Goal: Task Accomplishment & Management: Manage account settings

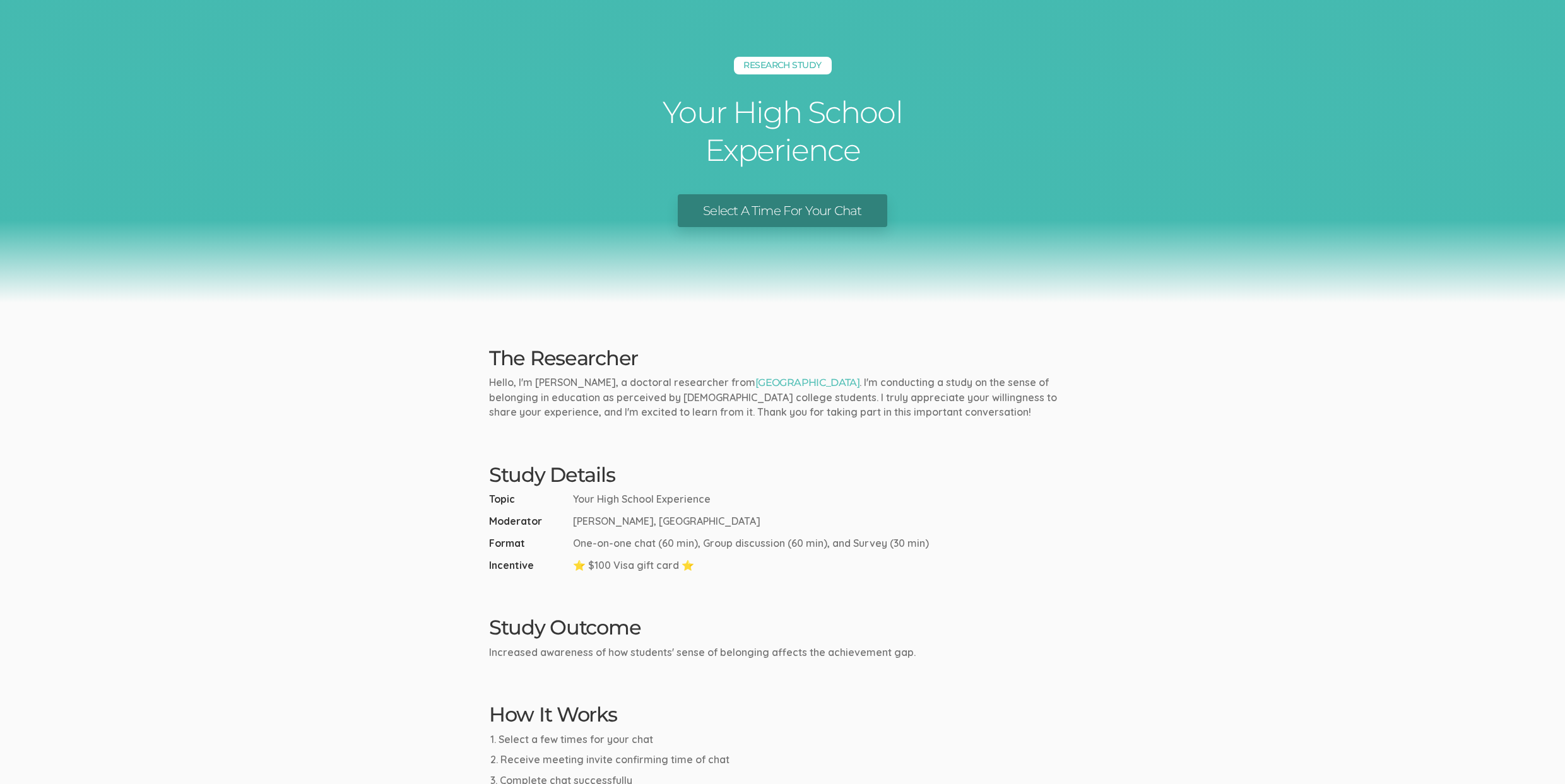
click at [690, 490] on div "Study Details Topic Your High School Experience Moderator Kreg Goad, Liberty Un…" at bounding box center [783, 518] width 606 height 109
drag, startPoint x: 573, startPoint y: 498, endPoint x: 728, endPoint y: 501, distance: 155.0
click at [728, 501] on li "Topic Your High School Experience" at bounding box center [782, 499] width 587 height 14
copy span "Your High School Experience"
click at [715, 595] on ui-view "Research Study Your High School Experience Select A Time For Your Chat The Rese…" at bounding box center [782, 503] width 1565 height 1007
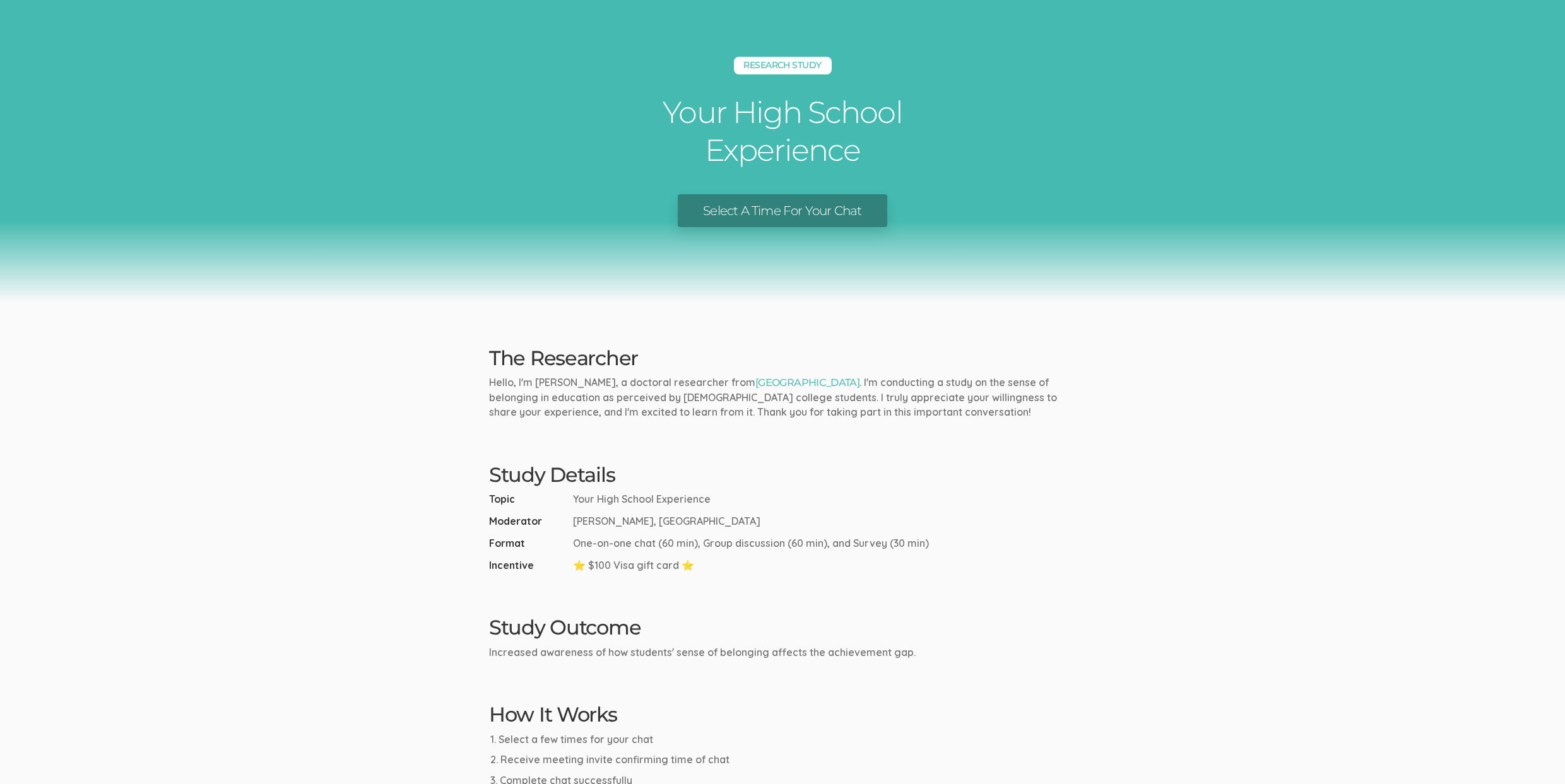
drag, startPoint x: 587, startPoint y: 566, endPoint x: 674, endPoint y: 566, distance: 87.0
click at [674, 566] on span "⭐ $100 Visa gift card ⭐" at bounding box center [633, 566] width 121 height 14
copy span "$100 Visa gift card"
click at [224, 418] on ui-view "Research Study Your High School Experience Select A Time For Your Chat The Rese…" at bounding box center [782, 503] width 1565 height 1007
drag, startPoint x: 573, startPoint y: 521, endPoint x: 622, endPoint y: 522, distance: 49.0
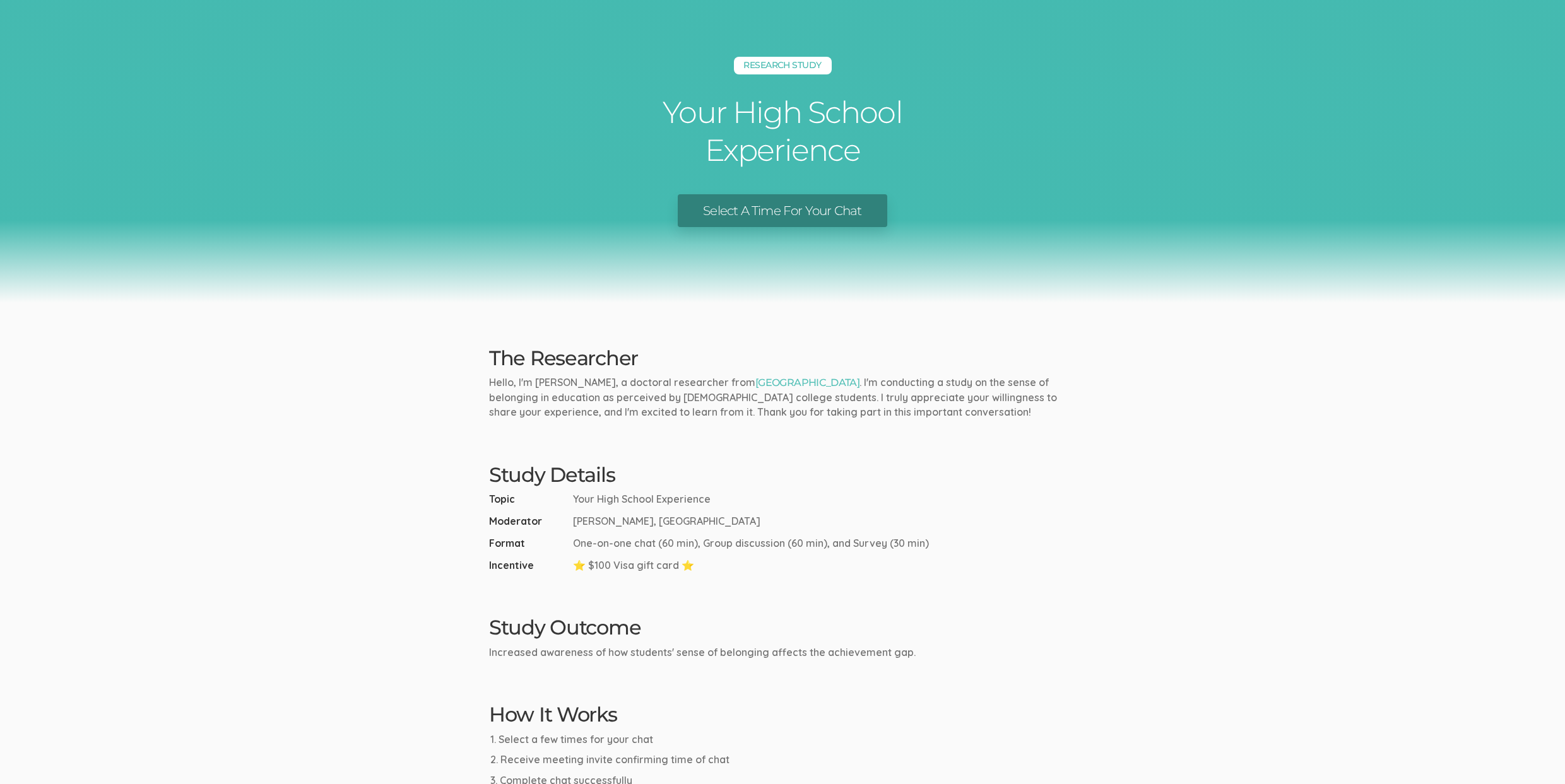
click at [622, 522] on span "Kreg Goad, Liberty University" at bounding box center [666, 521] width 187 height 14
copy span "Kreg Goad"
click at [1175, 259] on div "Research Study Your High School Experience Select A Time For Your Chat" at bounding box center [782, 151] width 1565 height 303
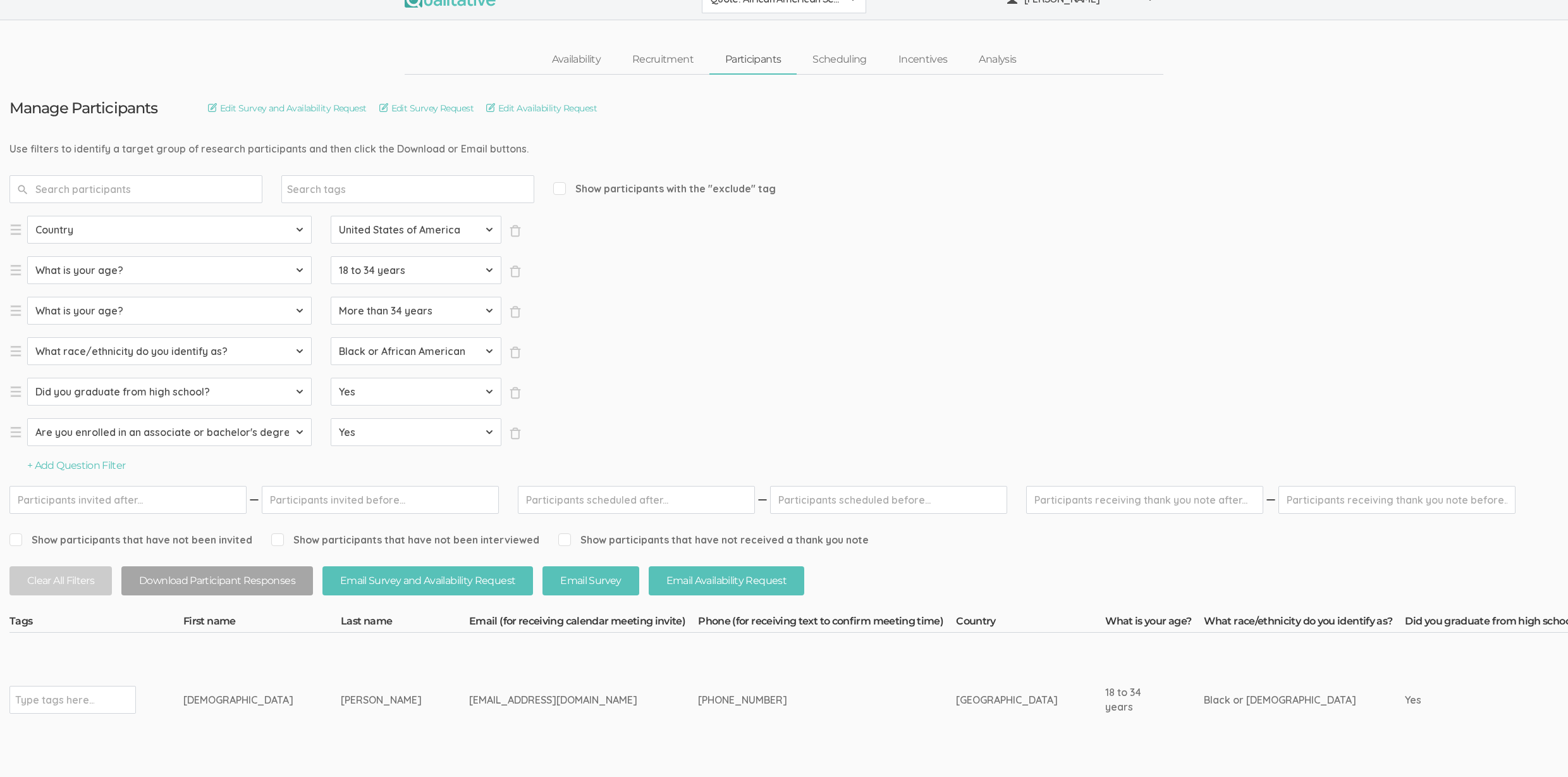
scroll to position [147, 0]
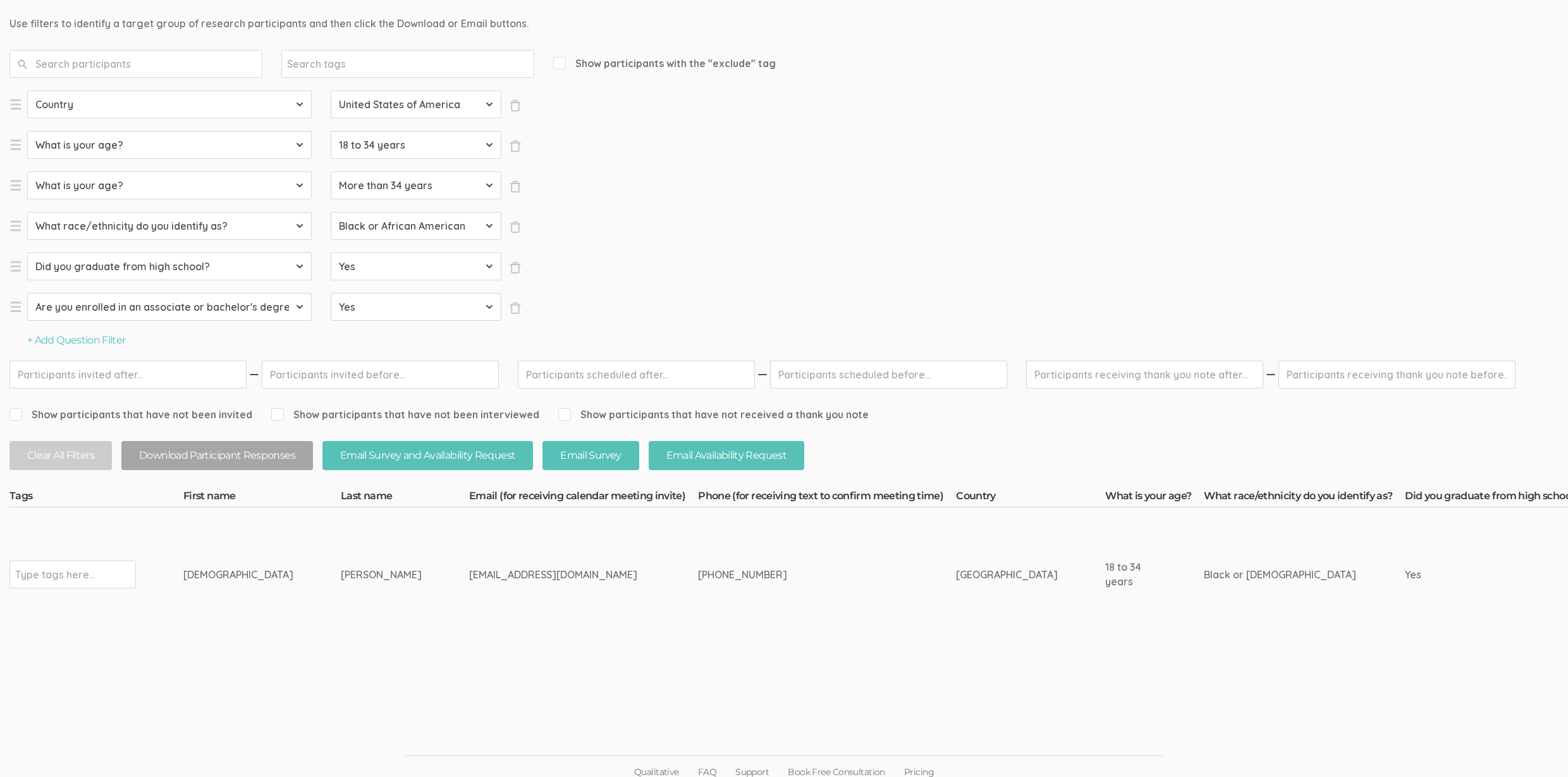
click at [698, 574] on div "334-669-7719" at bounding box center [803, 575] width 210 height 14
copy tr "334-669-7719"
click at [764, 589] on td "334-669-7719" at bounding box center [827, 574] width 258 height 134
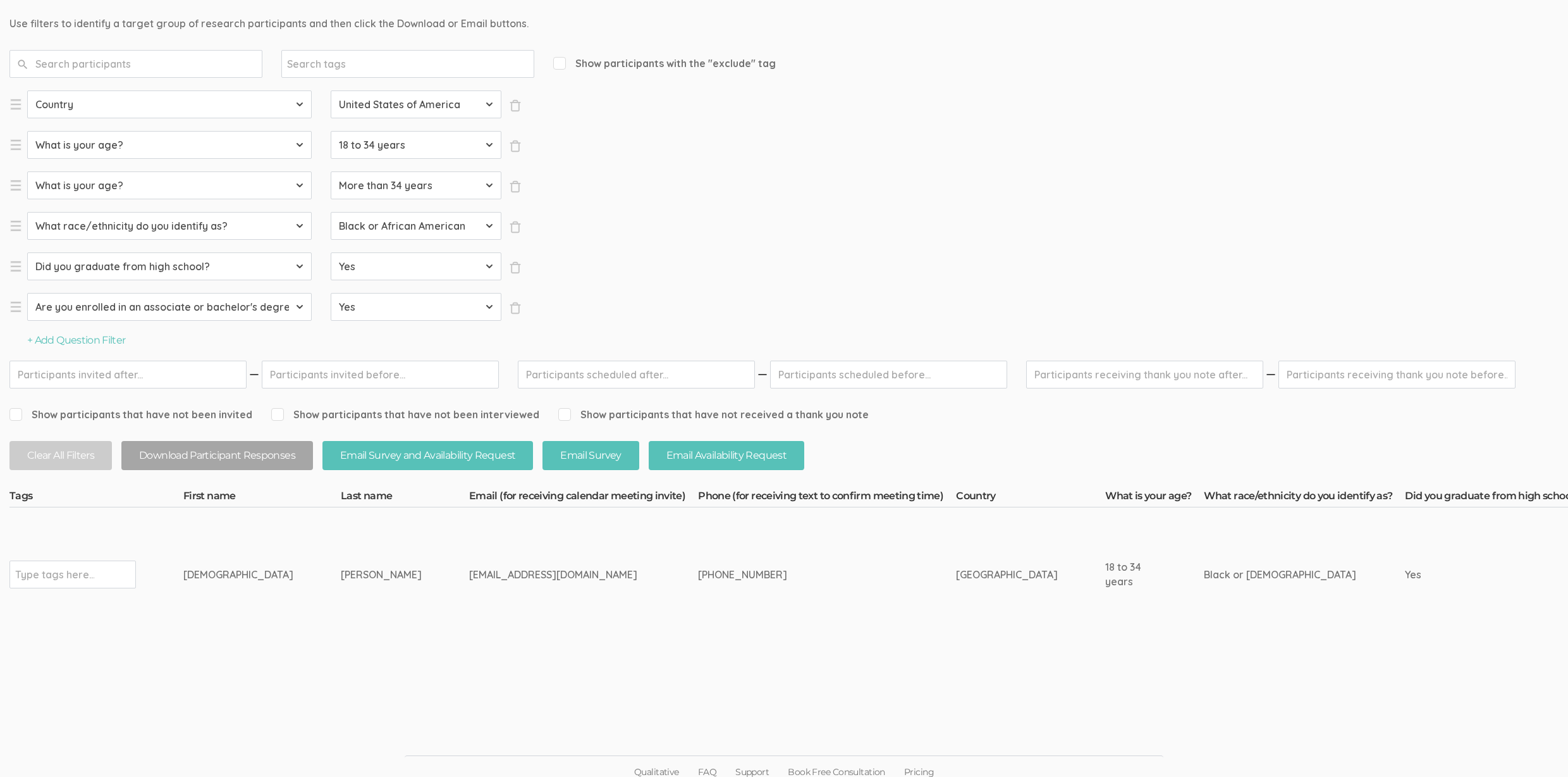
click at [194, 568] on div "Isaiah" at bounding box center [238, 575] width 110 height 14
copy div "Isaiah"
click at [469, 571] on div "ibrunson9566@alasu.edu" at bounding box center [560, 575] width 182 height 14
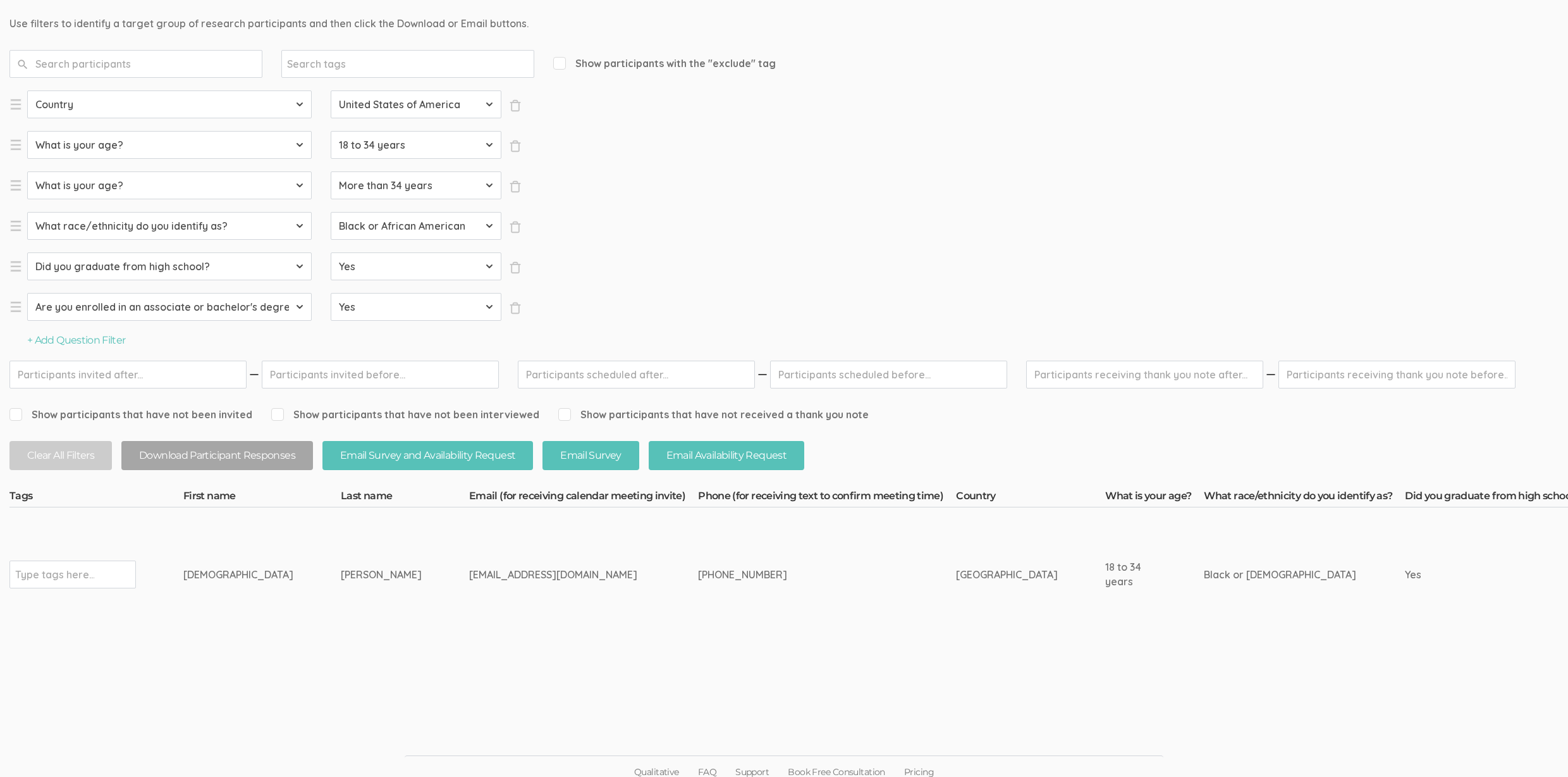
click at [469, 571] on div "ibrunson9566@alasu.edu" at bounding box center [560, 575] width 182 height 14
copy tr "ibrunson9566@alasu.edu"
click at [326, 694] on ui-view "Qualitative FAQ Support Book Free Consultation Pricing" at bounding box center [784, 740] width 1568 height 96
click at [74, 569] on input "text" at bounding box center [54, 574] width 79 height 16
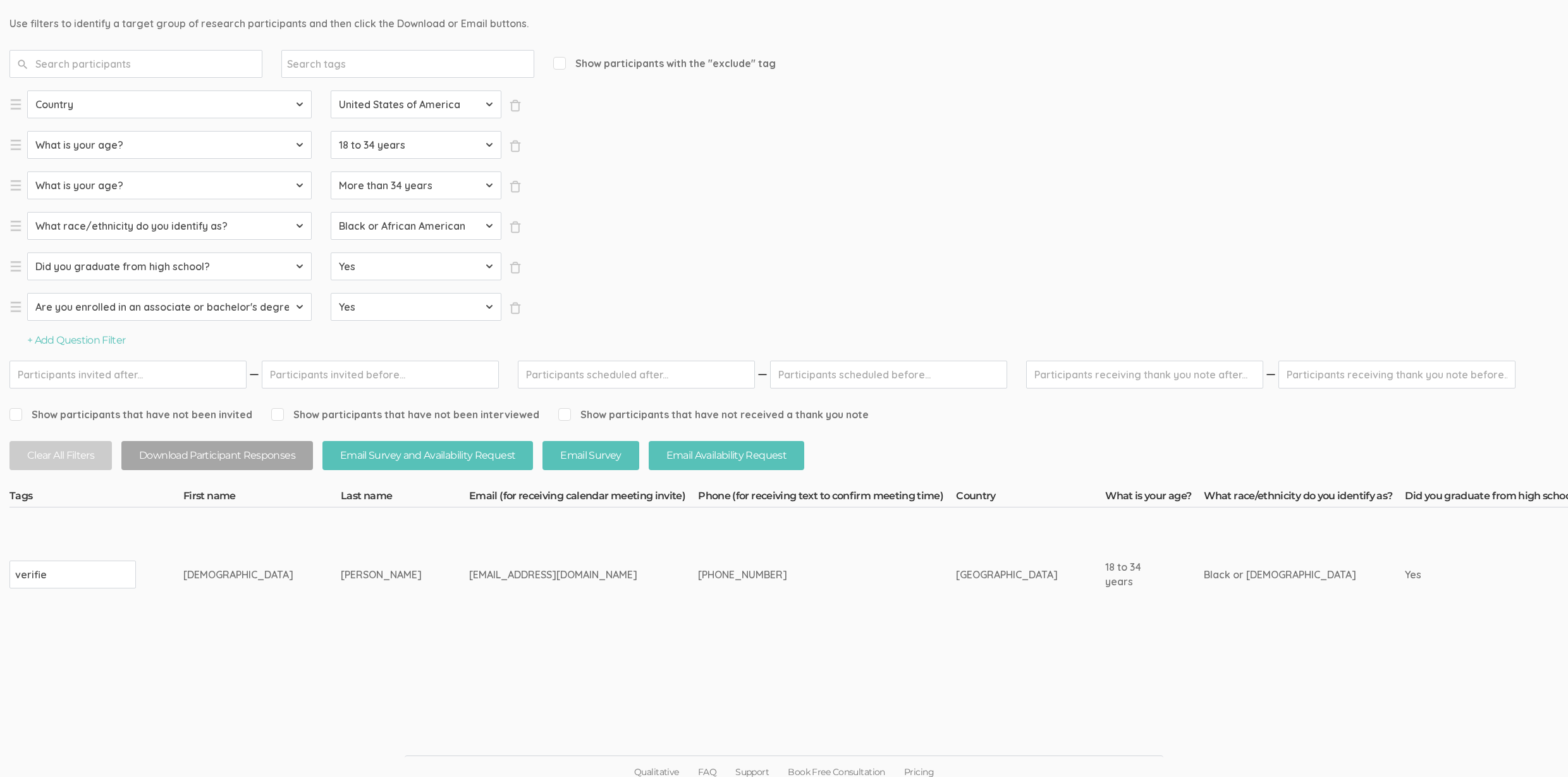
type input "verified"
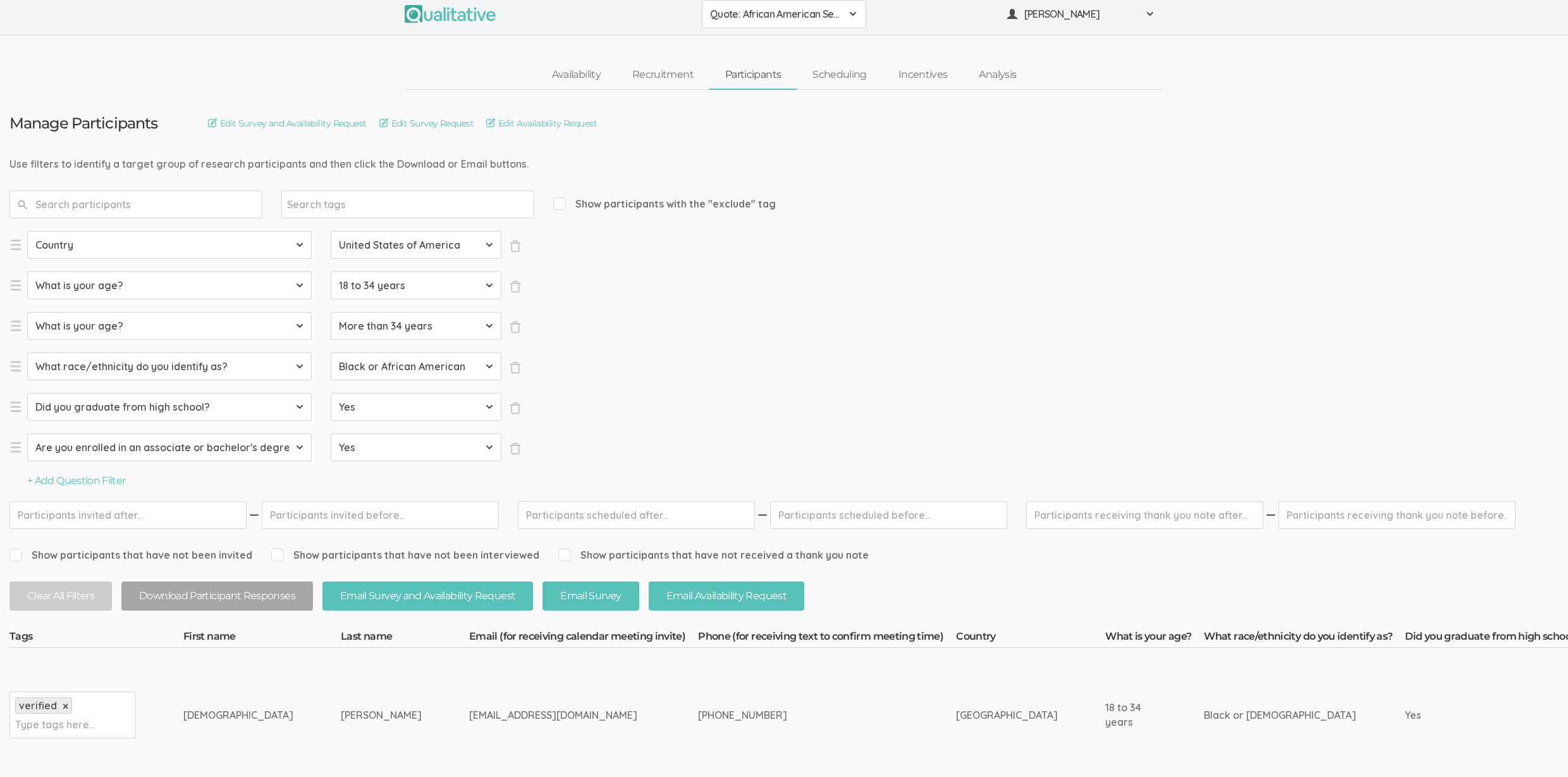
scroll to position [0, 0]
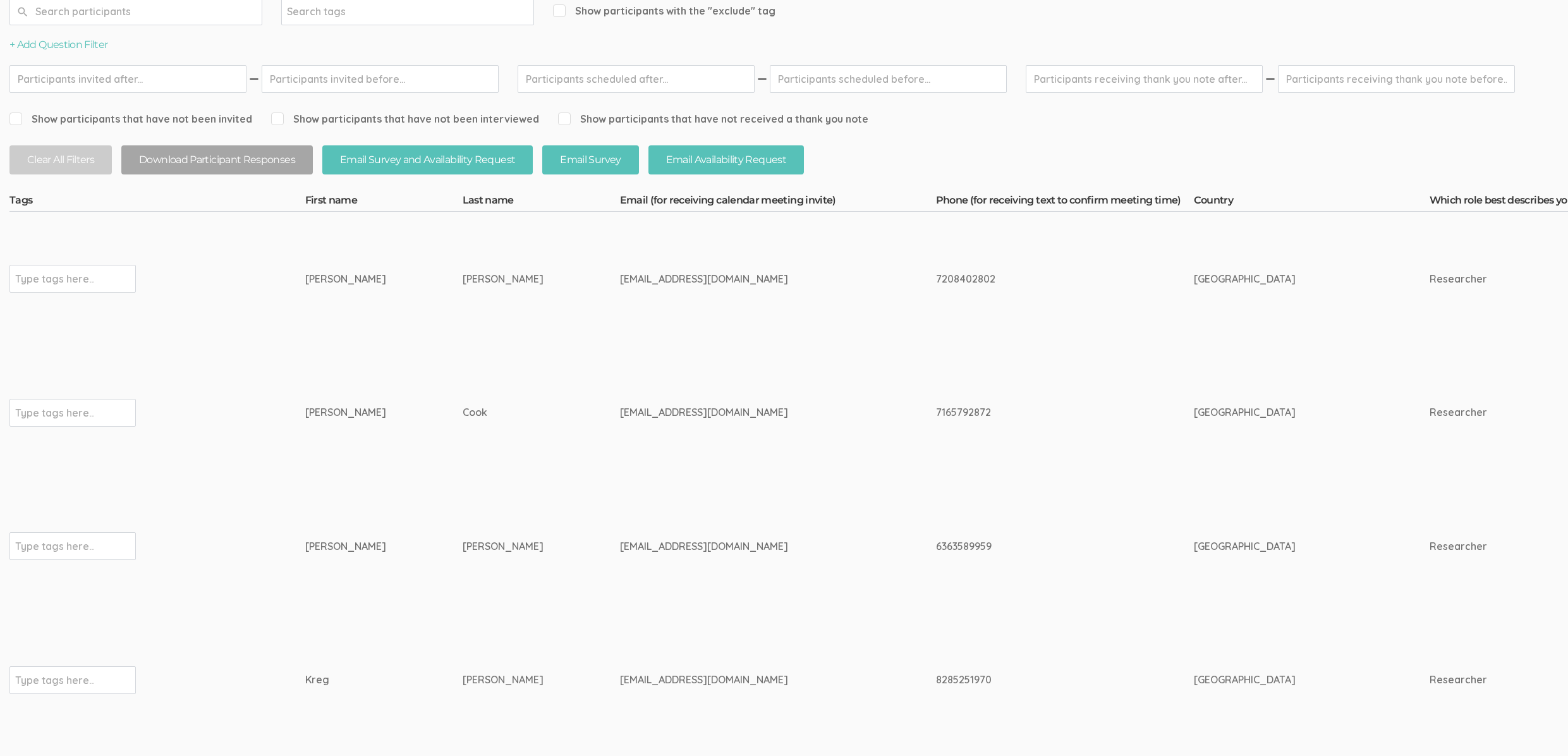
scroll to position [238, 0]
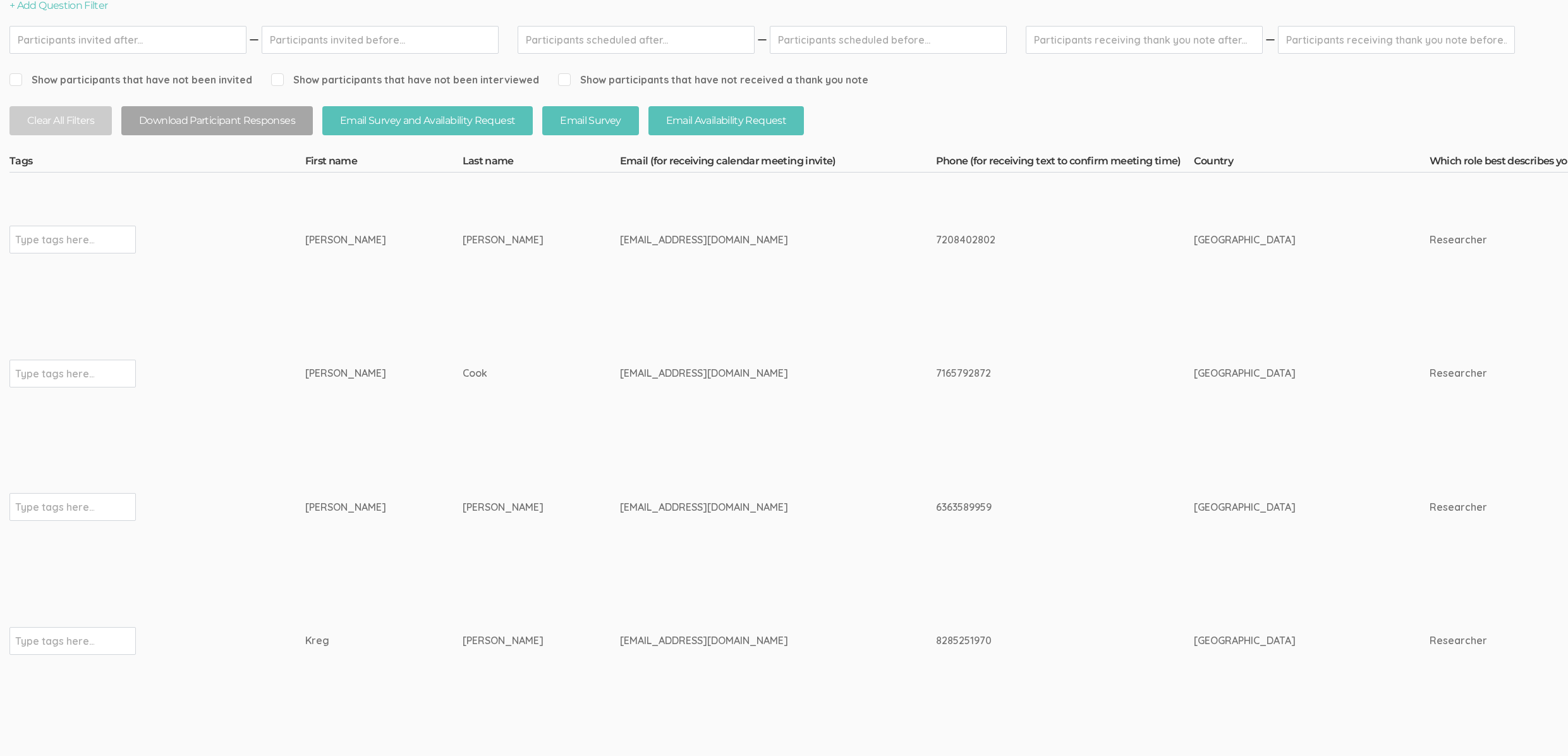
click at [620, 641] on div "kgoad3@liberty.edu" at bounding box center [754, 641] width 268 height 14
copy tr "kgoad3@liberty.edu"
click at [716, 547] on td "courtneybishop523@gmail.com" at bounding box center [777, 507] width 316 height 134
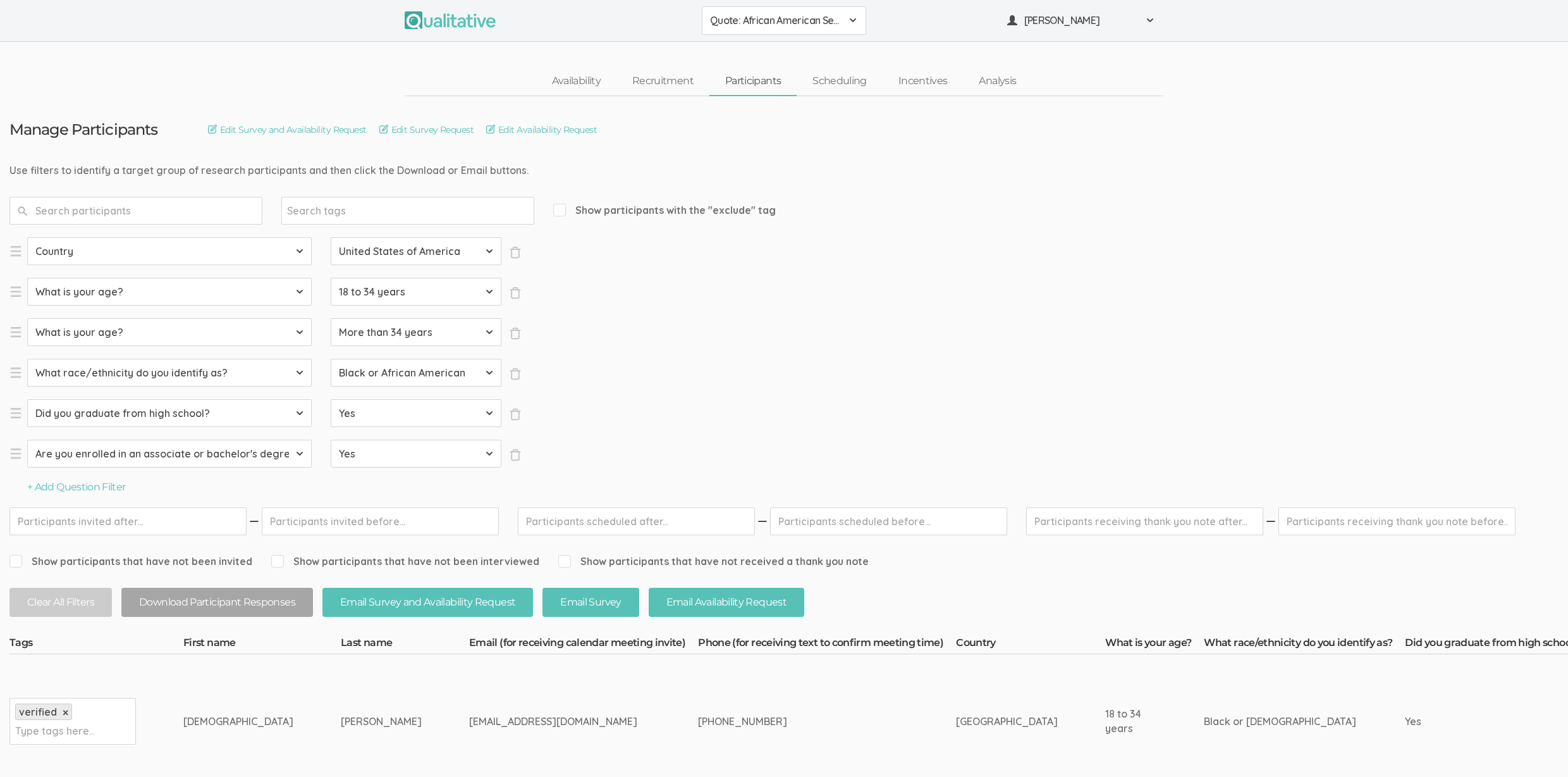
drag, startPoint x: 306, startPoint y: 729, endPoint x: 169, endPoint y: 725, distance: 137.1
copy tr "Type tags here... Isaiah Brunson"
click at [341, 731] on td "[PERSON_NAME]" at bounding box center [405, 722] width 128 height 134
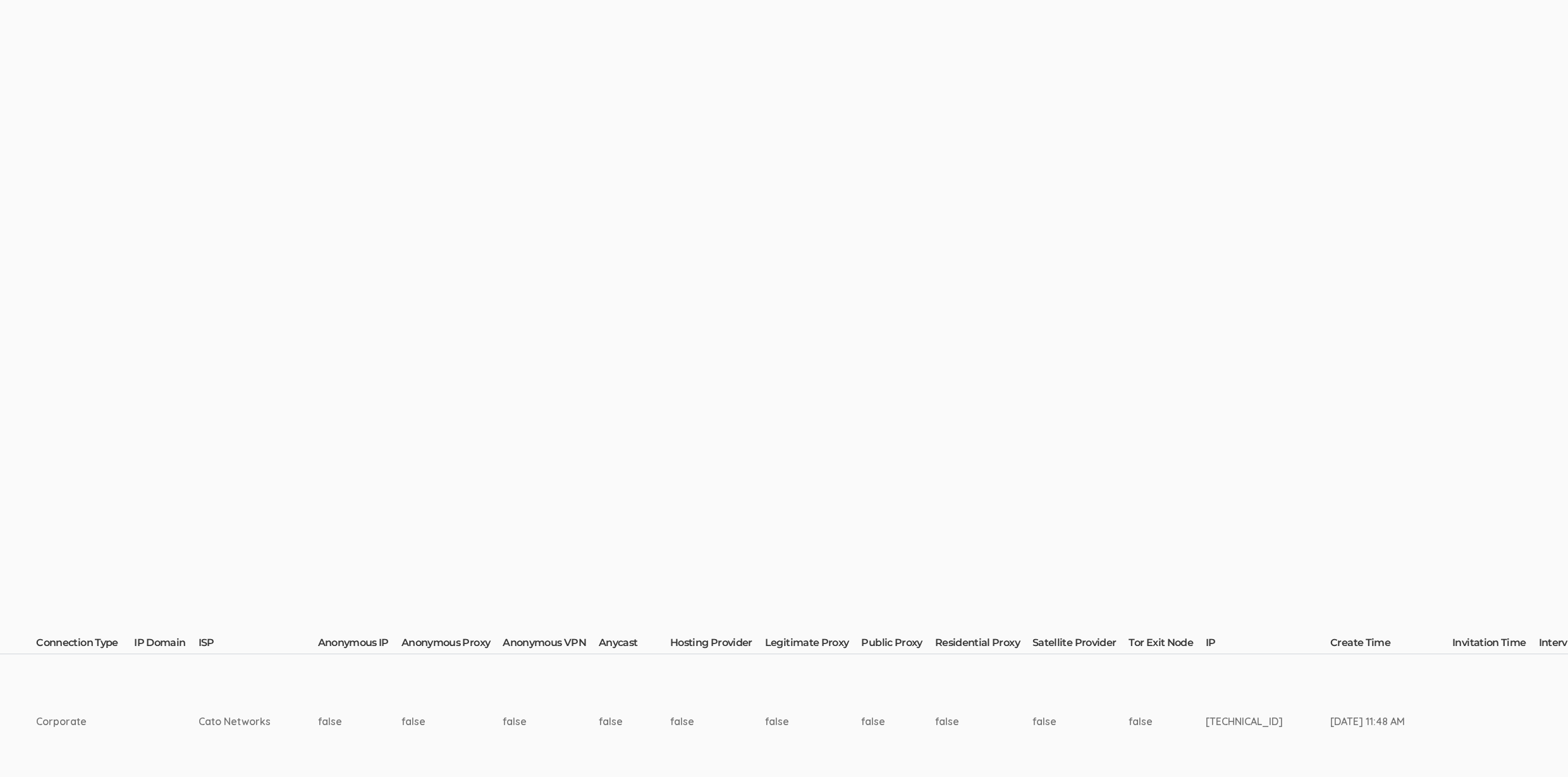
scroll to position [0, 3578]
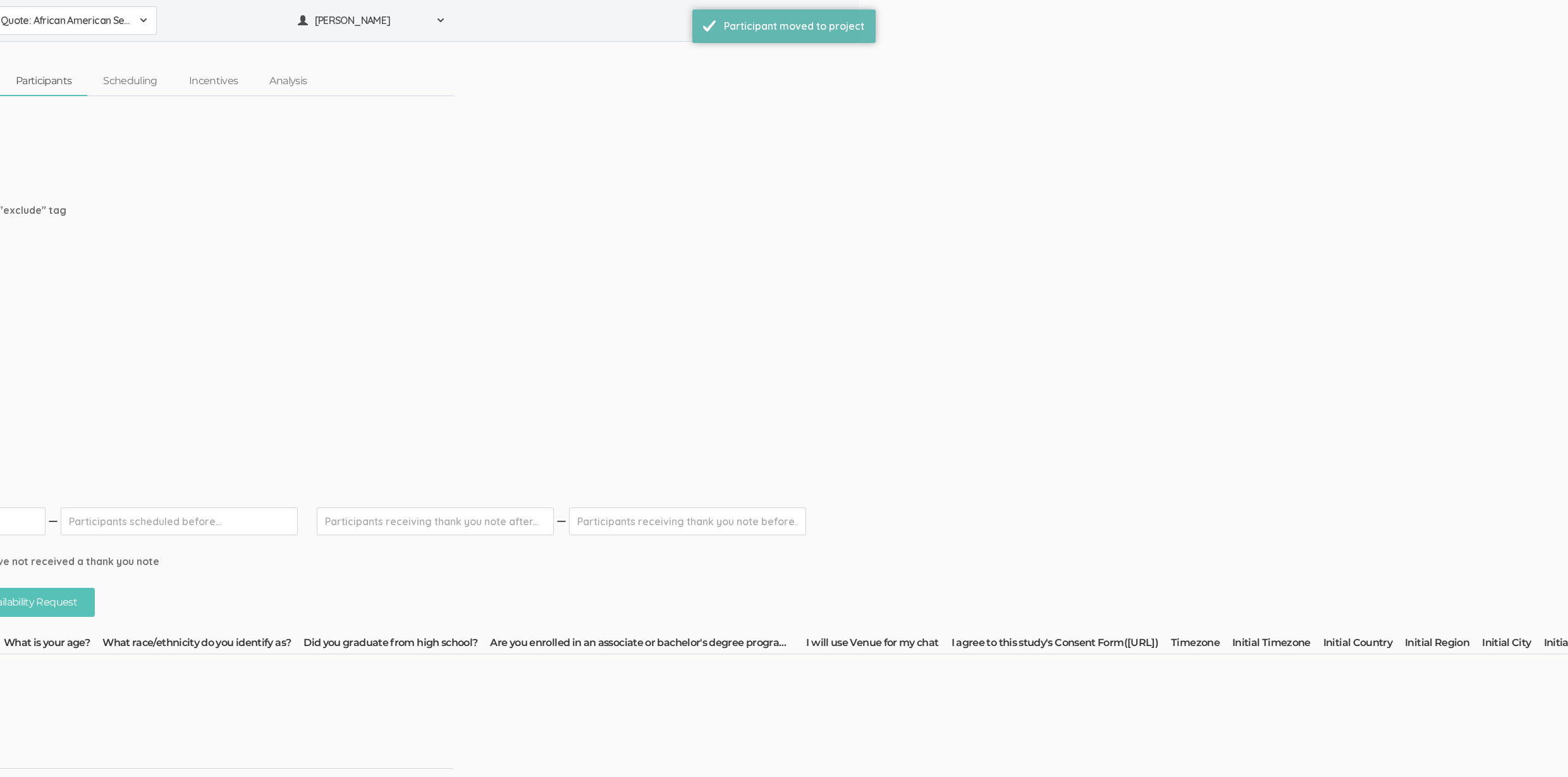
scroll to position [0, 0]
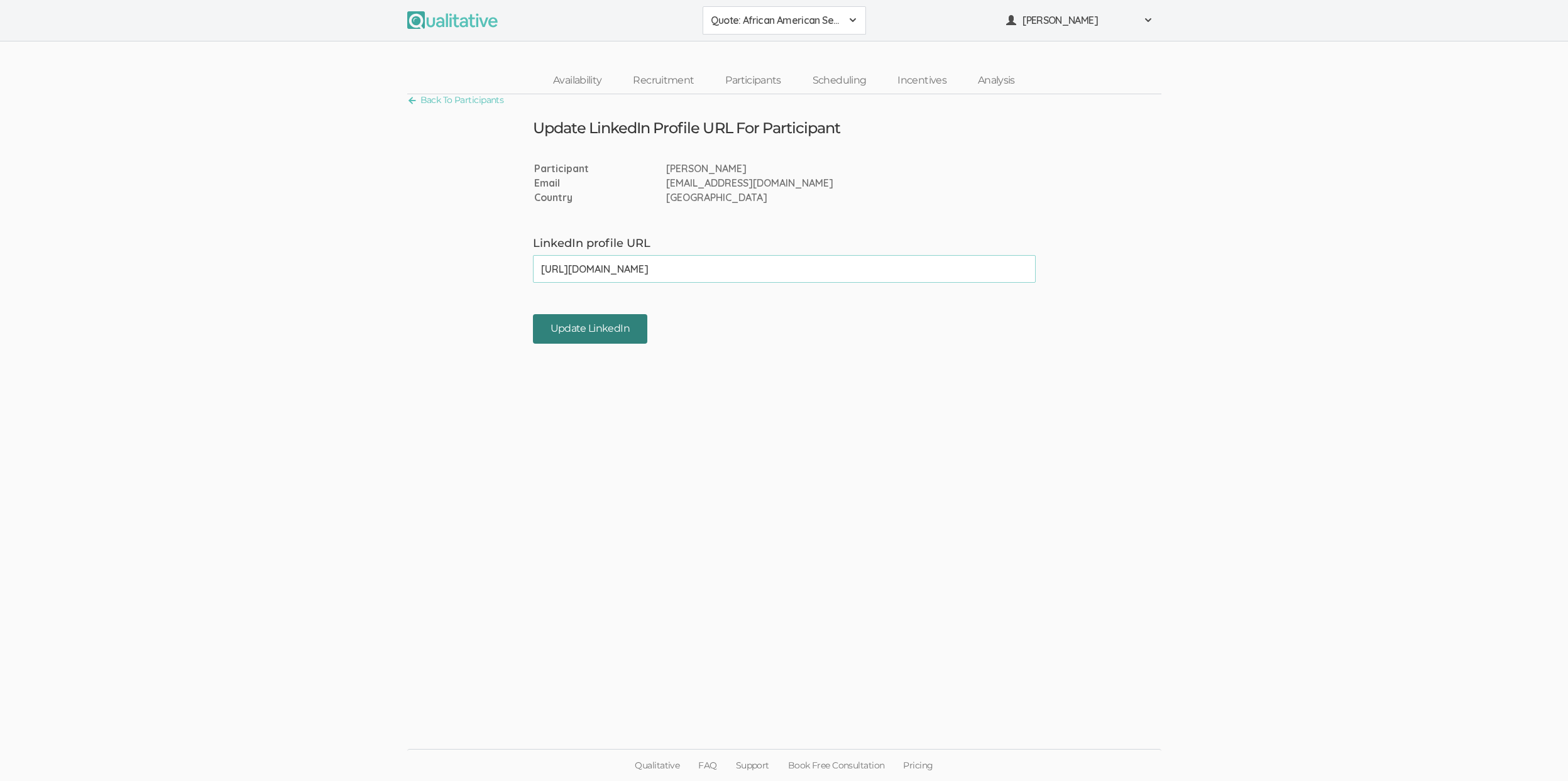
type input "https://www.linkedin.com/in/isaiahbrunson/"
click at [580, 326] on input "Update LinkedIn" at bounding box center [590, 329] width 115 height 30
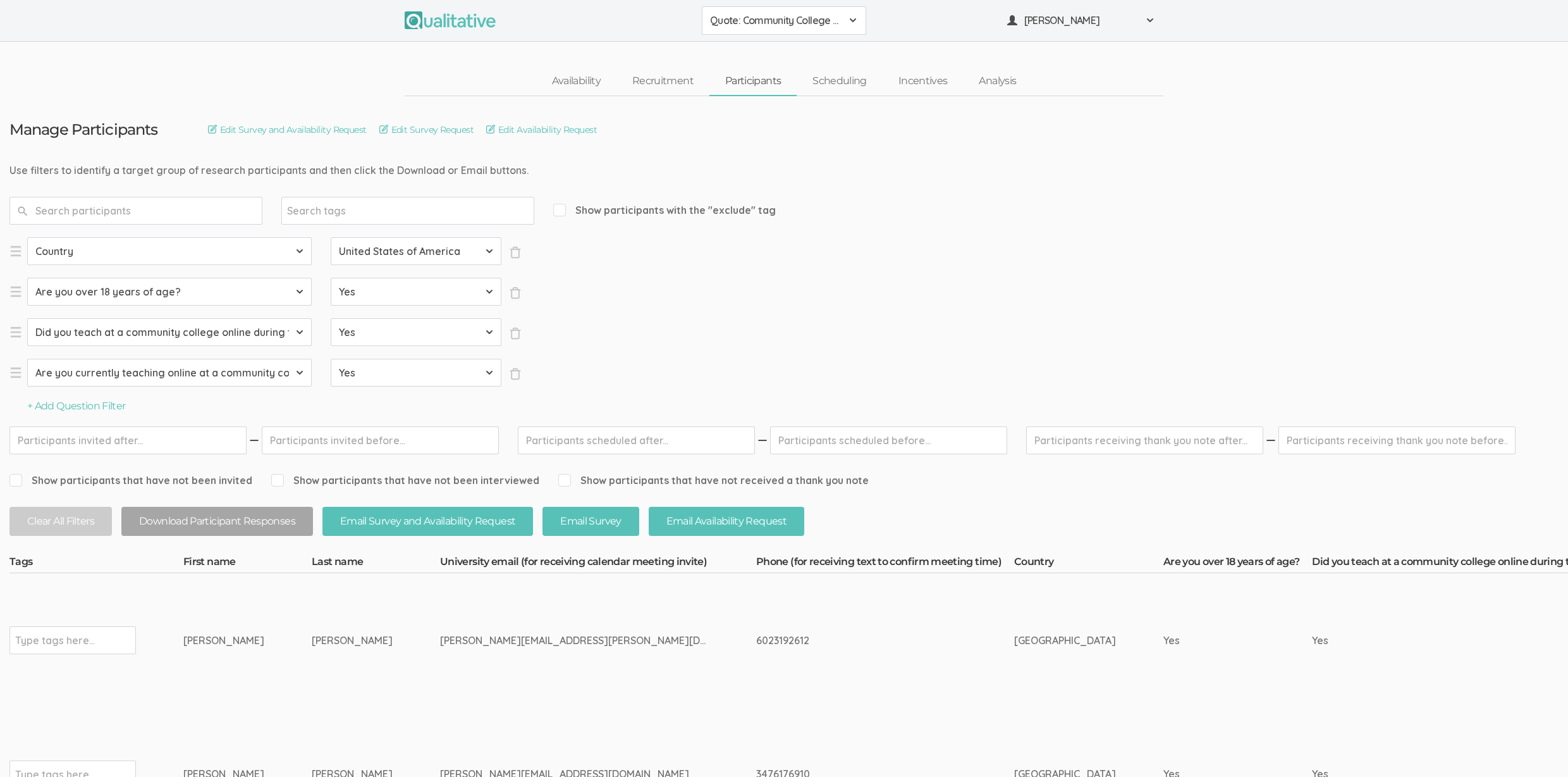
scroll to position [209, 0]
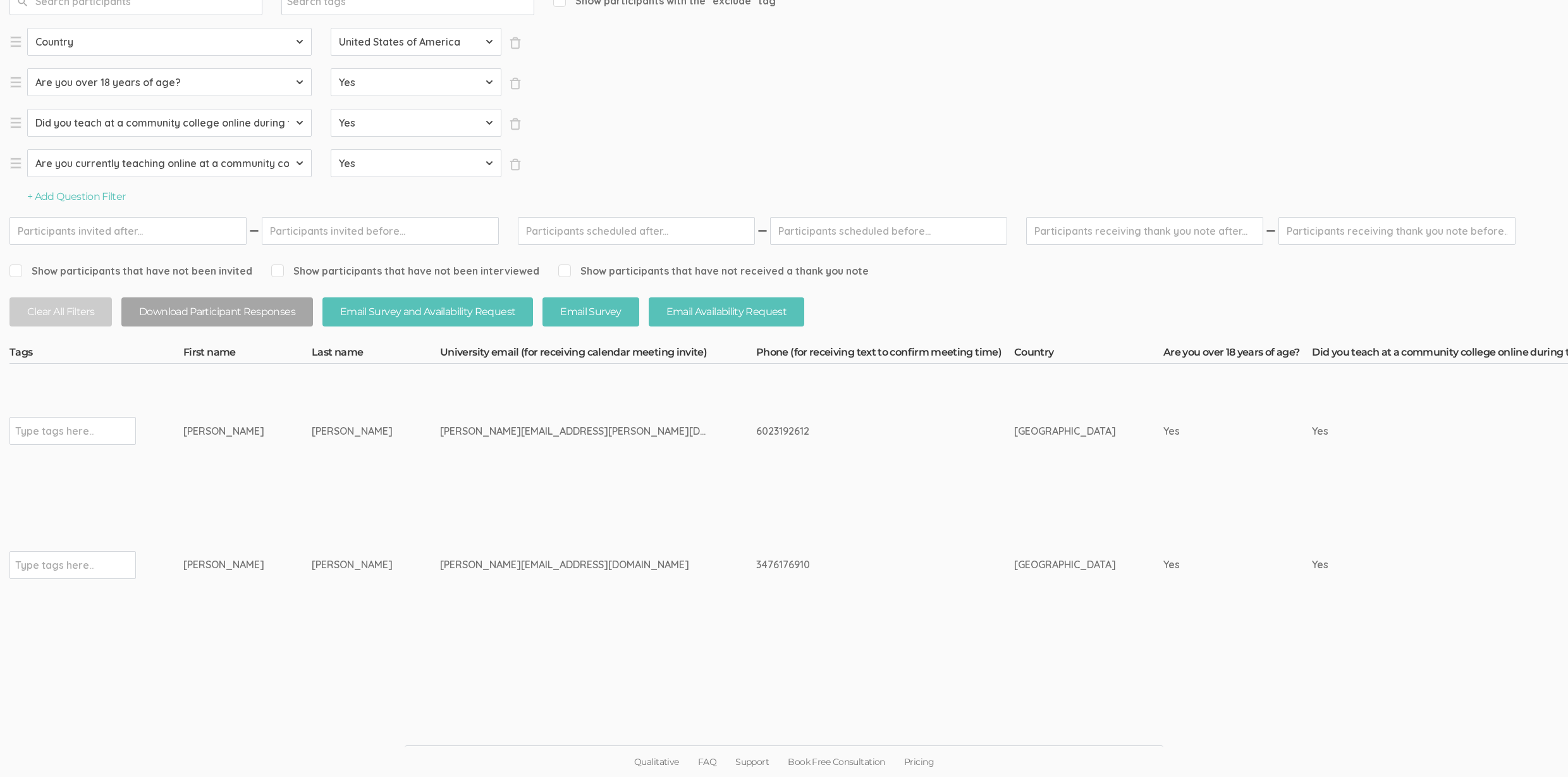
drag, startPoint x: 550, startPoint y: 430, endPoint x: 459, endPoint y: 434, distance: 91.1
click at [459, 434] on div "cathy.mendoza@paradisevalley.edu" at bounding box center [575, 431] width 268 height 14
copy div "paradisevalley.edu"
click at [231, 486] on td "Catherine" at bounding box center [247, 431] width 128 height 134
drag, startPoint x: 350, startPoint y: 429, endPoint x: 126, endPoint y: 439, distance: 224.2
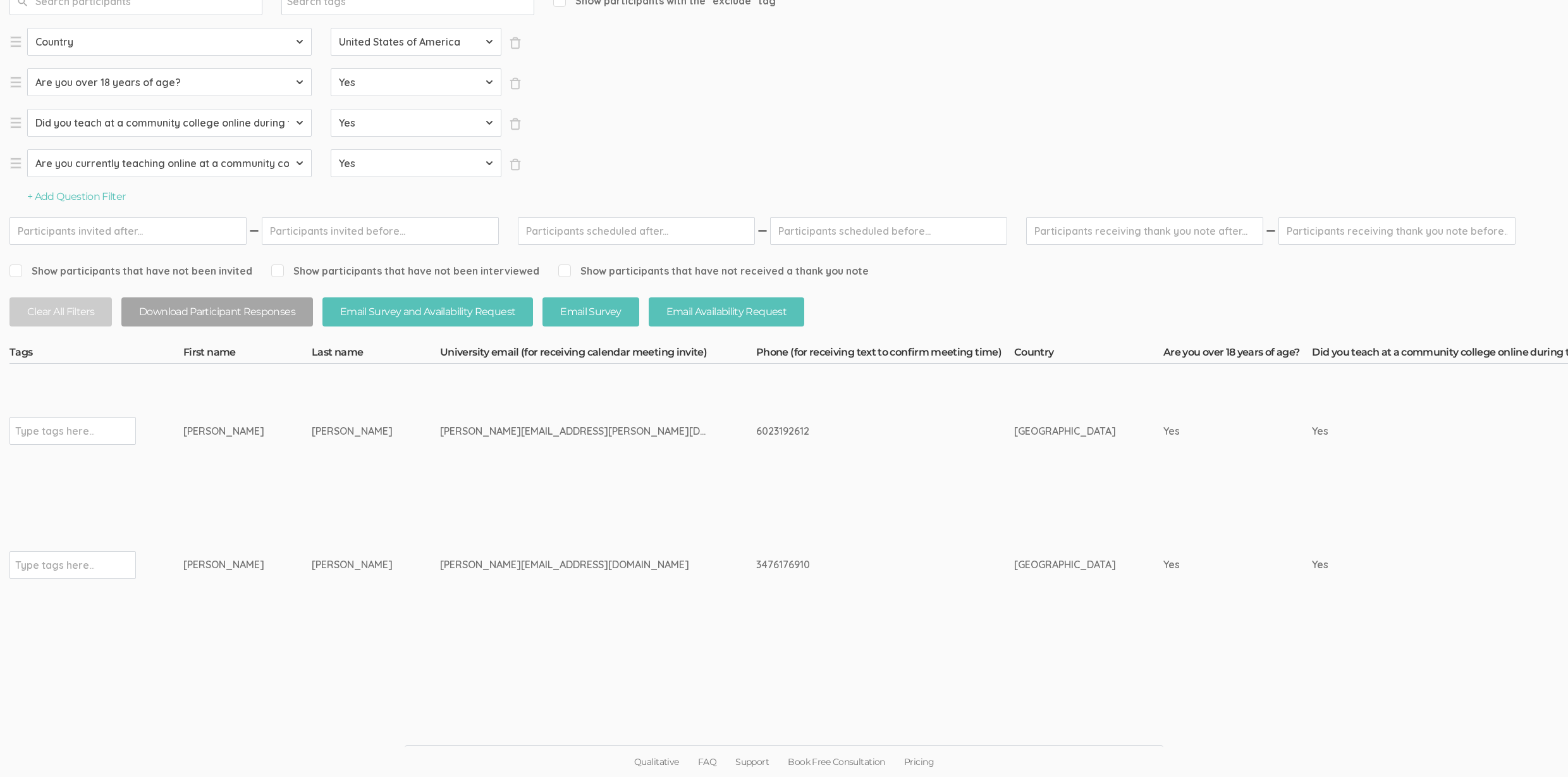
copy tr "Type tags here... Catherine Mendoza"
click at [468, 462] on td "[PERSON_NAME][EMAIL_ADDRESS][PERSON_NAME][DOMAIN_NAME]" at bounding box center [598, 431] width 316 height 134
click at [318, 540] on td "Mukherjee" at bounding box center [375, 565] width 128 height 134
click at [440, 437] on div "cathy.mendoza@paradisevalley.edu" at bounding box center [575, 431] width 268 height 14
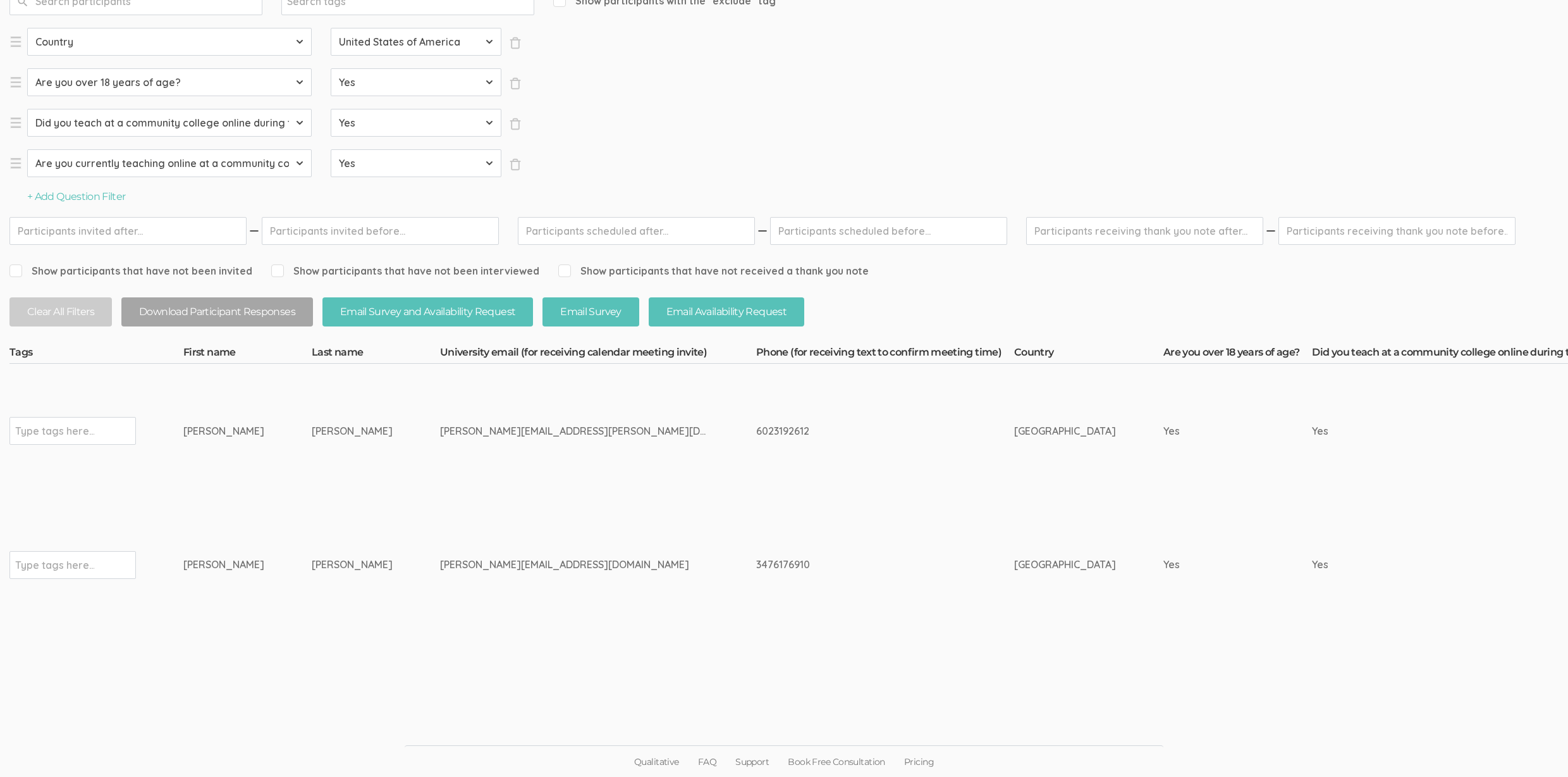
drag, startPoint x: 311, startPoint y: 432, endPoint x: 124, endPoint y: 433, distance: 187.0
copy tr "Type tags here... Catherine Mendoza"
click at [44, 430] on input "text" at bounding box center [54, 430] width 79 height 16
type input "verified"
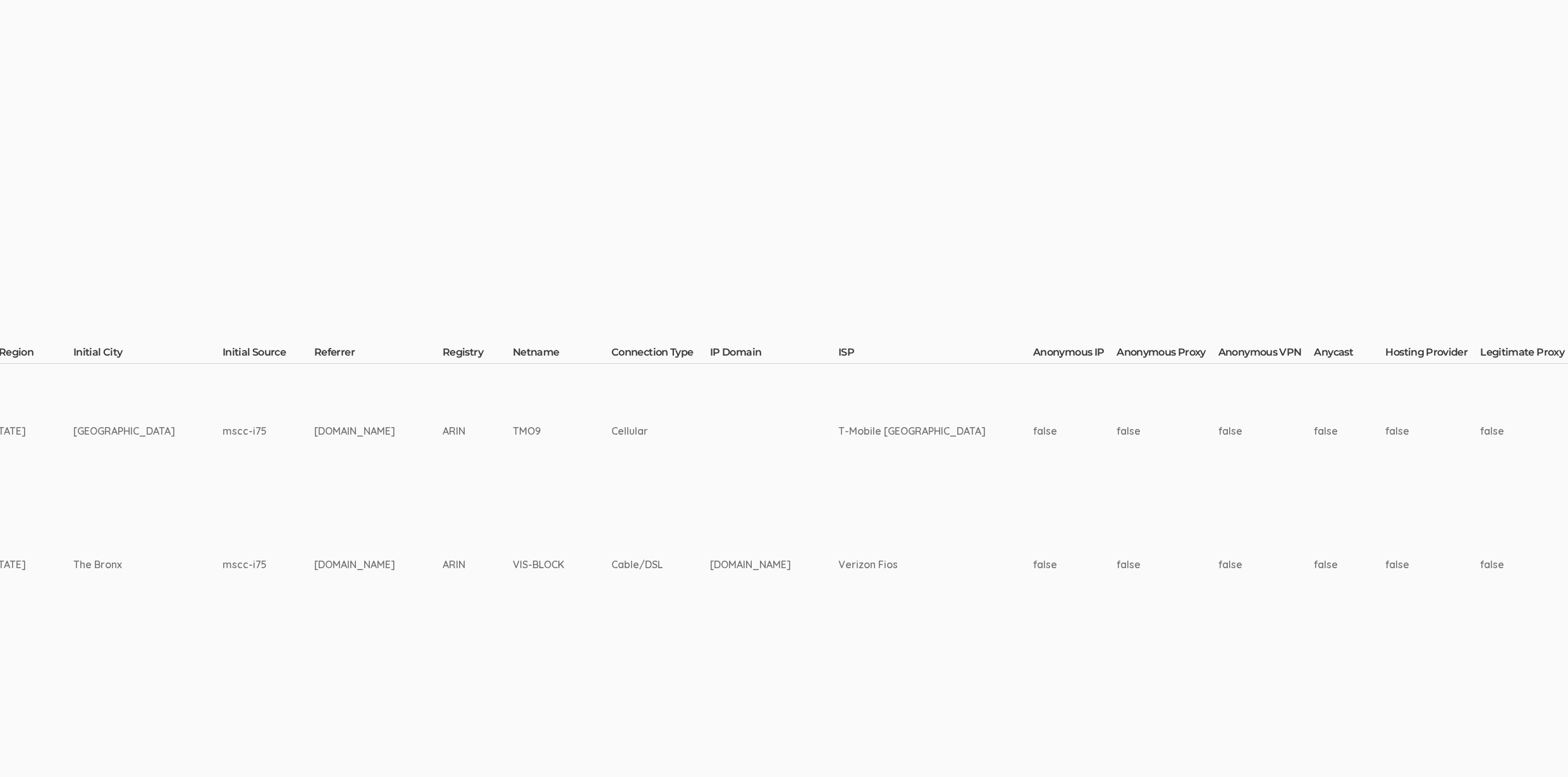
scroll to position [209, 3199]
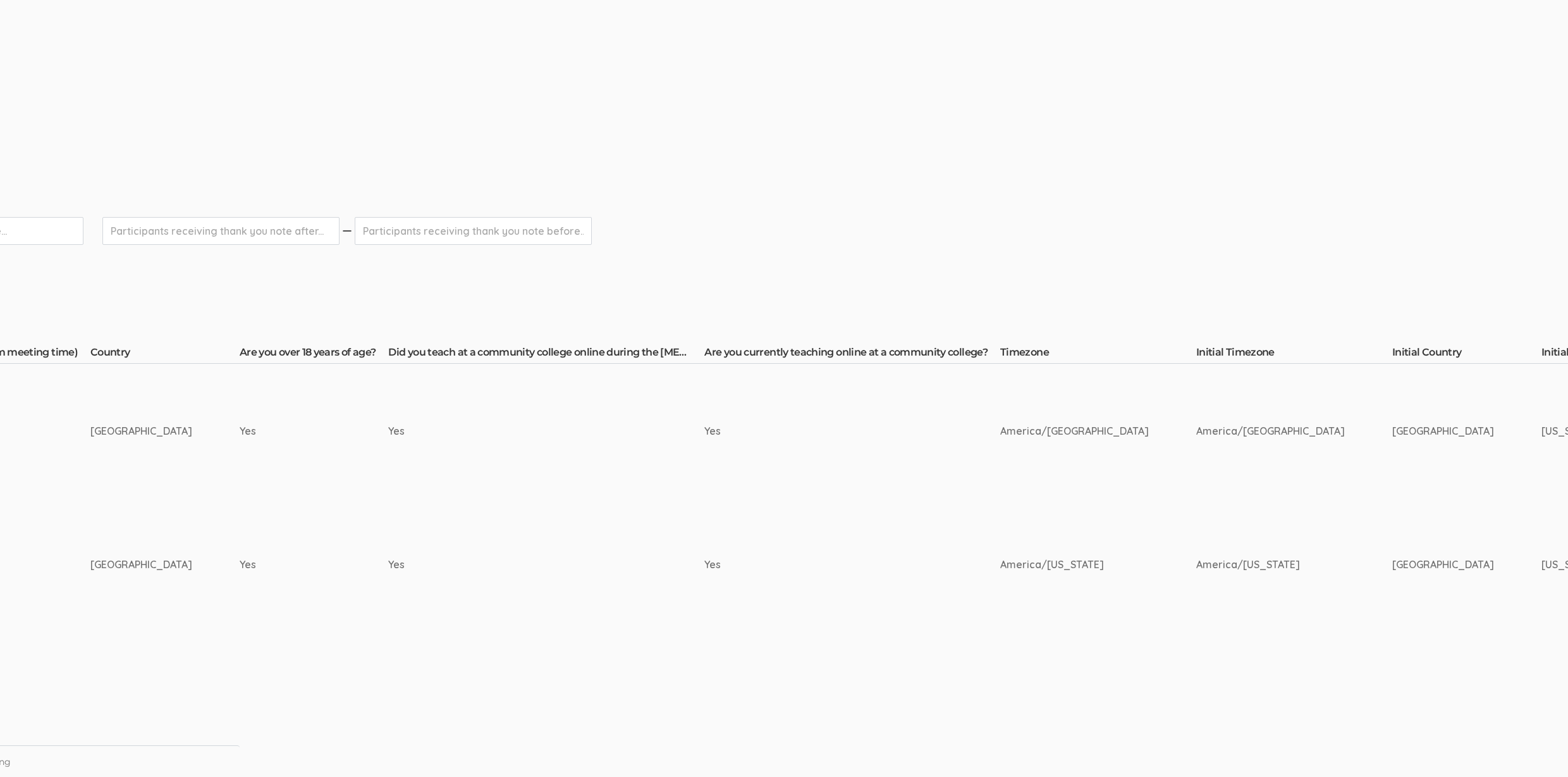
scroll to position [209, 0]
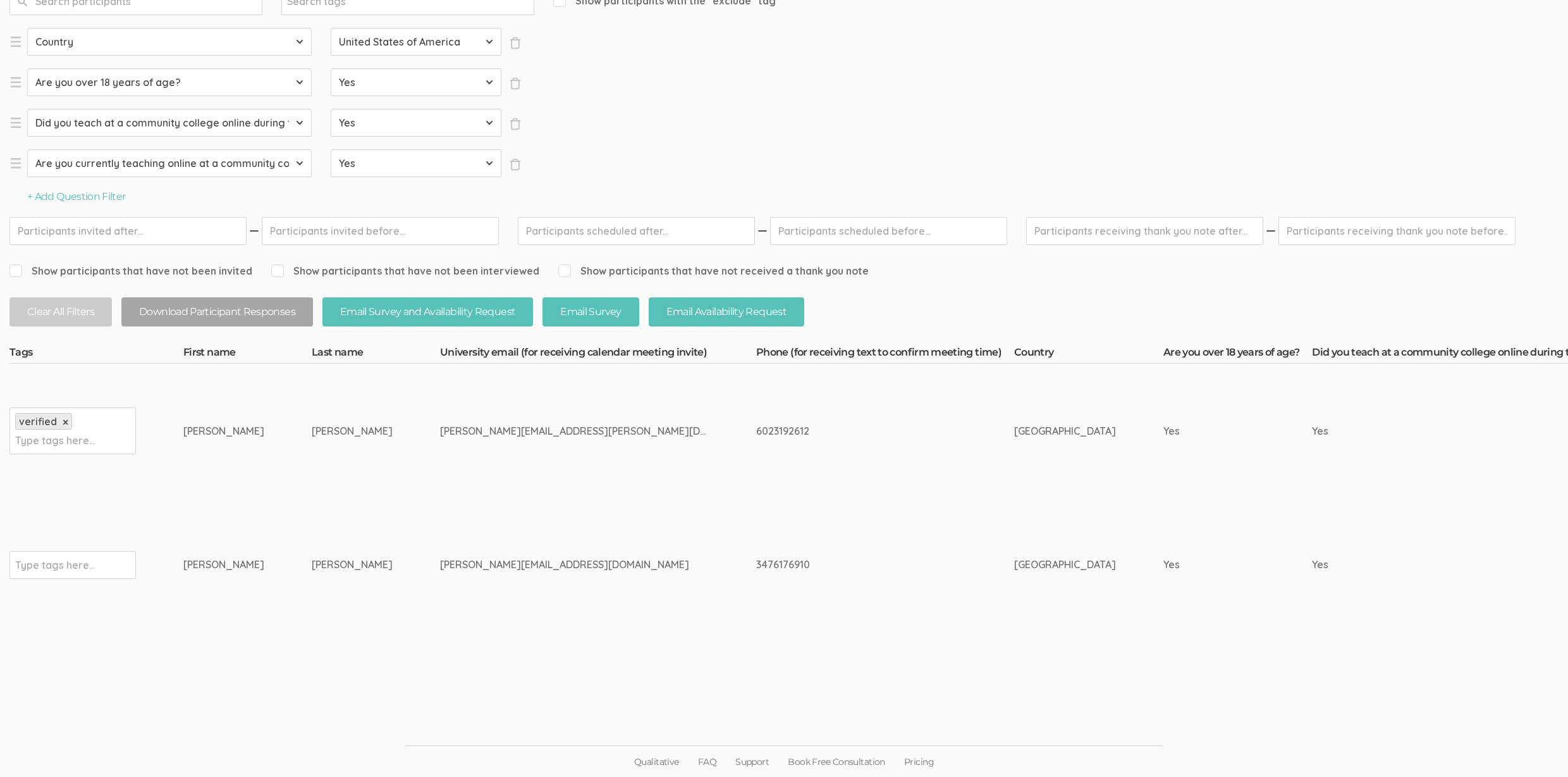
click at [440, 608] on td "sharmila.mukherjee97@login.cuny.edu" at bounding box center [598, 565] width 316 height 134
drag, startPoint x: 346, startPoint y: 572, endPoint x: 160, endPoint y: 561, distance: 186.3
copy tr "Type tags here... Sharmila Mukherjee"
click at [81, 574] on div "Type tags here..." at bounding box center [73, 564] width 126 height 28
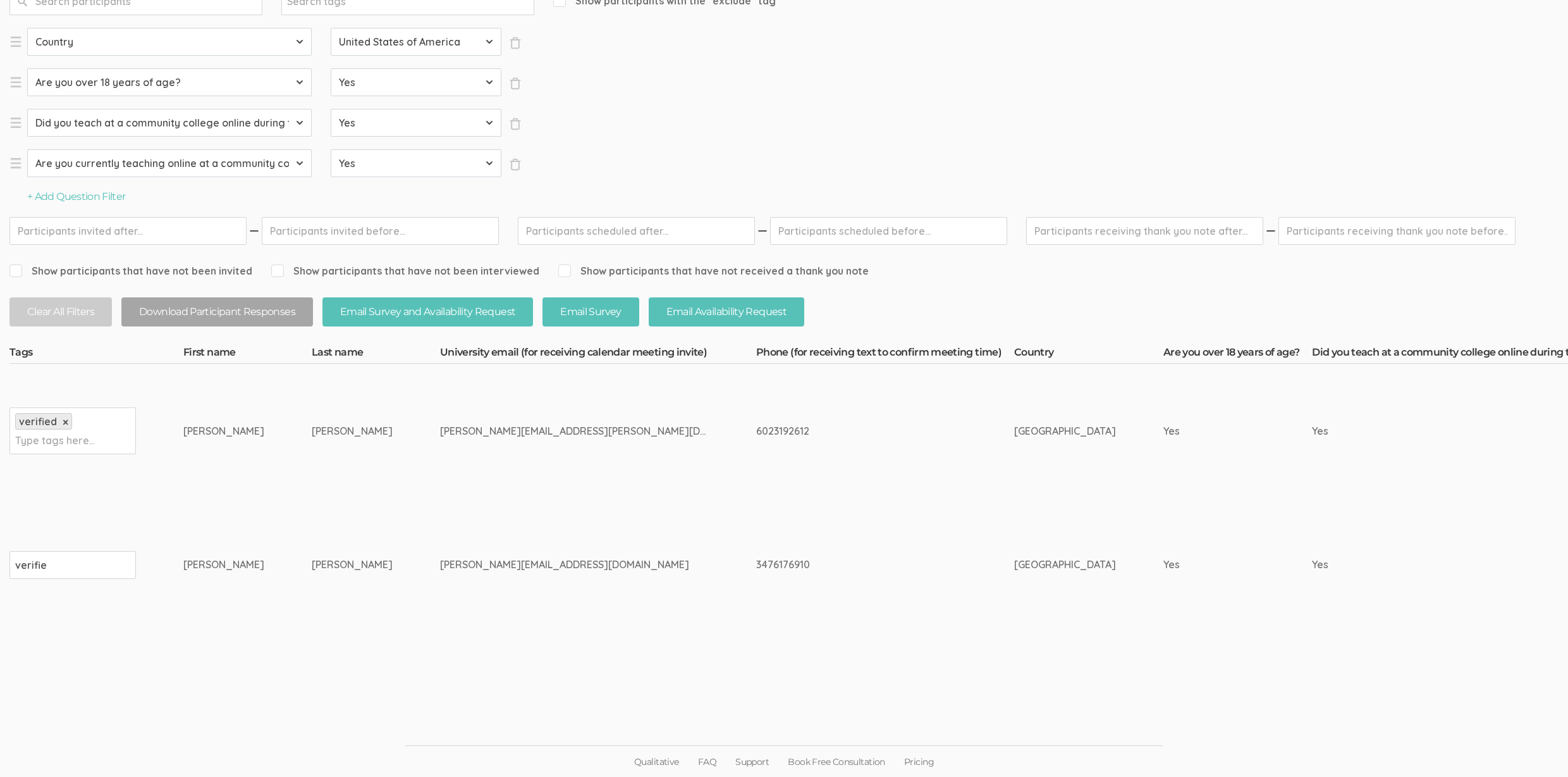
type input "verified"
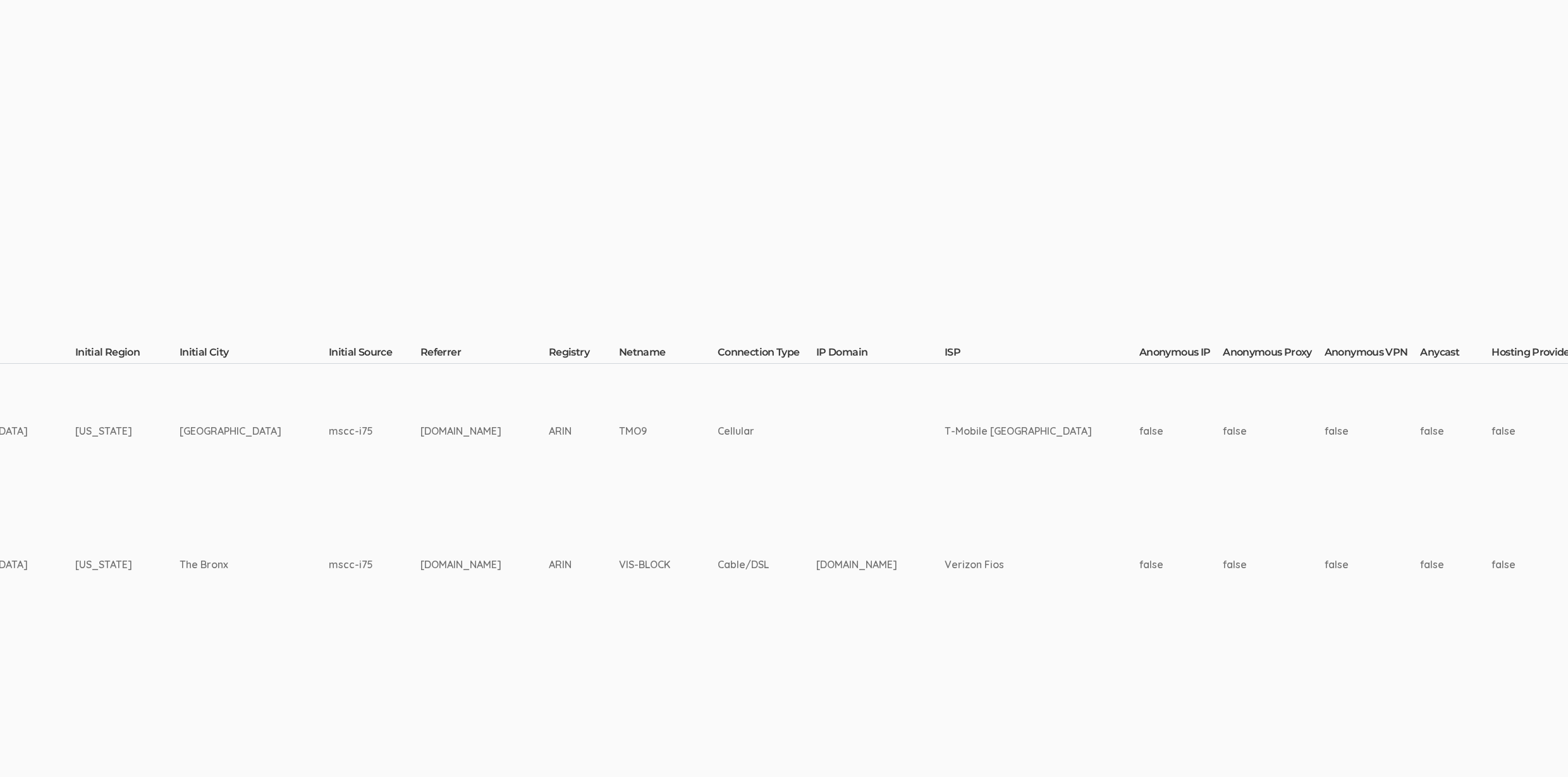
scroll to position [209, 3199]
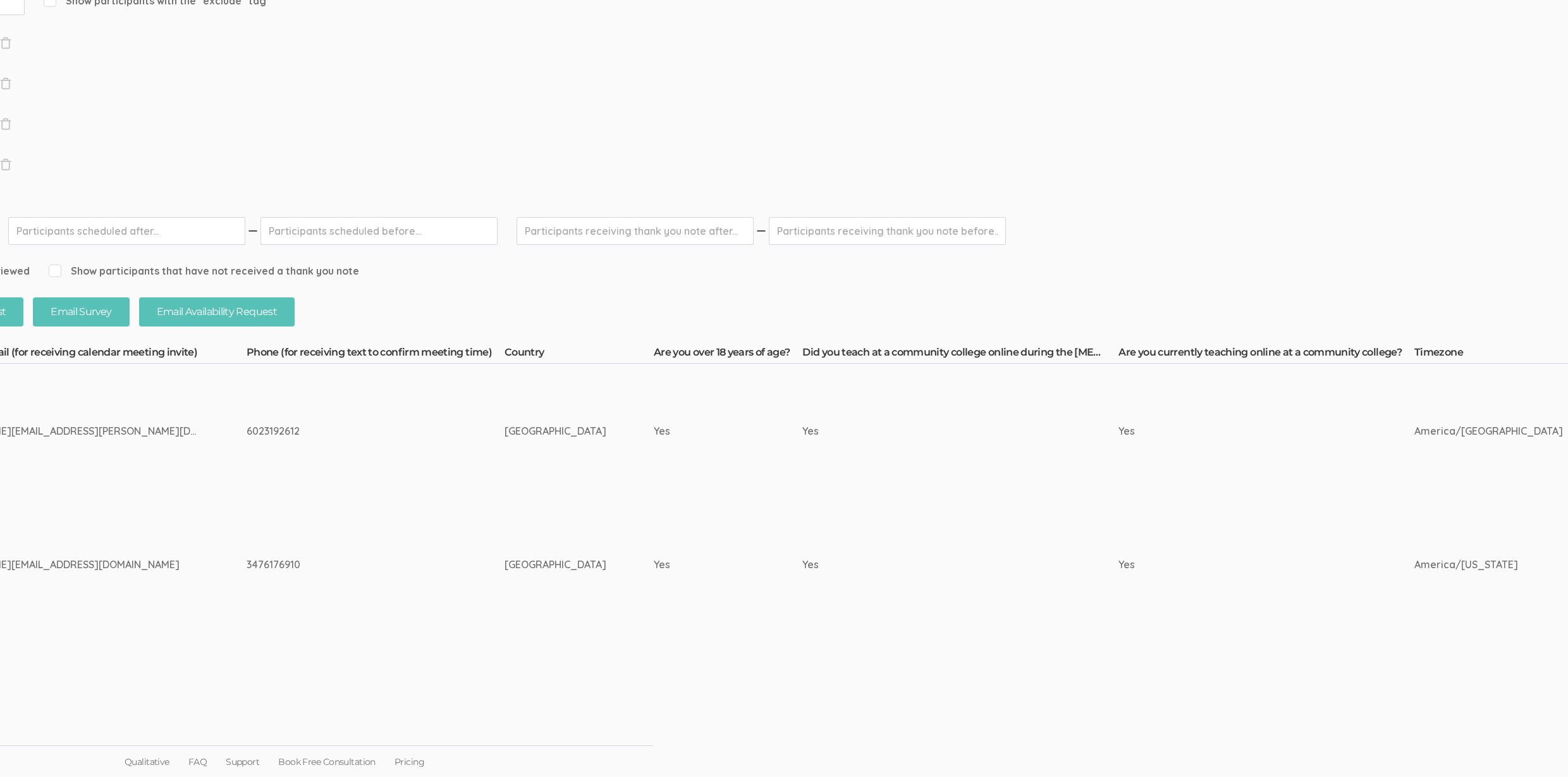
scroll to position [209, 0]
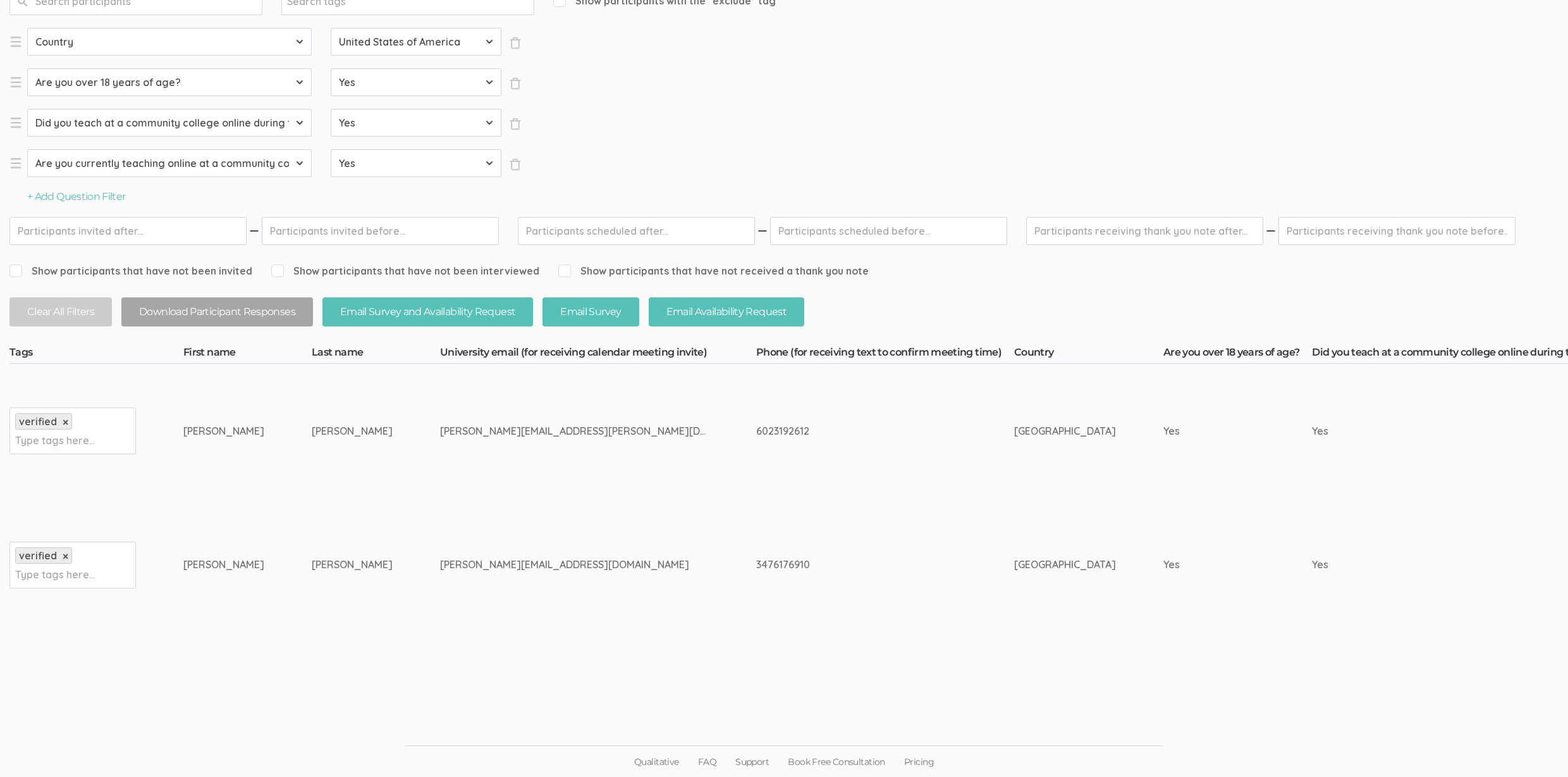
click at [756, 597] on td "3476176910" at bounding box center [885, 565] width 258 height 134
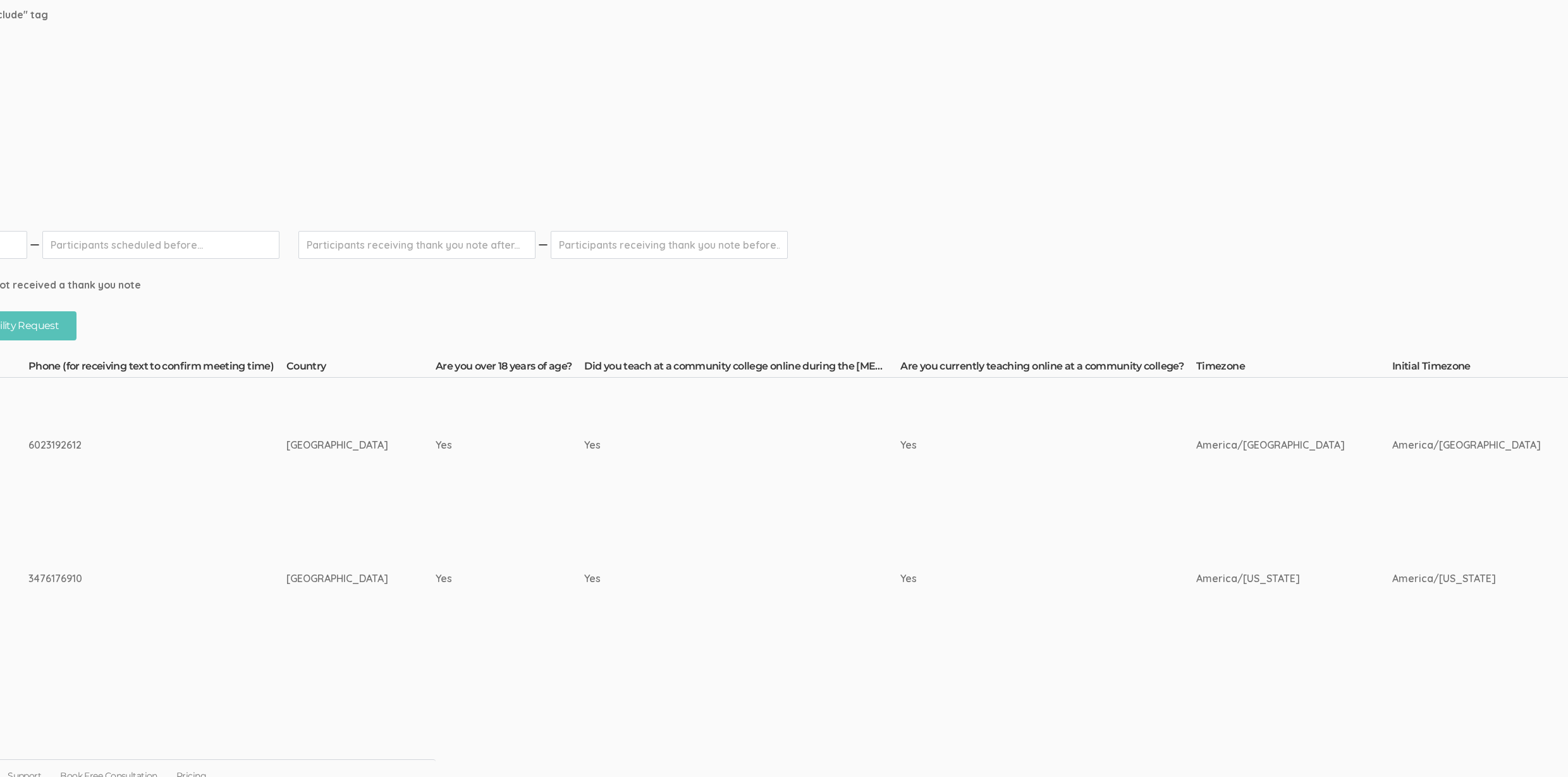
scroll to position [196, 717]
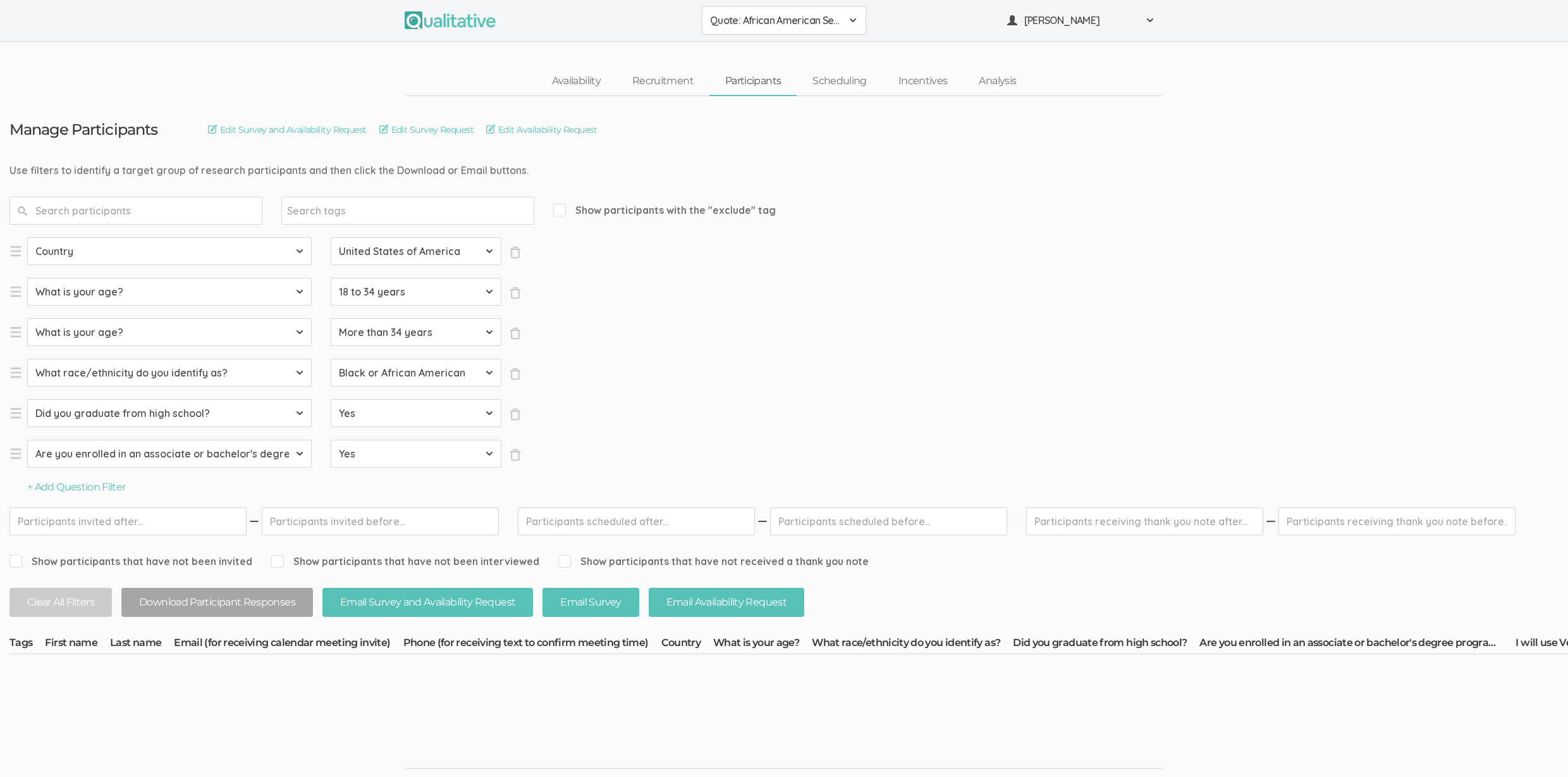
drag, startPoint x: 915, startPoint y: 328, endPoint x: 950, endPoint y: 310, distance: 39.4
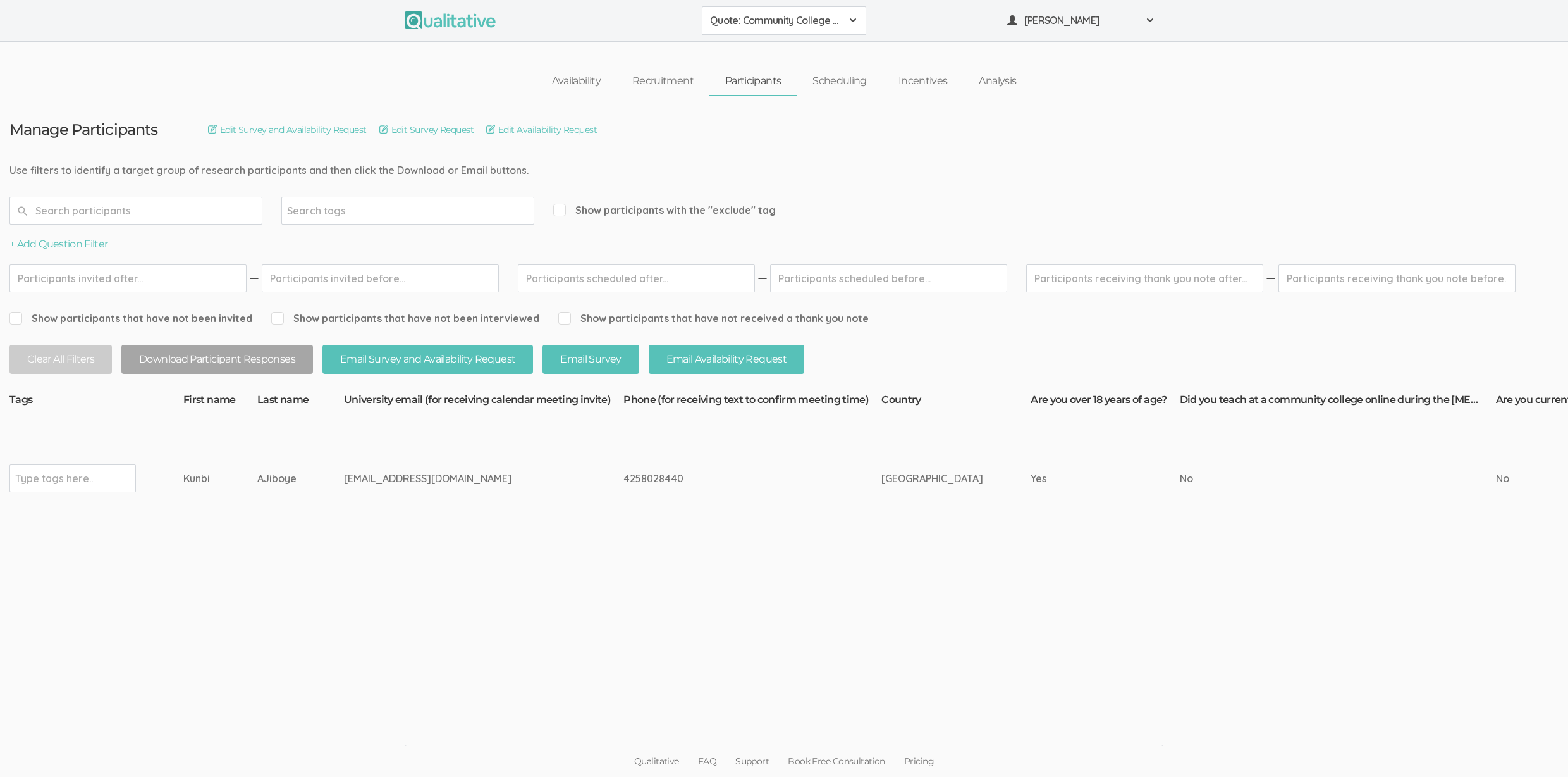
drag, startPoint x: 920, startPoint y: 493, endPoint x: 397, endPoint y: 453, distance: 524.5
click at [397, 453] on td "[EMAIL_ADDRESS][DOMAIN_NAME]" at bounding box center [483, 478] width 279 height 134
drag, startPoint x: 185, startPoint y: 467, endPoint x: 340, endPoint y: 485, distance: 156.0
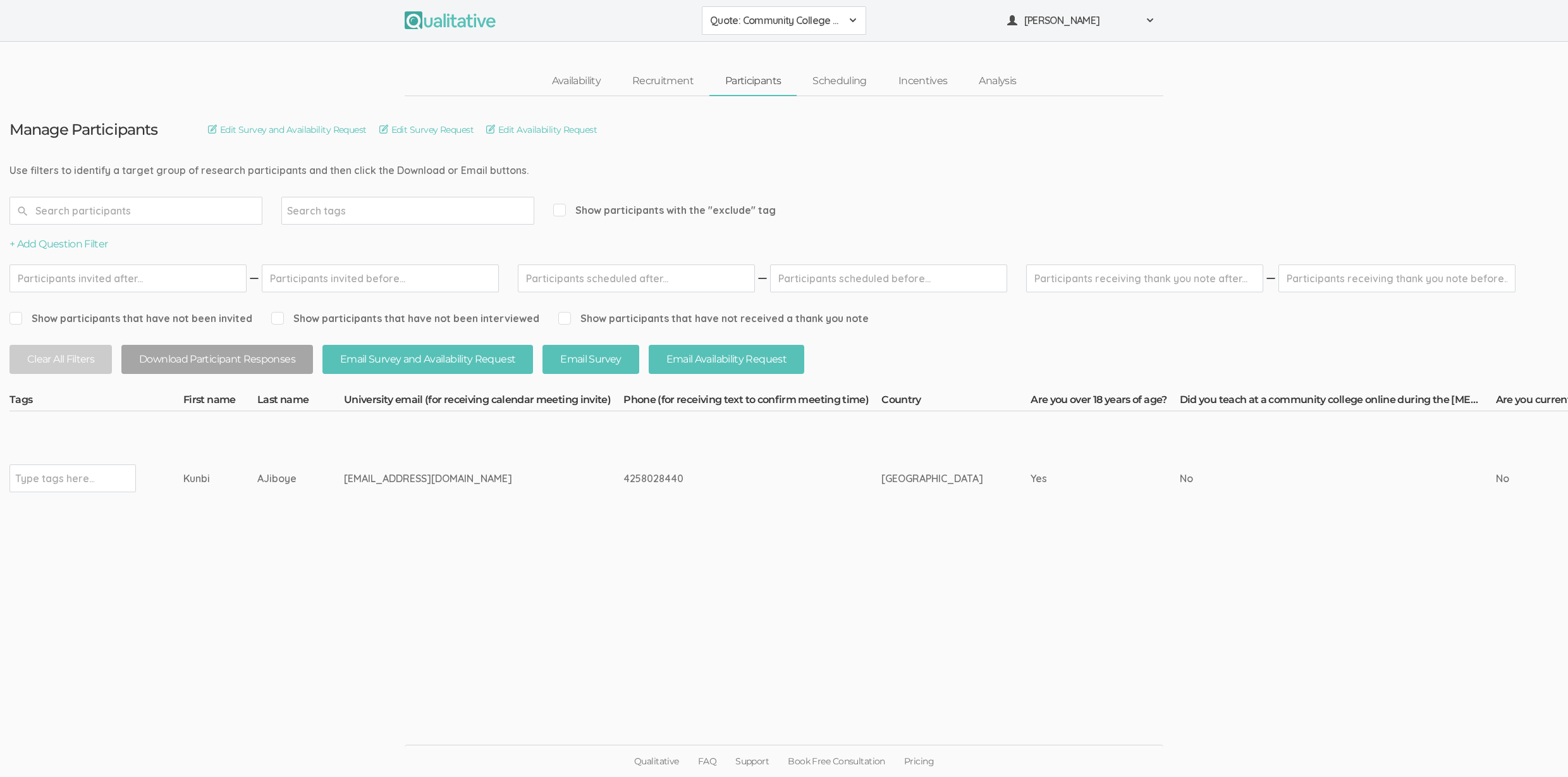
click at [341, 486] on td "AJiboye" at bounding box center [300, 478] width 87 height 134
click at [850, 82] on link "Scheduling" at bounding box center [840, 81] width 86 height 27
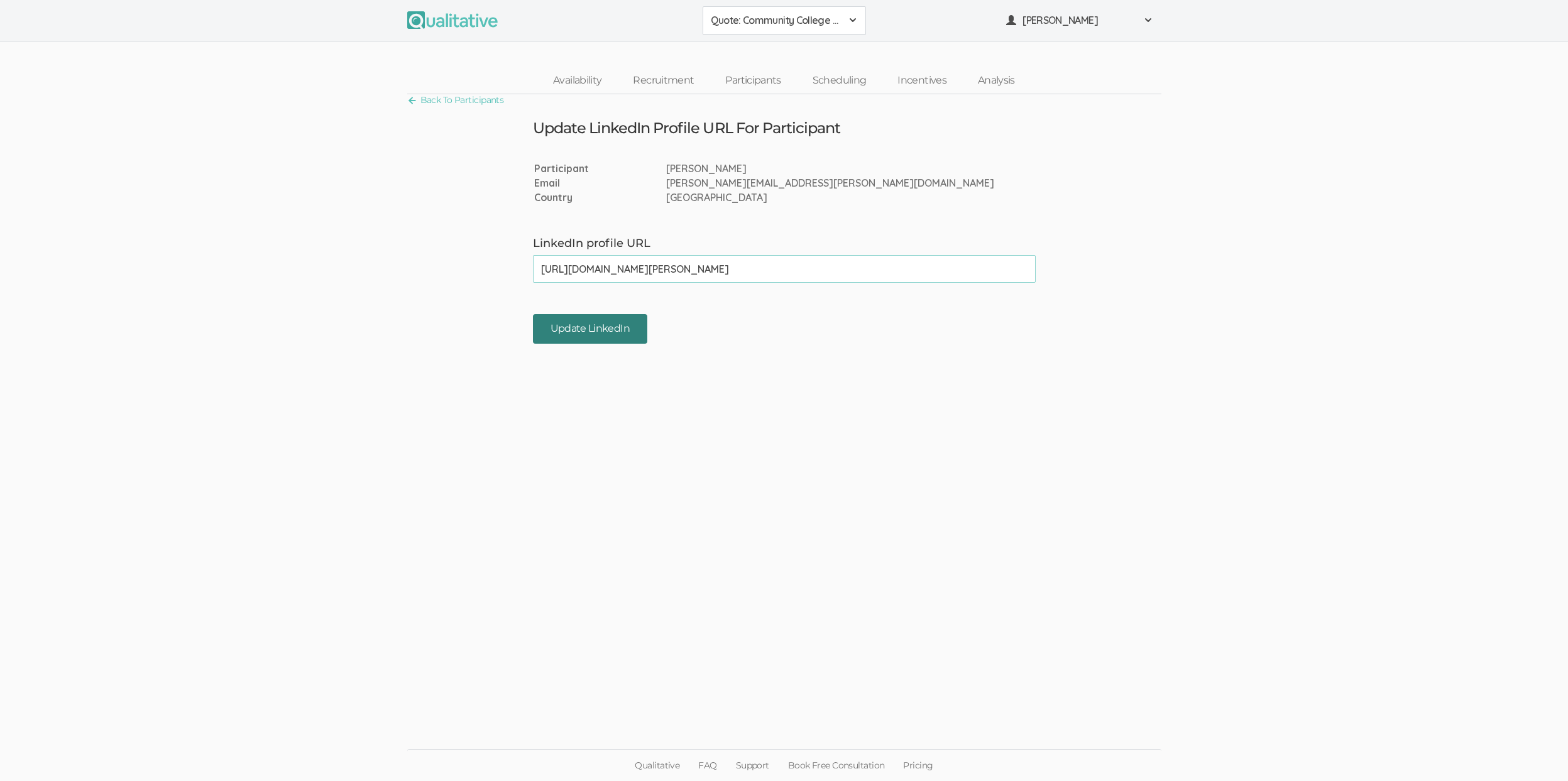
type input "https://www.linkedin.com/in/catherine-mendoza-5860b230/"
click at [585, 334] on input "Update LinkedIn" at bounding box center [590, 329] width 115 height 30
type input "[URL][DOMAIN_NAME][PERSON_NAME]"
click at [599, 324] on input "Update LinkedIn" at bounding box center [590, 329] width 115 height 30
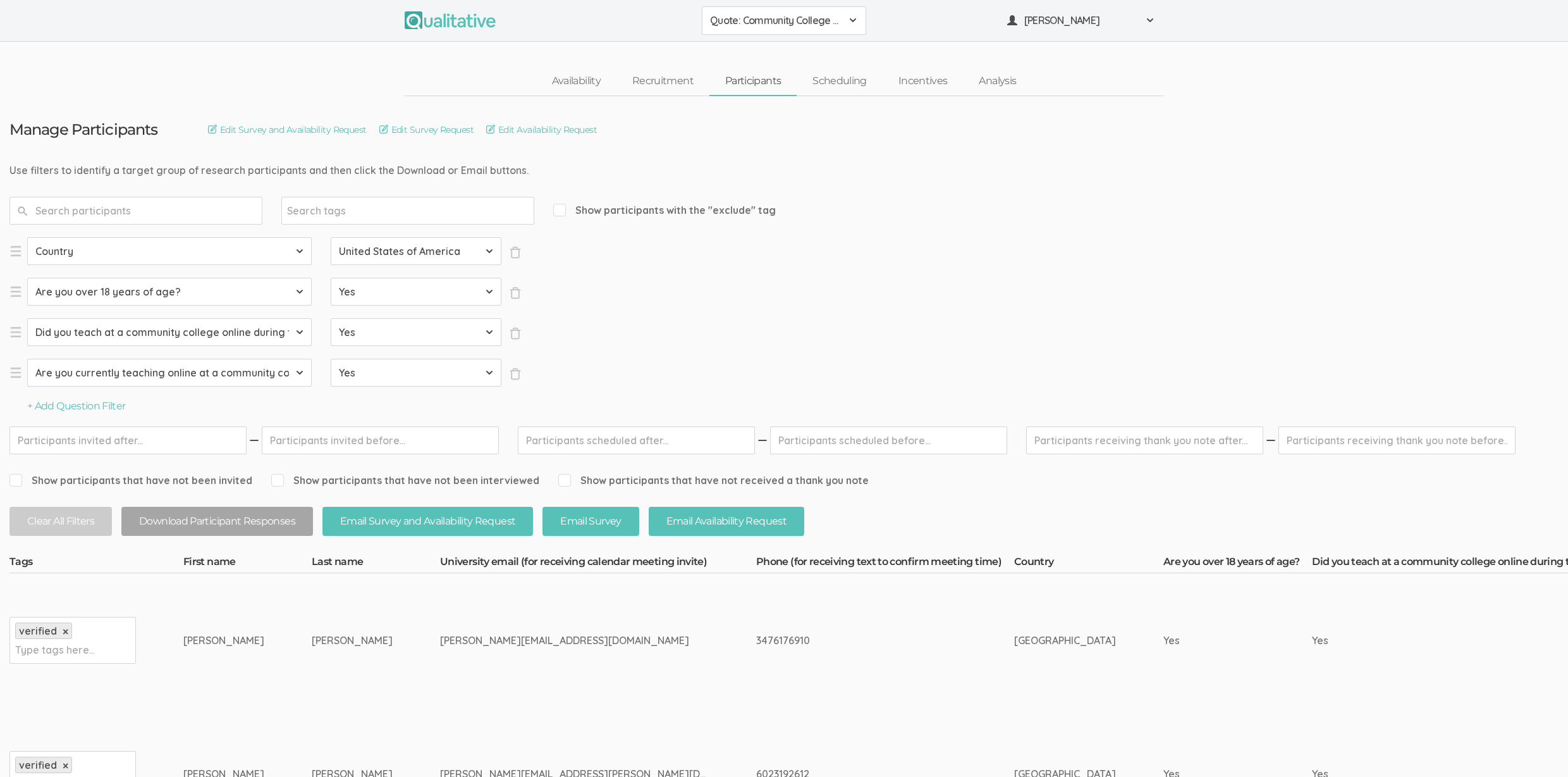
scroll to position [0, 1627]
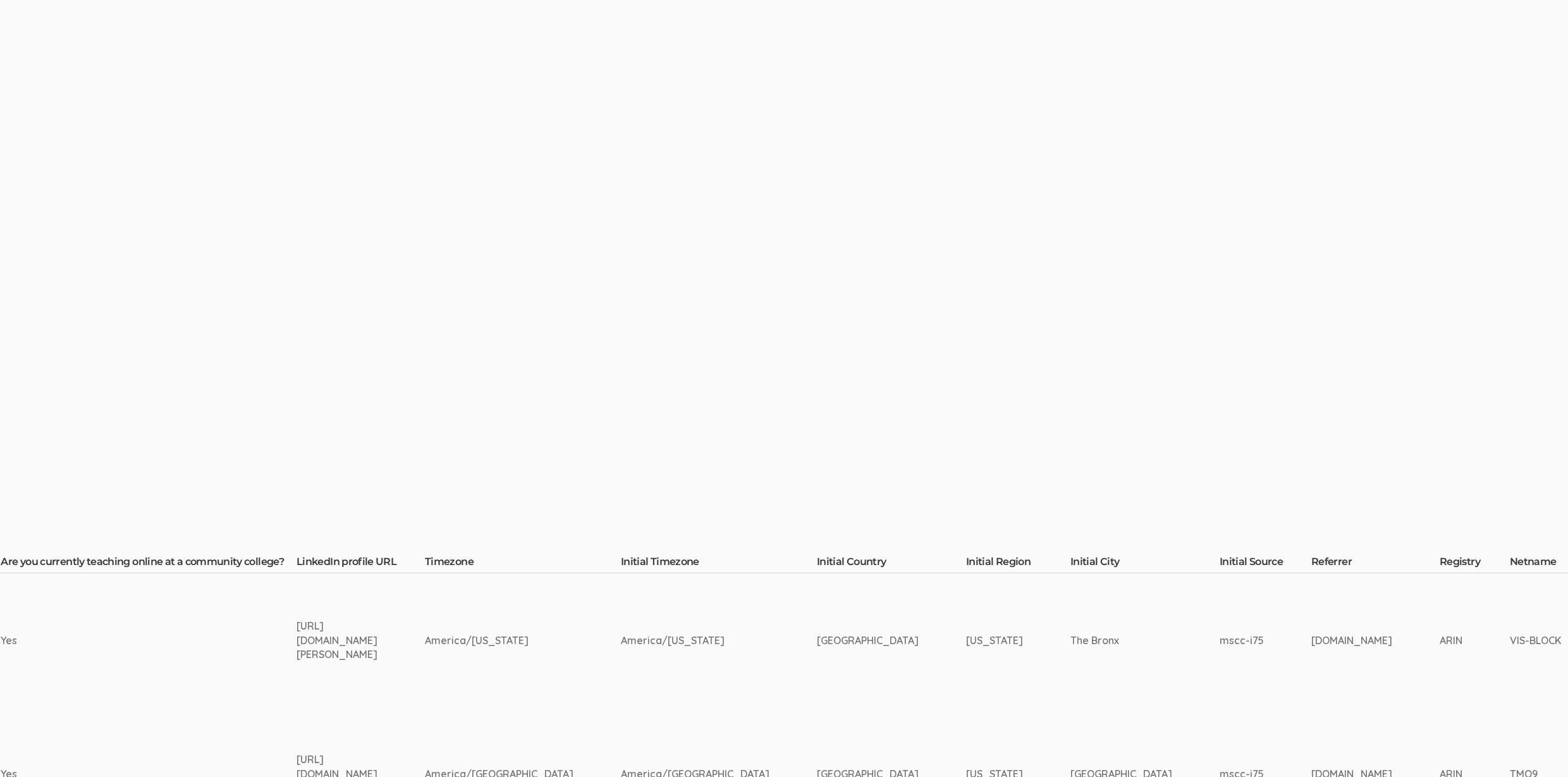
click at [296, 644] on div "https://www.linkedin.com/in/sharmila-mukherjee-337681b/" at bounding box center [337, 640] width 81 height 44
copy tr "[URL][DOMAIN_NAME][PERSON_NAME]"
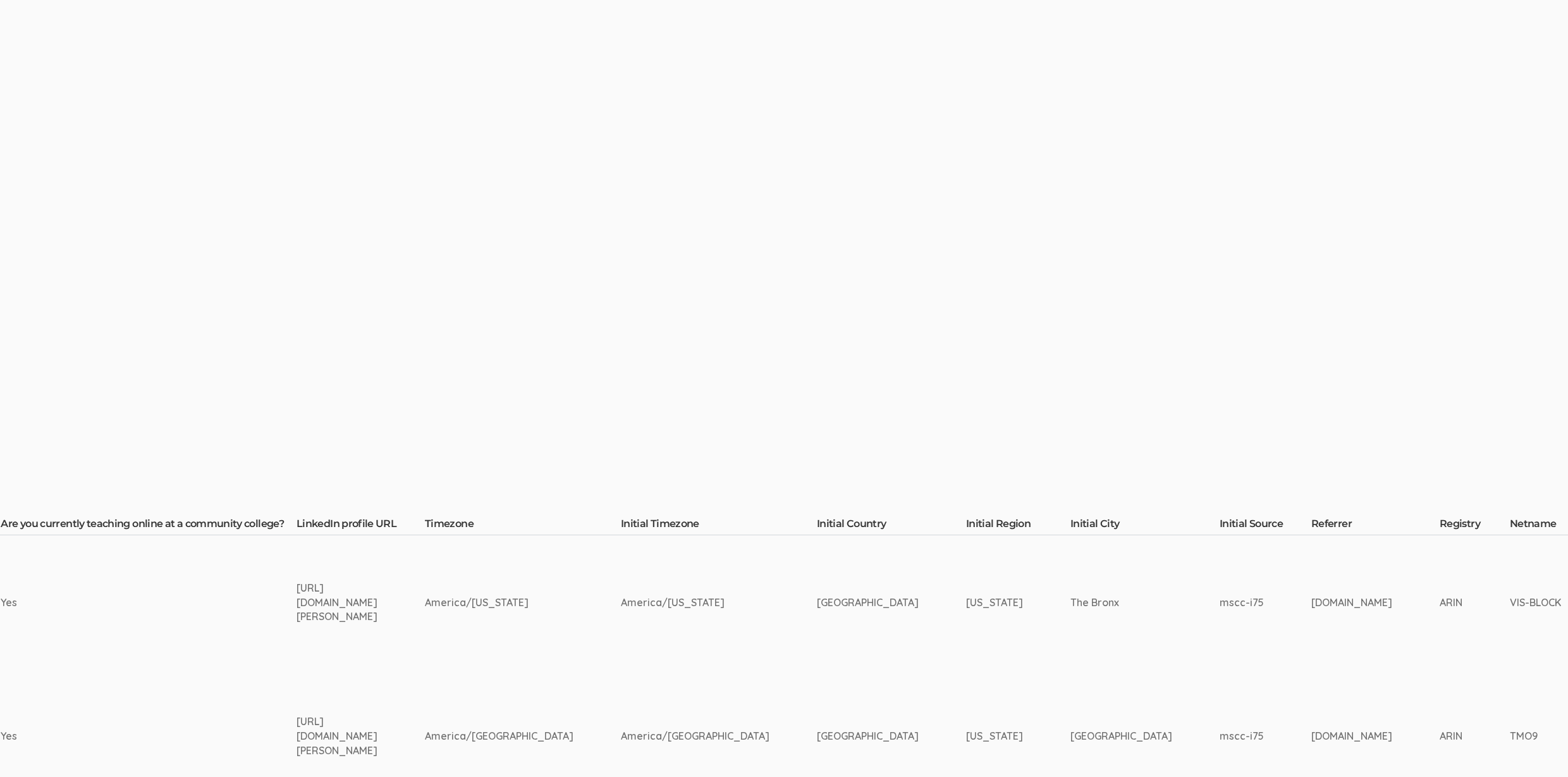
scroll to position [39, 1627]
click at [296, 731] on div "[URL][DOMAIN_NAME][PERSON_NAME]" at bounding box center [337, 735] width 81 height 44
copy tr "[URL][DOMAIN_NAME][PERSON_NAME]"
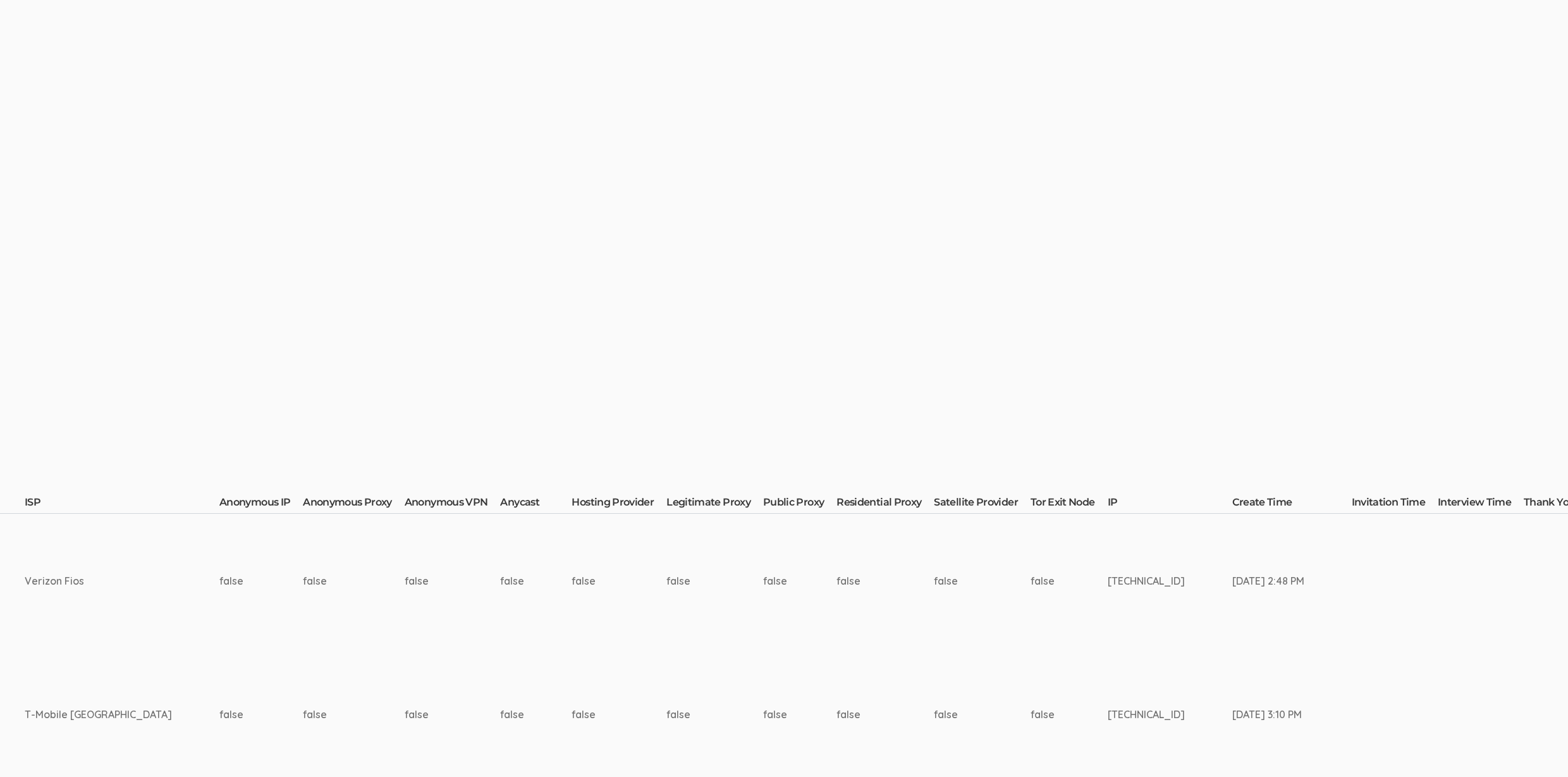
scroll to position [86, 3438]
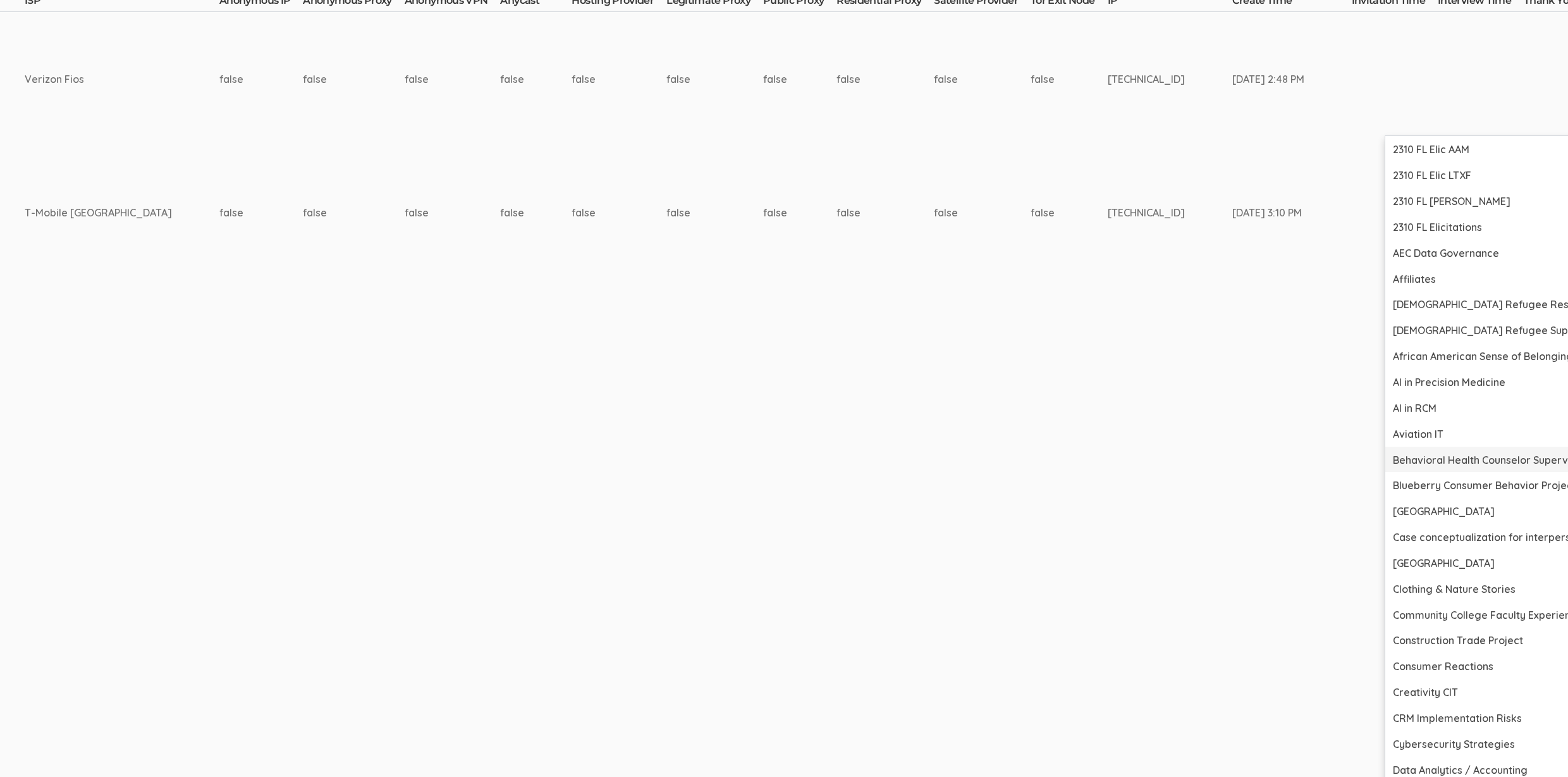
scroll to position [632, 3438]
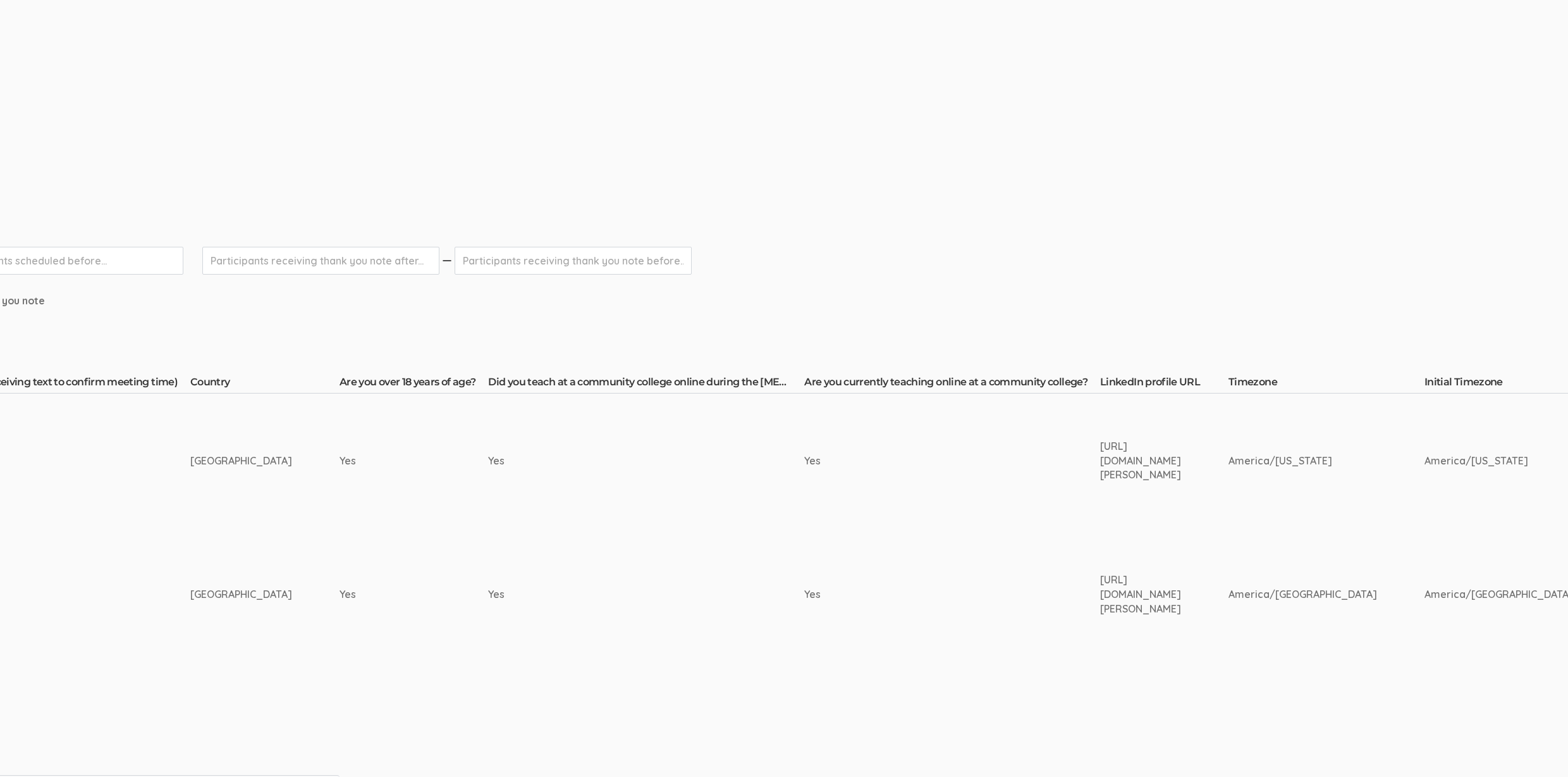
scroll to position [180, 3438]
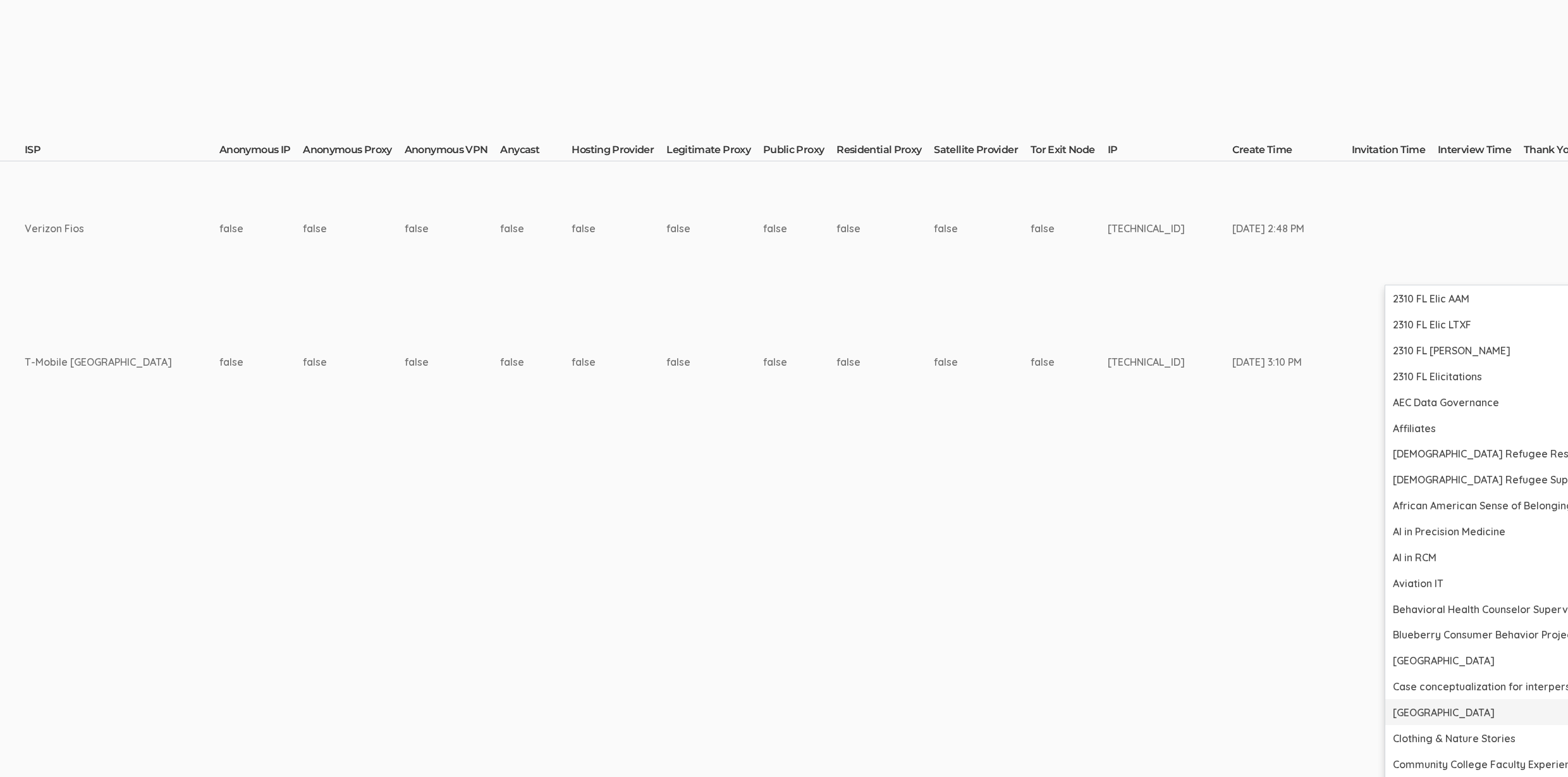
scroll to position [491, 3438]
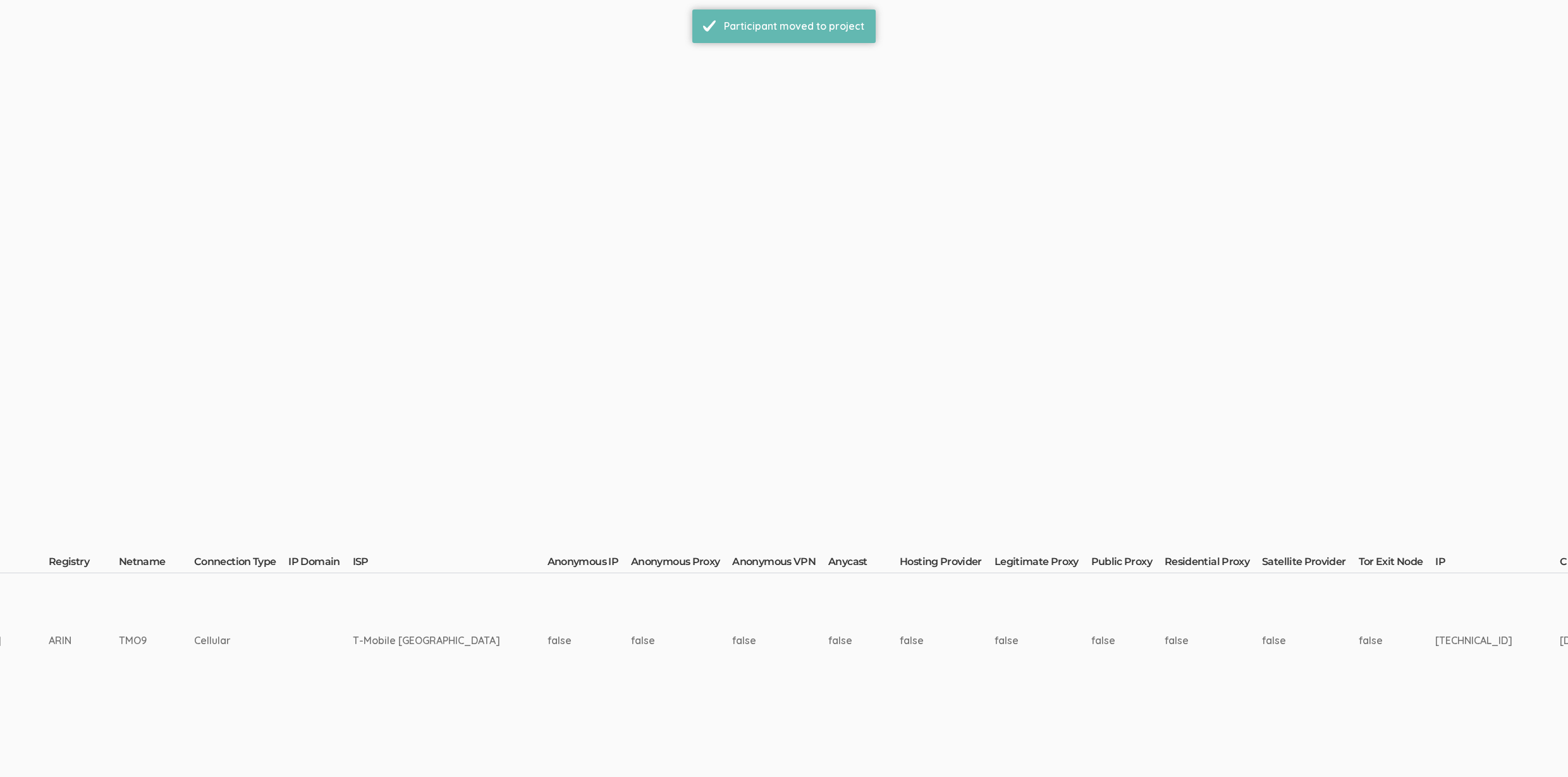
scroll to position [0, 3345]
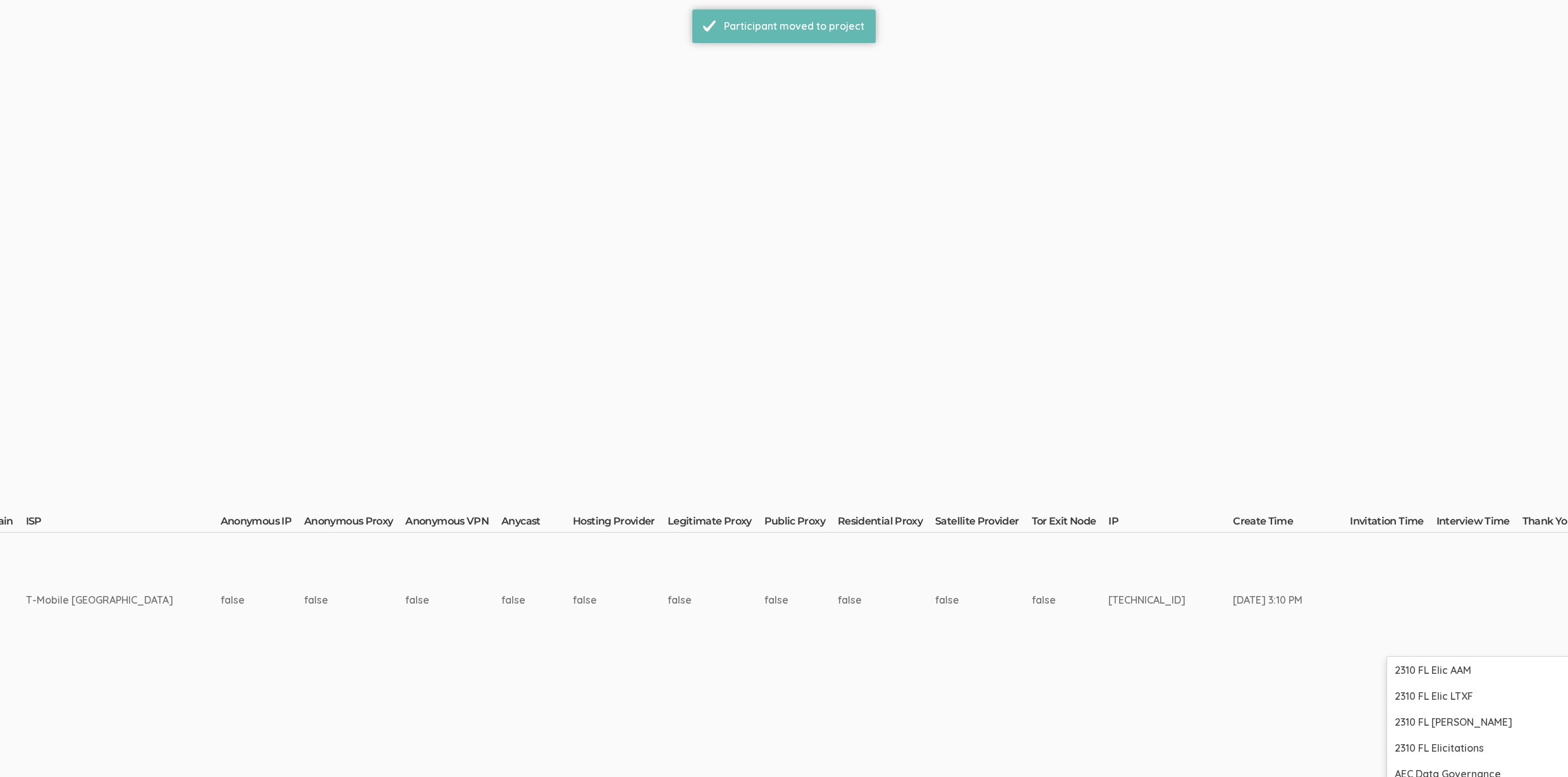
scroll to position [546, 3345]
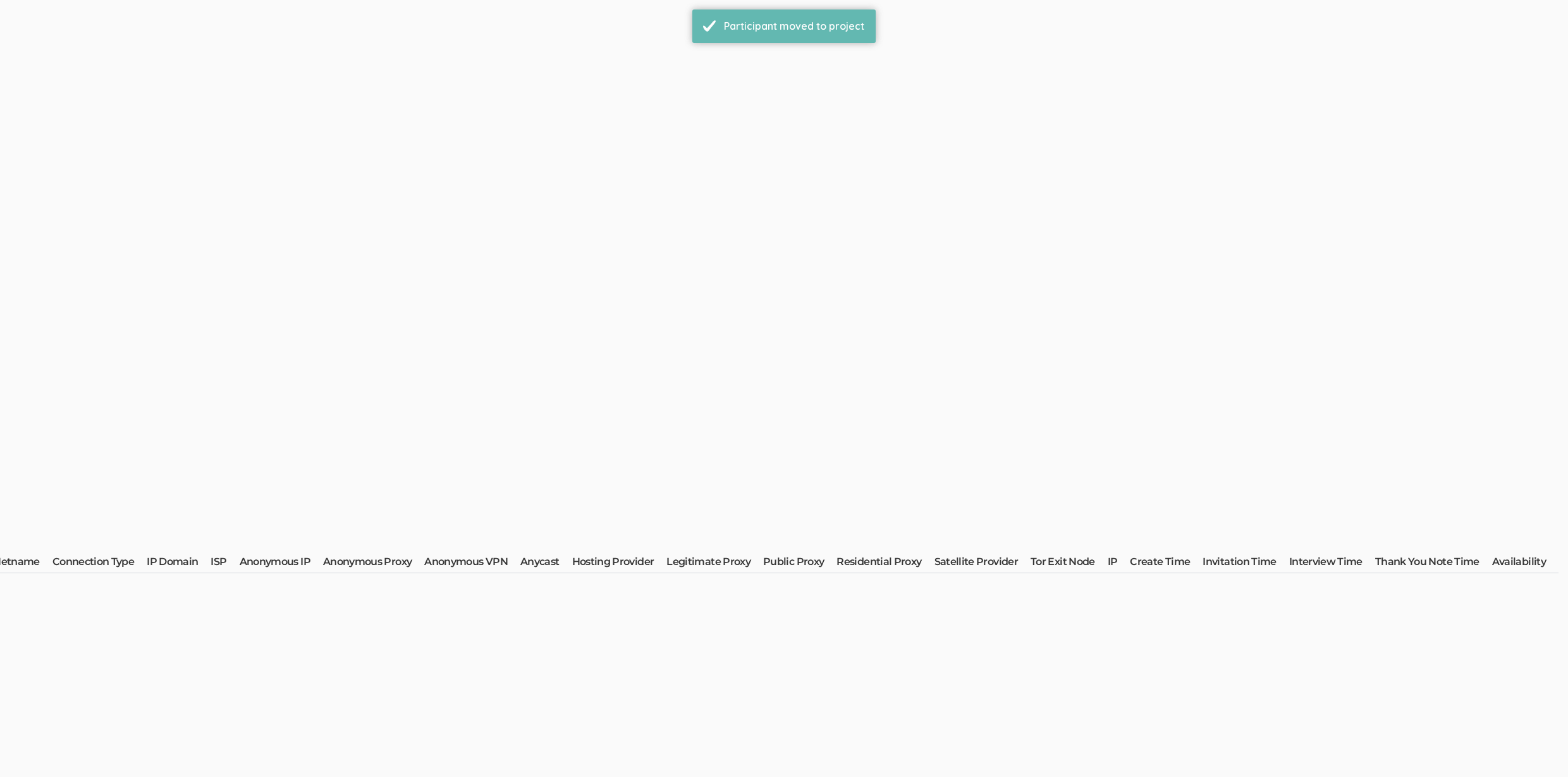
scroll to position [0, 0]
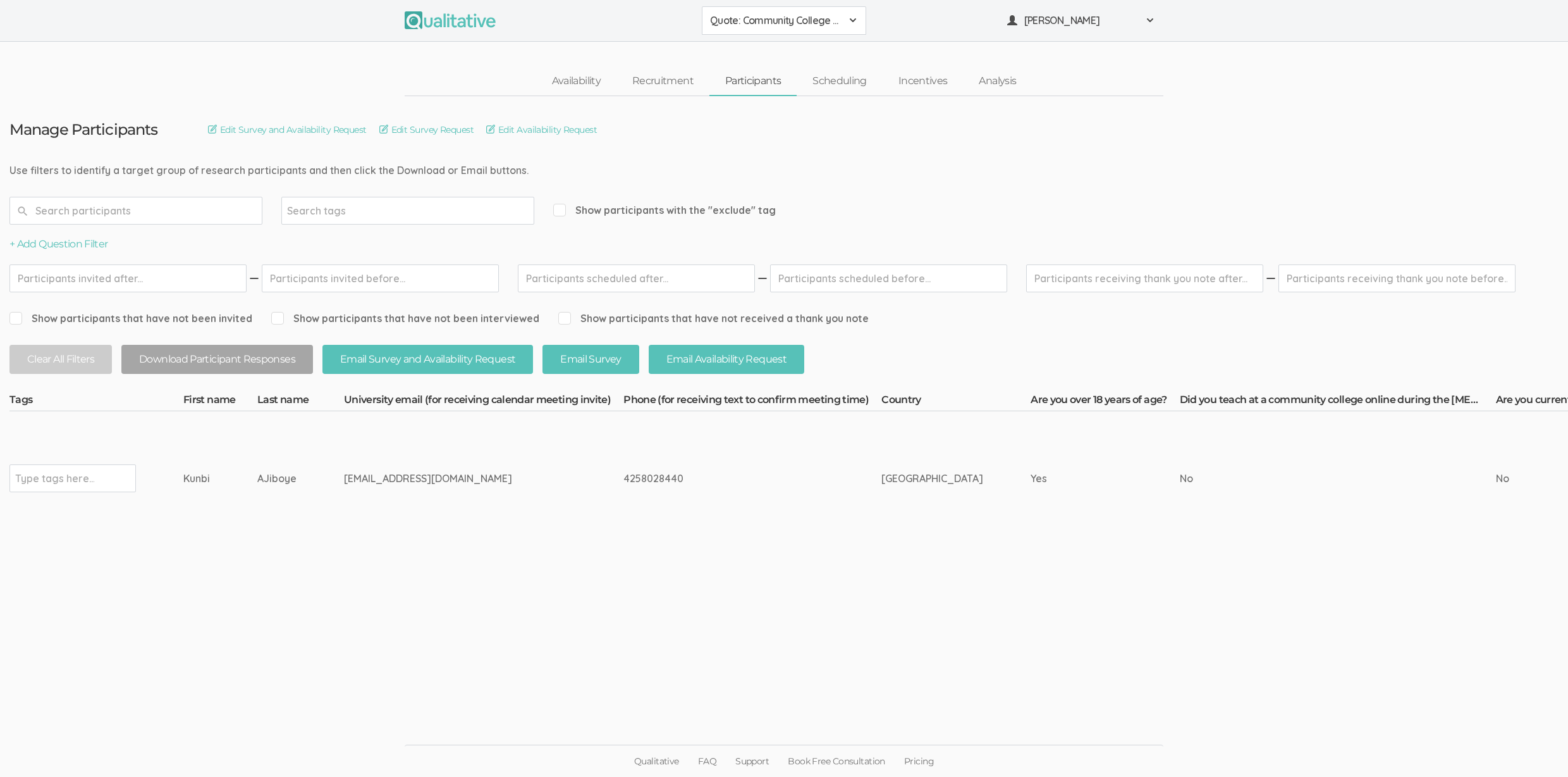
click at [772, 83] on link "Participants" at bounding box center [753, 81] width 87 height 27
click at [859, 84] on link "Scheduling" at bounding box center [840, 81] width 86 height 27
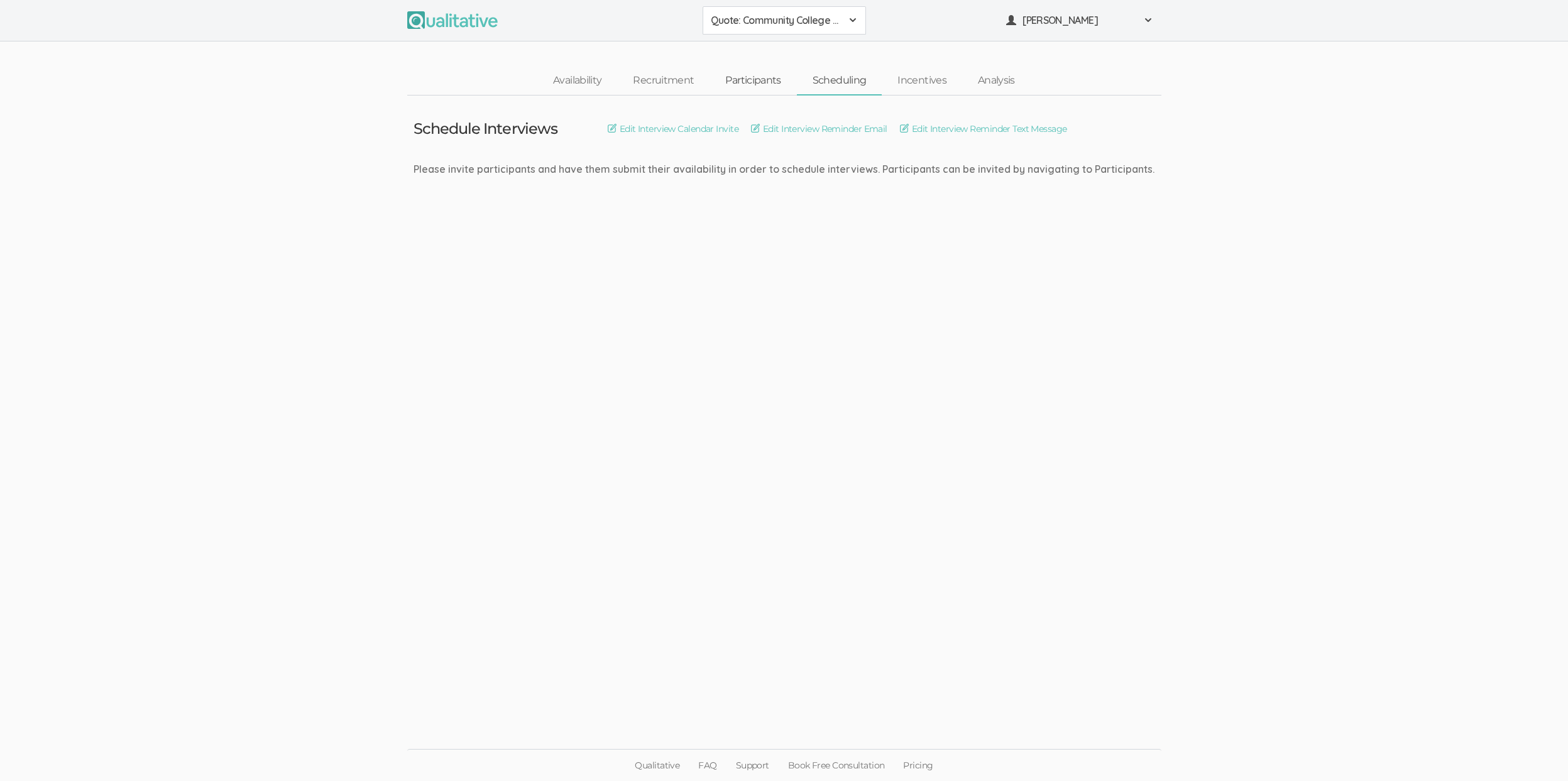
click at [761, 85] on link "Participants" at bounding box center [753, 81] width 87 height 27
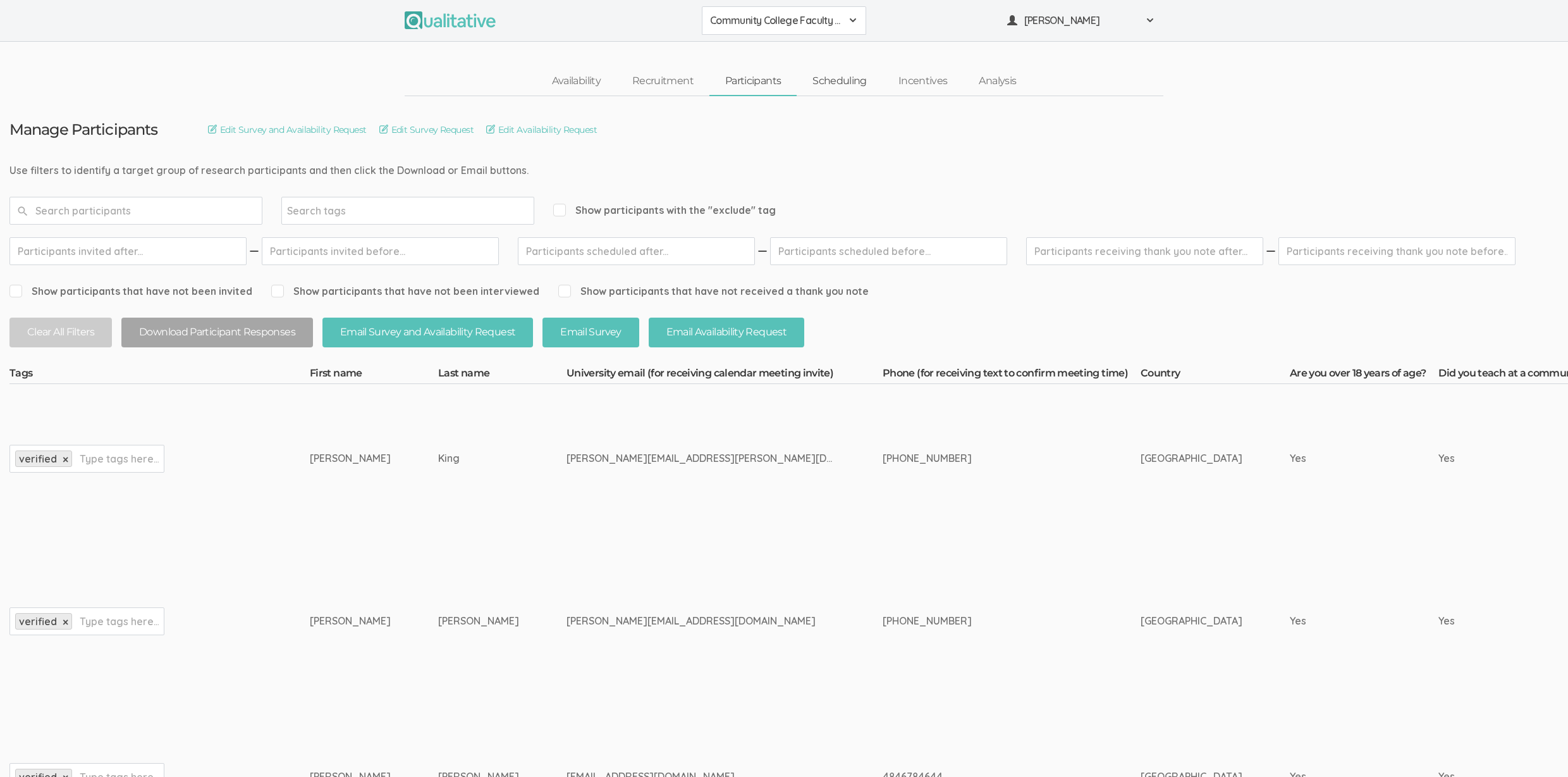
click at [858, 85] on link "Scheduling" at bounding box center [840, 81] width 86 height 27
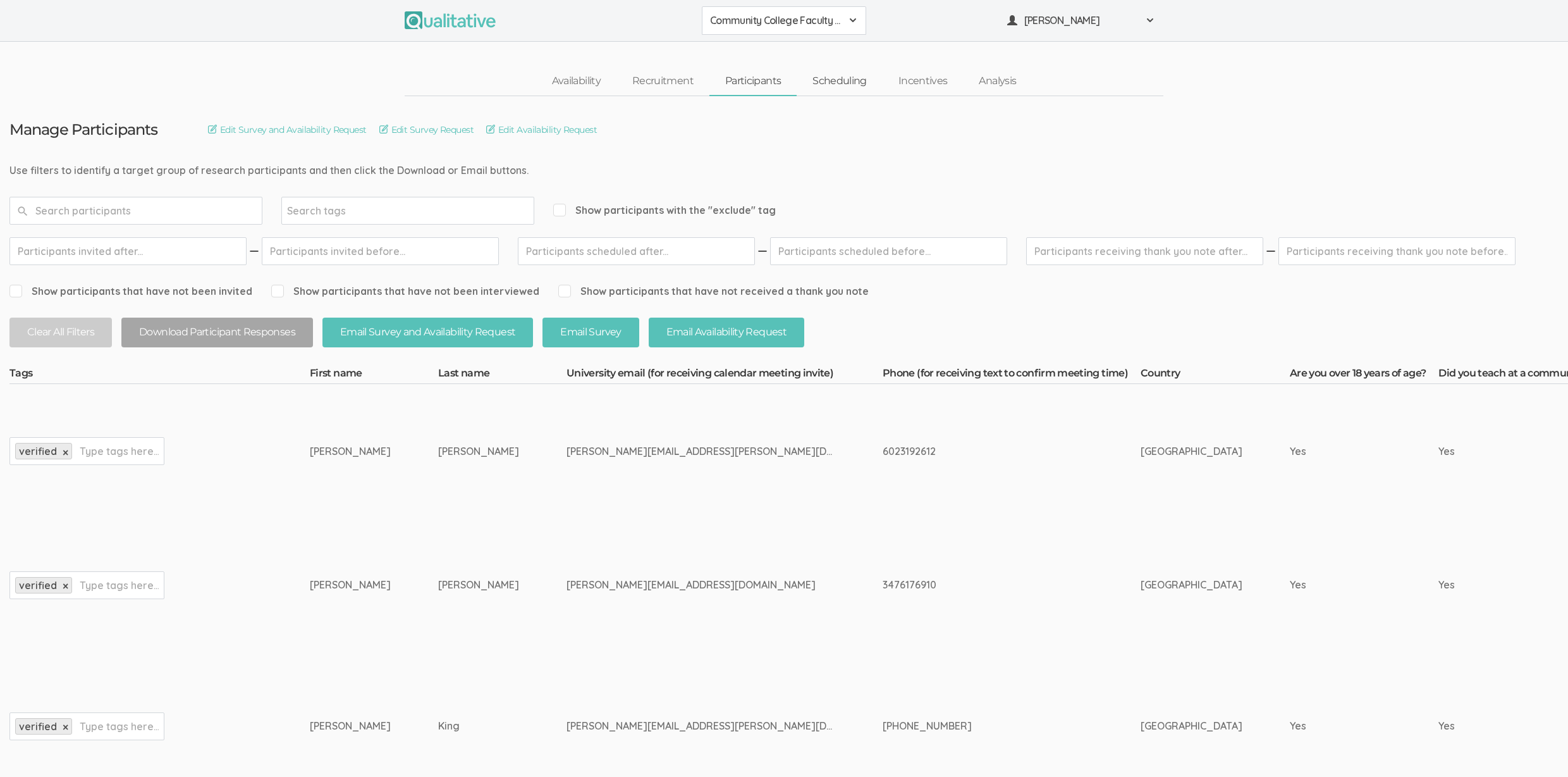
click at [839, 79] on link "Scheduling" at bounding box center [840, 81] width 86 height 27
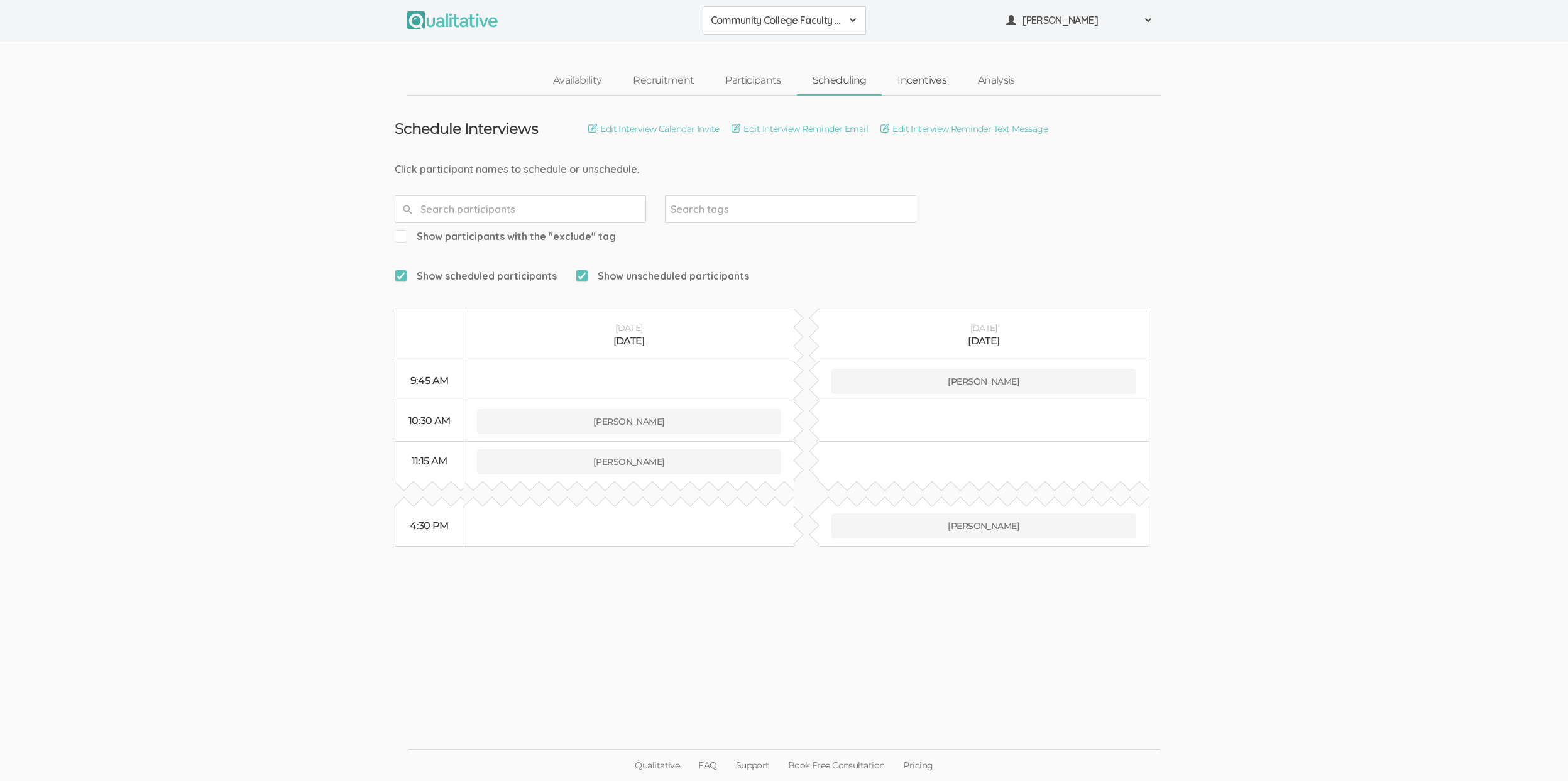
click at [896, 79] on link "Incentives" at bounding box center [922, 81] width 80 height 27
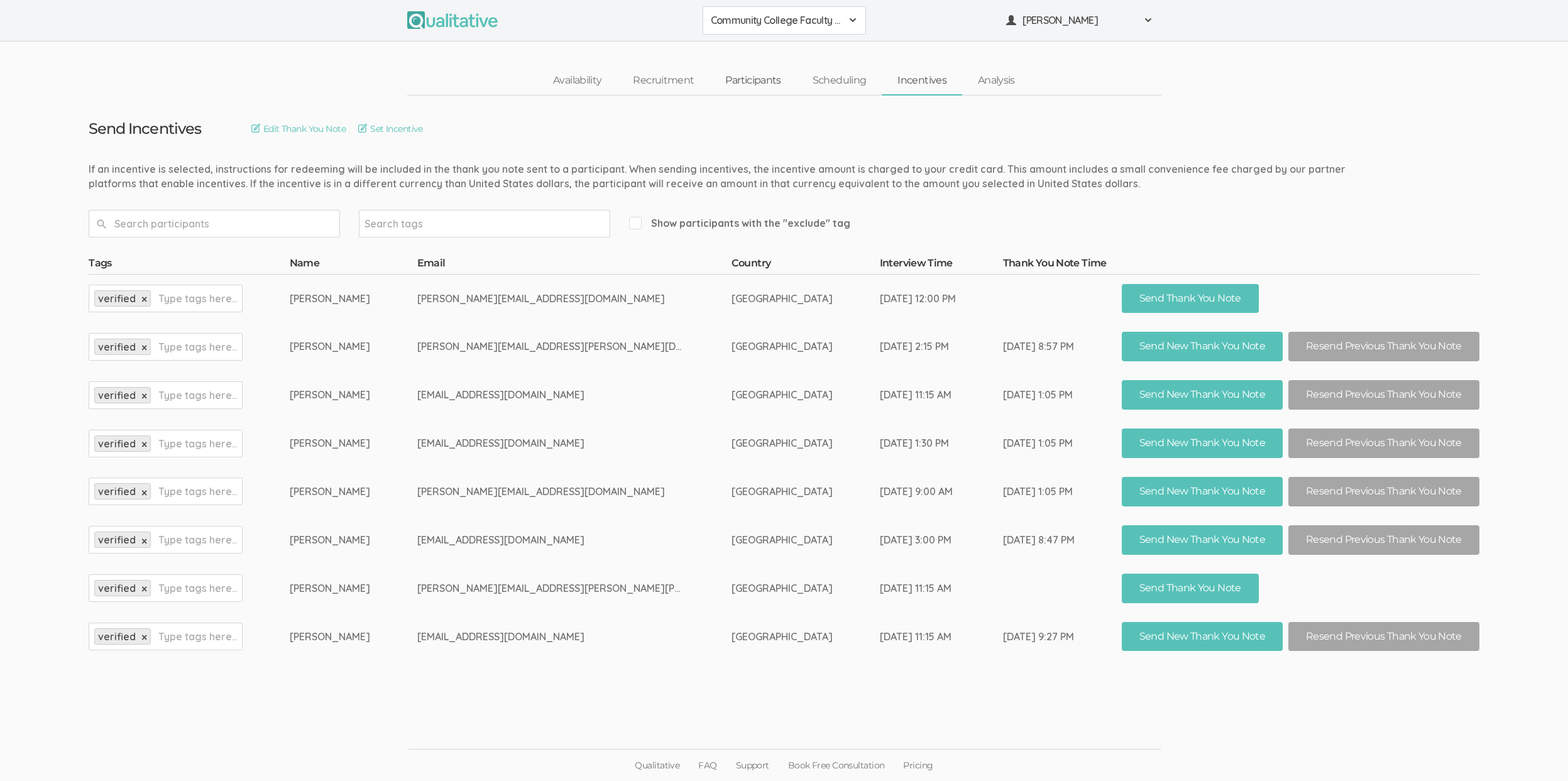
click at [744, 86] on link "Participants" at bounding box center [753, 81] width 87 height 27
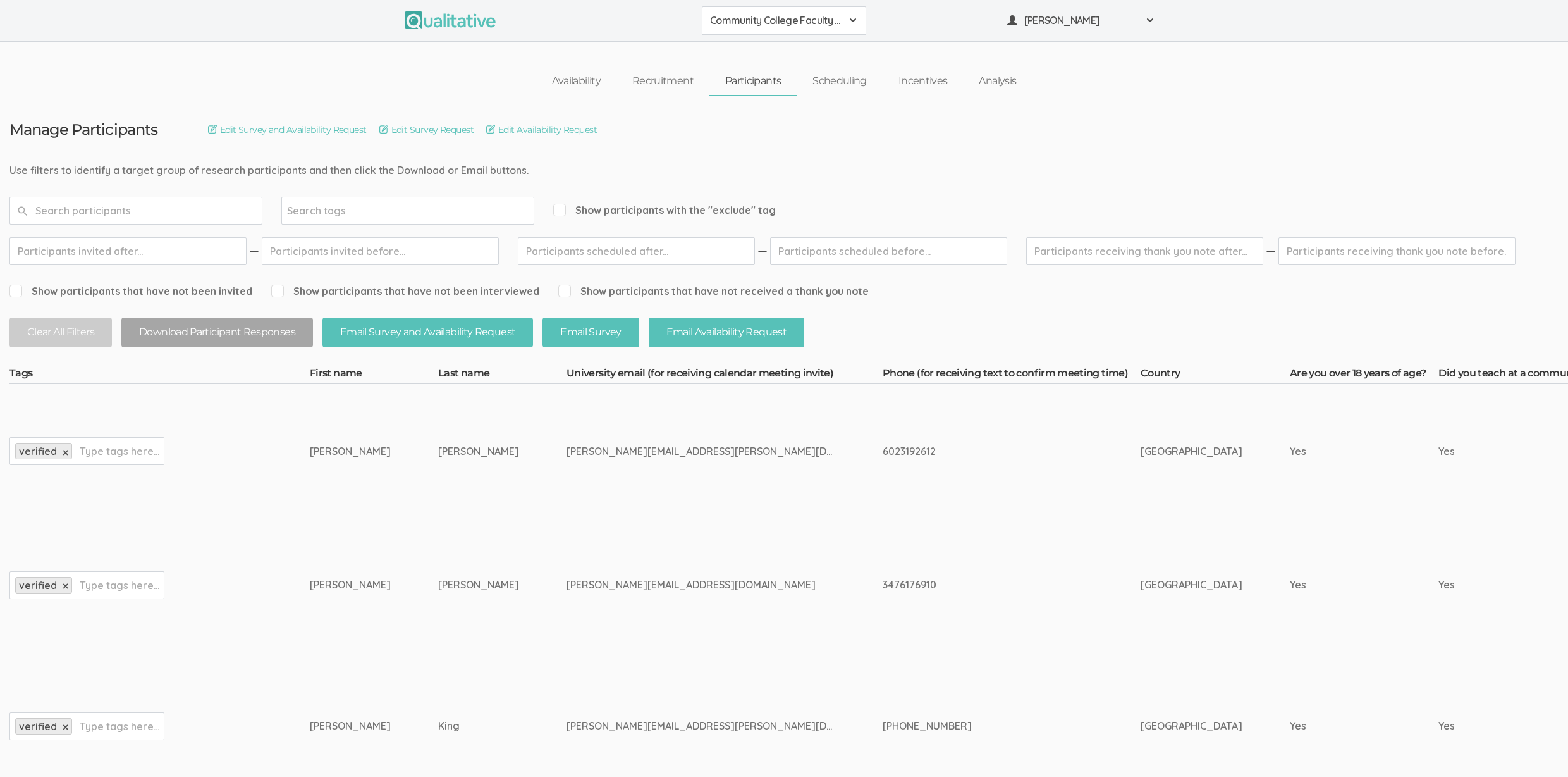
click at [438, 512] on td "[PERSON_NAME]" at bounding box center [502, 451] width 128 height 134
click at [917, 86] on link "Incentives" at bounding box center [923, 81] width 81 height 27
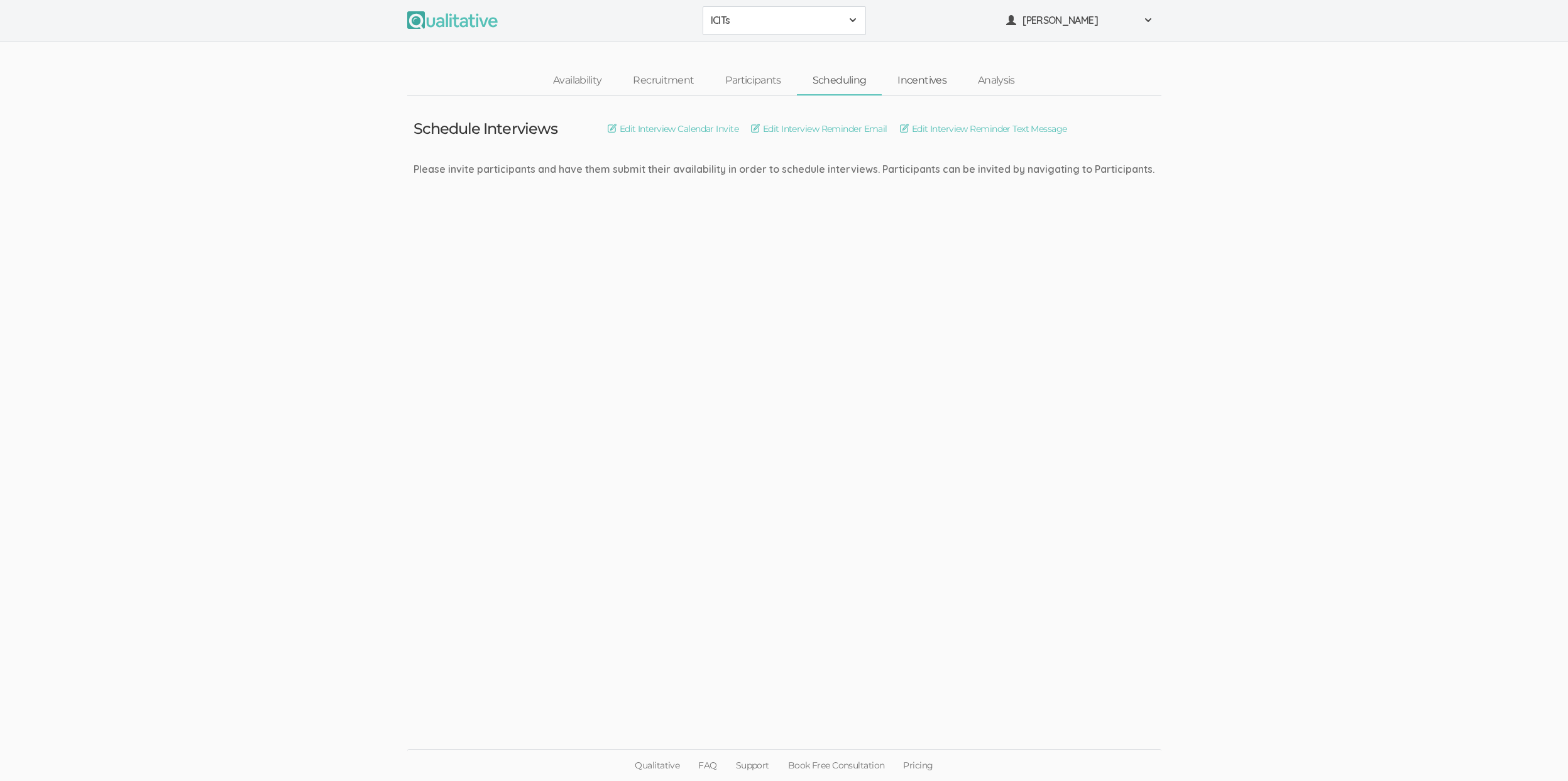
click at [933, 81] on link "Incentives" at bounding box center [922, 81] width 80 height 27
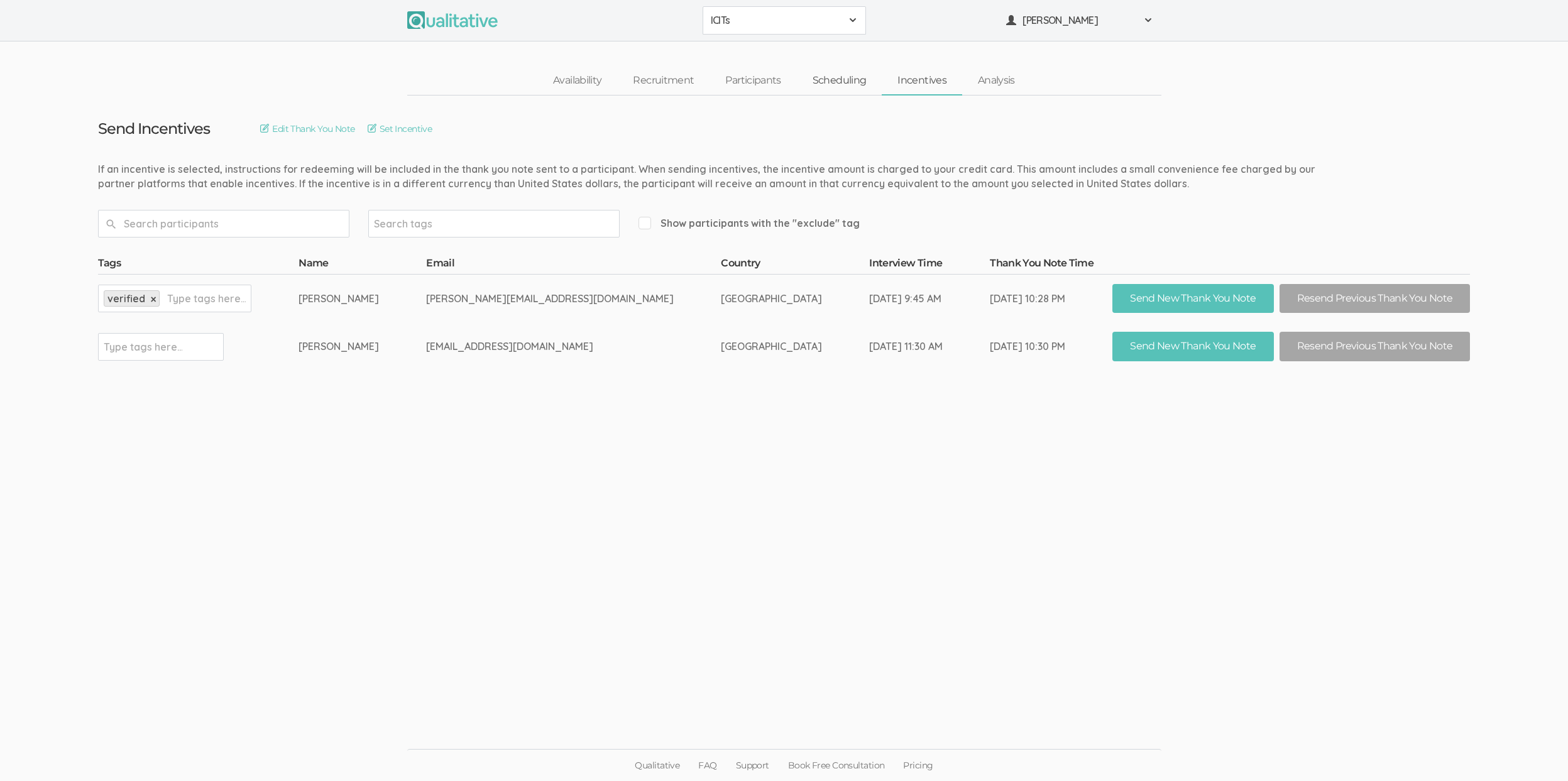
click at [857, 74] on link "Scheduling" at bounding box center [840, 81] width 85 height 27
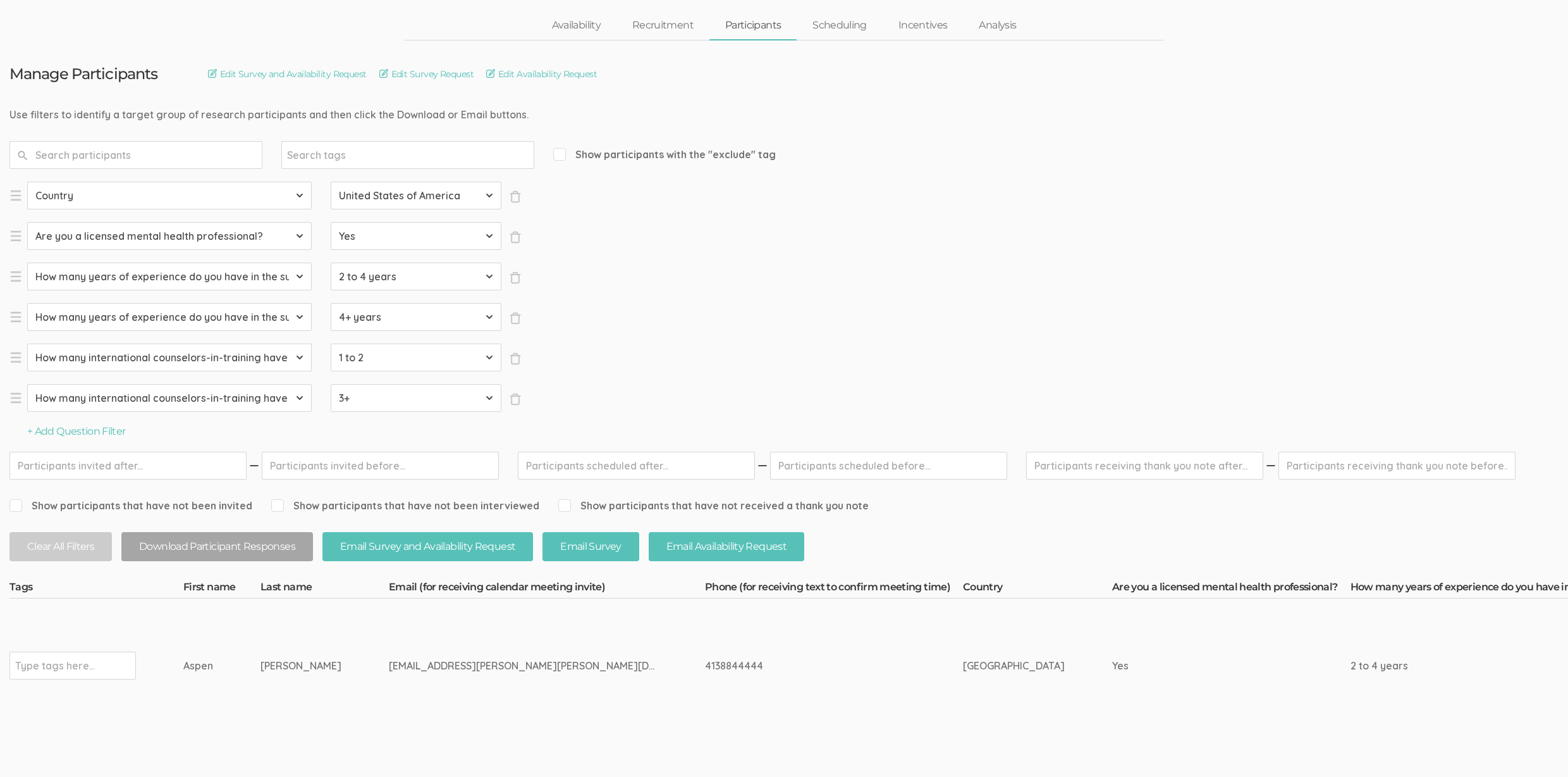
scroll to position [157, 0]
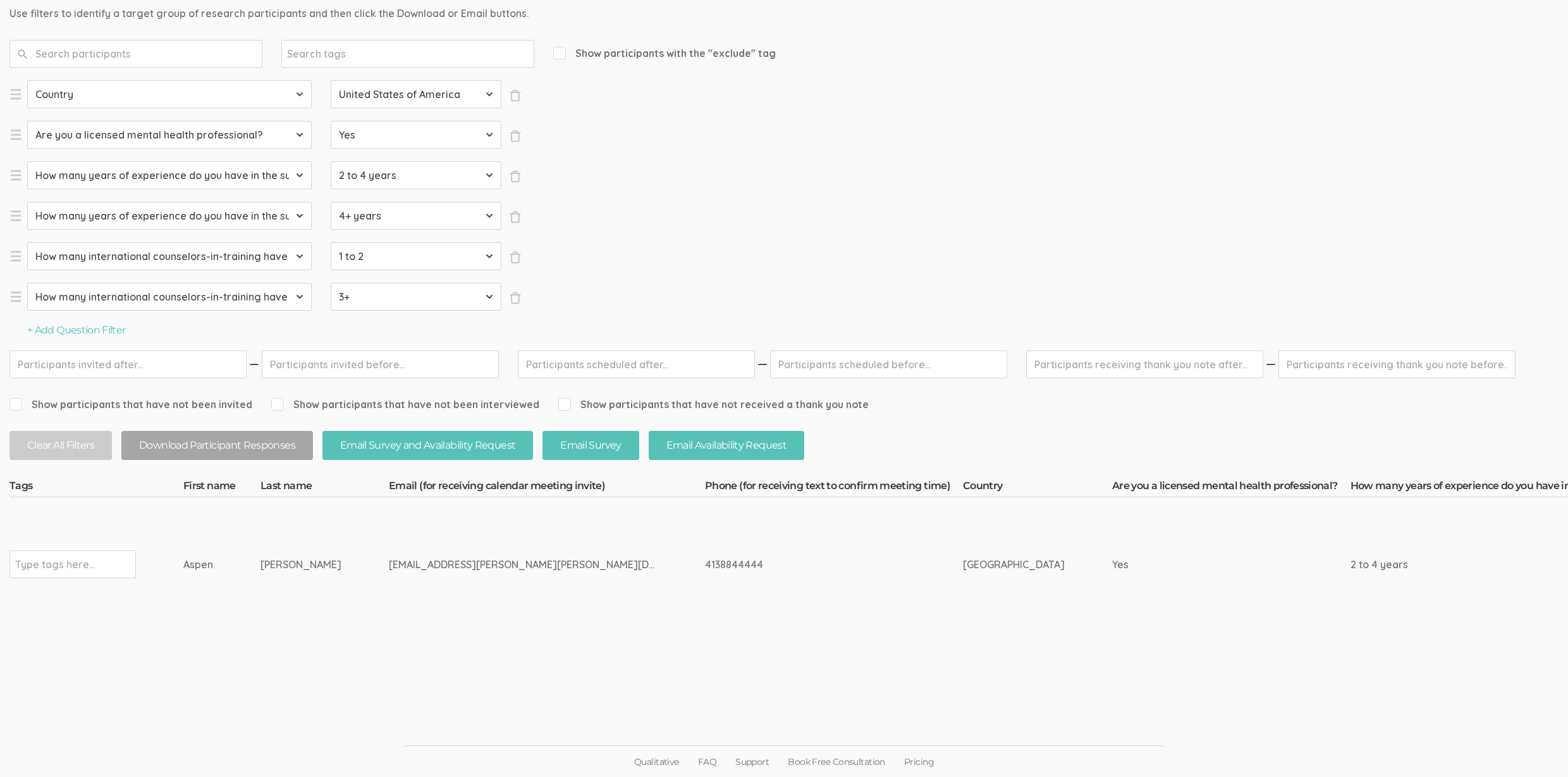
click at [490, 573] on td "[EMAIL_ADDRESS][PERSON_NAME][PERSON_NAME][DOMAIN_NAME]" at bounding box center [547, 564] width 316 height 134
drag, startPoint x: 343, startPoint y: 566, endPoint x: 175, endPoint y: 566, distance: 168.0
copy tr "Type tags here... Aspen [PERSON_NAME]"
click at [529, 697] on ui-view "Qualitative FAQ Support Book Free Consultation Pricing" at bounding box center [784, 729] width 1568 height 96
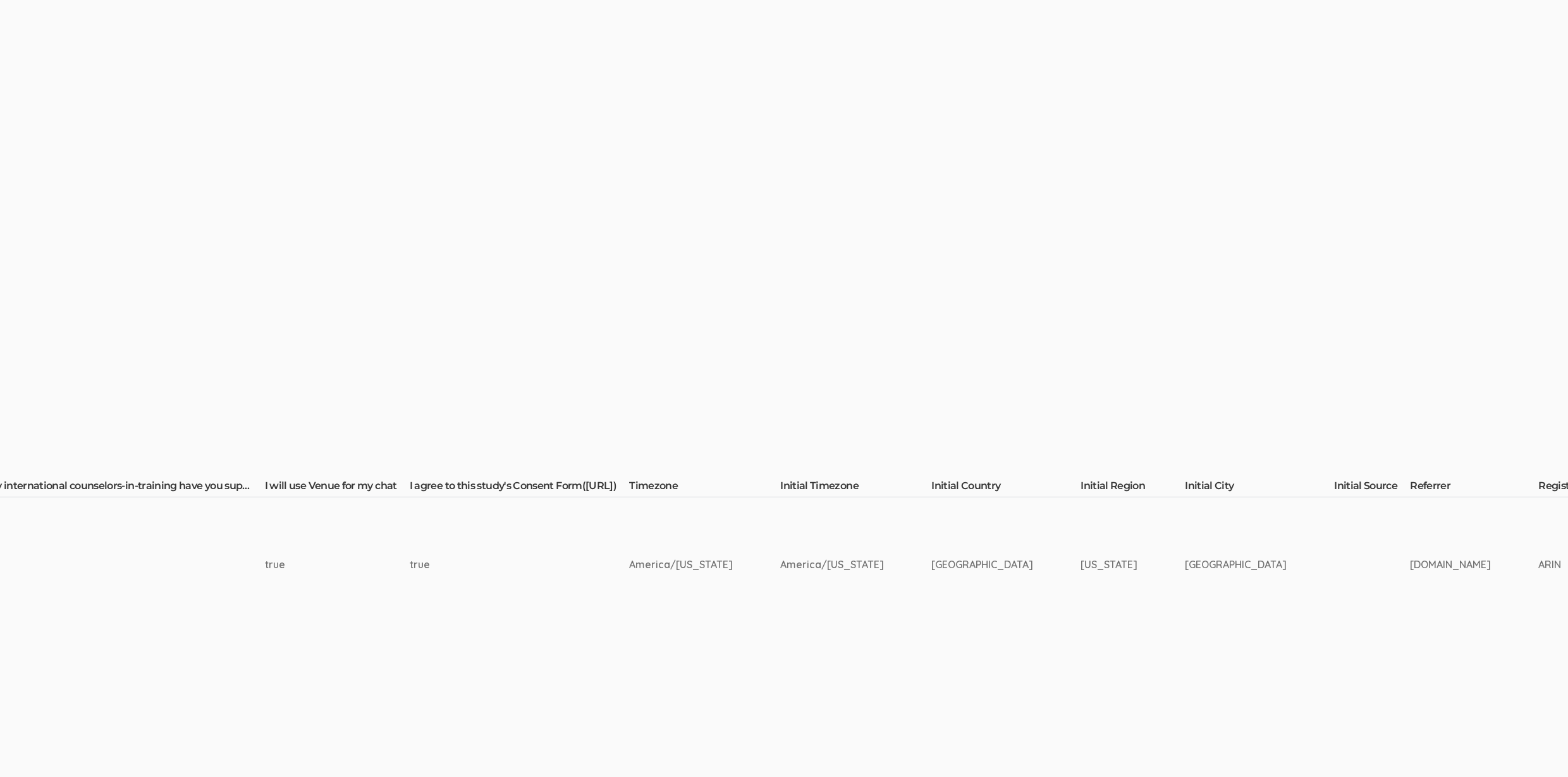
scroll to position [157, 1719]
drag, startPoint x: 1247, startPoint y: 563, endPoint x: 1048, endPoint y: 576, distance: 199.4
click at [1048, 576] on tr "Type tags here... [GEOGRAPHIC_DATA] [PERSON_NAME] [EMAIL_ADDRESS][PERSON_NAME][…" at bounding box center [971, 564] width 5361 height 134
copy tr "[US_STATE] Norwalk"
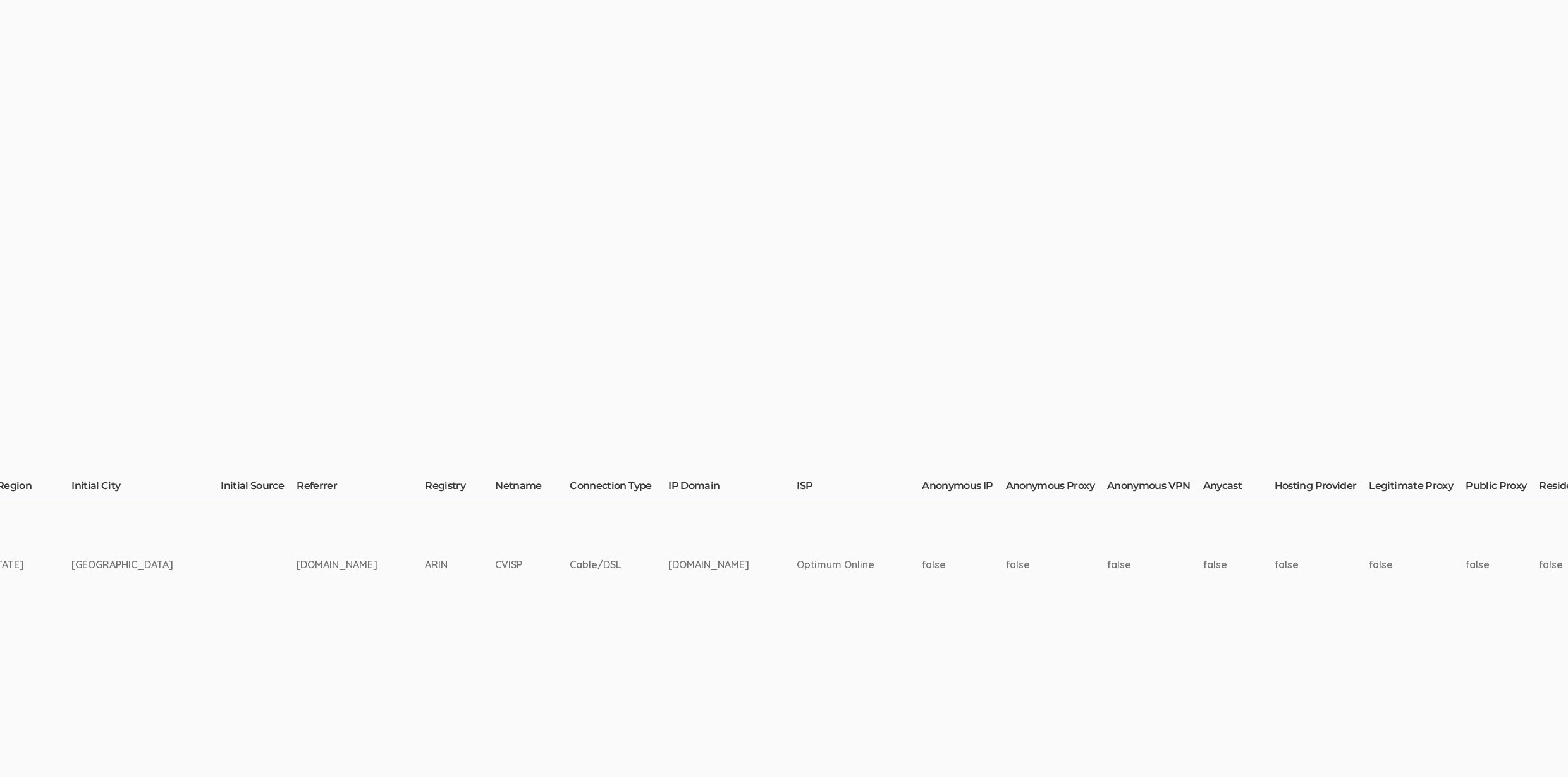
scroll to position [157, 2830]
drag, startPoint x: 790, startPoint y: 559, endPoint x: 720, endPoint y: 574, distance: 71.6
click at [797, 577] on td "Optimum Online" at bounding box center [860, 564] width 125 height 134
click at [797, 568] on td "Optimum Online" at bounding box center [860, 564] width 125 height 134
drag, startPoint x: 704, startPoint y: 562, endPoint x: 830, endPoint y: 572, distance: 126.4
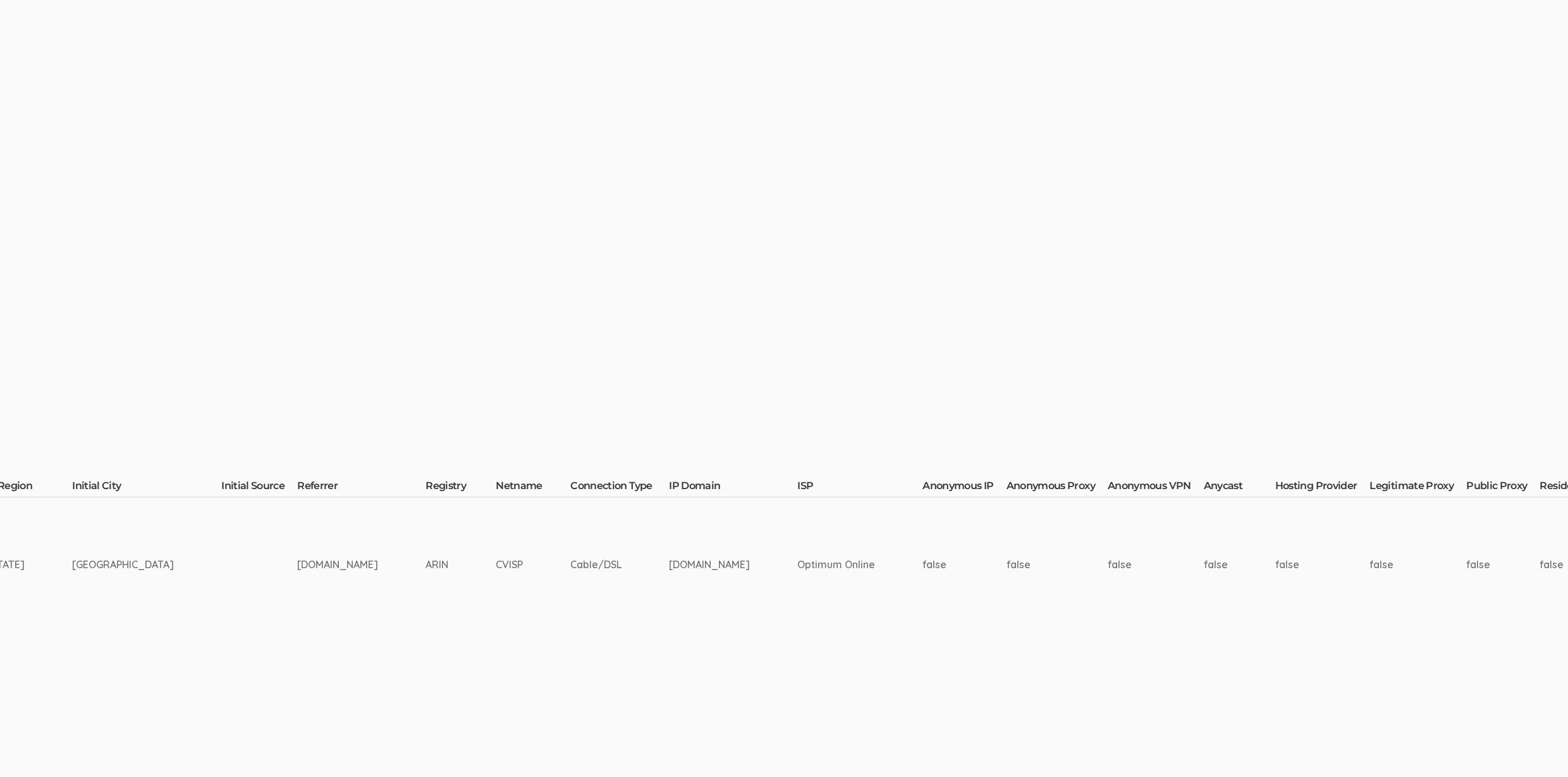
click at [797, 566] on td "Optimum Online" at bounding box center [860, 564] width 125 height 134
drag, startPoint x: 784, startPoint y: 561, endPoint x: 687, endPoint y: 561, distance: 97.0
copy tr "Optimum Online"
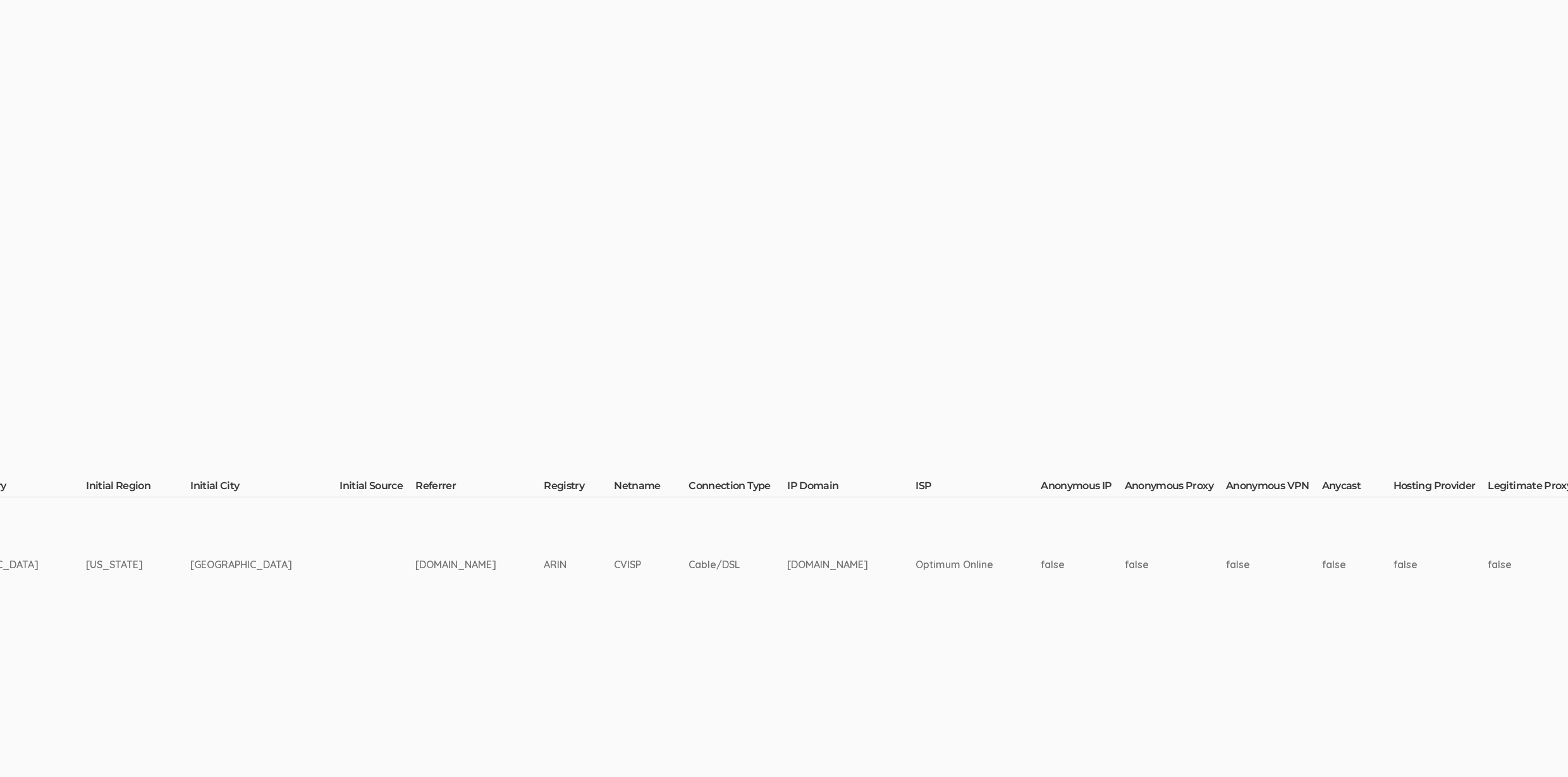
scroll to position [157, 2711]
click at [788, 630] on td "[DOMAIN_NAME]" at bounding box center [852, 564] width 128 height 134
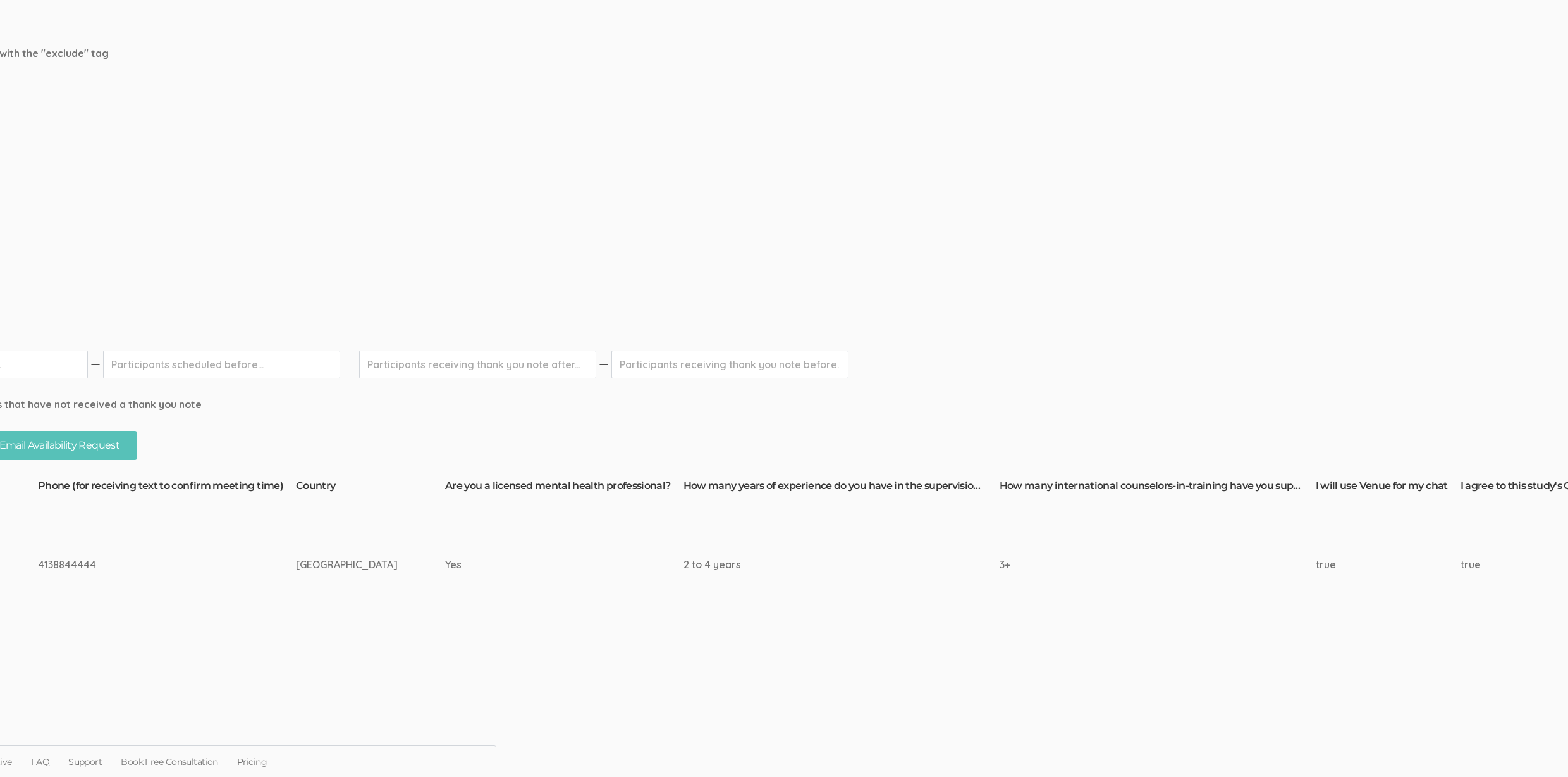
scroll to position [157, 0]
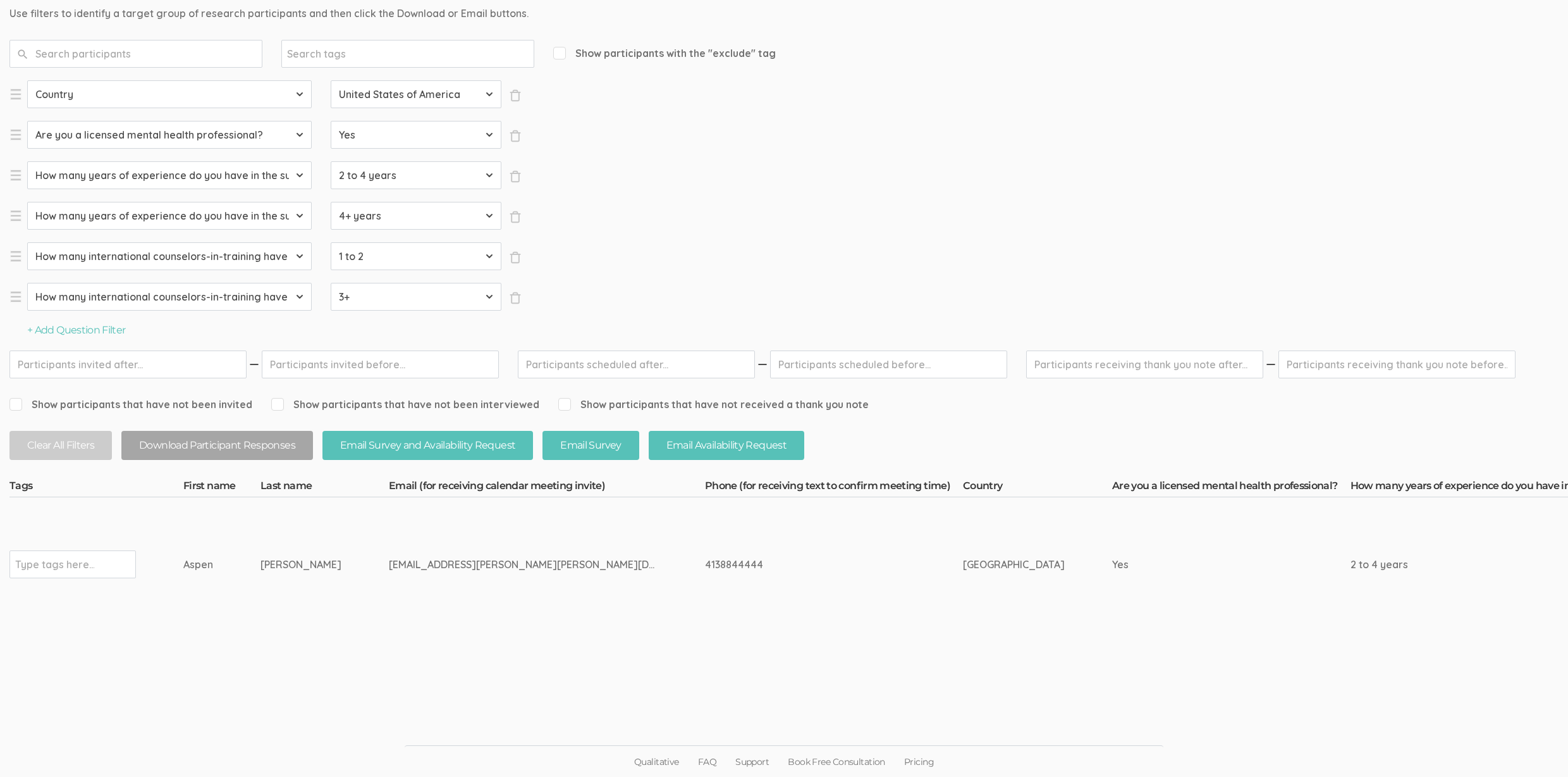
click at [45, 568] on input "text" at bounding box center [54, 564] width 79 height 16
type input "verified"
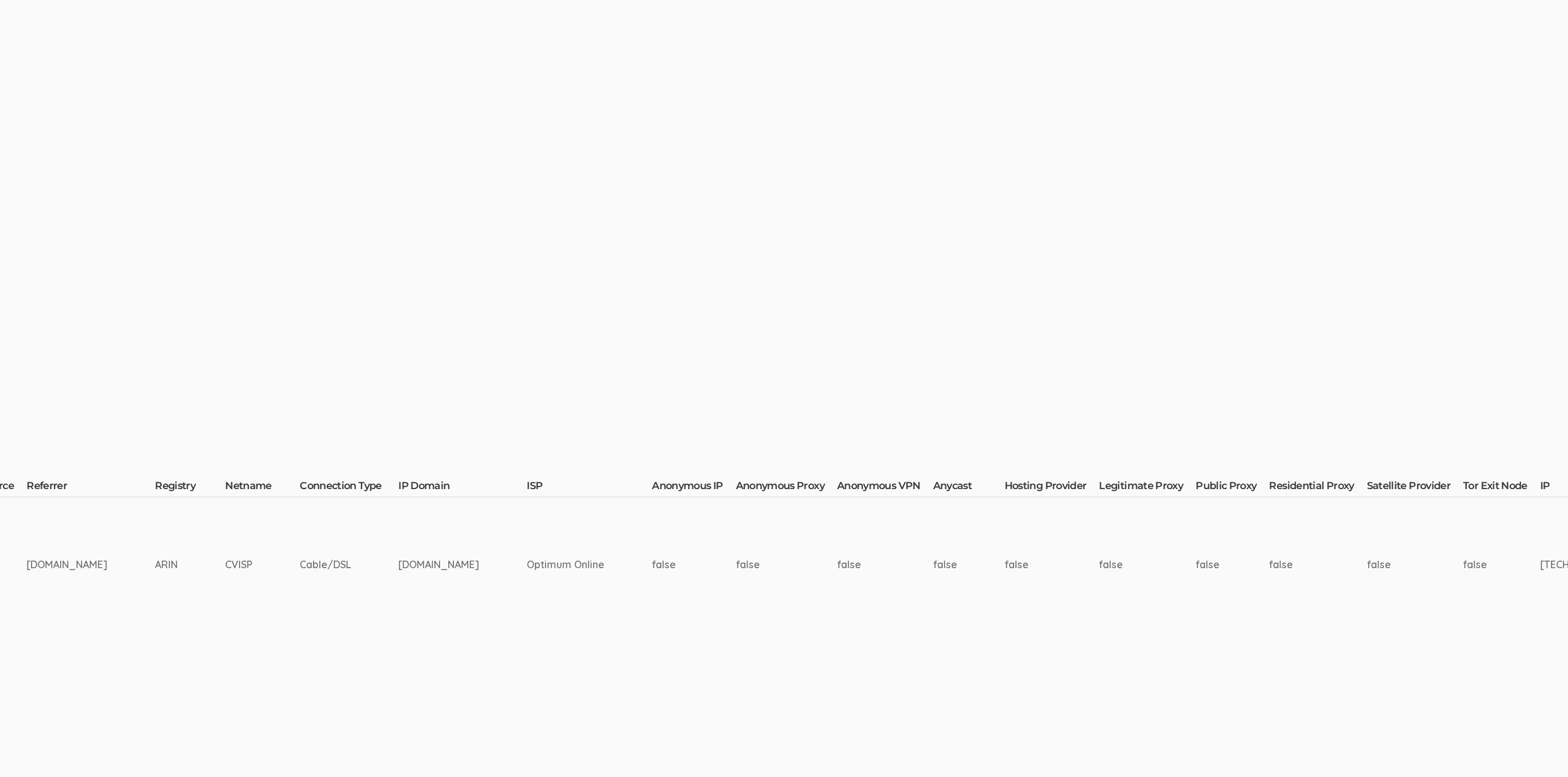
scroll to position [157, 3685]
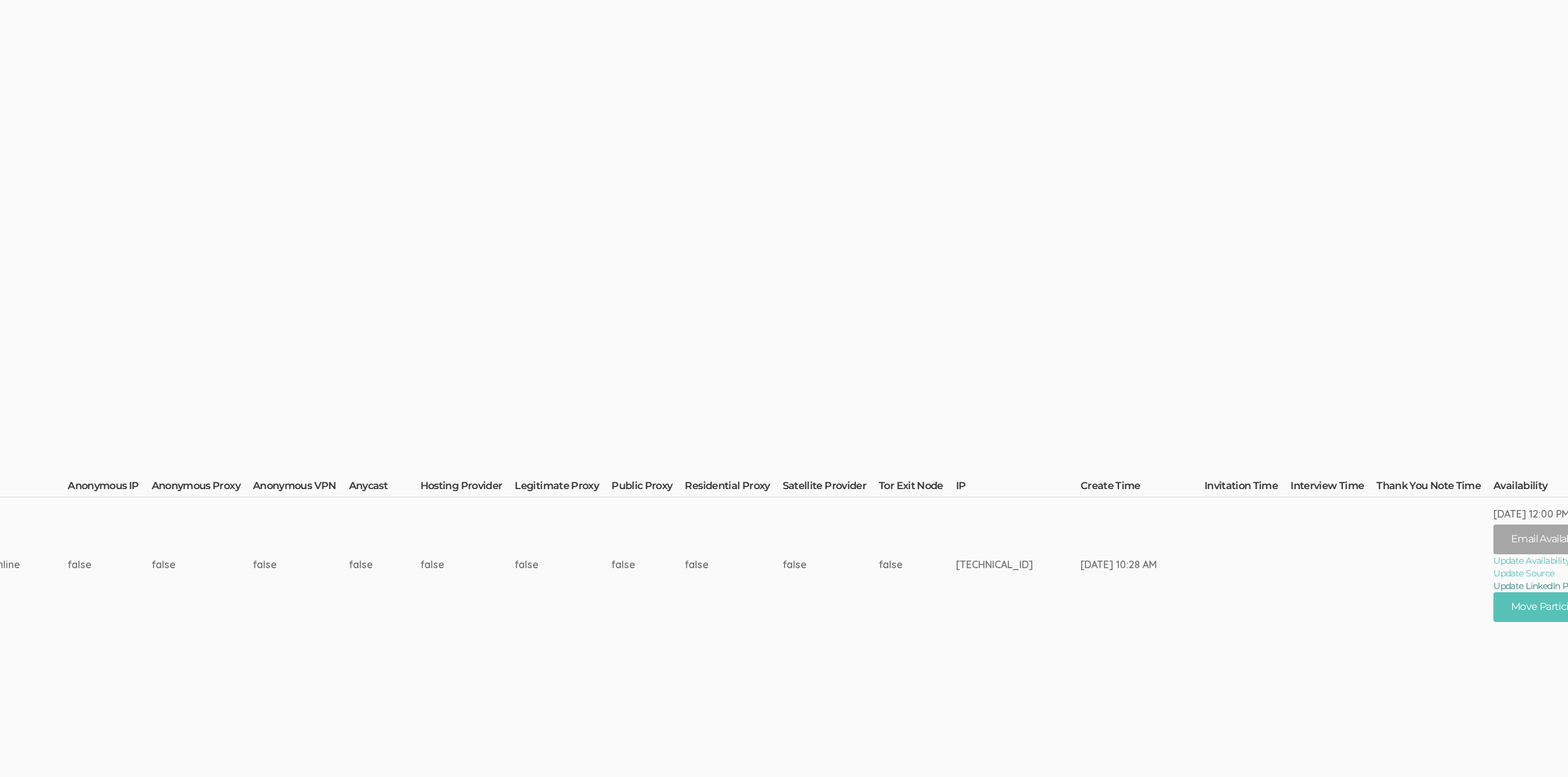
click at [1494, 582] on link "Update LinkedIn Profile URL" at bounding box center [1589, 585] width 191 height 12
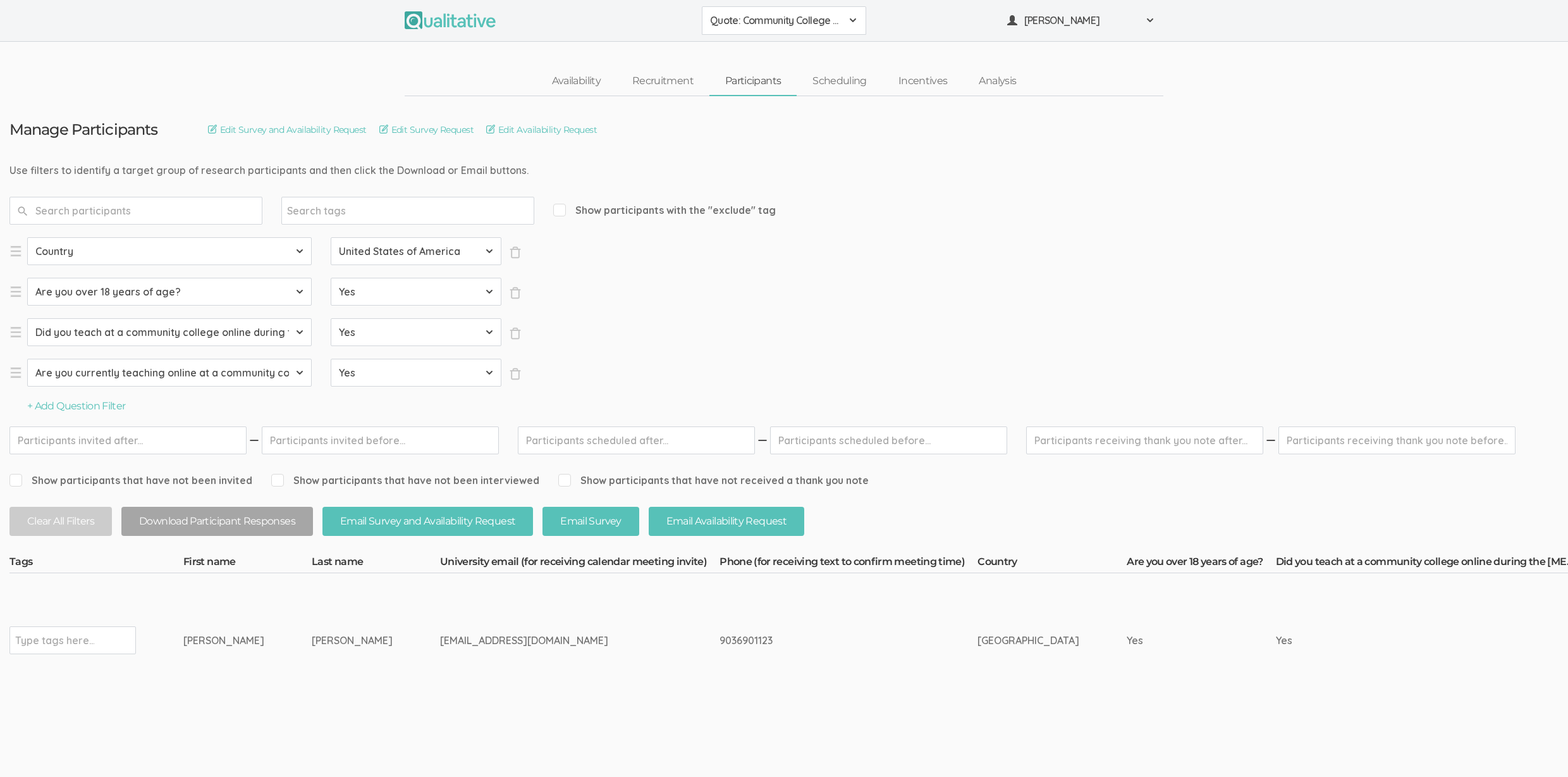
click at [311, 690] on td "McDaniel" at bounding box center [375, 640] width 128 height 134
drag, startPoint x: 316, startPoint y: 639, endPoint x: 171, endPoint y: 634, distance: 145.1
copy tr "Type tags here... Daron McDaniel"
click at [100, 642] on div "Type tags here..." at bounding box center [73, 640] width 126 height 28
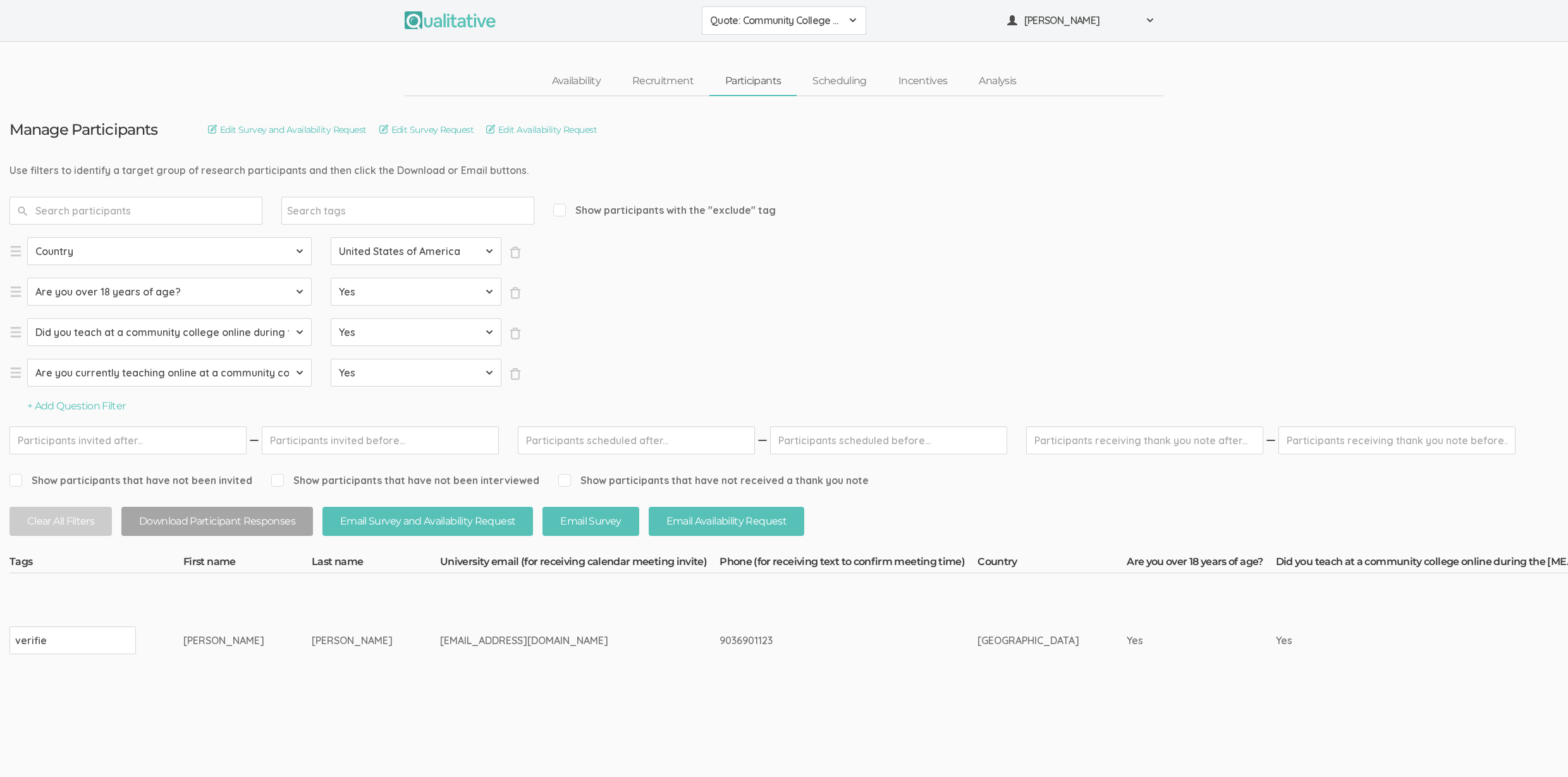
type input "verified"
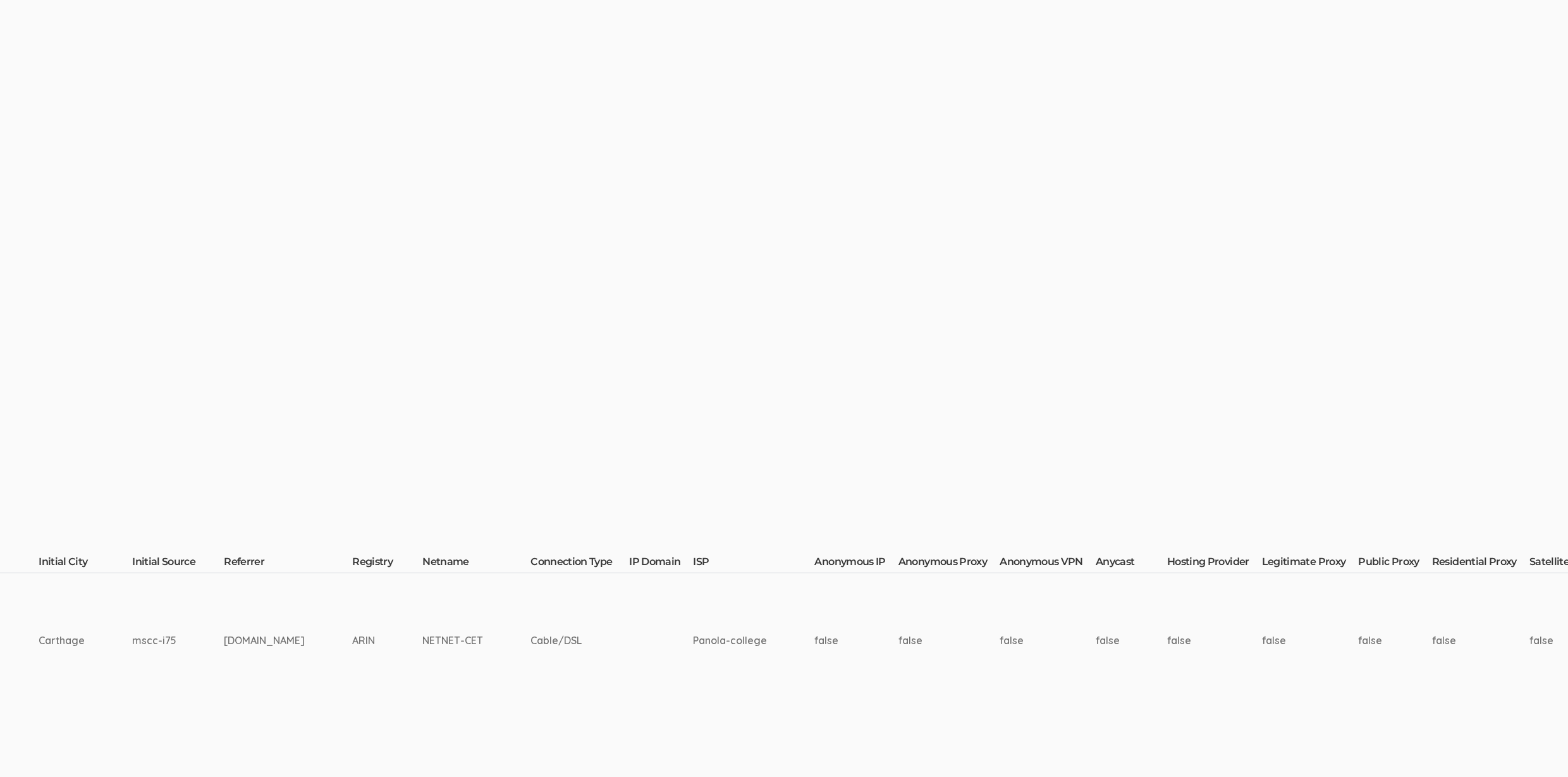
scroll to position [0, 3086]
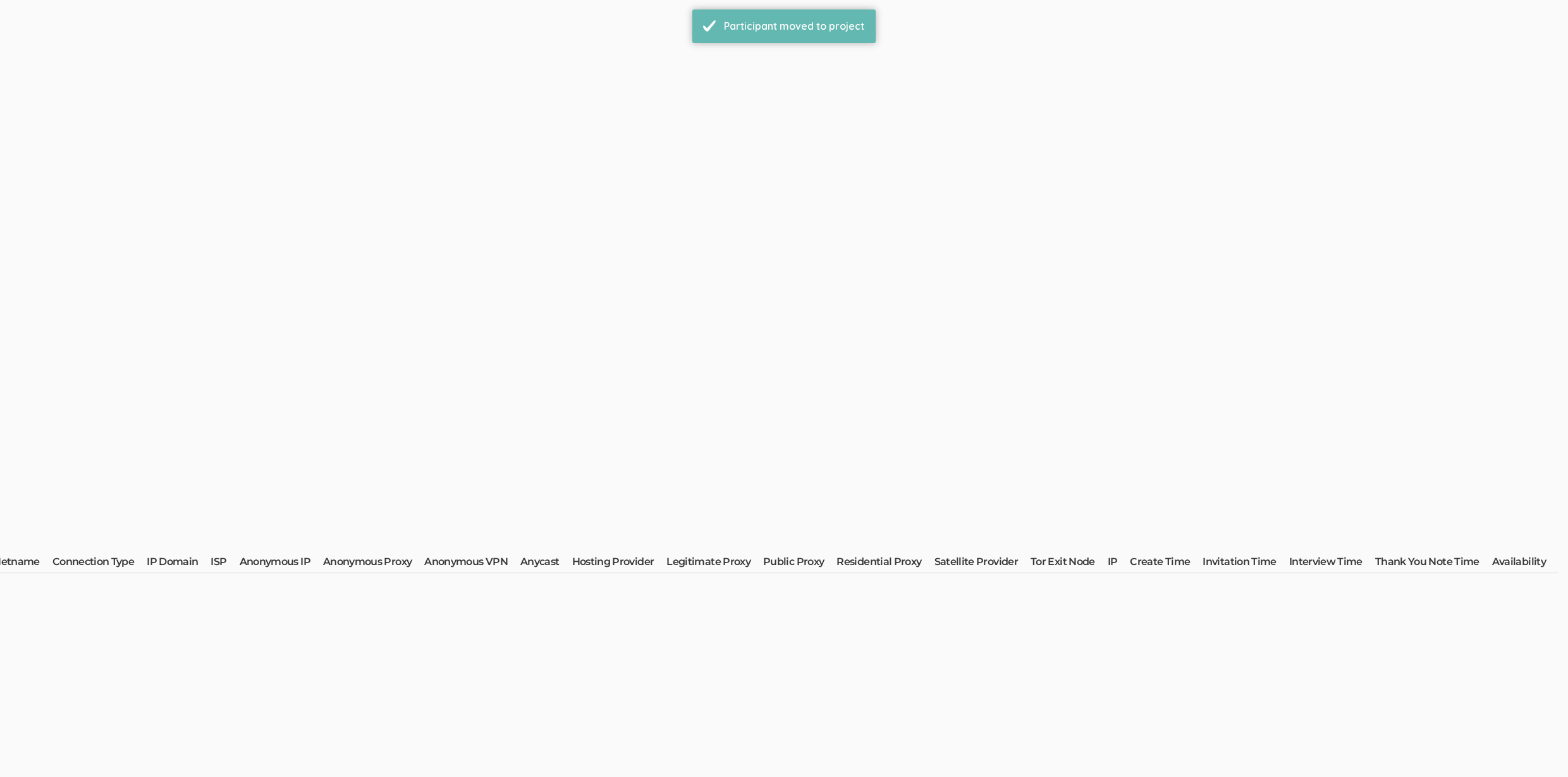
scroll to position [0, 0]
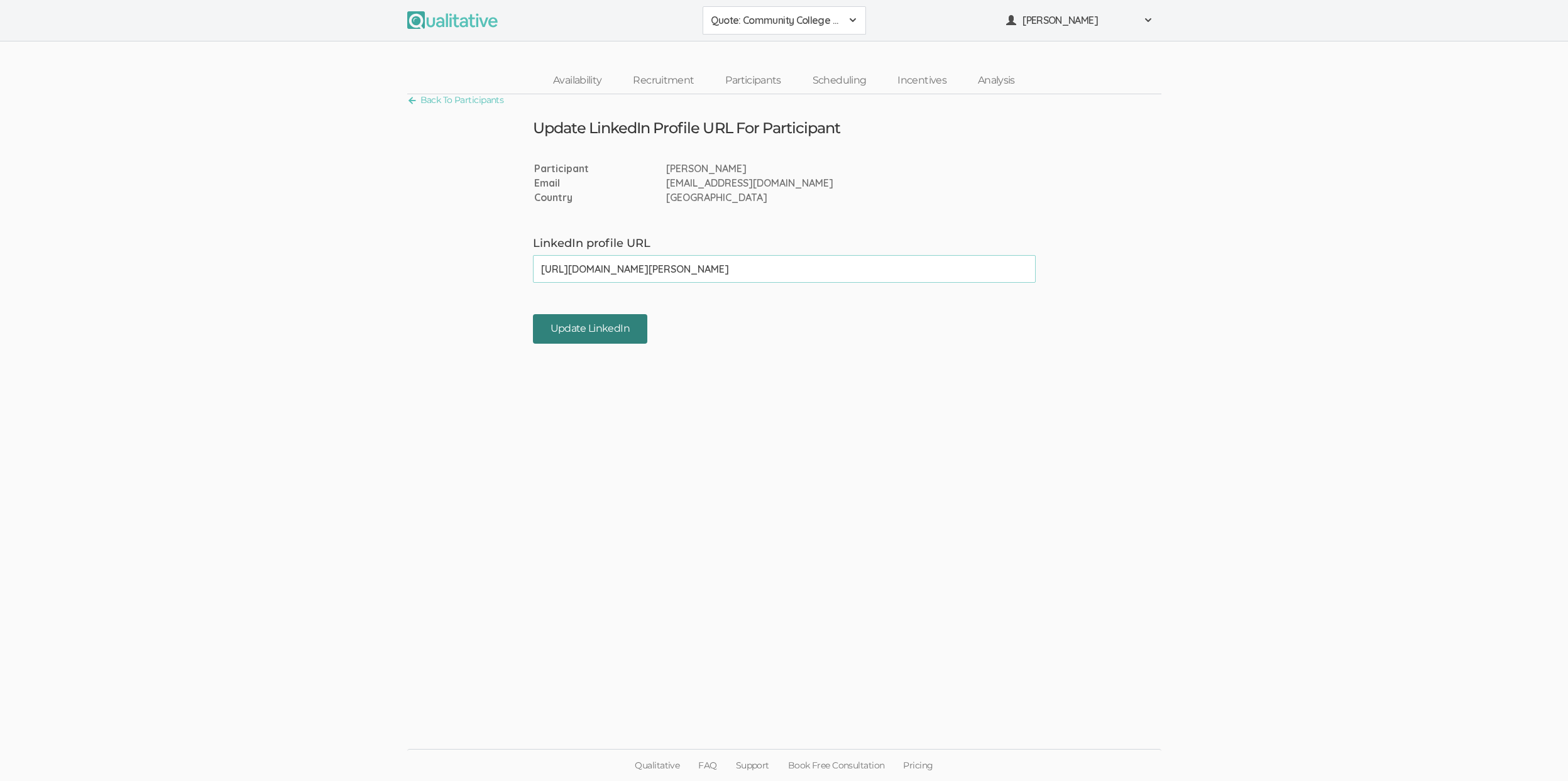
type input "[URL][DOMAIN_NAME][PERSON_NAME]"
click at [601, 324] on input "Update LinkedIn" at bounding box center [590, 329] width 115 height 30
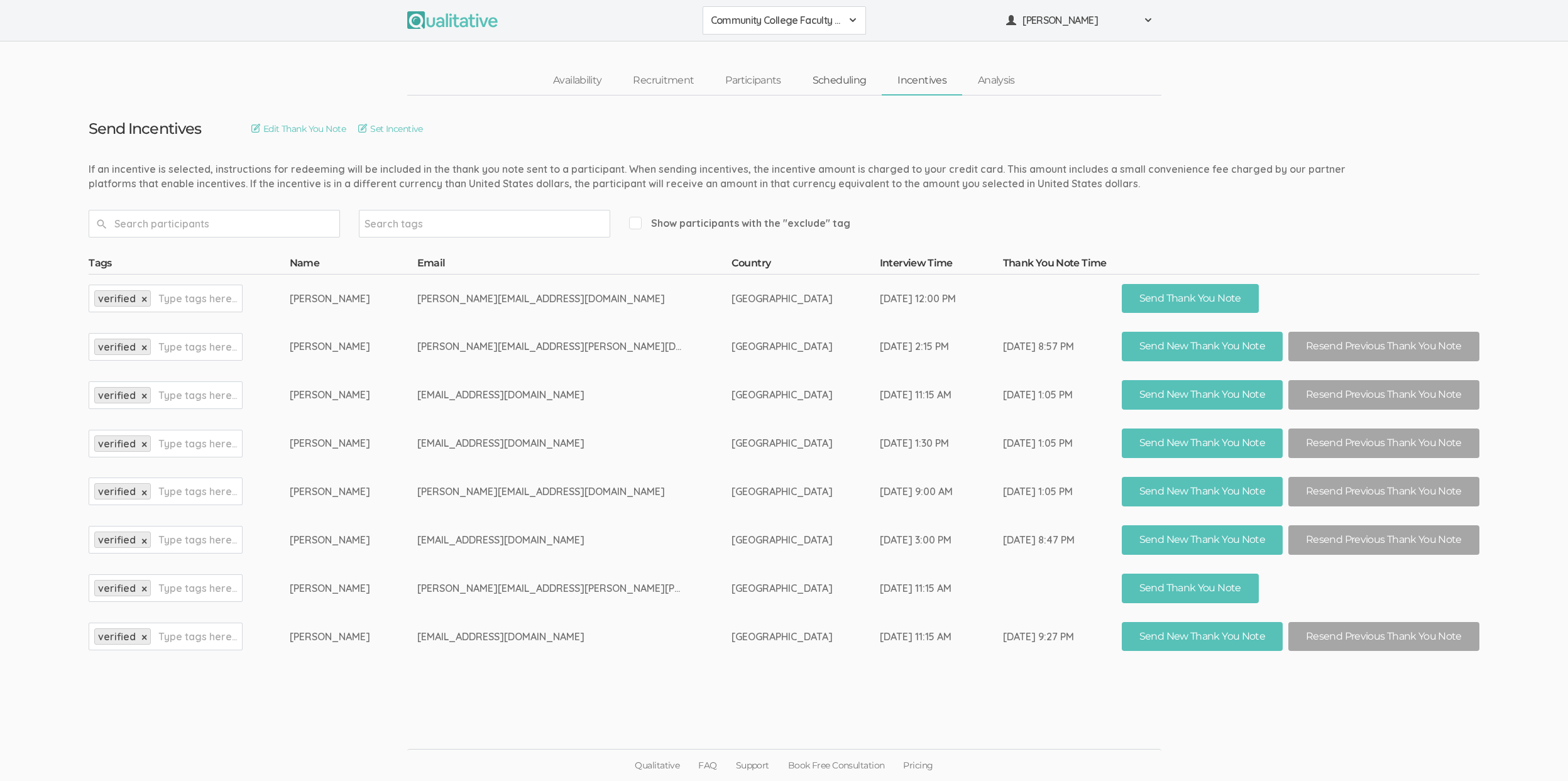
click at [847, 83] on link "Scheduling" at bounding box center [840, 81] width 85 height 27
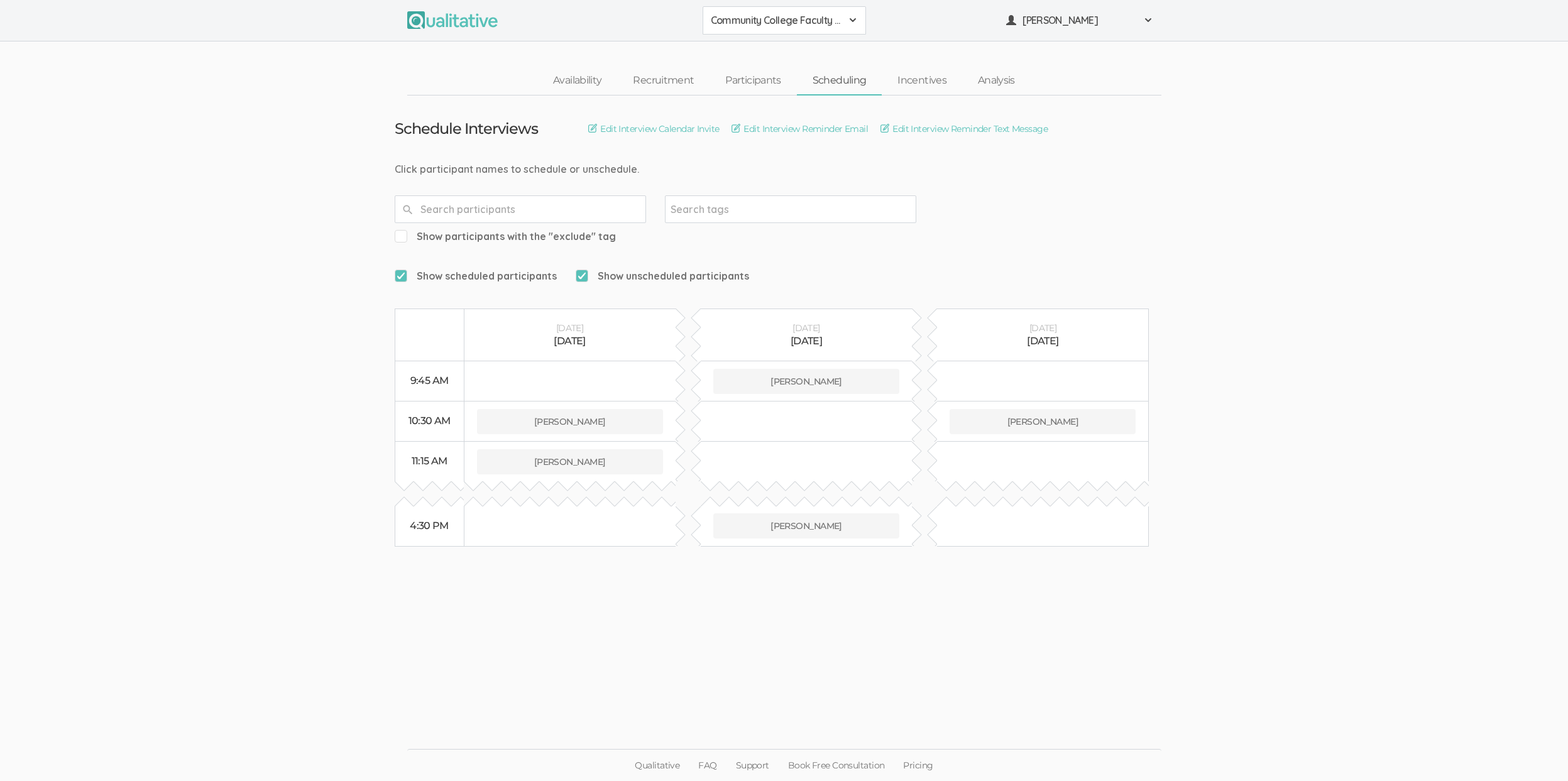
click at [76, 333] on ui-view "Schedule Interviews Edit Interview Calendar Invite Edit Interview Reminder Emai…" at bounding box center [784, 391] width 1568 height 591
click at [929, 78] on link "Incentives" at bounding box center [922, 81] width 80 height 27
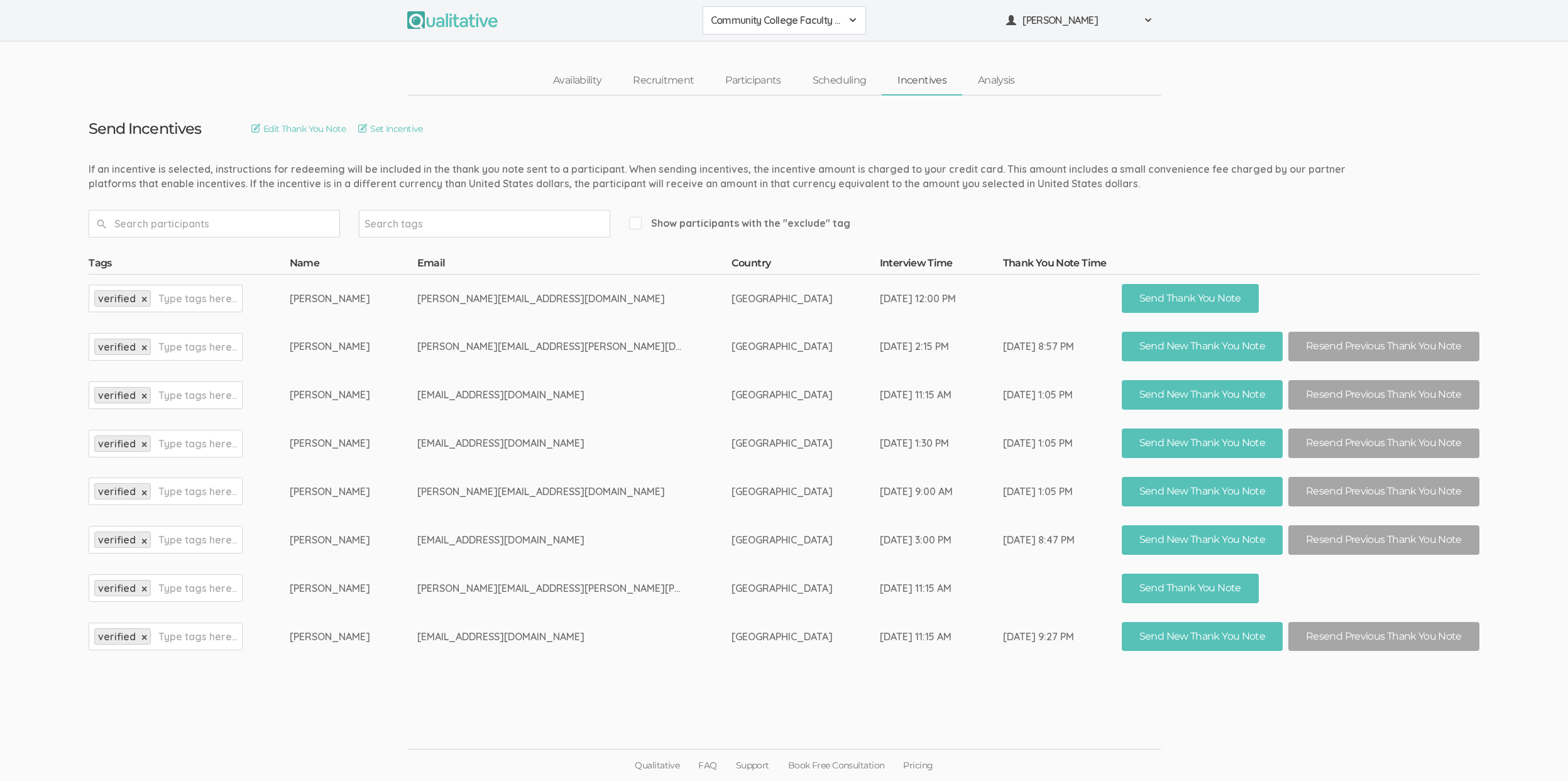
click at [732, 499] on td "[GEOGRAPHIC_DATA]" at bounding box center [805, 492] width 148 height 49
click at [732, 534] on td "[GEOGRAPHIC_DATA]" at bounding box center [805, 540] width 148 height 49
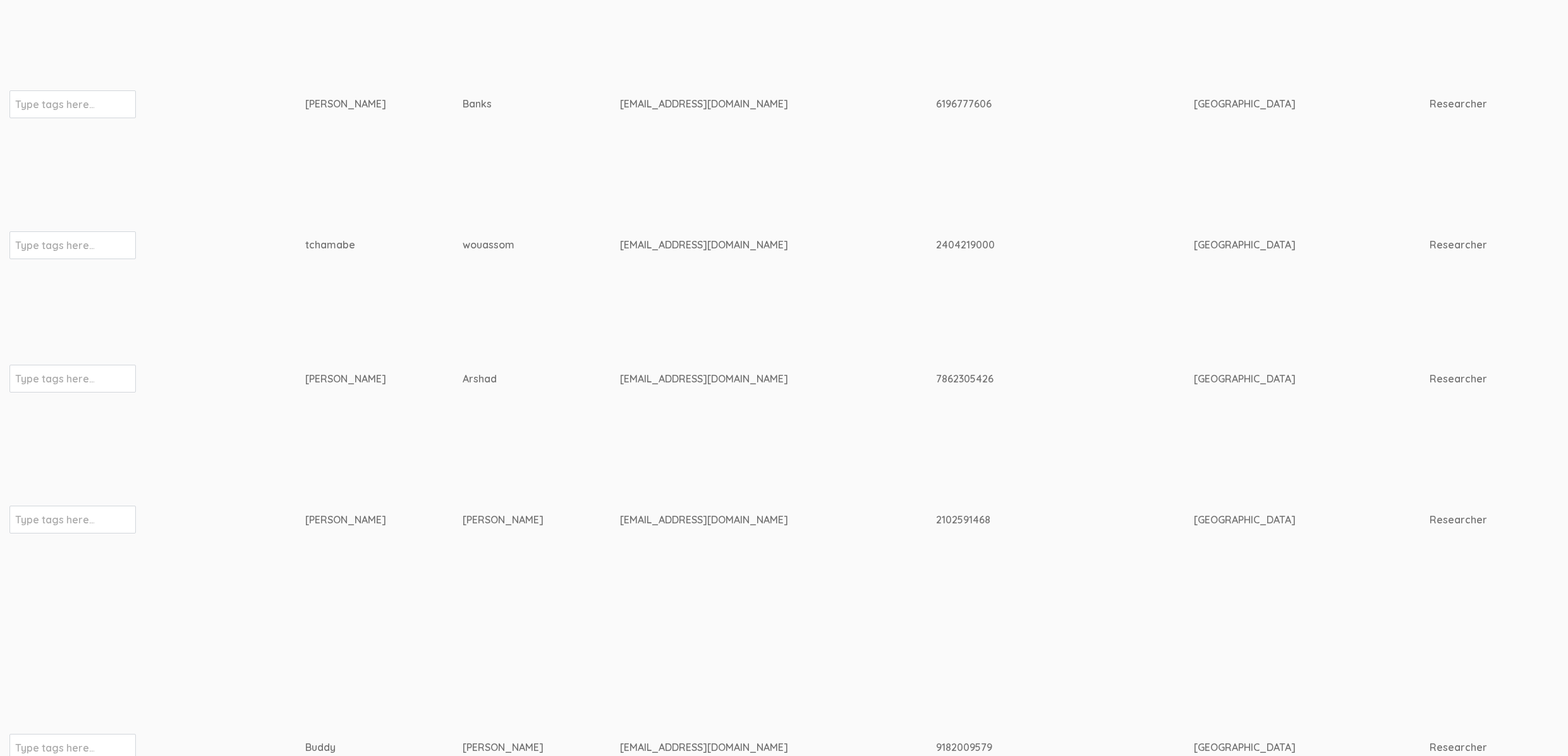
scroll to position [1183, 4024]
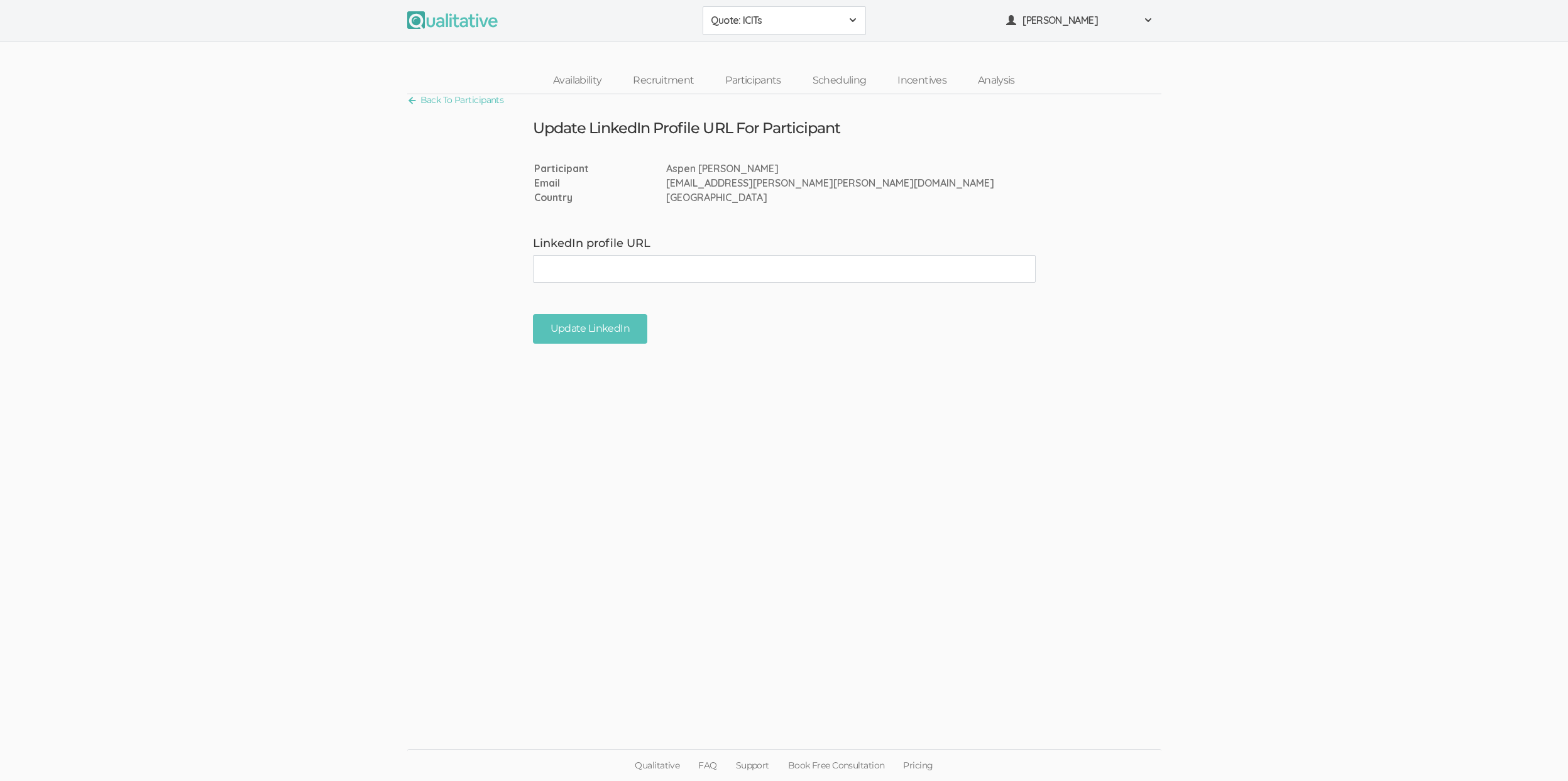
paste input "[URL][DOMAIN_NAME]"
type input "[URL][DOMAIN_NAME]"
click at [583, 342] on input "Update LinkedIn" at bounding box center [590, 329] width 115 height 30
click at [768, 407] on ui-view "Back To Participants Update LinkedIn Profile URL For Participant Participant As…" at bounding box center [784, 390] width 1568 height 592
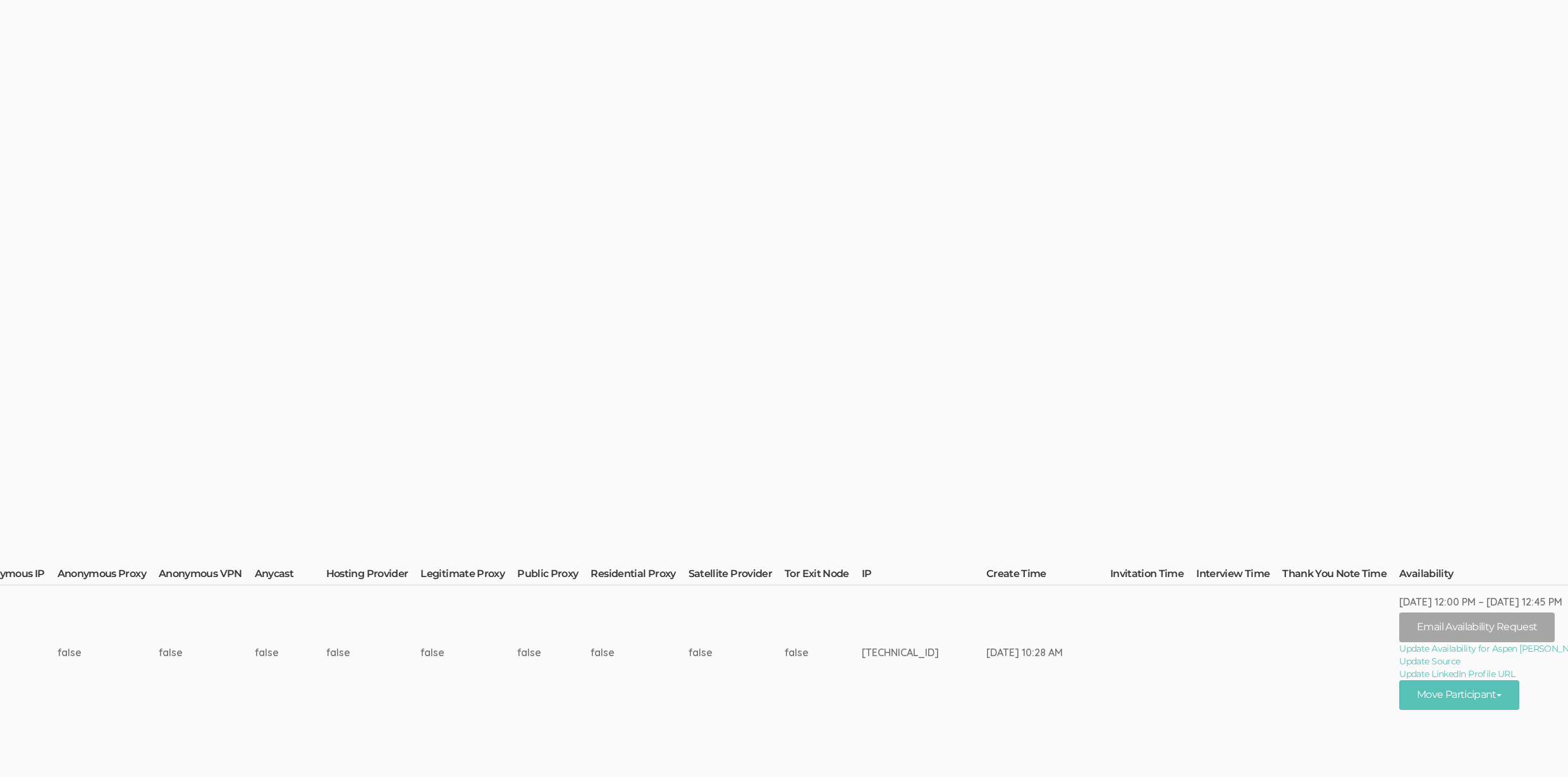
scroll to position [157, 3908]
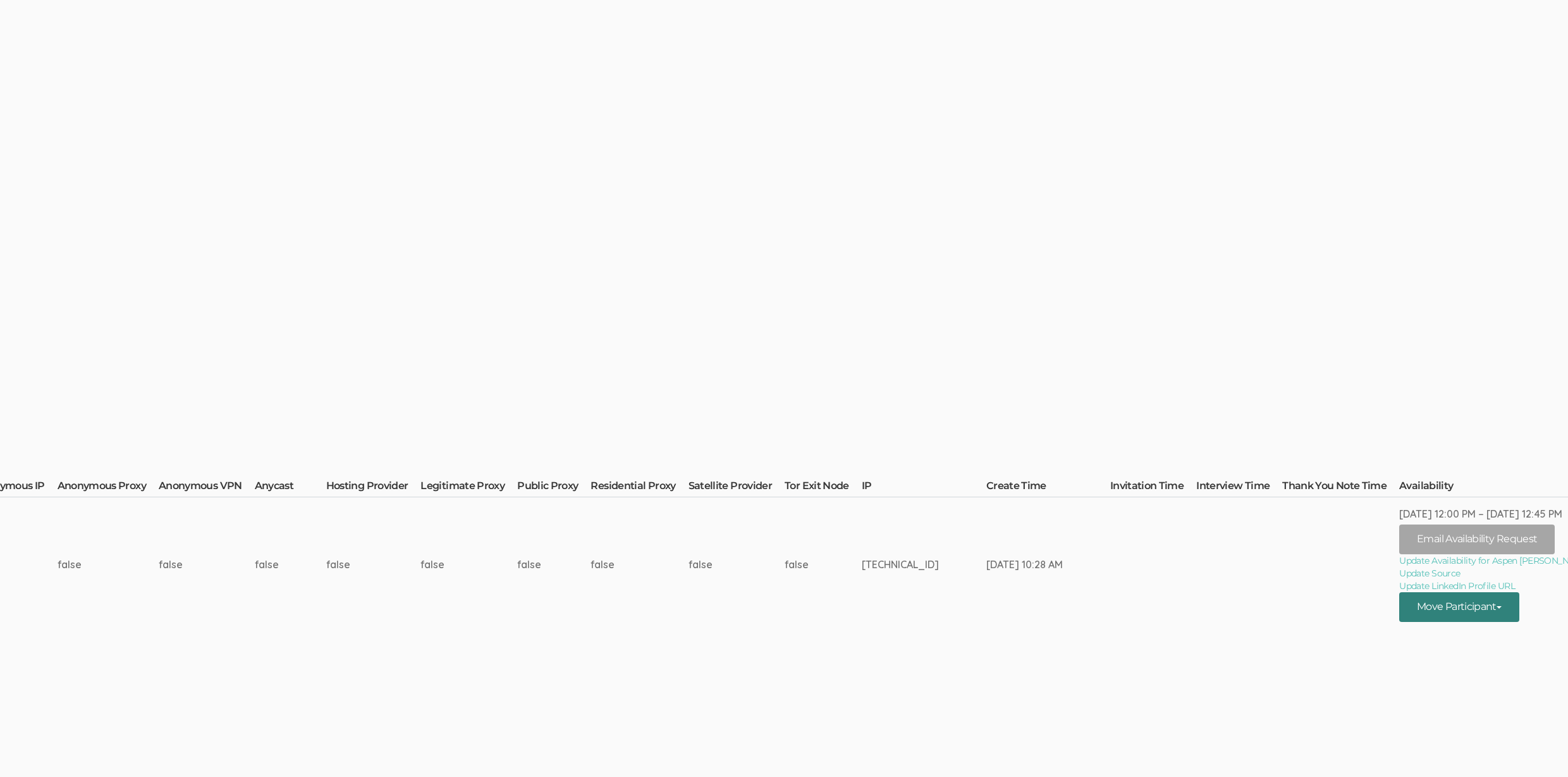
click at [1462, 606] on button "Move Participant" at bounding box center [1459, 607] width 120 height 30
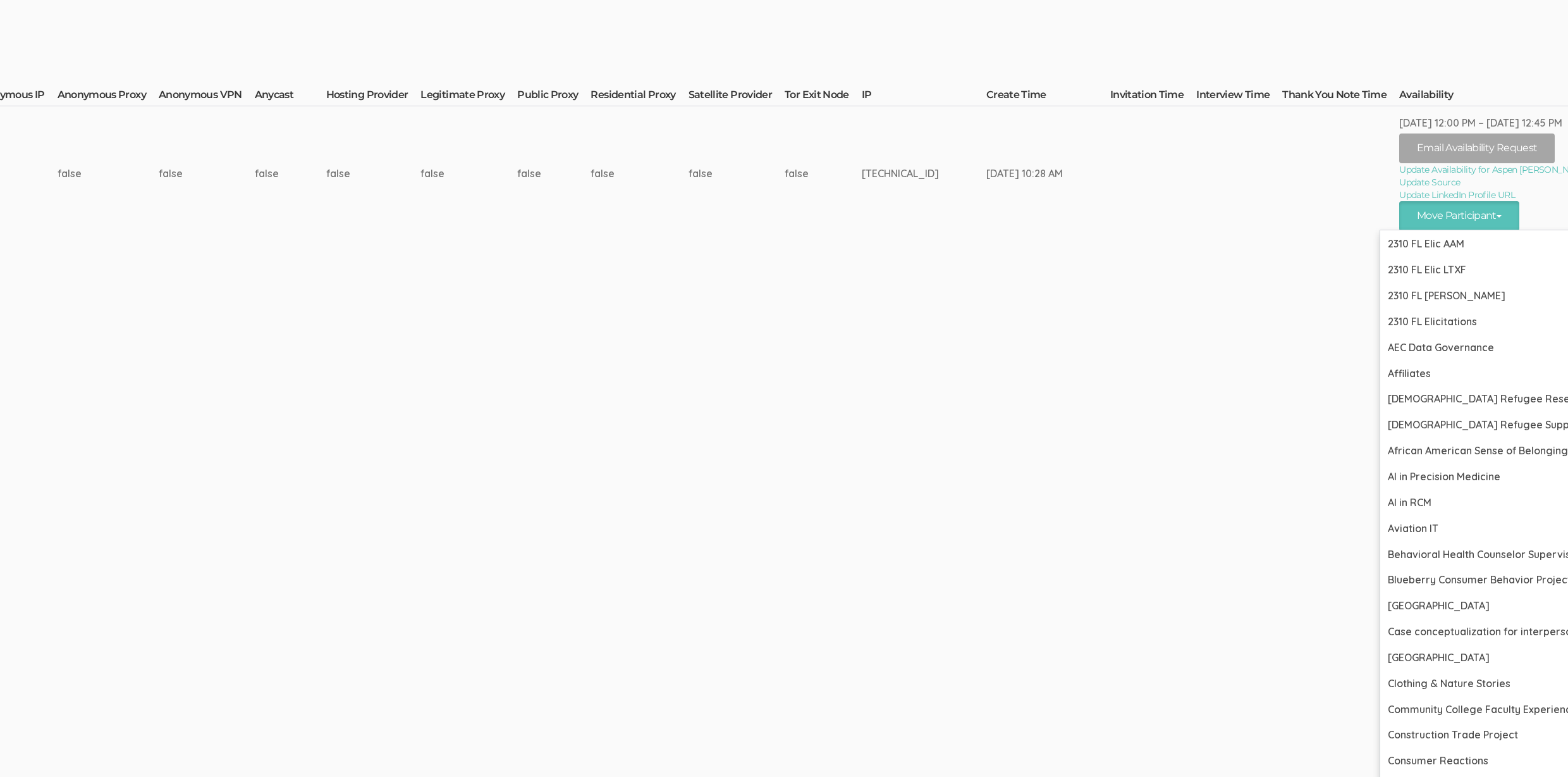
scroll to position [760, 3908]
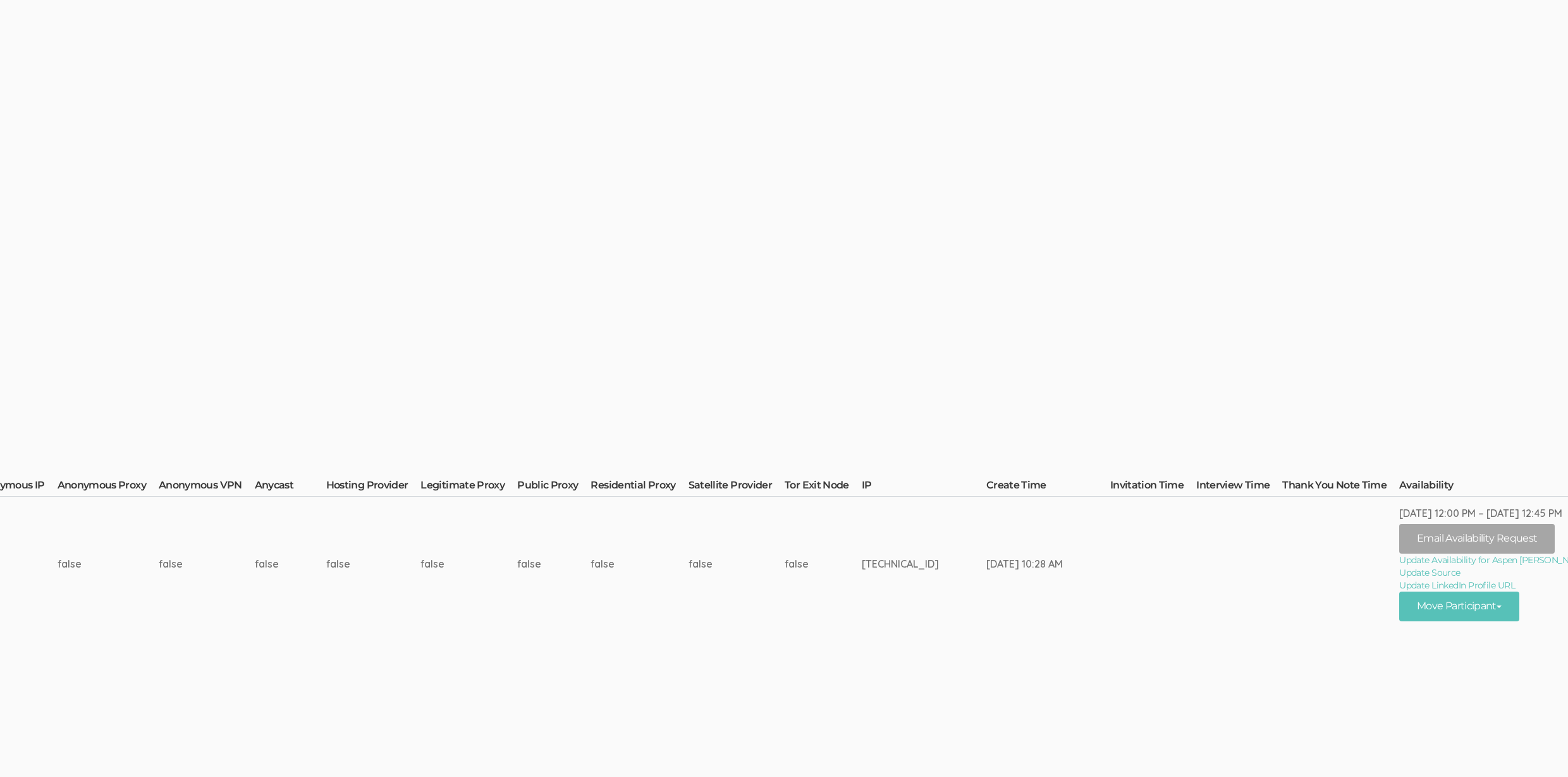
scroll to position [157, 3908]
click at [1408, 615] on button "Move Participant" at bounding box center [1459, 607] width 120 height 30
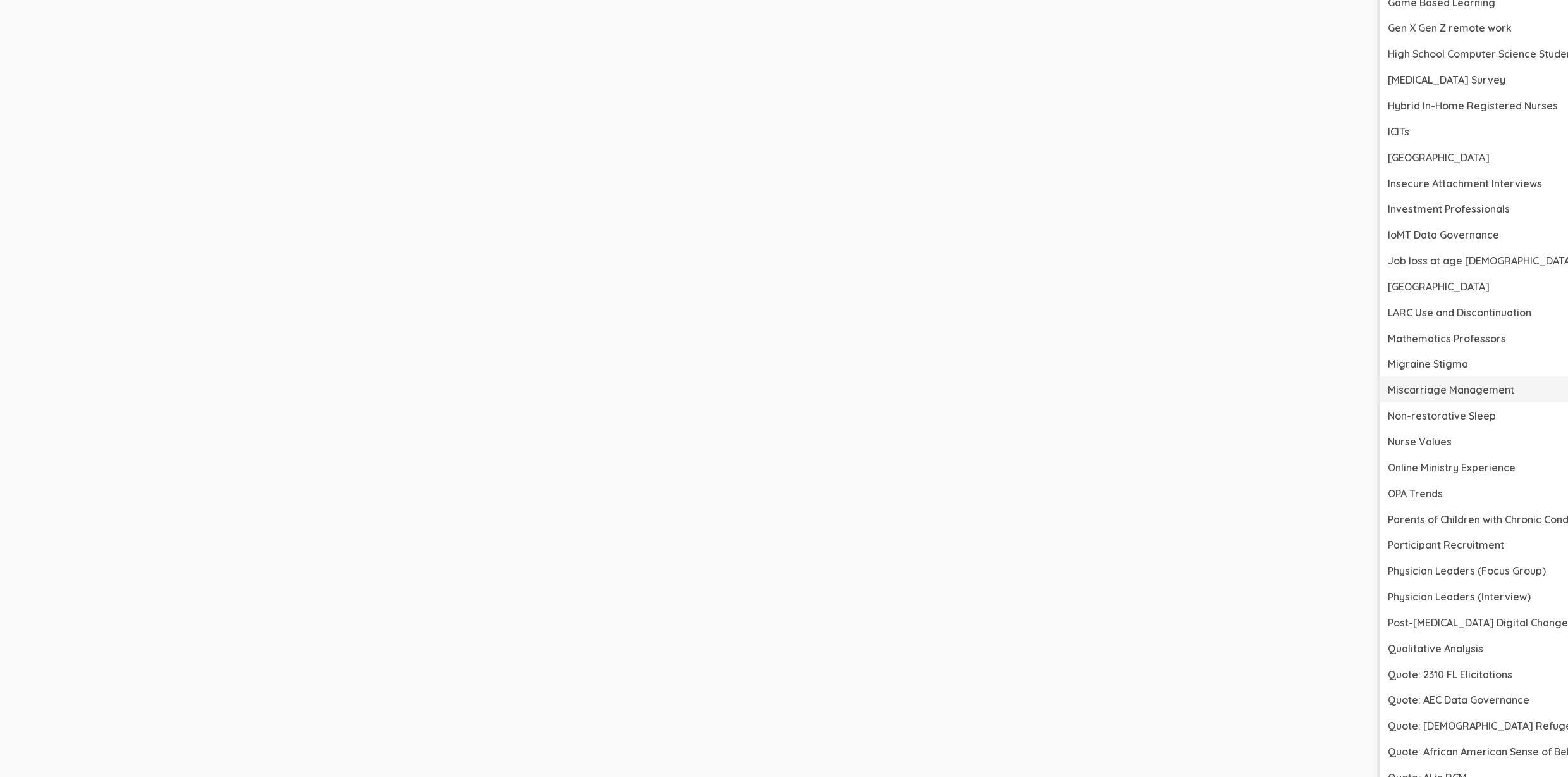
scroll to position [1778, 3908]
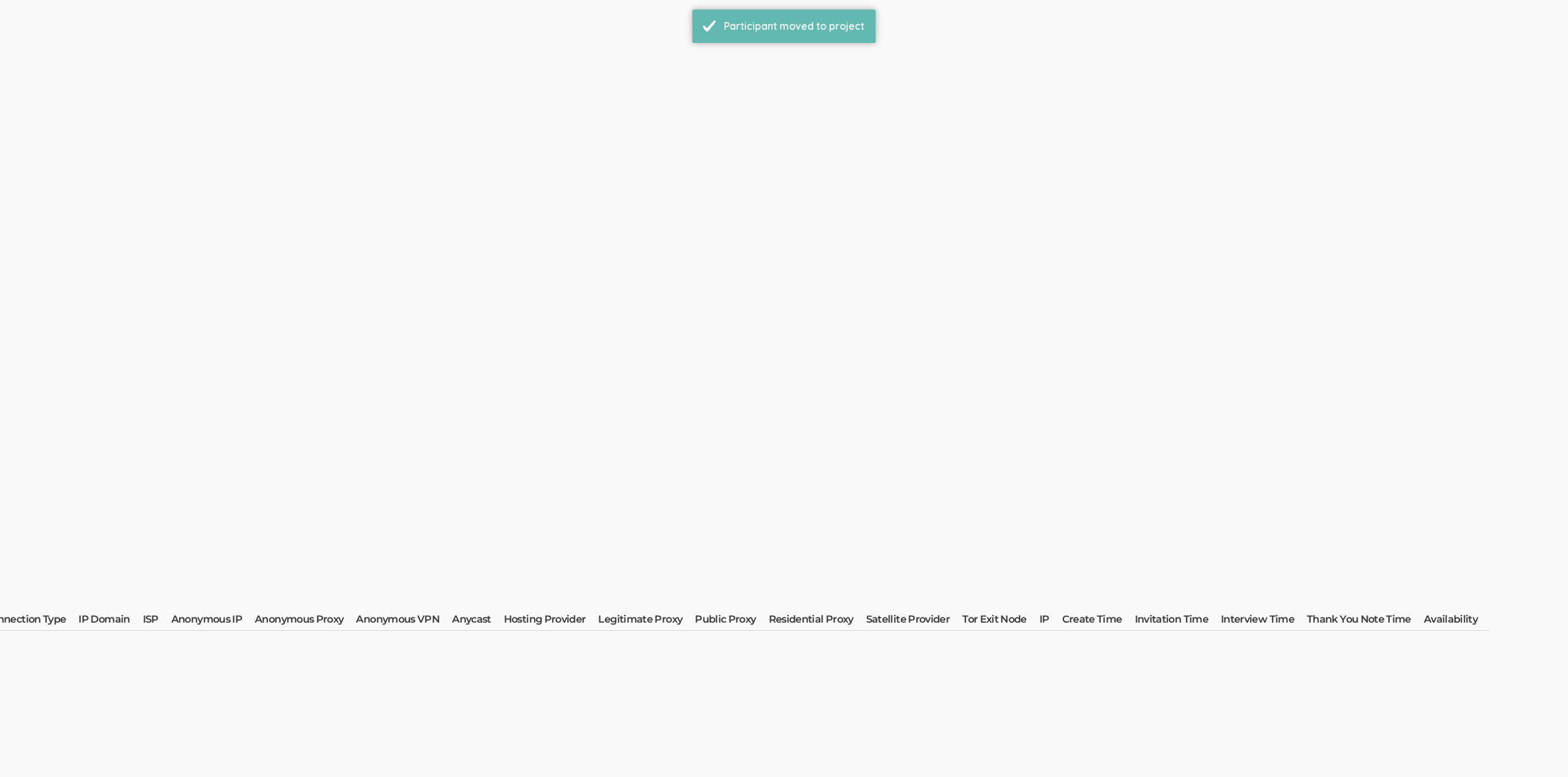
scroll to position [0, 0]
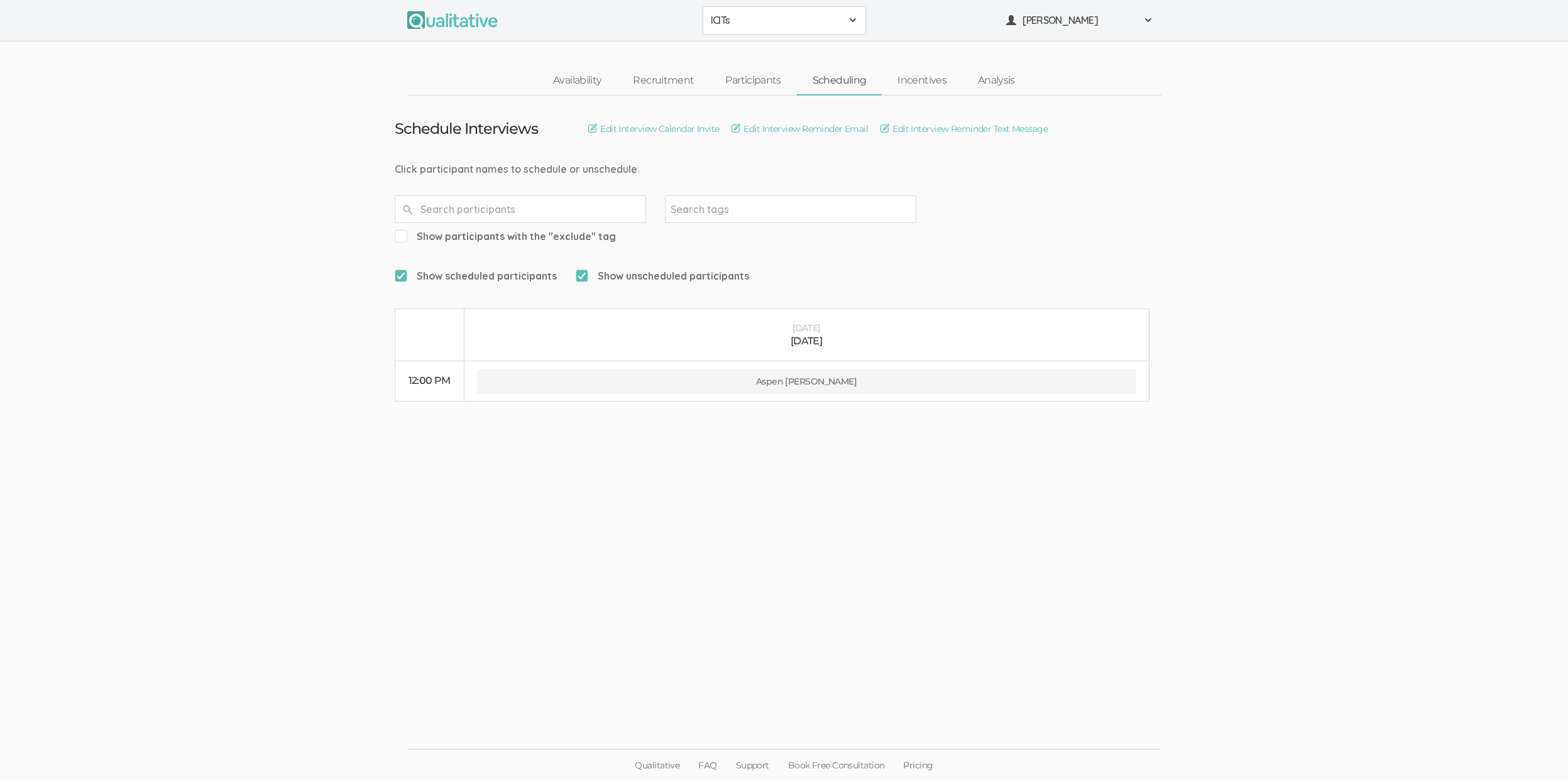
click at [157, 390] on ui-view "Schedule Interviews Edit Interview Calendar Invite Edit Interview Reminder Emai…" at bounding box center [784, 391] width 1568 height 591
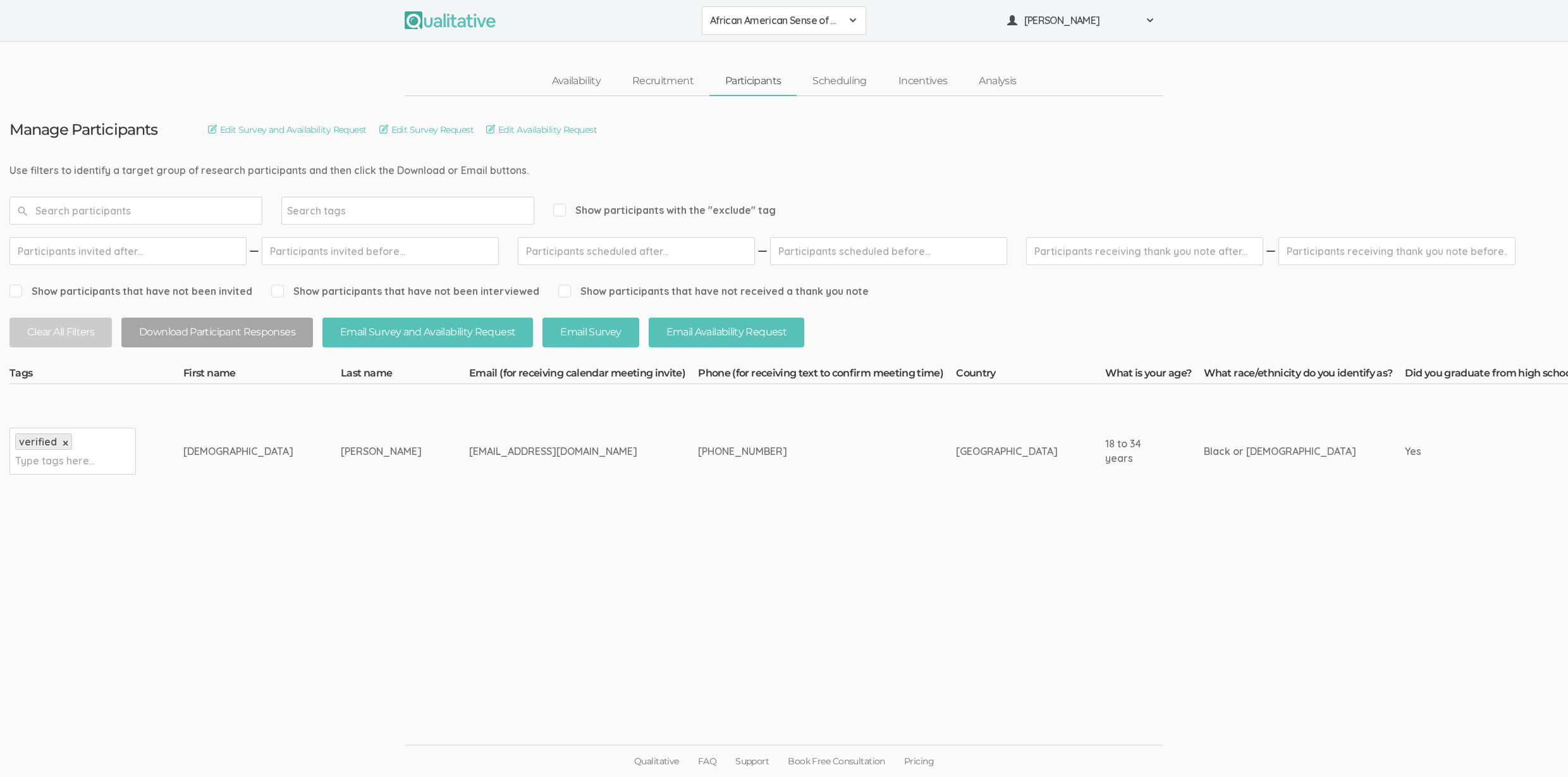
click at [466, 610] on ui-view "Manage Participants Edit Survey and Availability Request Edit Survey Request Ed…" at bounding box center [784, 389] width 1568 height 585
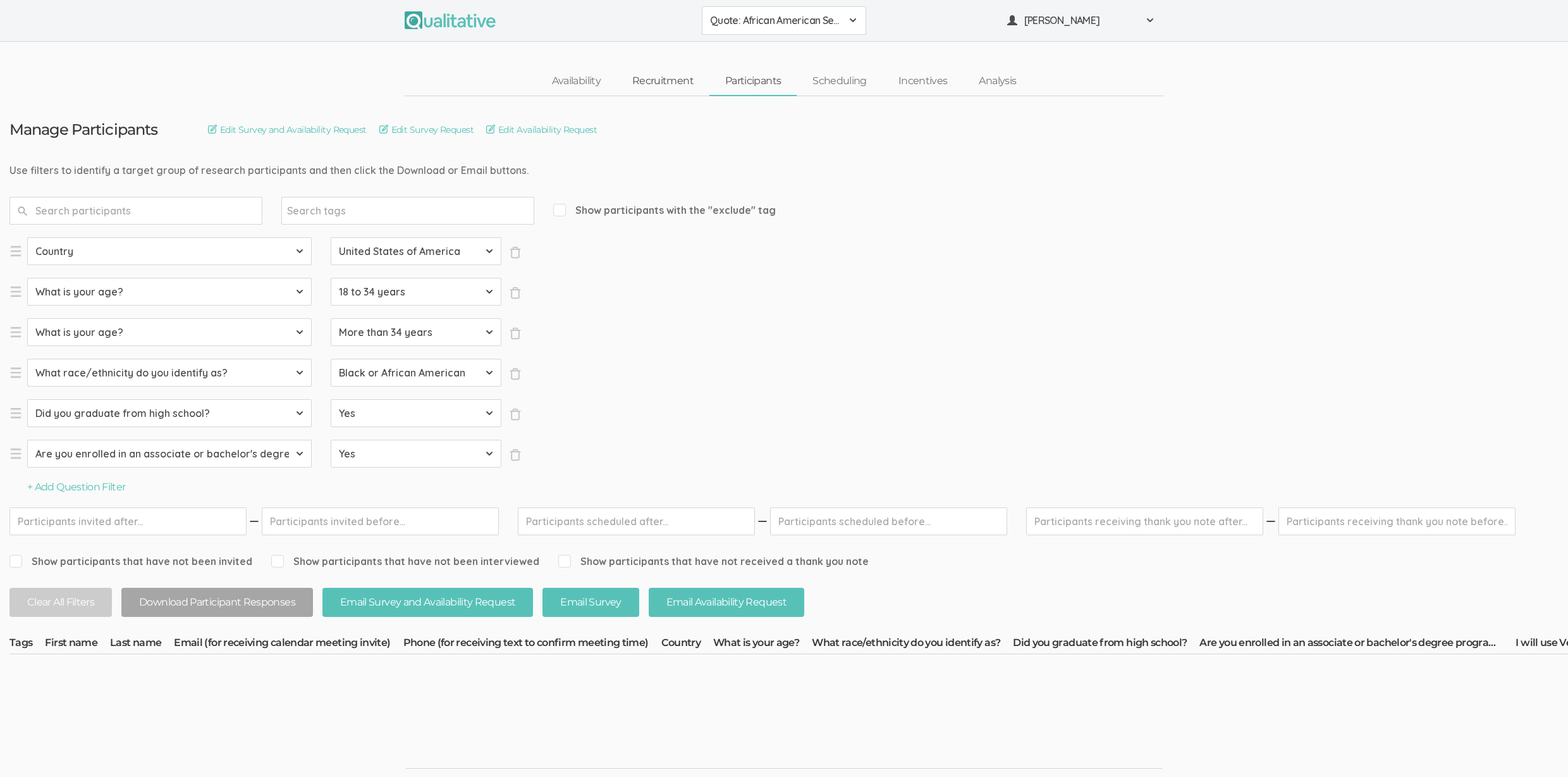
click at [673, 88] on link "Recruitment" at bounding box center [663, 81] width 93 height 27
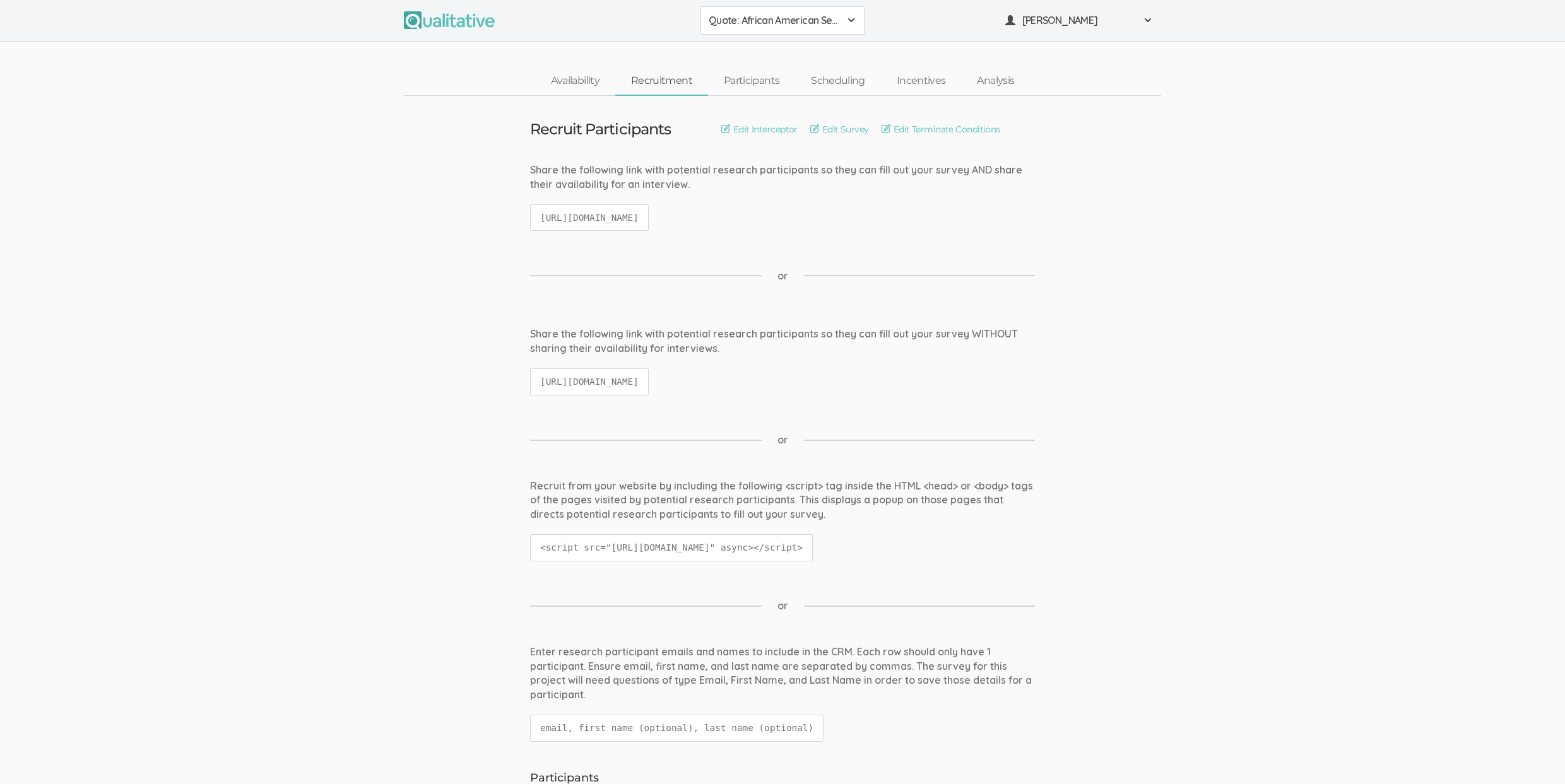
click at [567, 382] on code "https://qualitative.io/survey/68a2e3339f335cd3cccc000f/questions" at bounding box center [589, 382] width 118 height 27
copy ui-view "https://qualitative.io/survey/68a2e3339f335cd3cccc000f/questions"
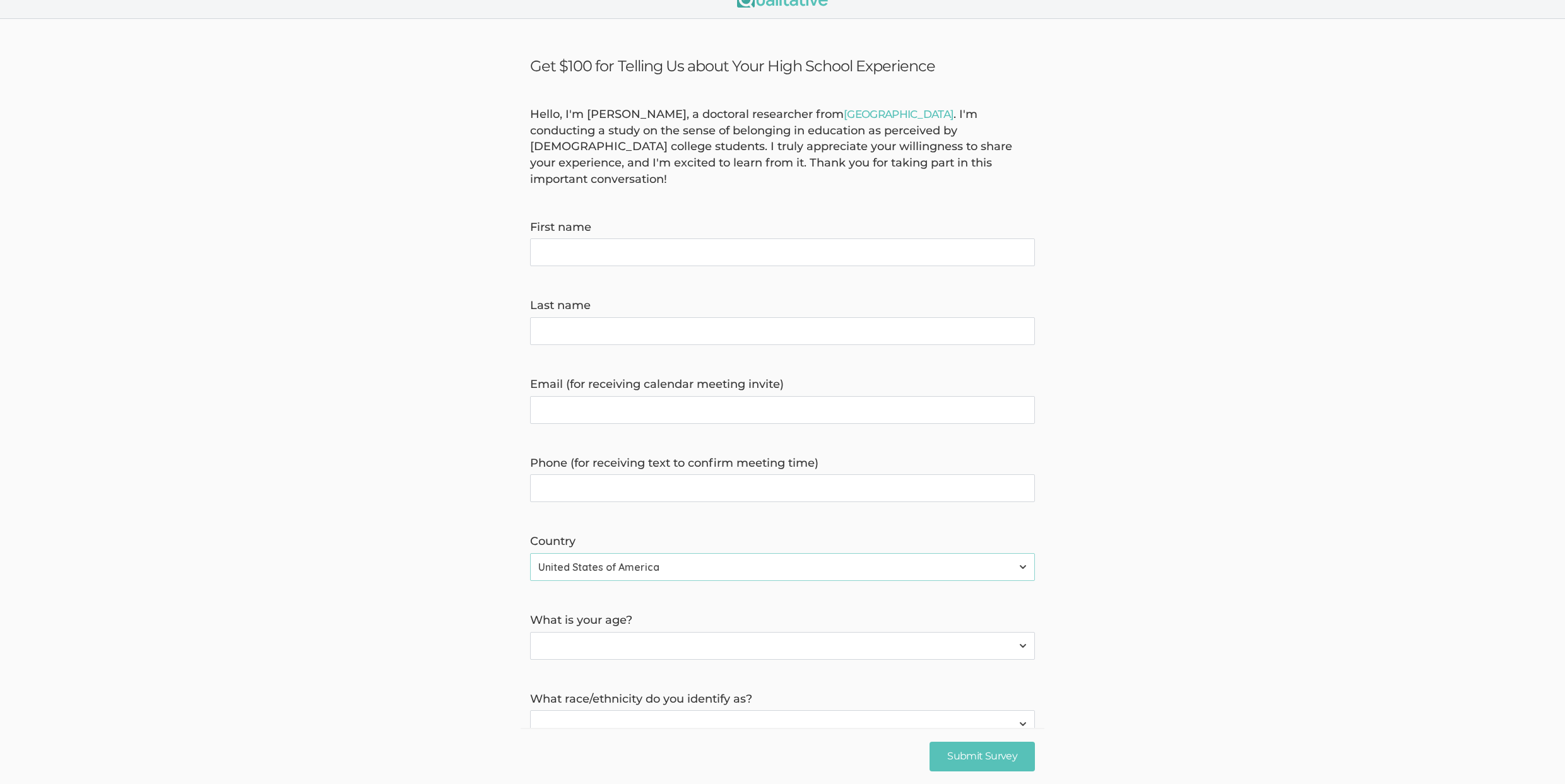
scroll to position [274, 0]
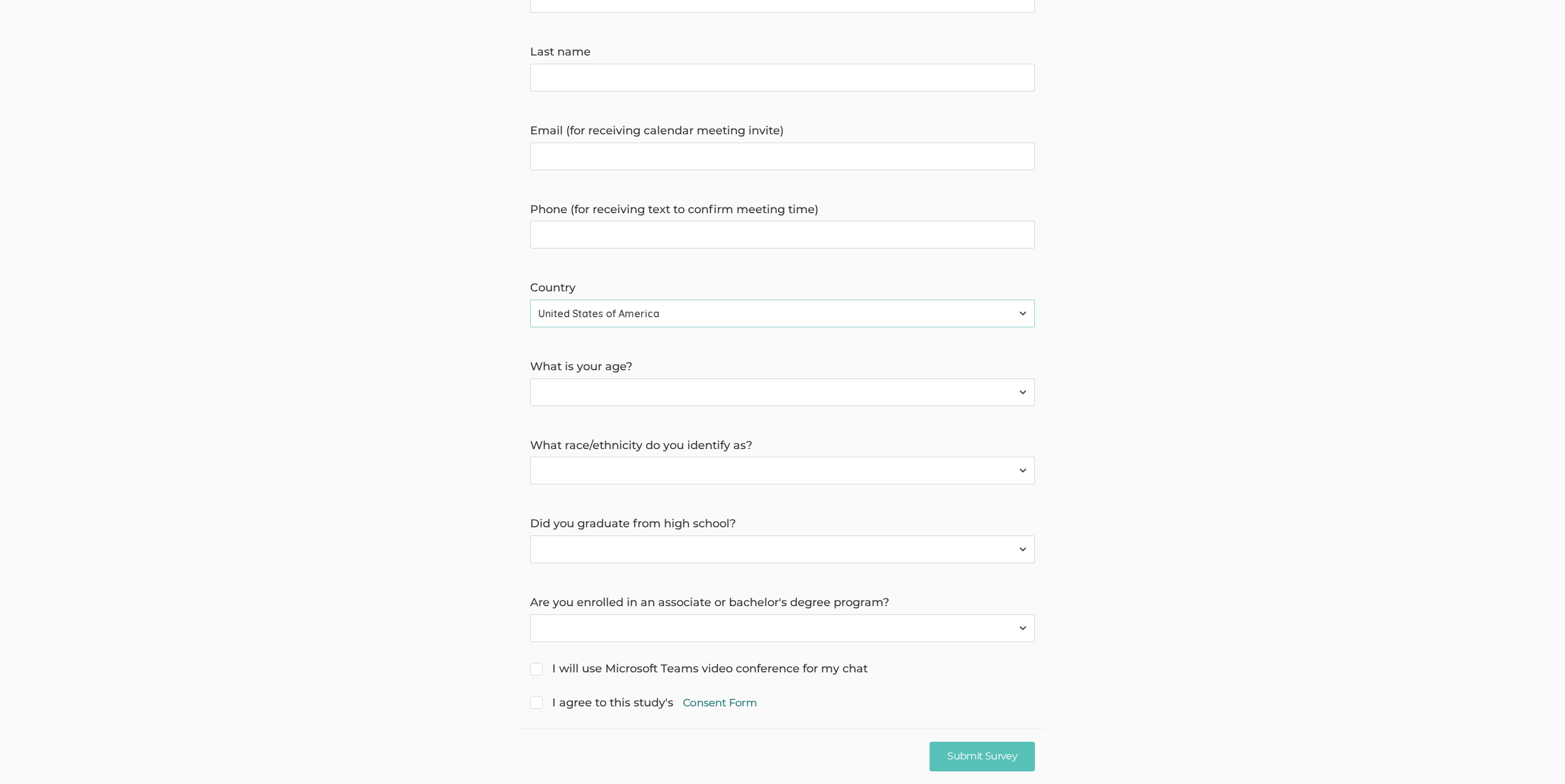
click at [700, 696] on link "Consent Form" at bounding box center [720, 703] width 74 height 15
click at [398, 274] on form "Hello, I'm [PERSON_NAME], a doctoral researcher from [GEOGRAPHIC_DATA] . I'm co…" at bounding box center [782, 283] width 1565 height 860
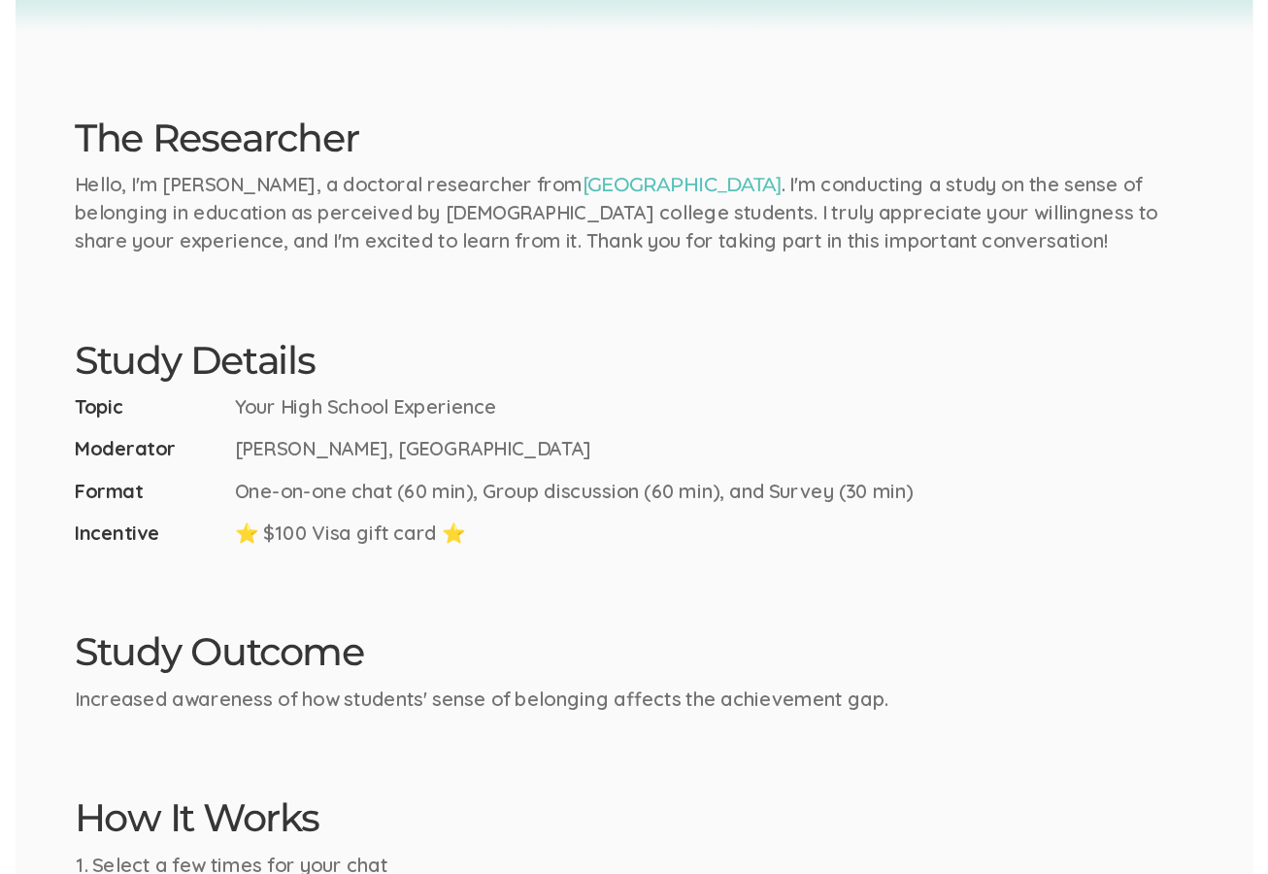
scroll to position [440, 0]
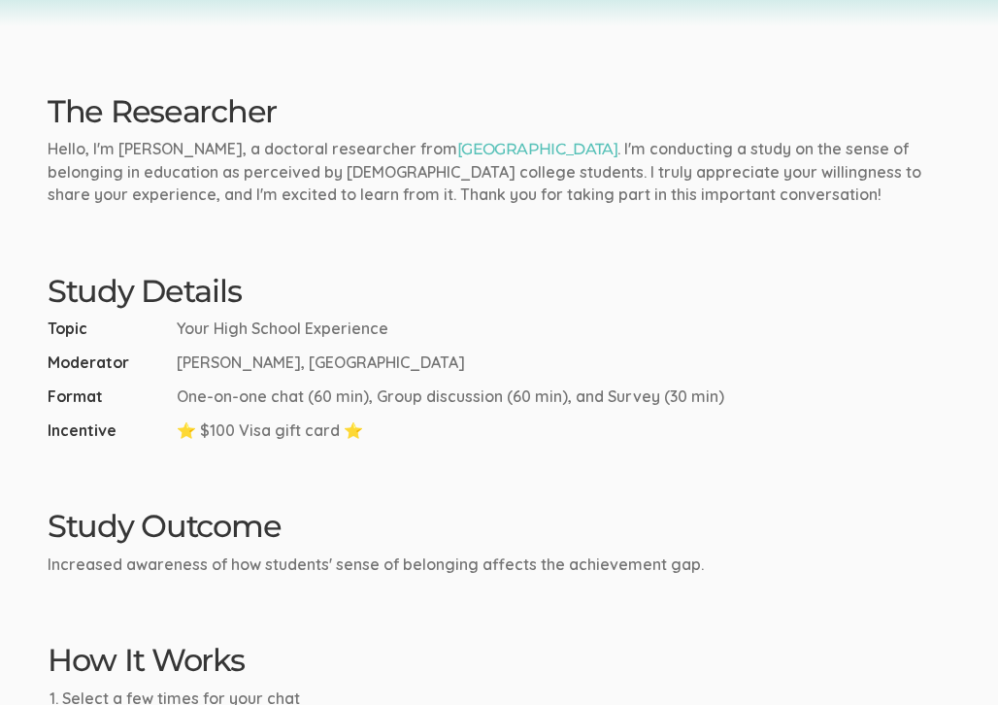
drag, startPoint x: 263, startPoint y: 361, endPoint x: 410, endPoint y: 366, distance: 146.6
click at [410, 366] on li "Moderator Kreg Goad, Liberty University" at bounding box center [499, 362] width 903 height 22
copy span "Liberty University"
click at [141, 340] on ul "Topic Your High School Experience Moderator Kreg Goad, Liberty University Forma…" at bounding box center [499, 378] width 903 height 123
drag, startPoint x: 176, startPoint y: 327, endPoint x: 461, endPoint y: 326, distance: 285.4
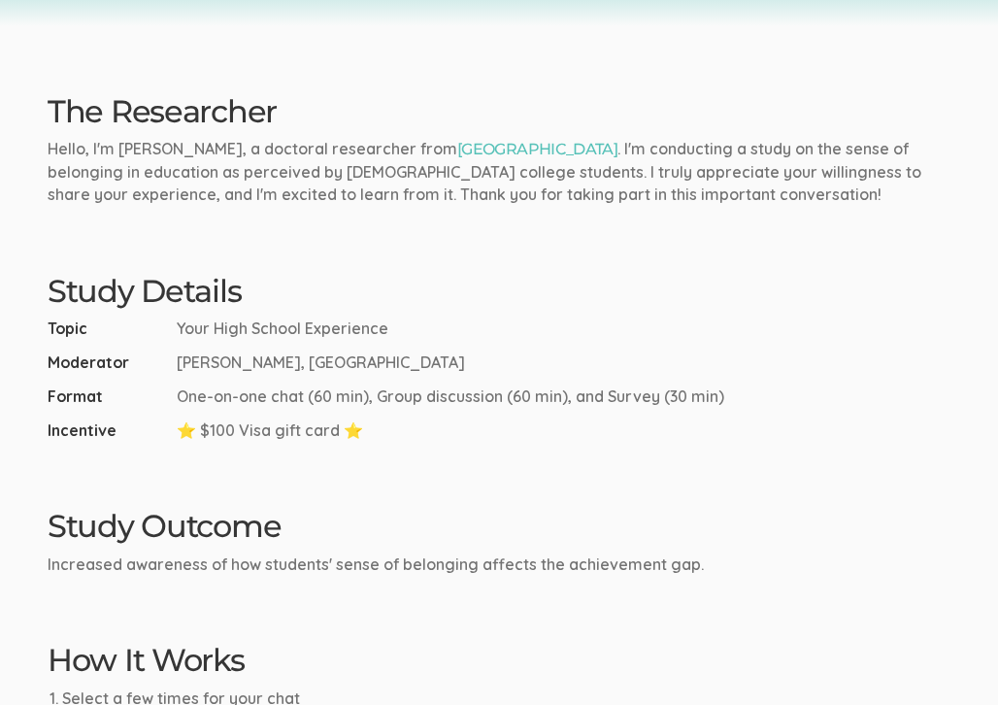
click at [461, 326] on li "Topic Your High School Experience" at bounding box center [499, 328] width 903 height 22
copy span "Your High School Experience"
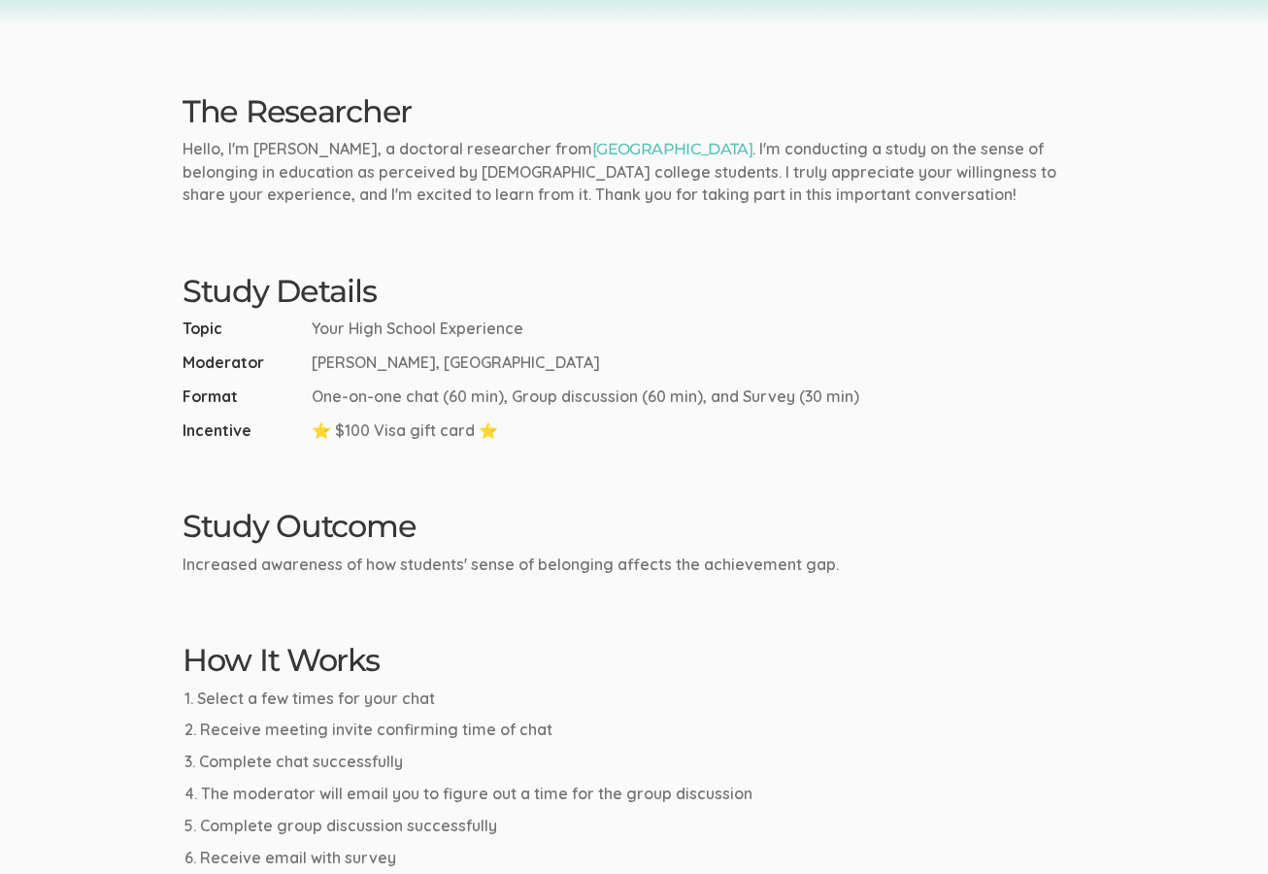
click at [466, 535] on h2 "Study Outcome" at bounding box center [633, 526] width 903 height 34
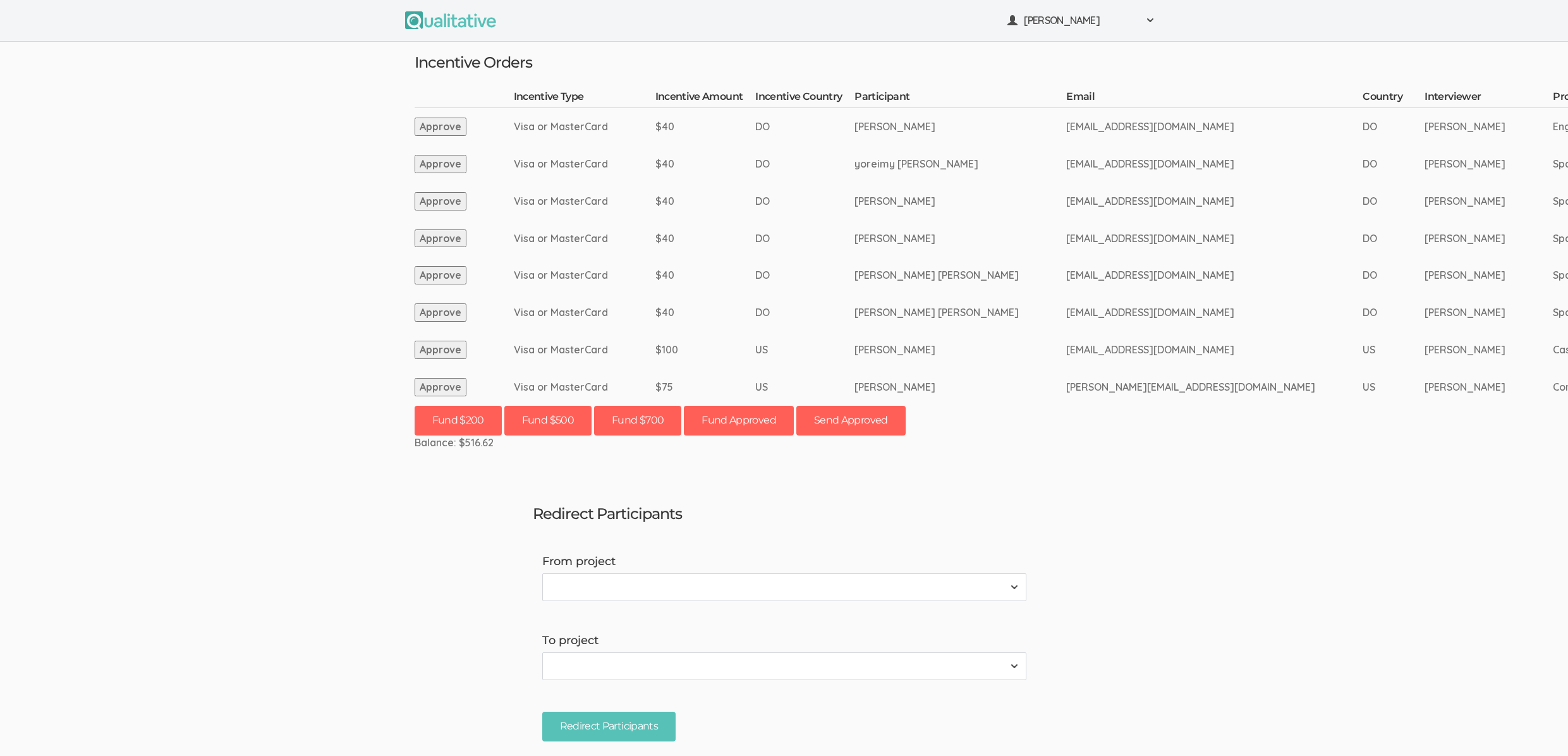
click at [446, 389] on button "Approve" at bounding box center [441, 387] width 52 height 18
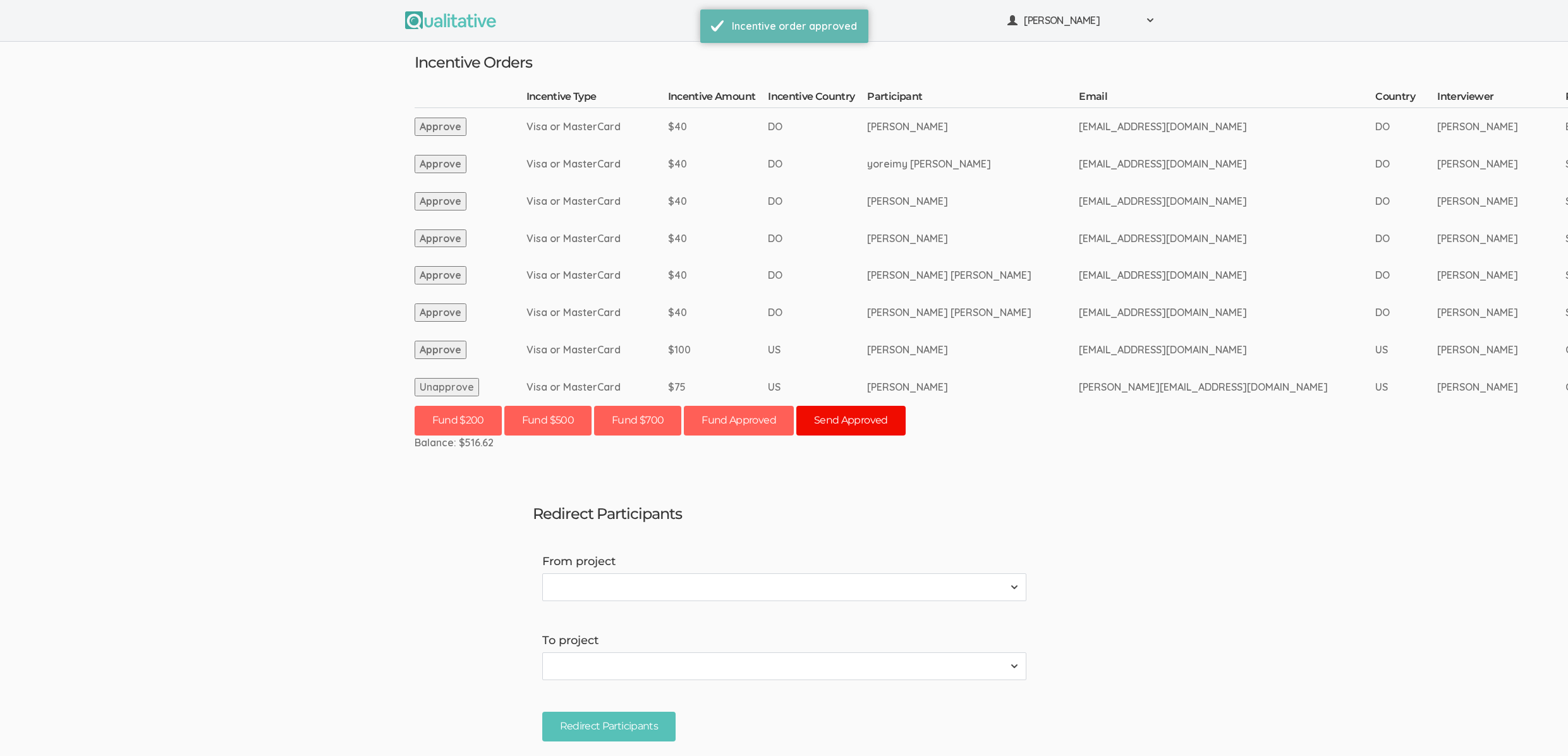
click at [885, 421] on button "Send Approved" at bounding box center [851, 421] width 109 height 30
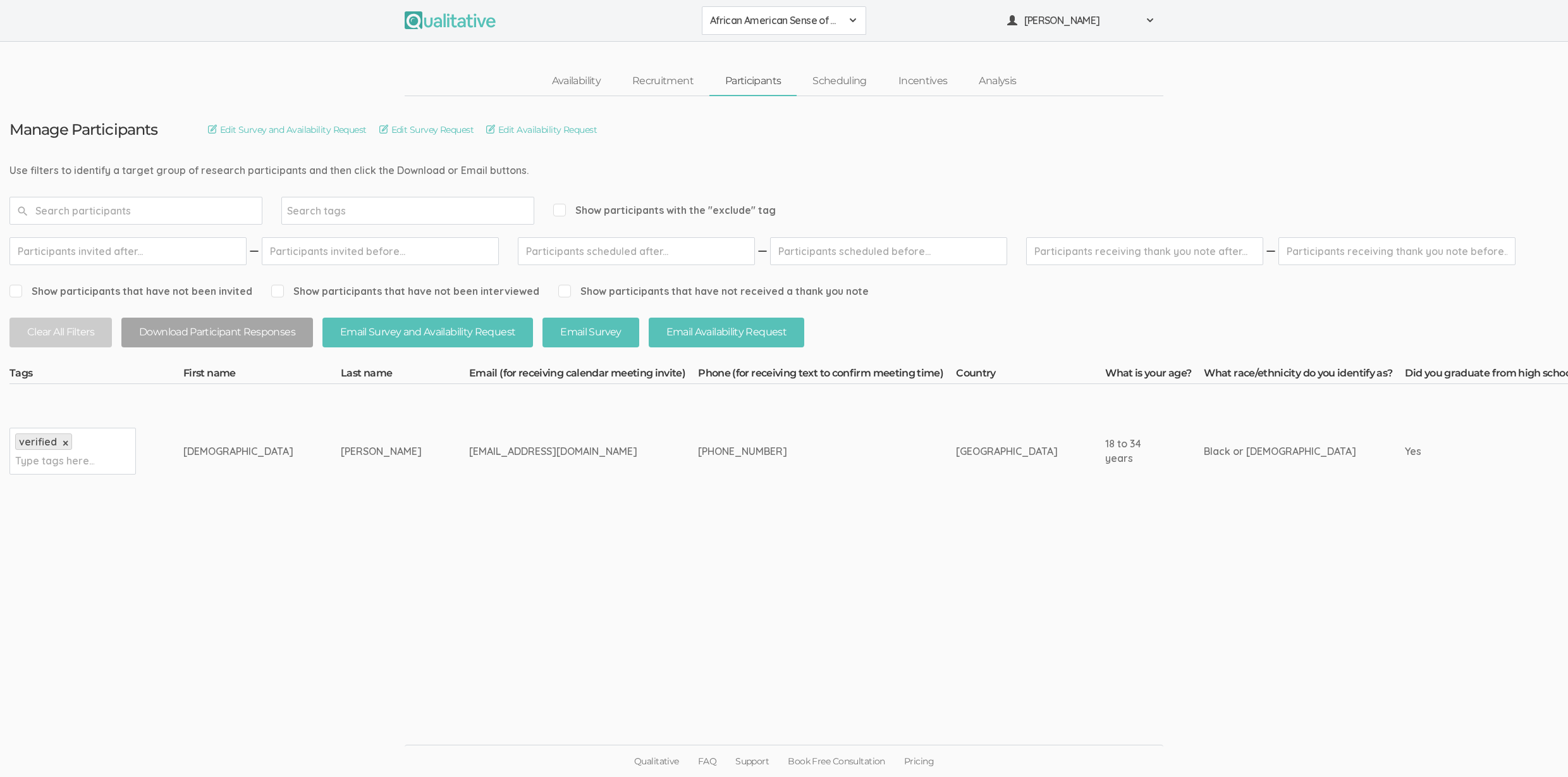
click at [341, 508] on td "Brunson" at bounding box center [405, 451] width 128 height 134
click at [341, 518] on td "Brunson" at bounding box center [405, 451] width 128 height 134
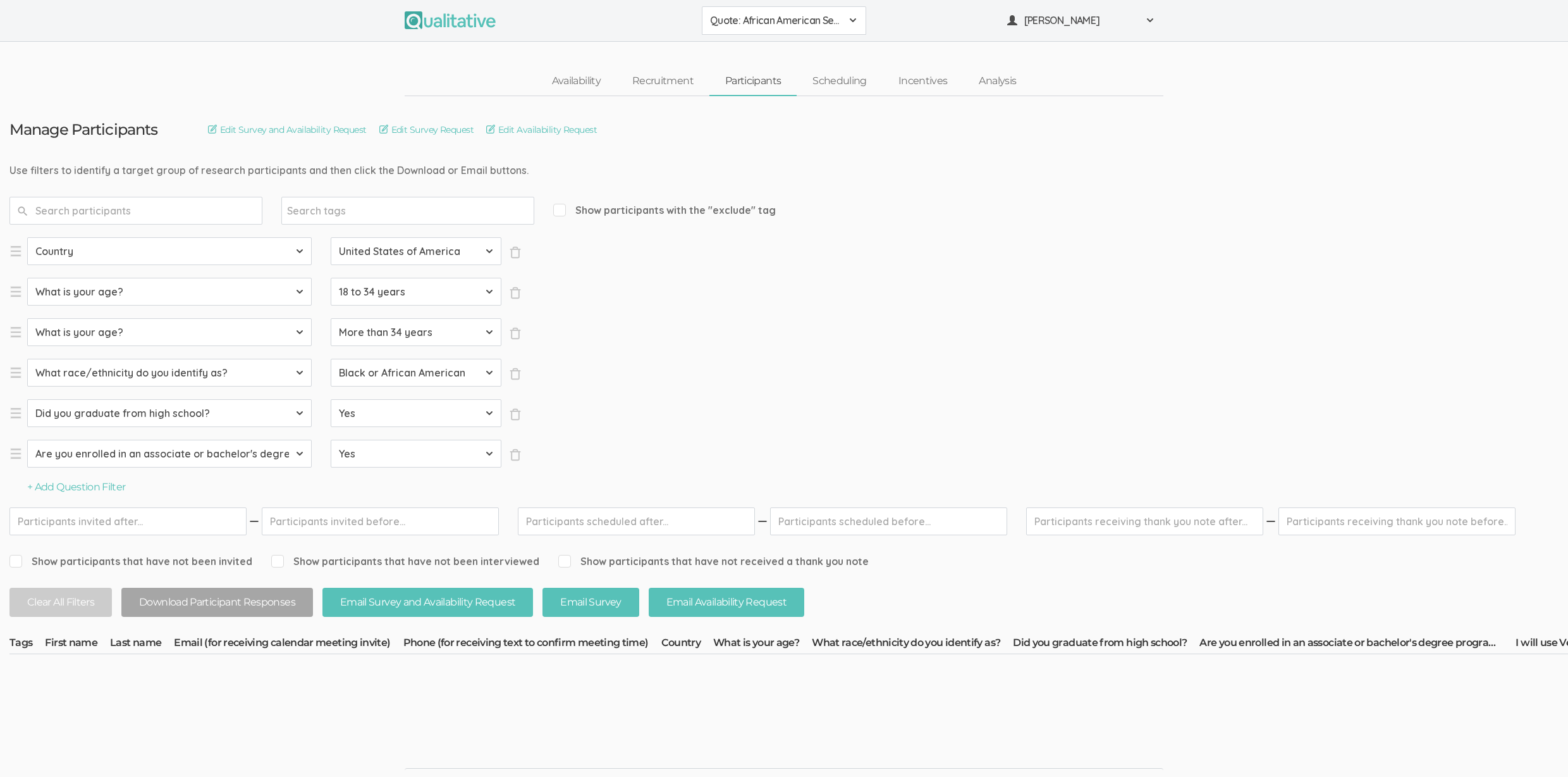
click at [790, 10] on button "Quote: African American Sense of Belonging" at bounding box center [784, 21] width 164 height 29
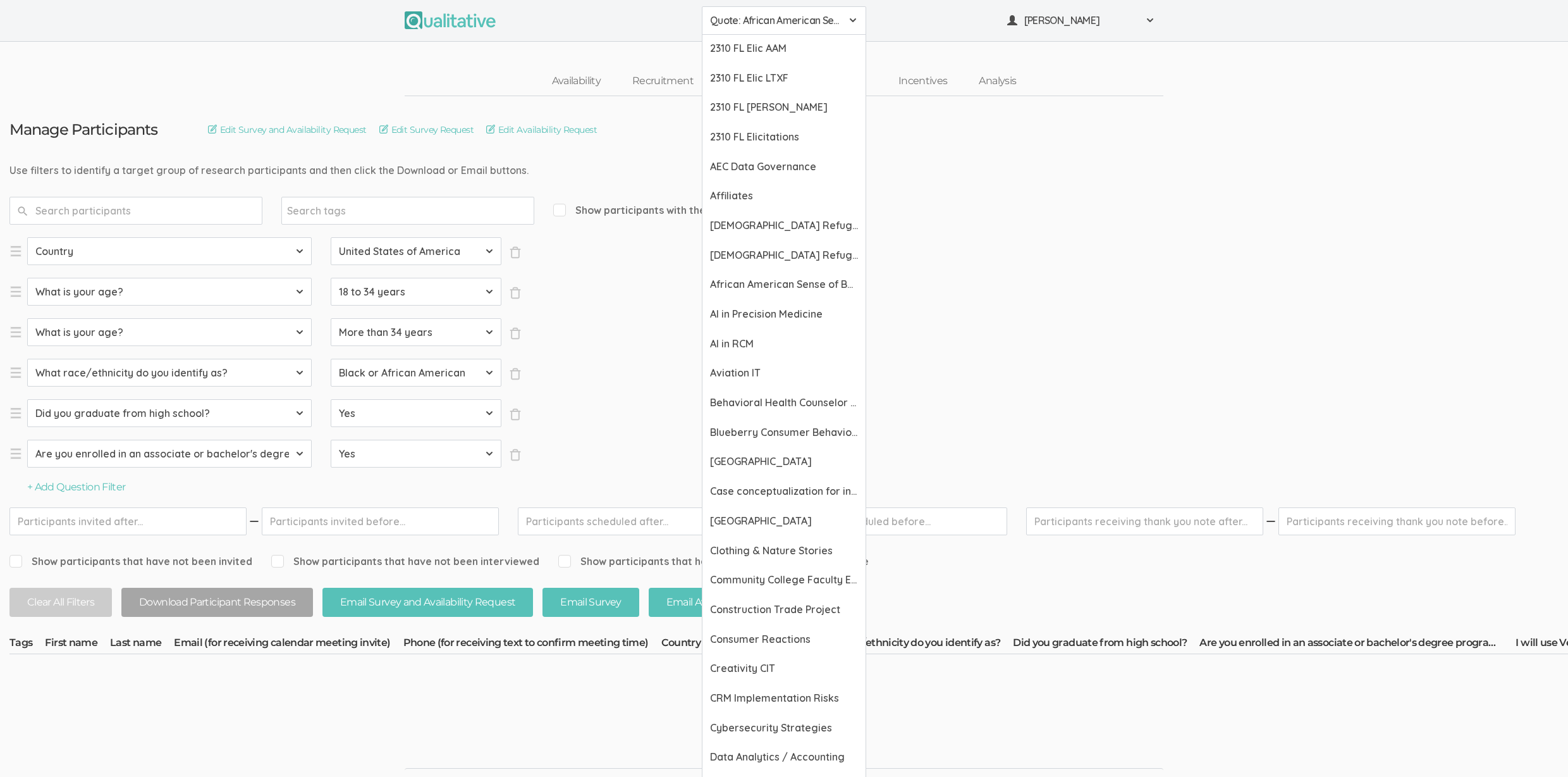
drag, startPoint x: 1119, startPoint y: 156, endPoint x: 1011, endPoint y: 139, distance: 109.3
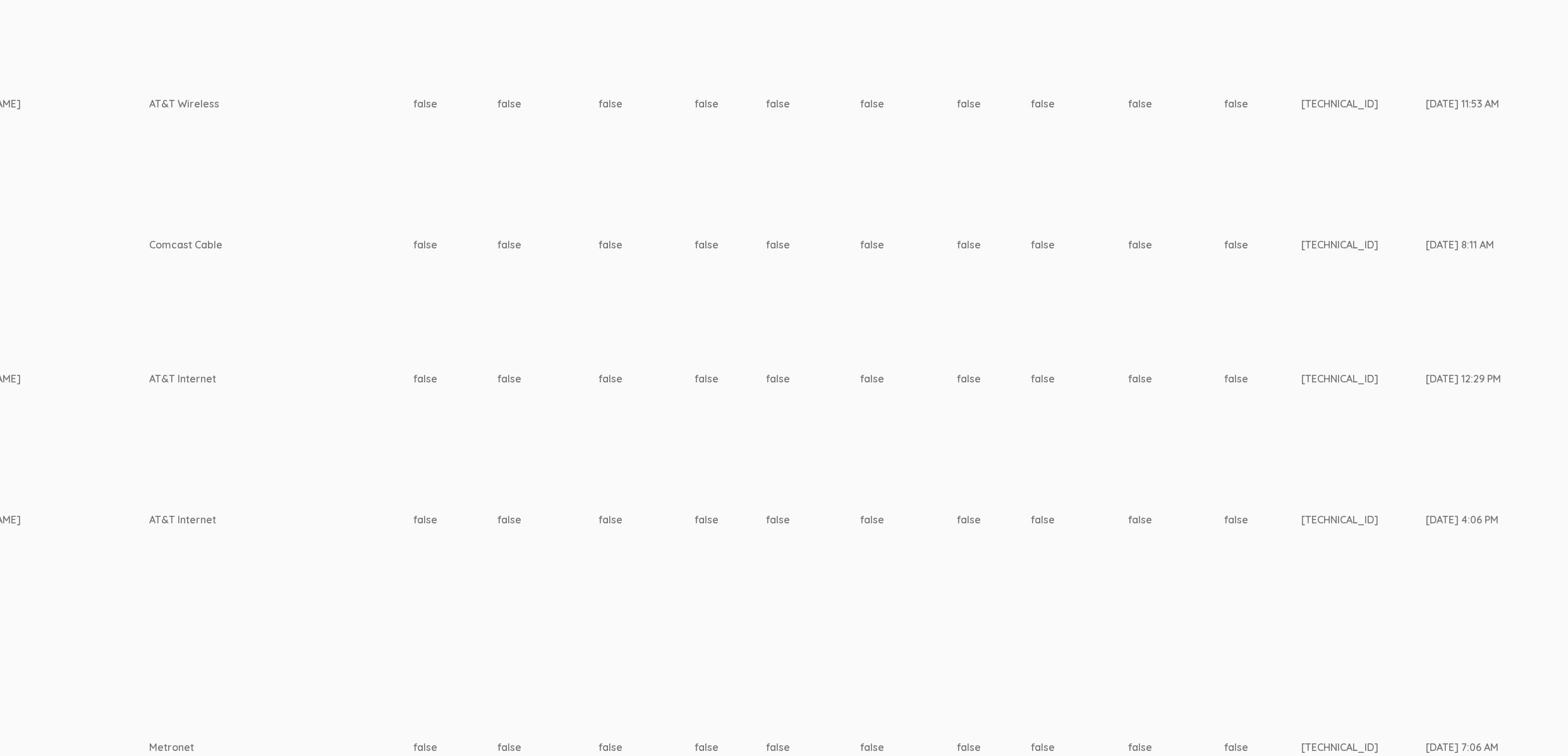
scroll to position [501, 0]
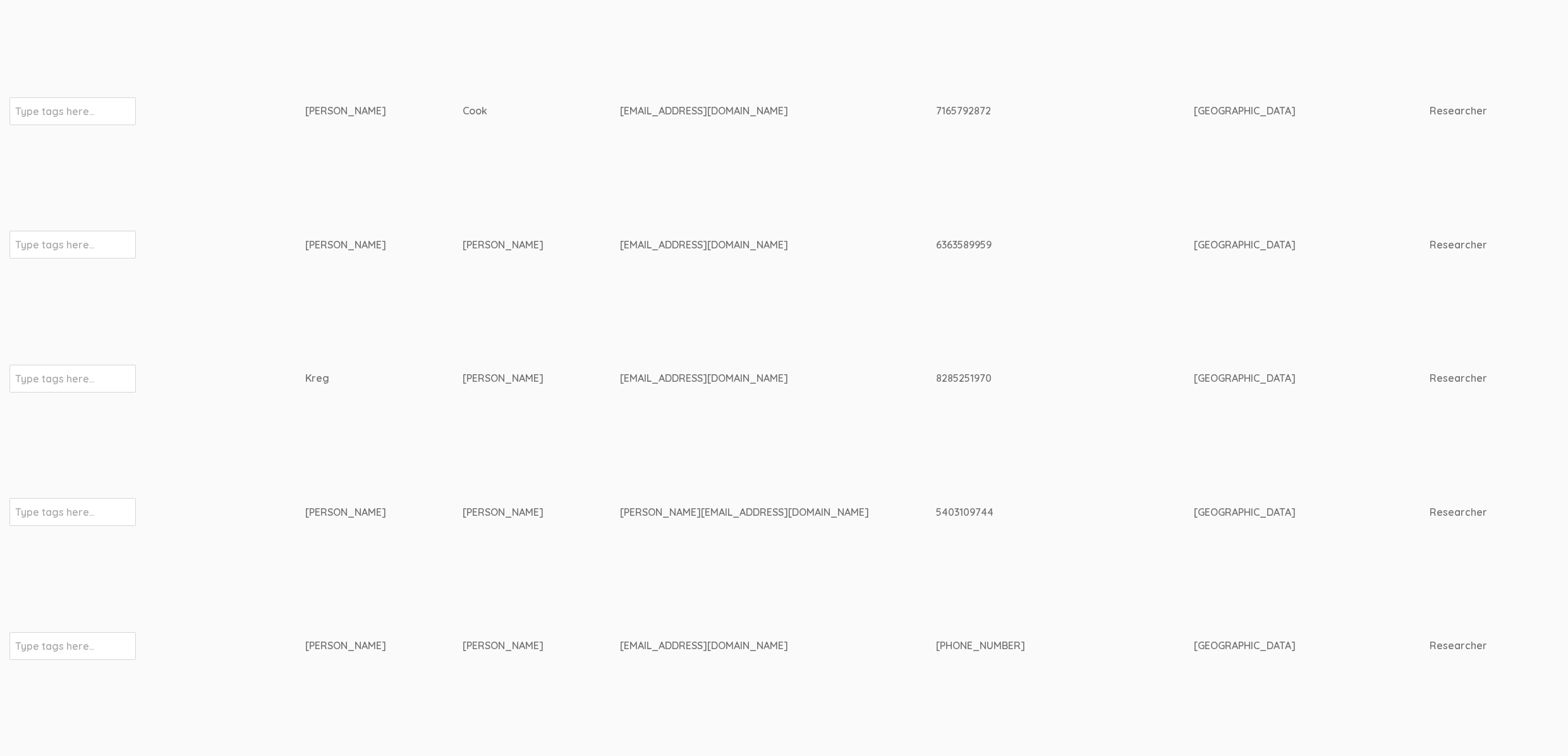
click at [620, 373] on div "[EMAIL_ADDRESS][DOMAIN_NAME]" at bounding box center [754, 378] width 268 height 14
click at [620, 374] on div "kgoad3@liberty.edu" at bounding box center [754, 378] width 268 height 14
copy tr "kgoad3@liberty.edu"
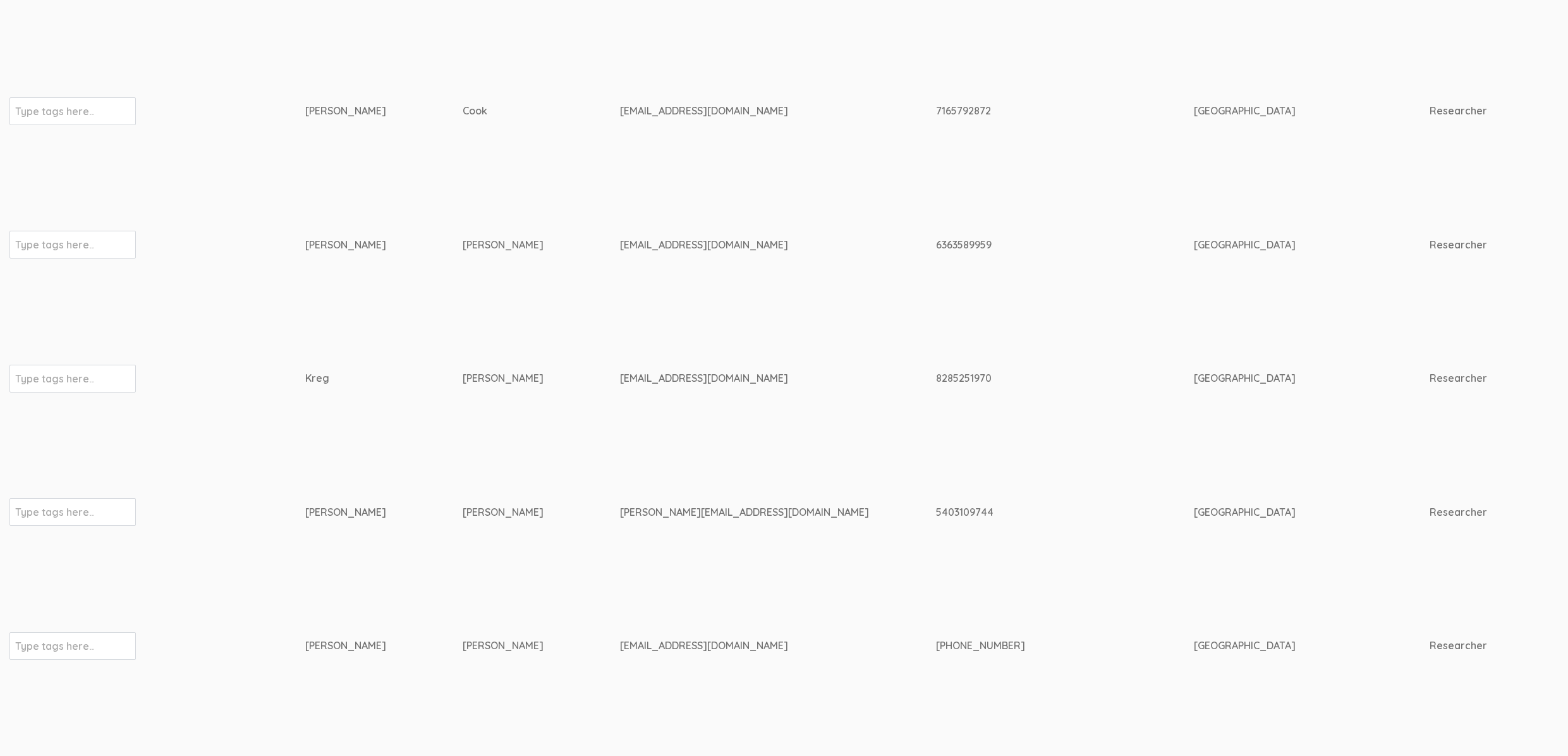
click at [636, 374] on div "kgoad3@liberty.edu" at bounding box center [754, 378] width 268 height 14
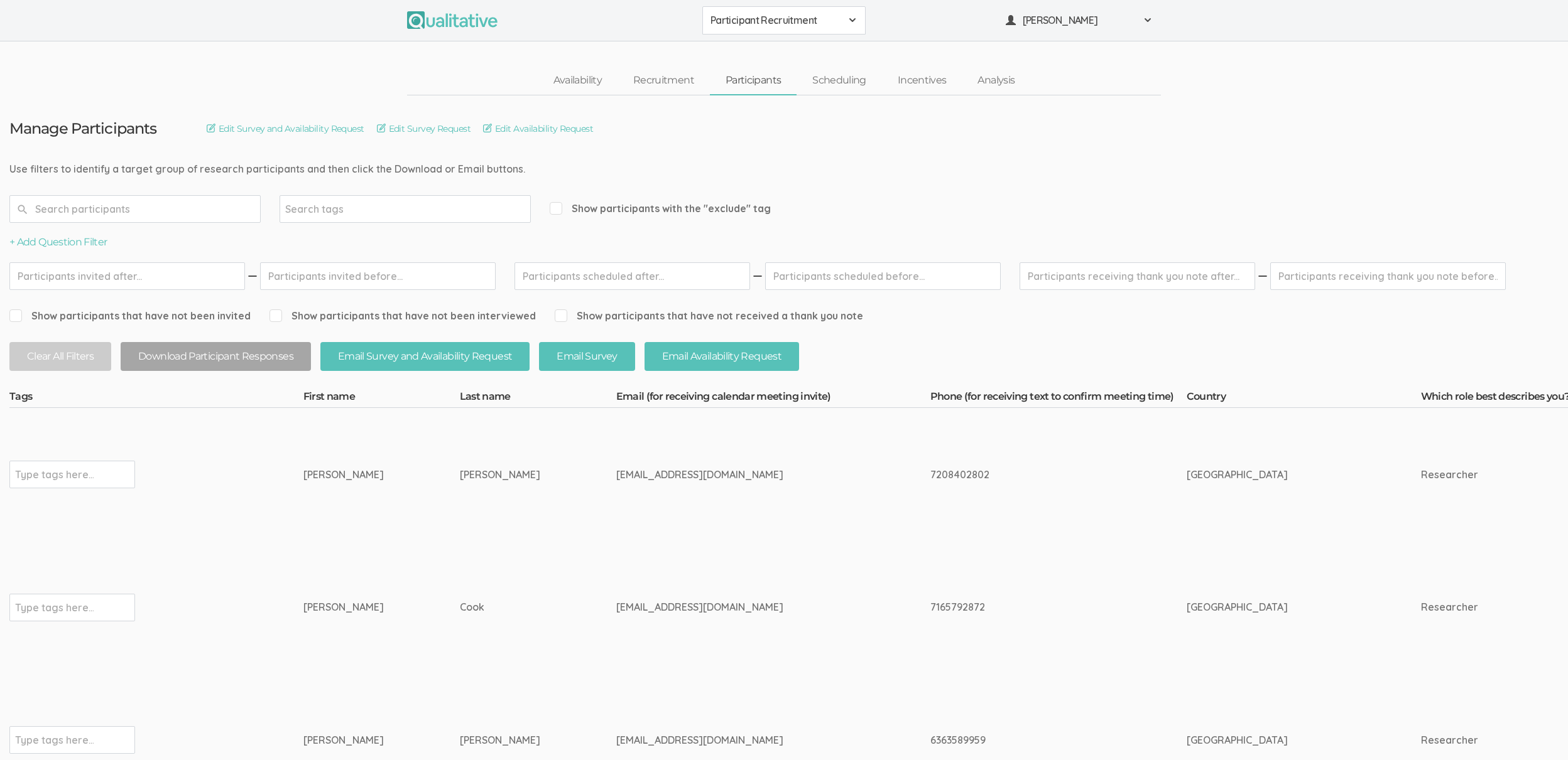
click at [769, 26] on span "Participant Recruitment" at bounding box center [776, 20] width 131 height 14
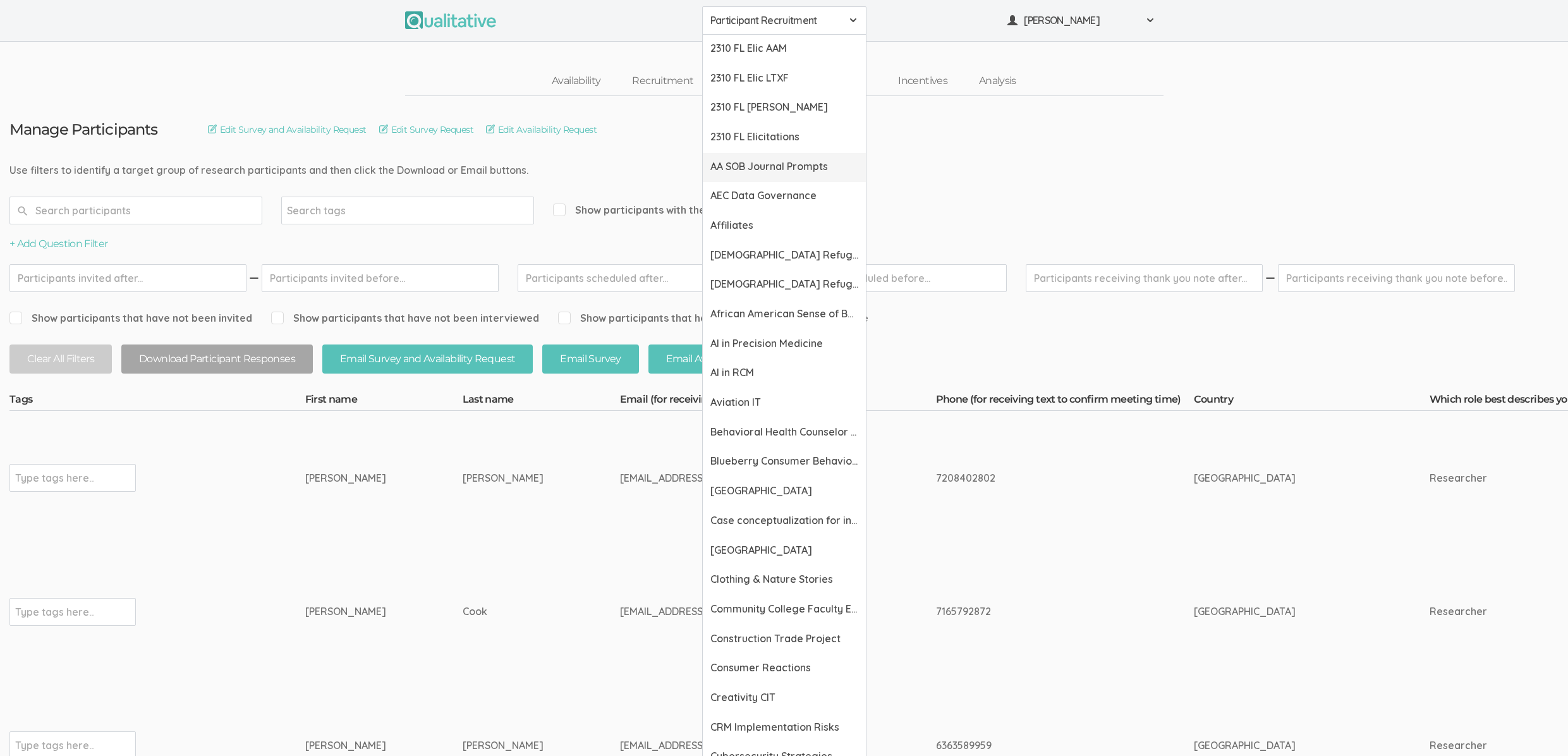
click at [784, 170] on span "AA SOB Journal Prompts" at bounding box center [784, 167] width 148 height 14
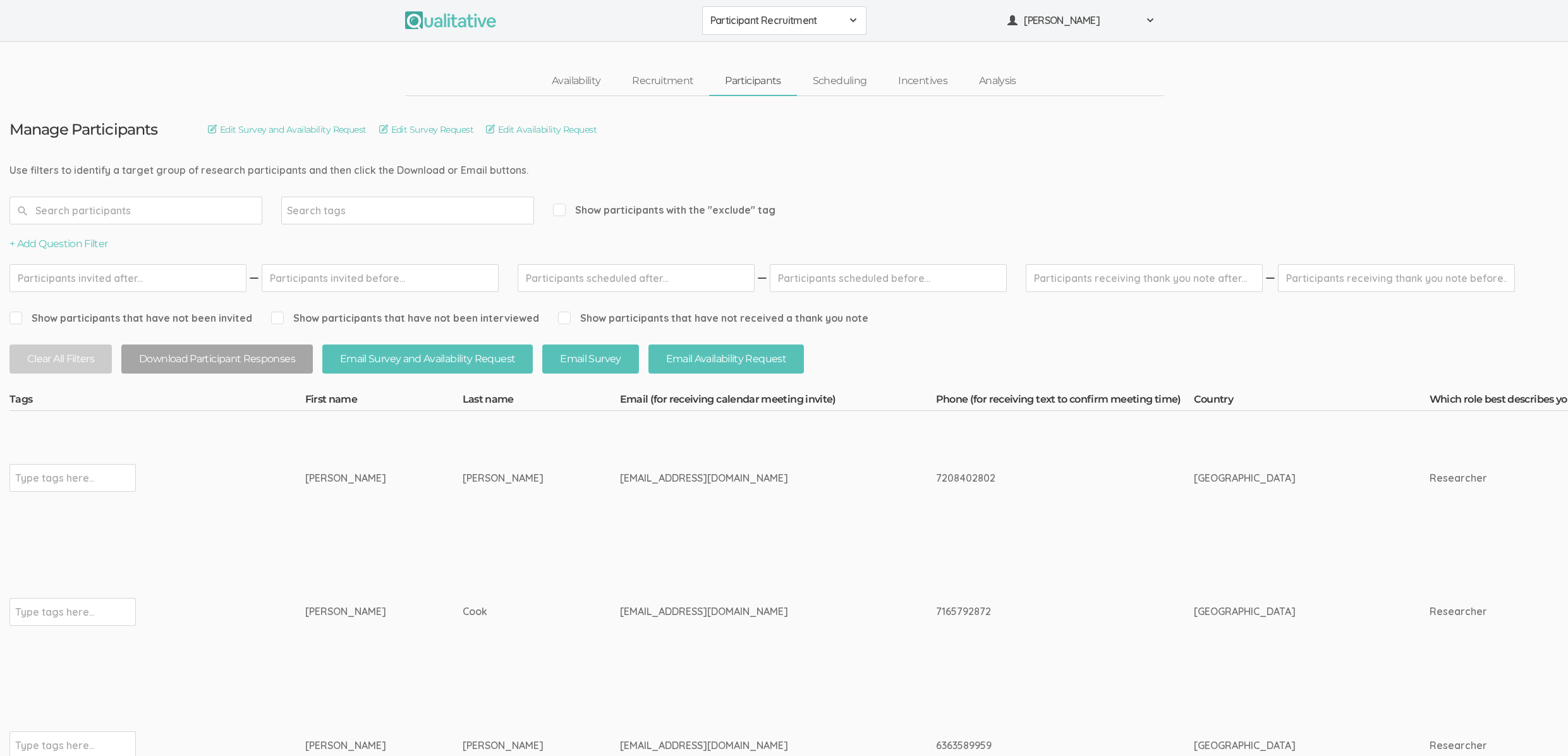
click at [623, 647] on td "tomasinacook@aol.com" at bounding box center [777, 612] width 316 height 134
click at [843, 72] on link "Scheduling" at bounding box center [840, 81] width 86 height 27
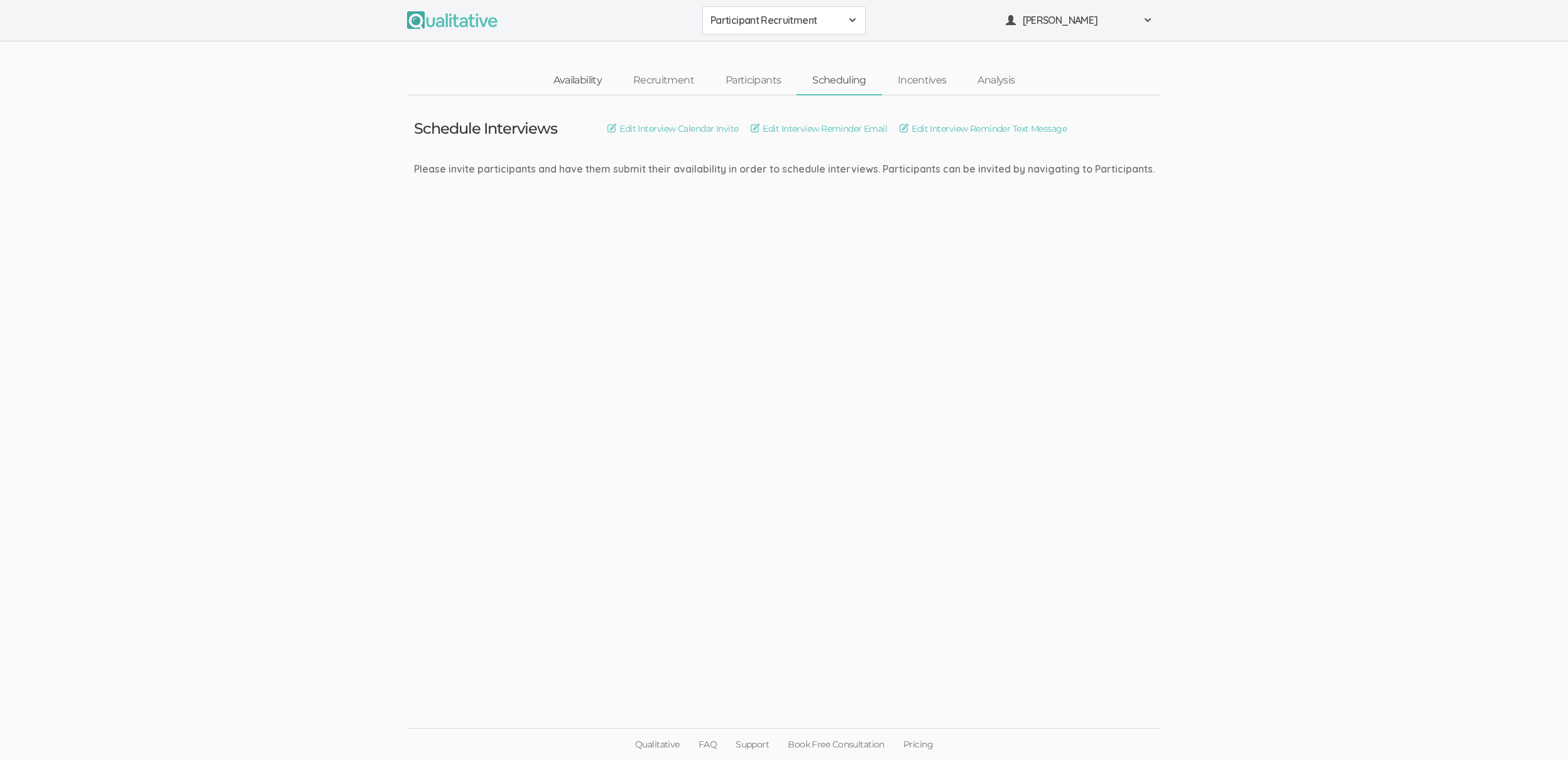
click at [573, 72] on link "Availability" at bounding box center [577, 81] width 80 height 27
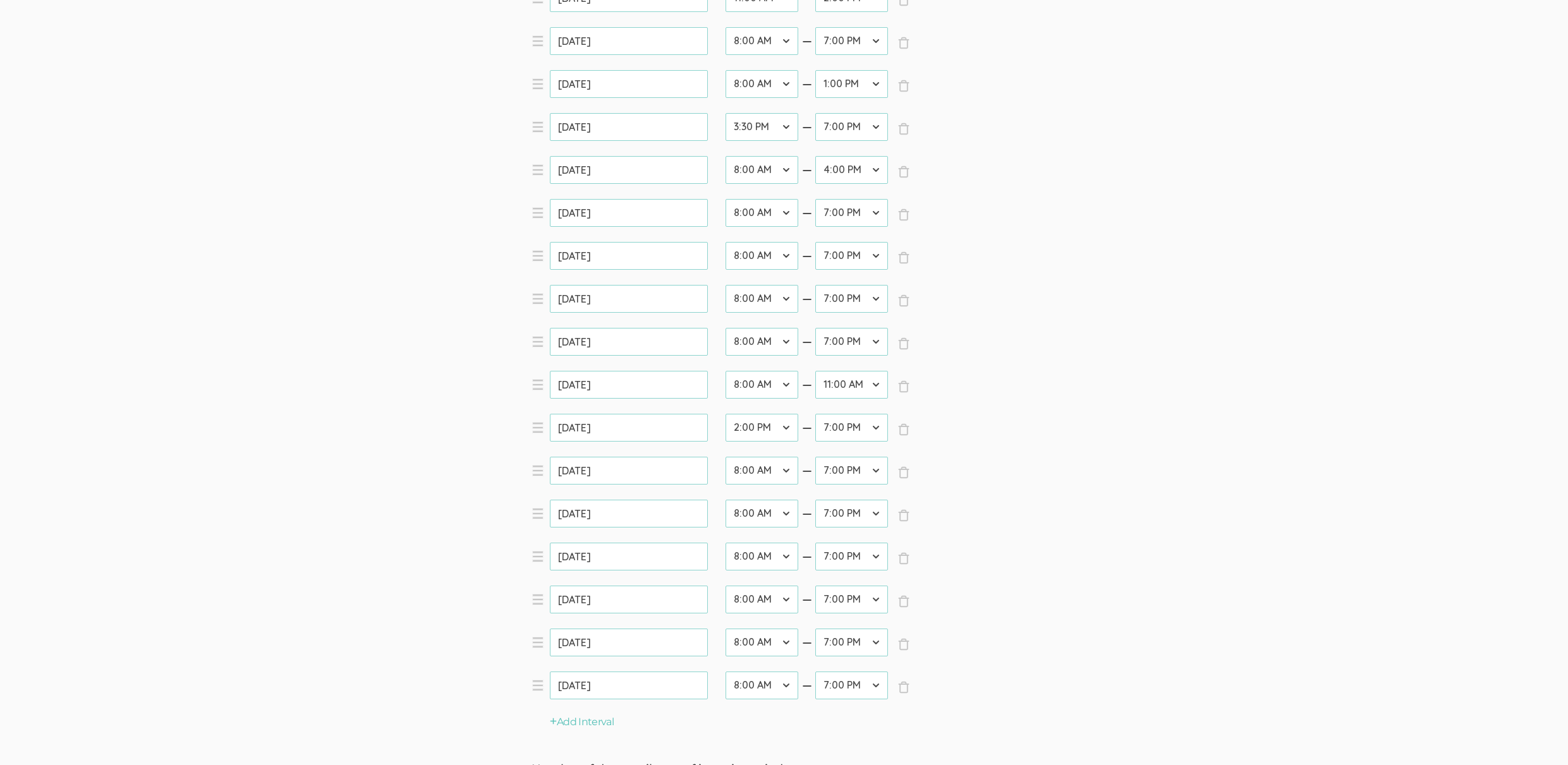
scroll to position [950, 0]
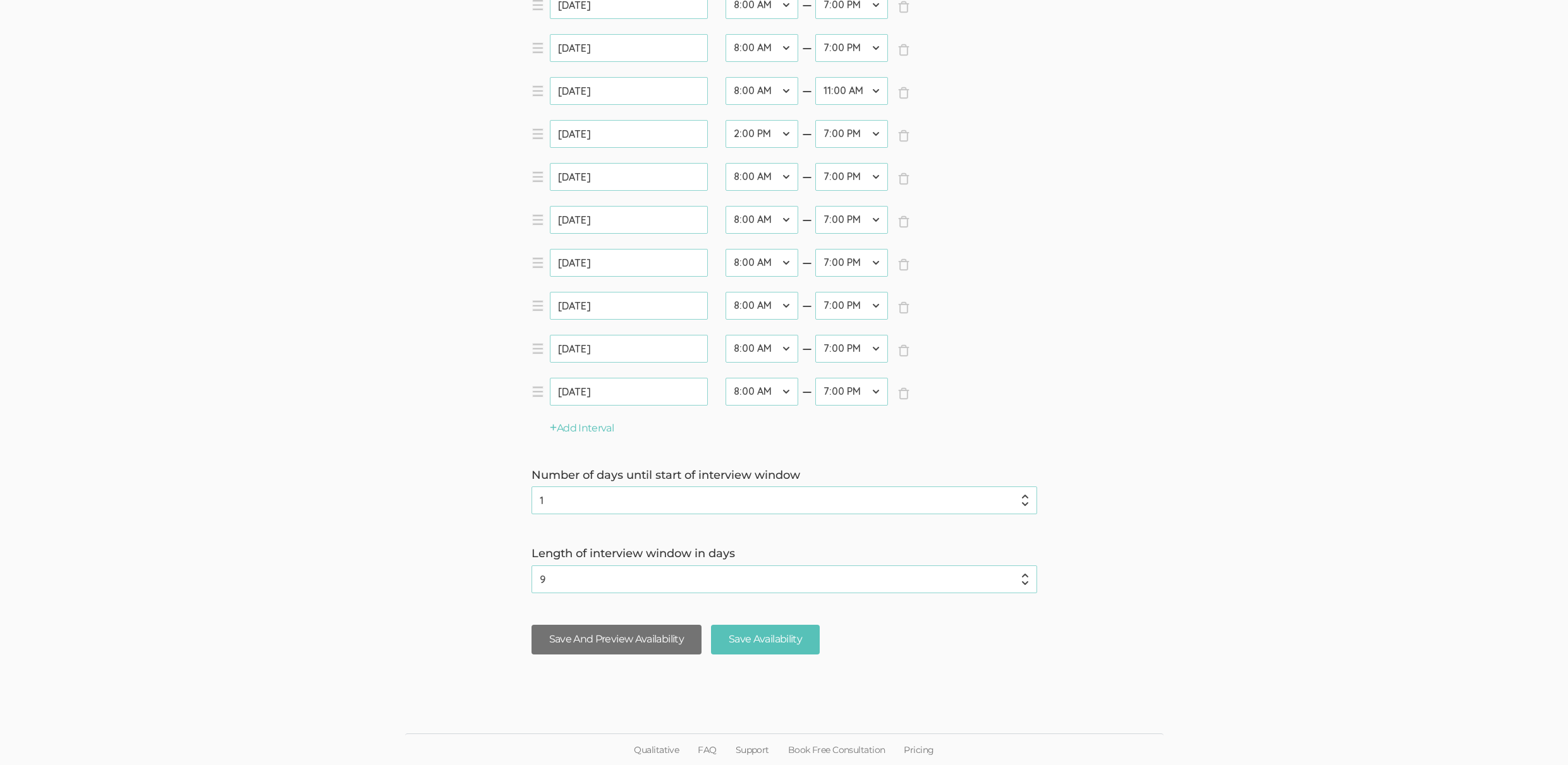
click at [634, 647] on button "Save And Preview Availability" at bounding box center [616, 640] width 170 height 30
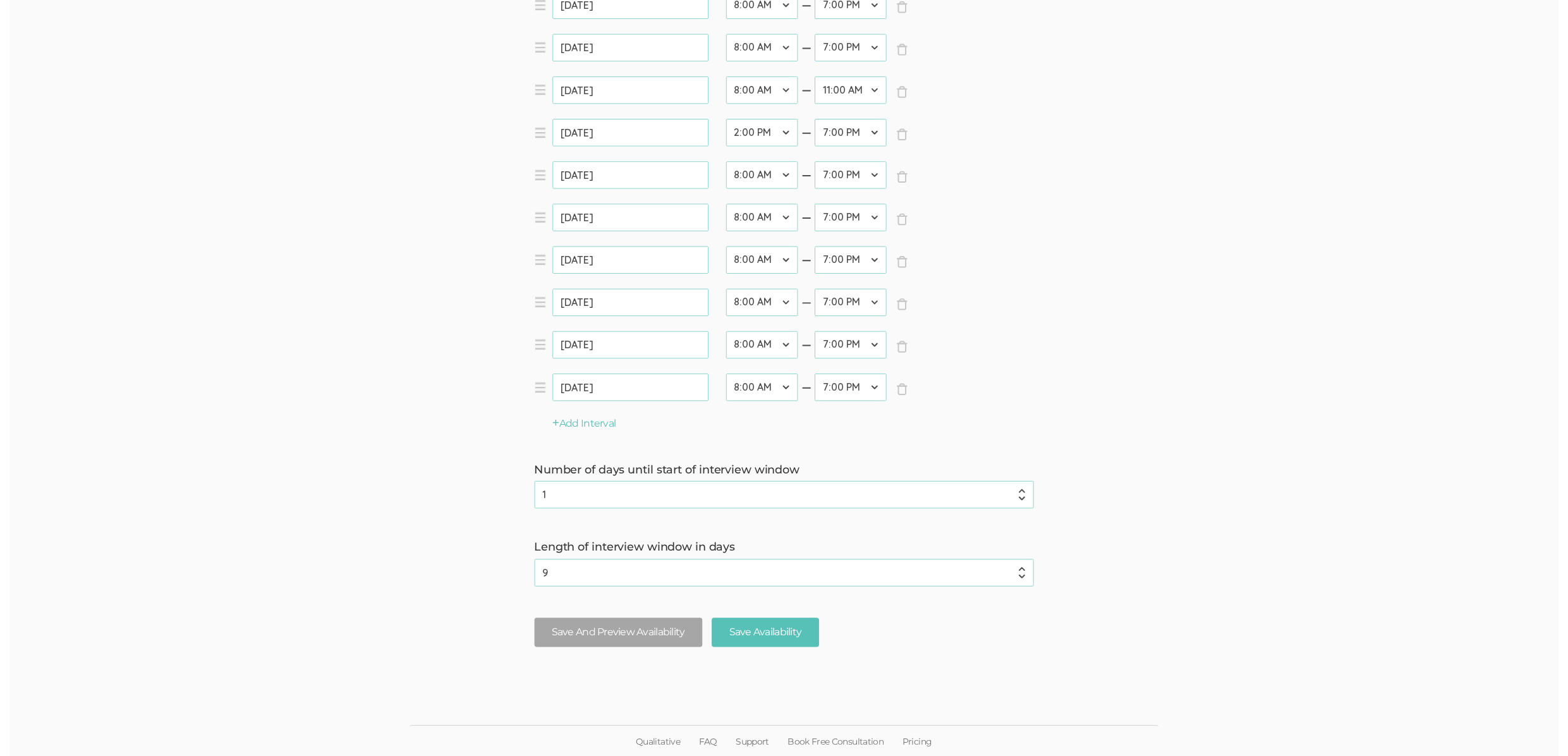
scroll to position [0, 0]
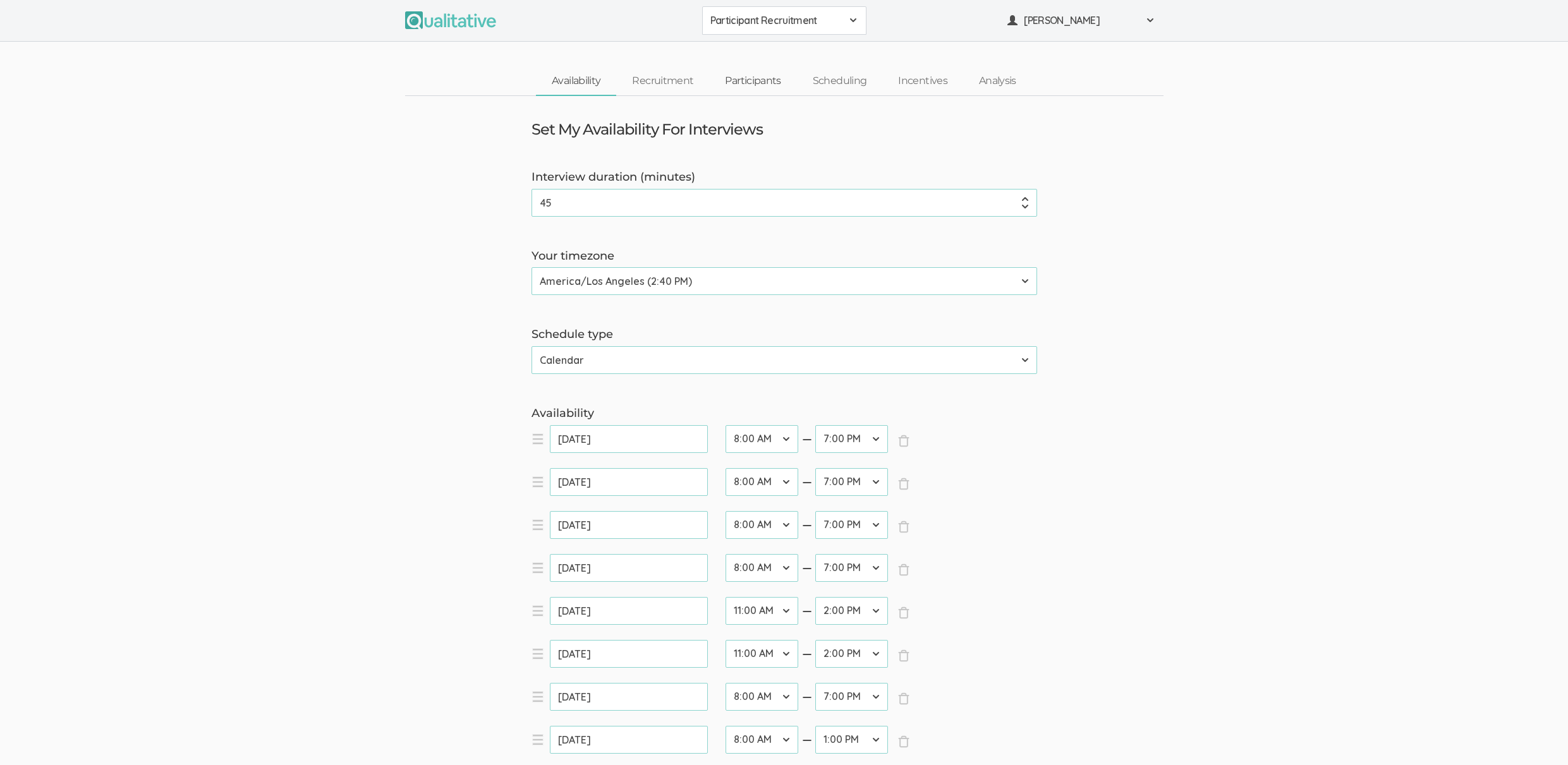
click at [763, 84] on link "Participants" at bounding box center [753, 81] width 87 height 27
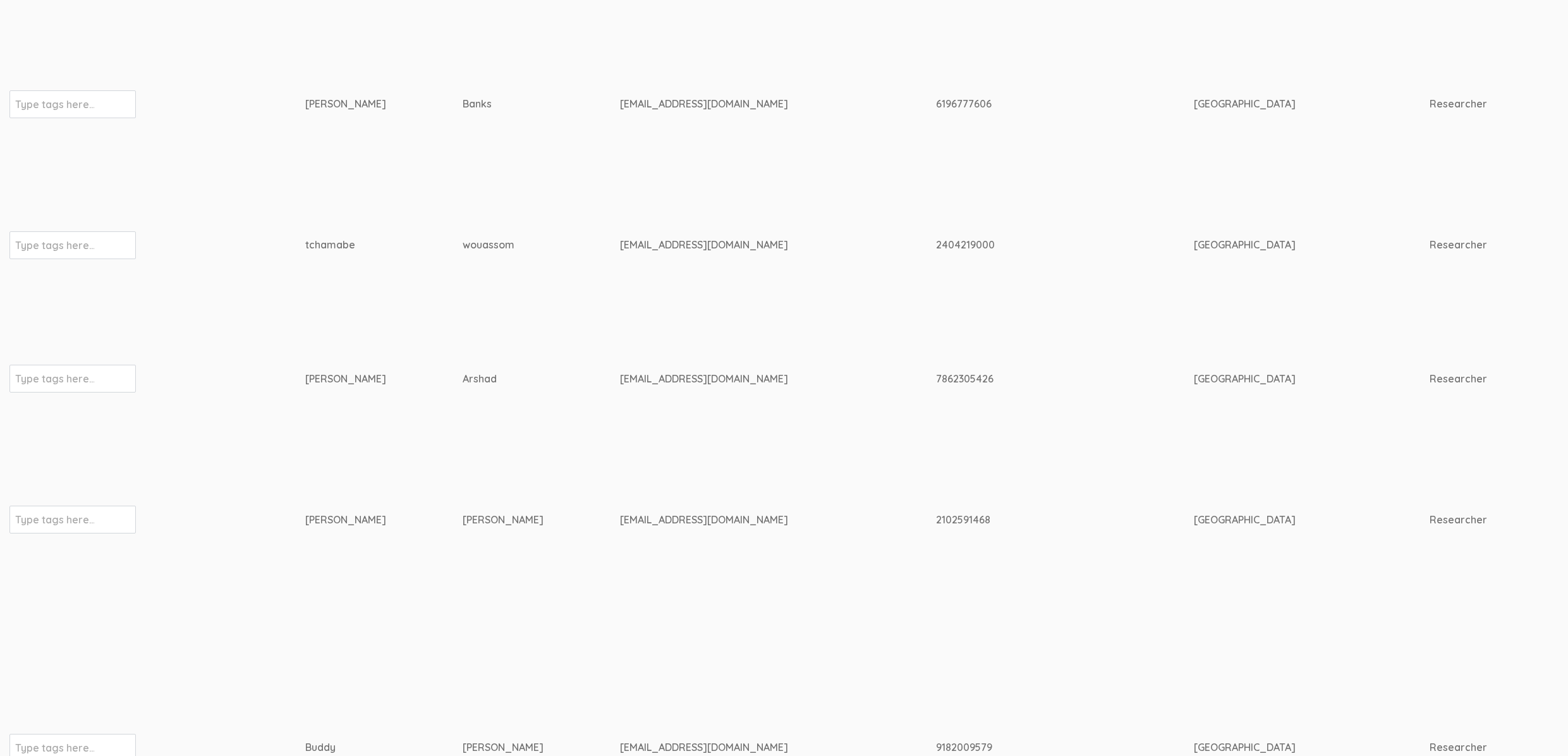
scroll to position [1183, 4024]
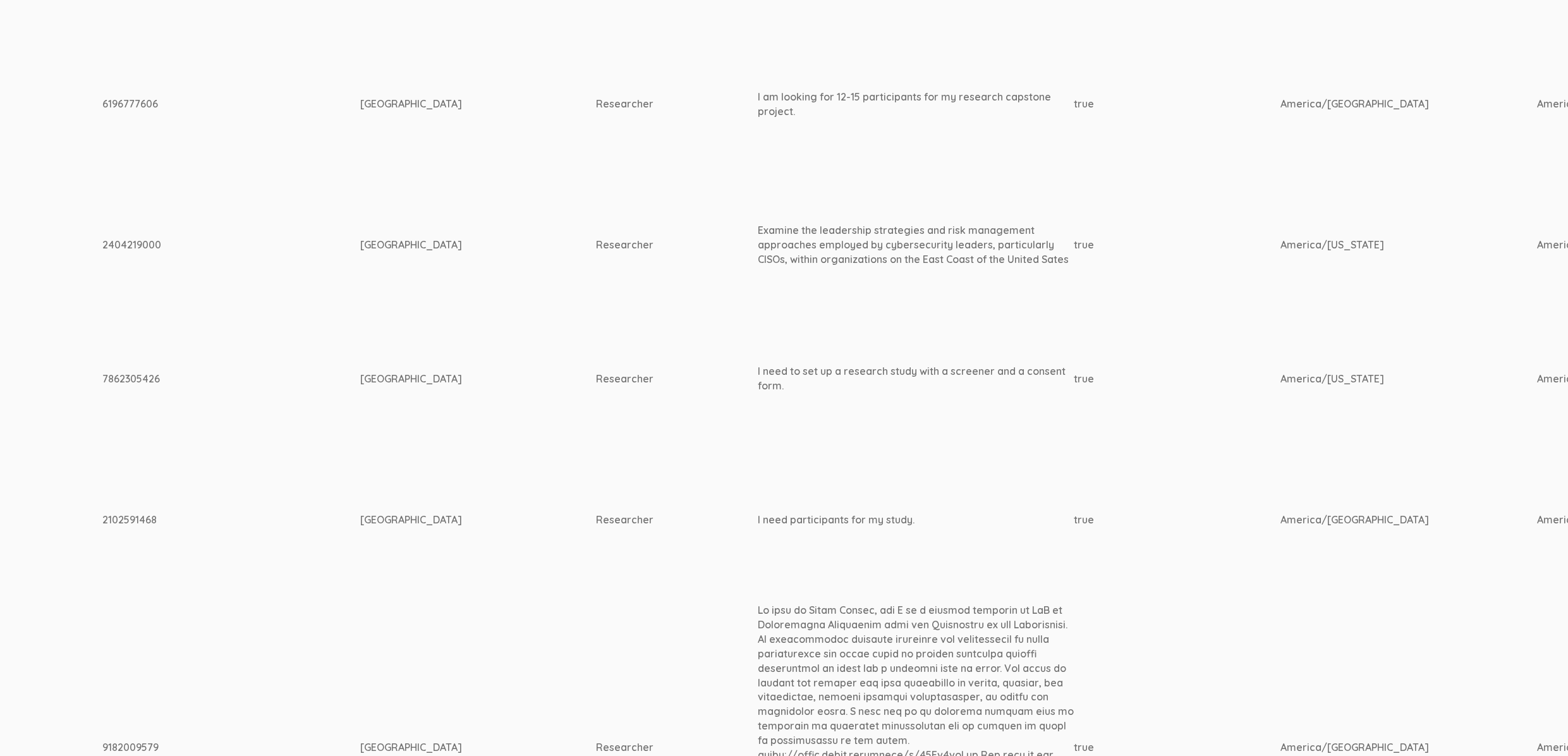
scroll to position [1183, 789]
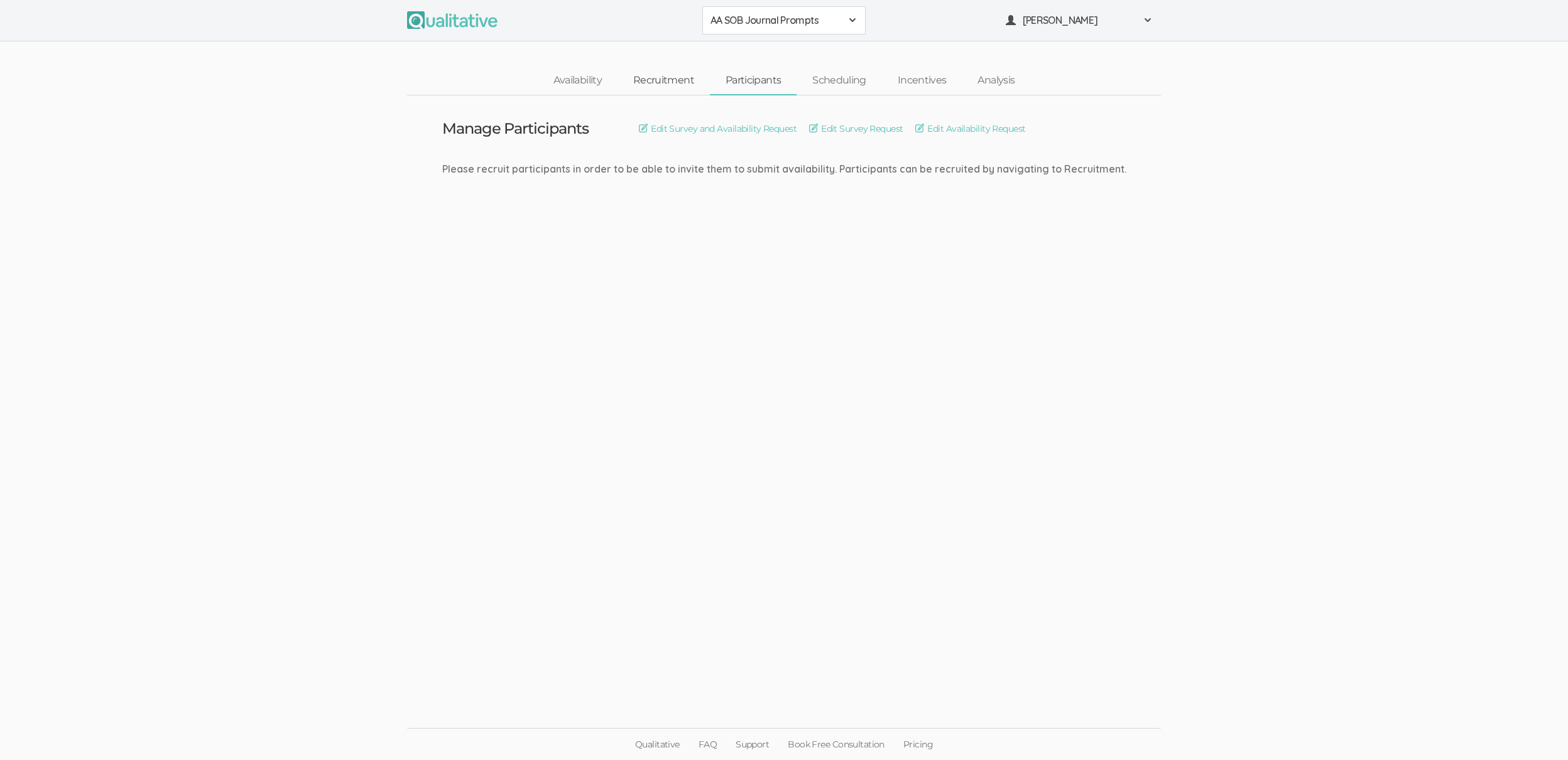
click at [666, 77] on link "Recruitment" at bounding box center [663, 81] width 93 height 27
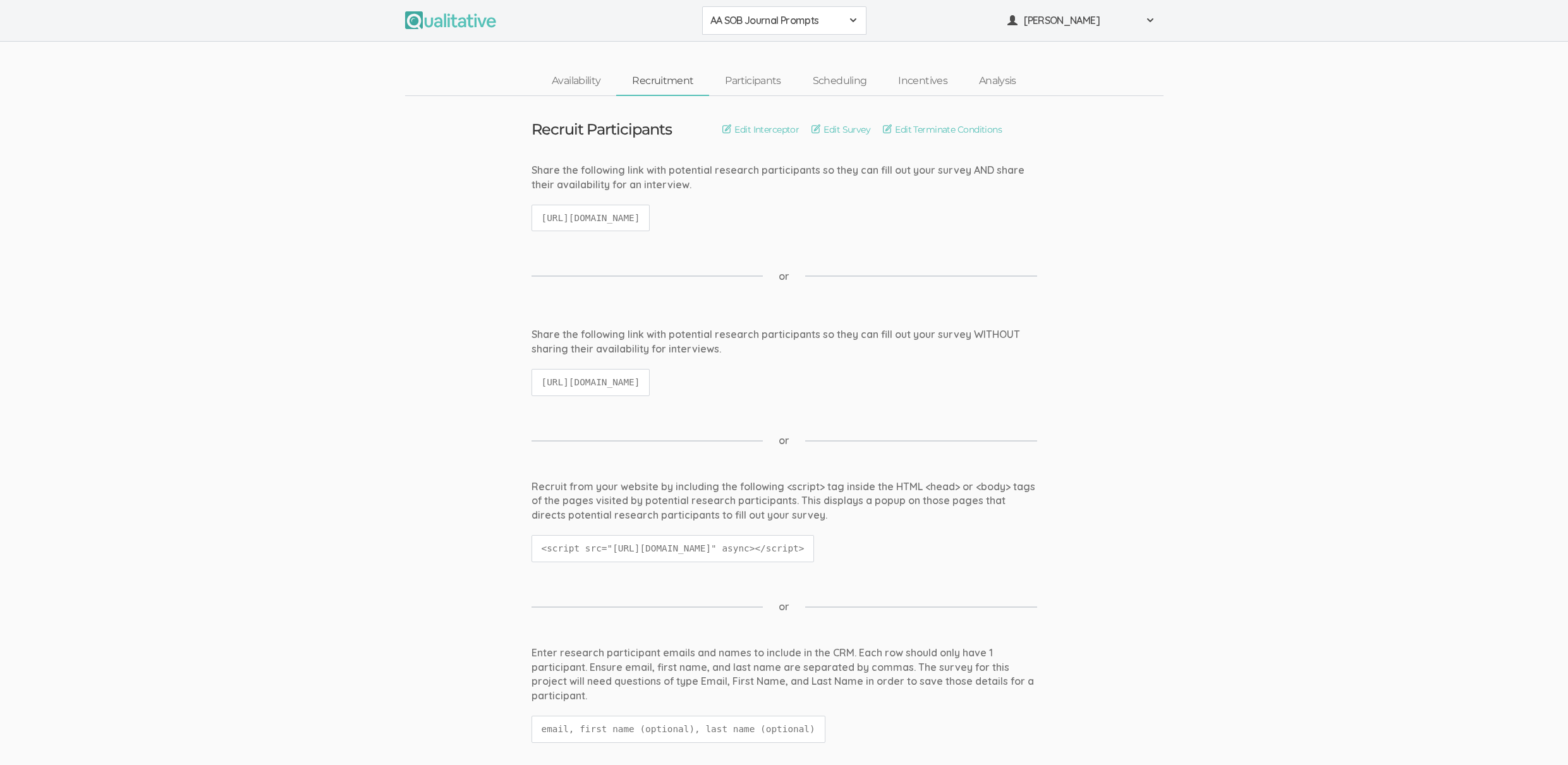
click at [605, 382] on code "[URL][DOMAIN_NAME]" at bounding box center [591, 383] width 119 height 27
click at [604, 381] on code "[URL][DOMAIN_NAME]" at bounding box center [591, 383] width 119 height 27
copy ui-view "[URL][DOMAIN_NAME]"
click at [743, 78] on link "Participants" at bounding box center [753, 81] width 87 height 27
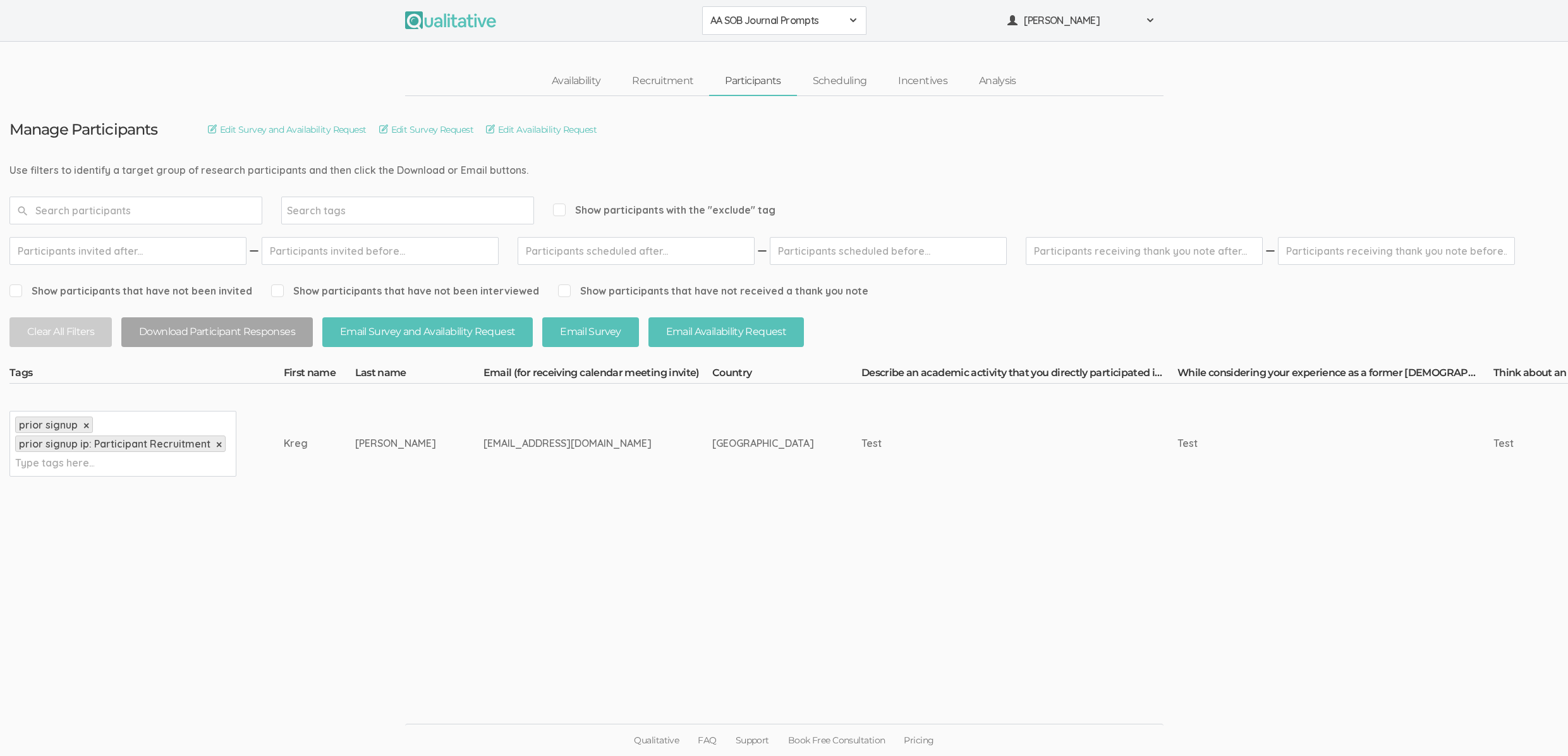
click at [483, 436] on div "[EMAIL_ADDRESS][DOMAIN_NAME]" at bounding box center [574, 443] width 182 height 14
copy tr "[EMAIL_ADDRESS][DOMAIN_NAME]"
click at [867, 648] on ui-view "Manage Participants Edit Survey and Availability Request Edit Survey Request Ed…" at bounding box center [784, 378] width 1568 height 565
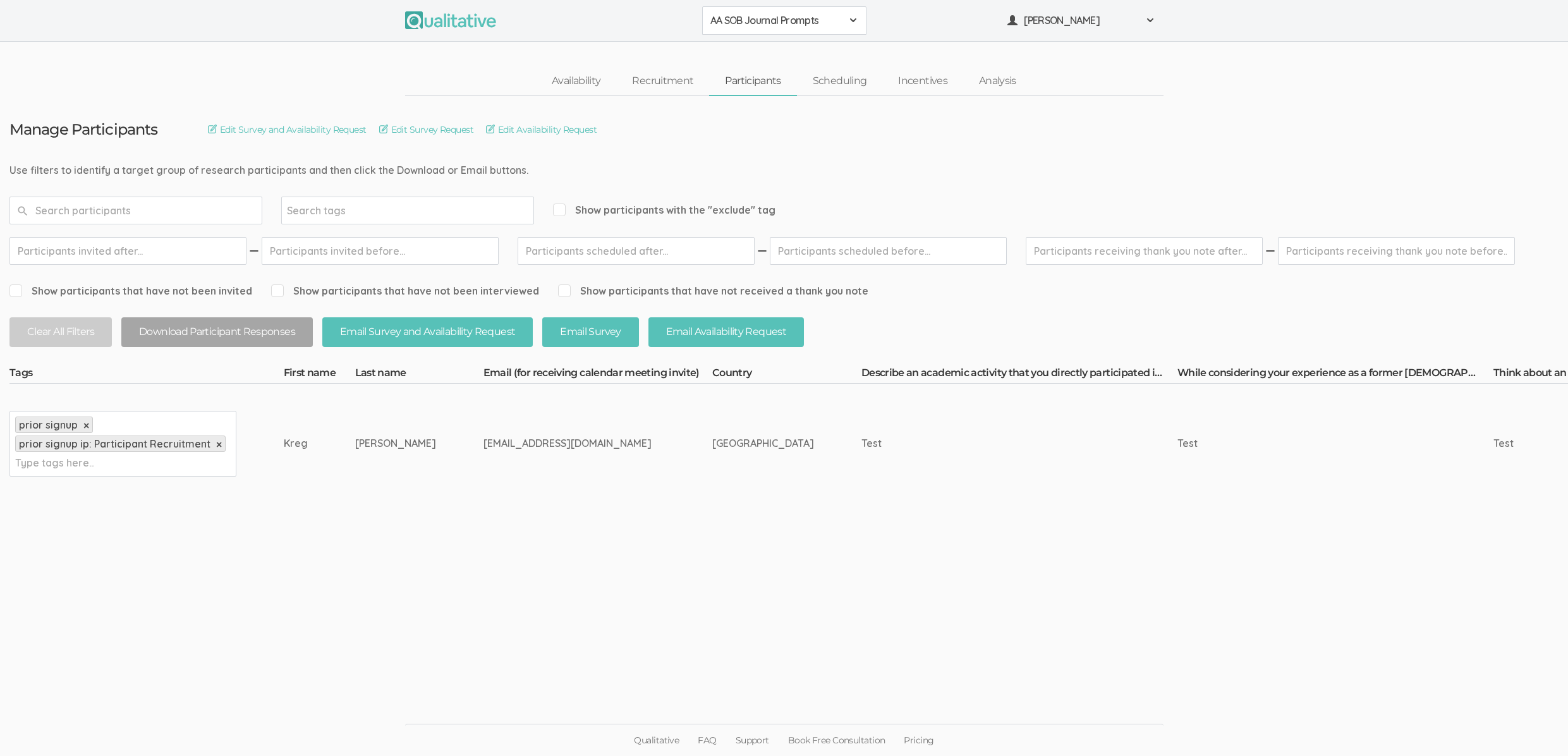
click at [483, 440] on div "[EMAIL_ADDRESS][DOMAIN_NAME]" at bounding box center [574, 443] width 182 height 14
copy tr "[EMAIL_ADDRESS][DOMAIN_NAME]"
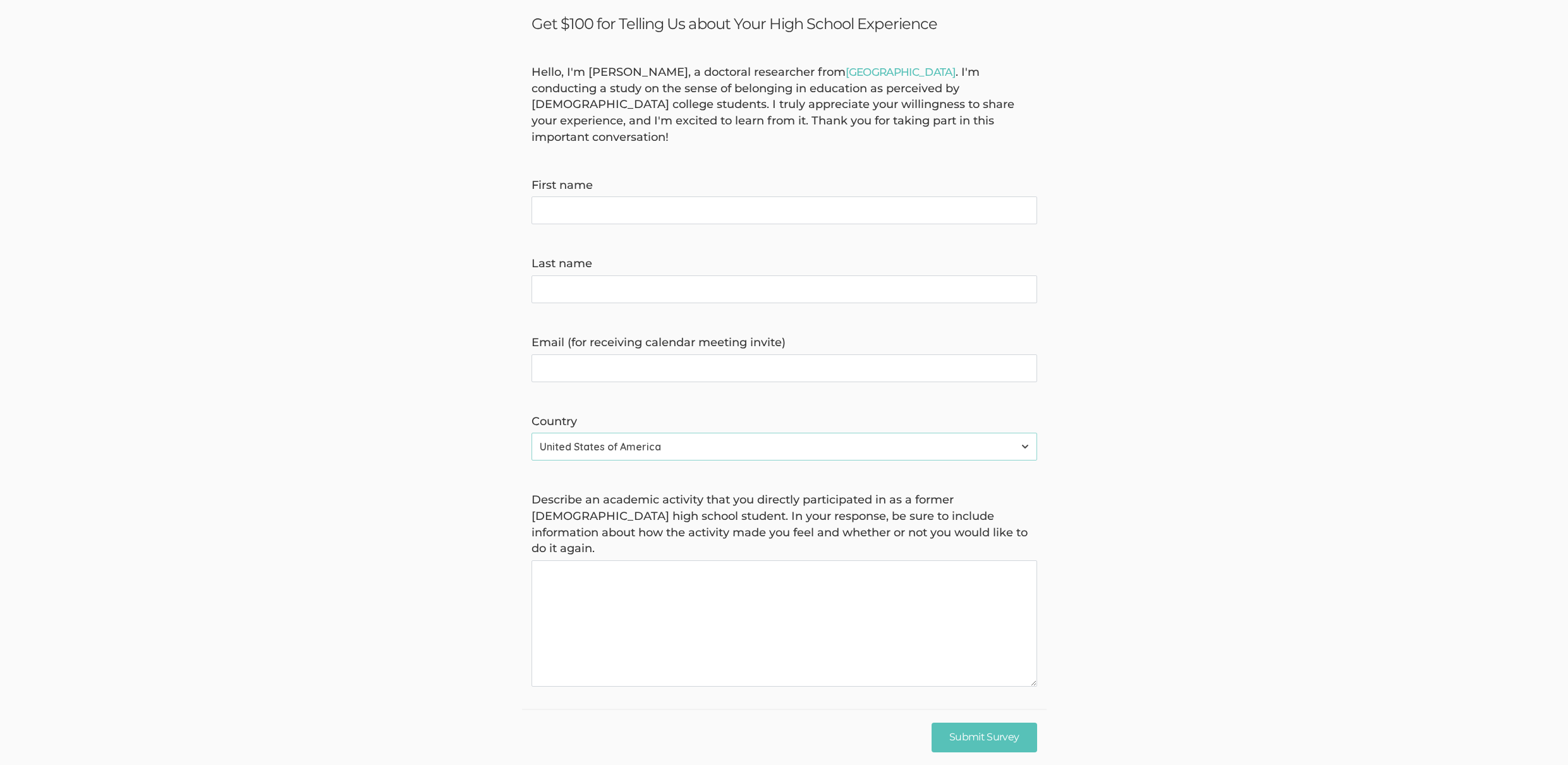
scroll to position [63, 0]
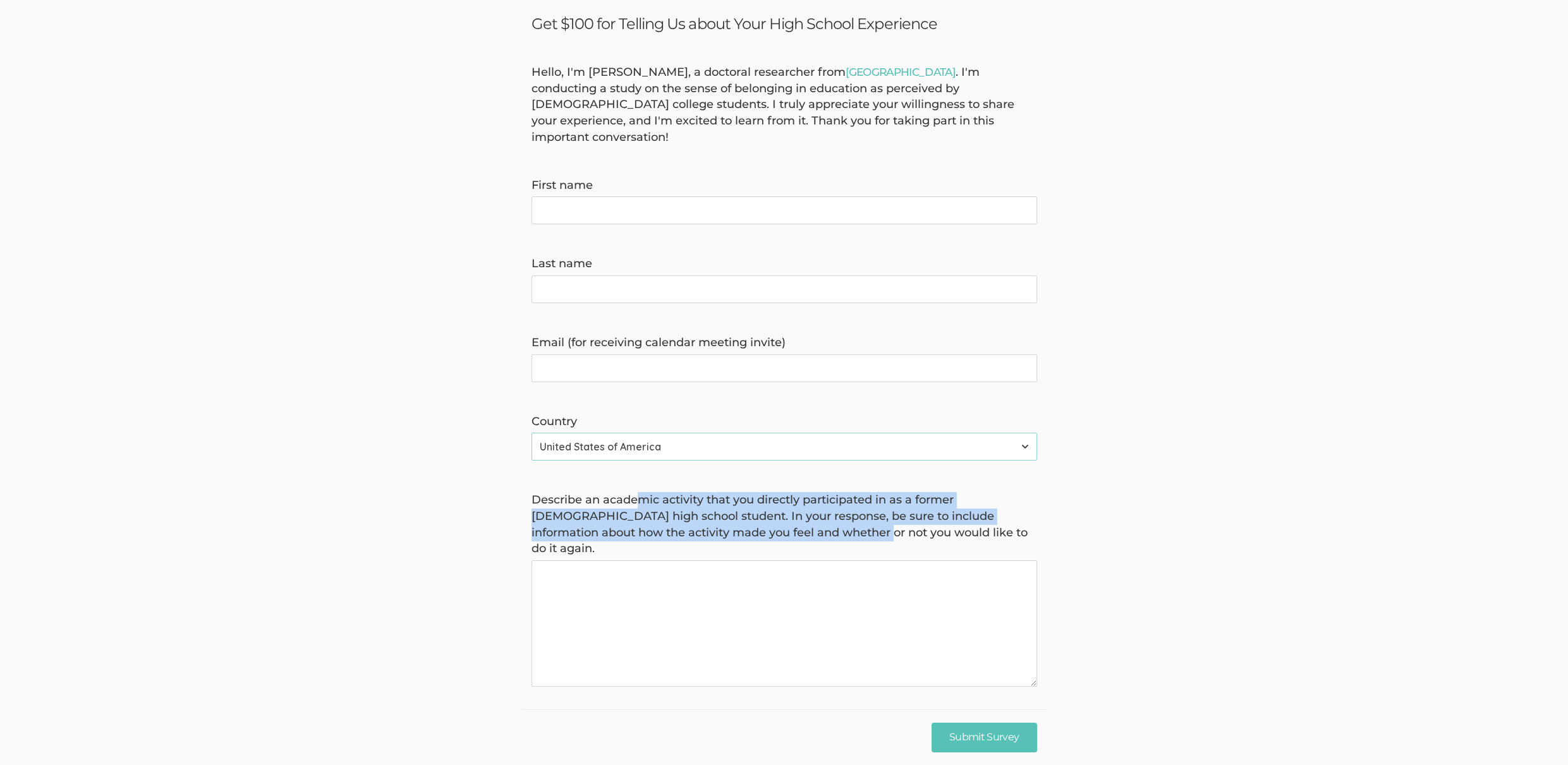
drag, startPoint x: 640, startPoint y: 479, endPoint x: 800, endPoint y: 513, distance: 163.6
click at [800, 513] on label "Describe an academic activity that you directly participated in as a former Afr…" at bounding box center [784, 525] width 505 height 65
click at [800, 561] on again "Describe an academic activity that you directly participated in as a former Afr…" at bounding box center [784, 624] width 505 height 126
drag, startPoint x: 856, startPoint y: 515, endPoint x: 682, endPoint y: 484, distance: 176.7
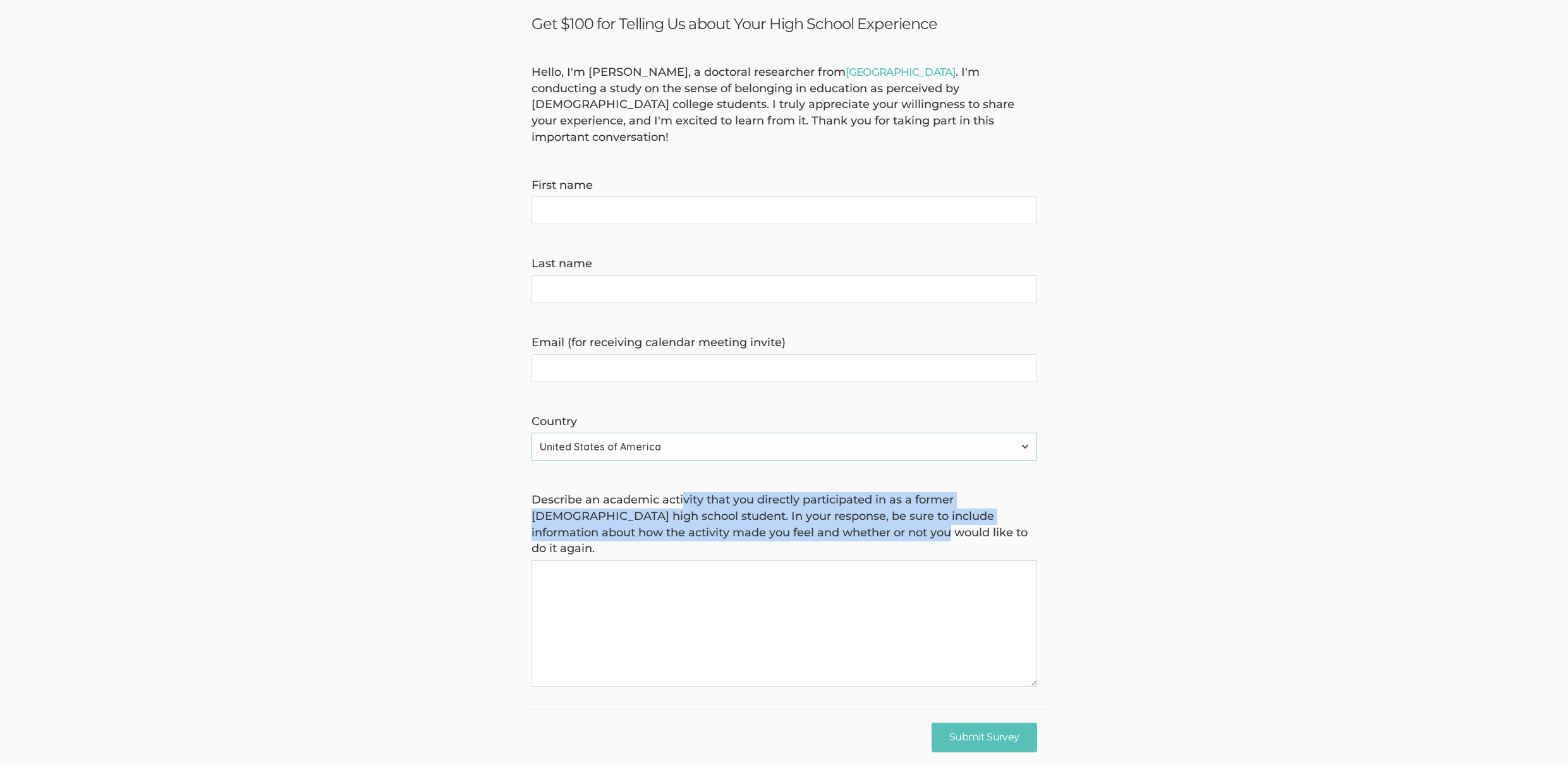
click at [682, 492] on label "Describe an academic activity that you directly participated in as a former Afr…" at bounding box center [784, 525] width 505 height 65
click at [682, 561] on again "Describe an academic activity that you directly participated in as a former Afr…" at bounding box center [784, 624] width 505 height 126
drag, startPoint x: 589, startPoint y: 488, endPoint x: 701, endPoint y: 514, distance: 115.0
click at [701, 514] on label "Describe an academic activity that you directly participated in as a former Afr…" at bounding box center [784, 525] width 505 height 65
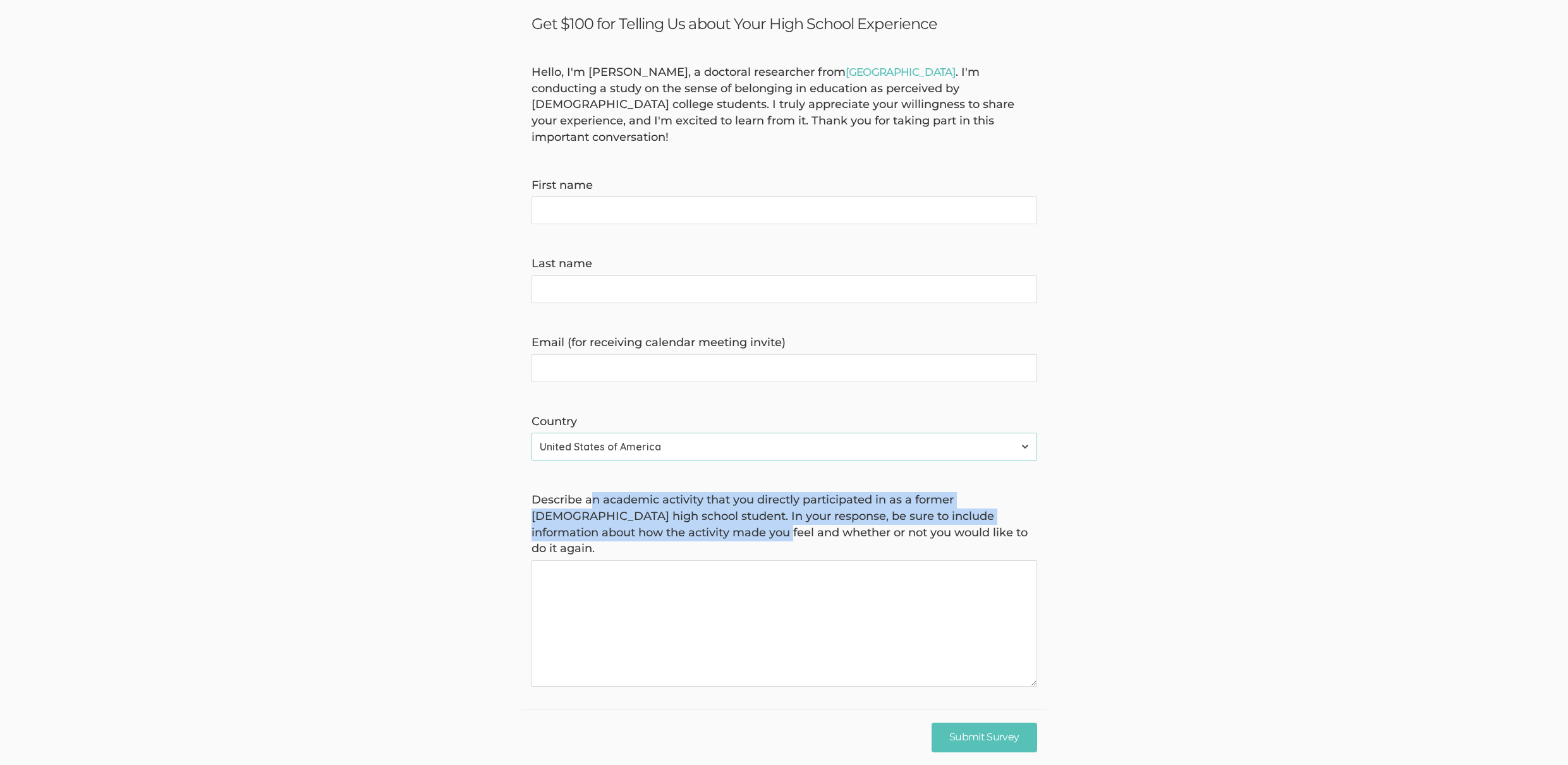
click at [701, 513] on label "Describe an academic activity that you directly participated in as a former Afr…" at bounding box center [784, 525] width 505 height 65
click at [701, 561] on again "Describe an academic activity that you directly participated in as a former Afr…" at bounding box center [784, 624] width 505 height 126
drag, startPoint x: 744, startPoint y: 518, endPoint x: 602, endPoint y: 482, distance: 146.5
click at [602, 492] on label "Describe an academic activity that you directly participated in as a former Afr…" at bounding box center [784, 525] width 505 height 65
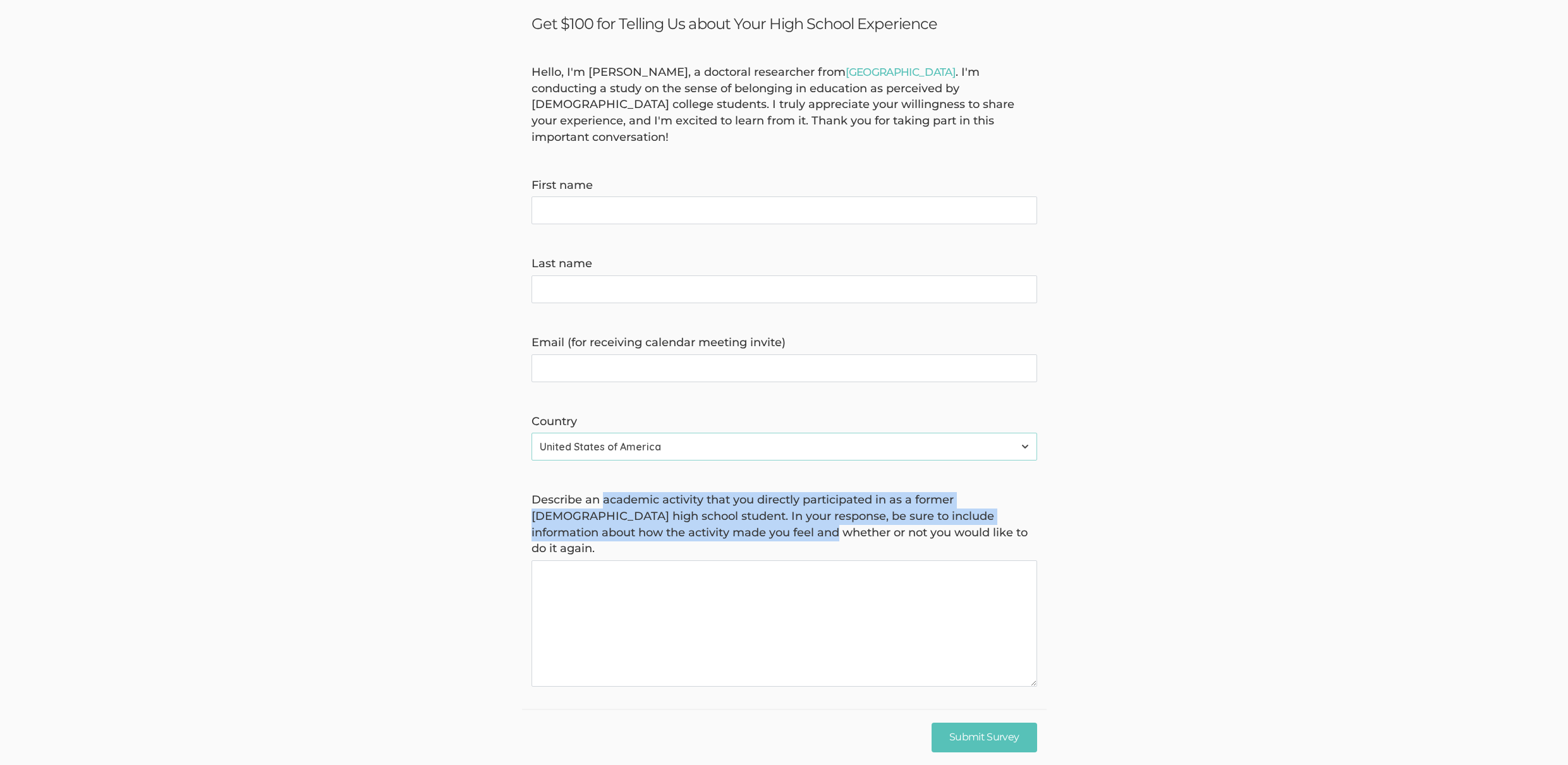
click at [602, 561] on again "Describe an academic activity that you directly participated in as a former Afr…" at bounding box center [784, 624] width 505 height 126
drag, startPoint x: 598, startPoint y: 477, endPoint x: 766, endPoint y: 523, distance: 174.2
click at [766, 523] on label "Describe an academic activity that you directly participated in as a former Afr…" at bounding box center [784, 525] width 505 height 65
click at [766, 561] on again "Describe an academic activity that you directly participated in as a former Afr…" at bounding box center [784, 624] width 505 height 126
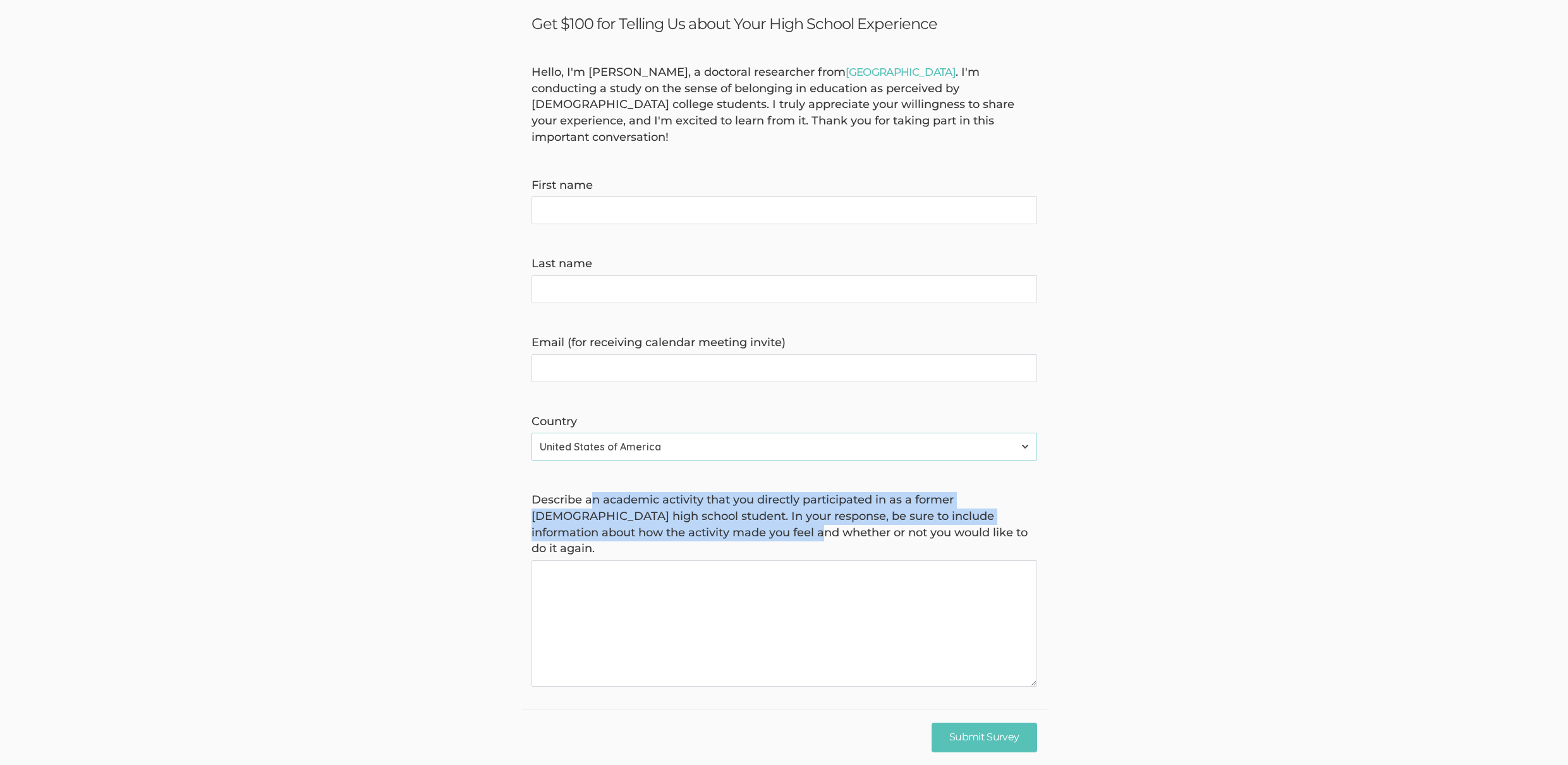
drag, startPoint x: 592, startPoint y: 482, endPoint x: 735, endPoint y: 518, distance: 147.5
click at [735, 518] on label "Describe an academic activity that you directly participated in as a former Afr…" at bounding box center [784, 525] width 505 height 65
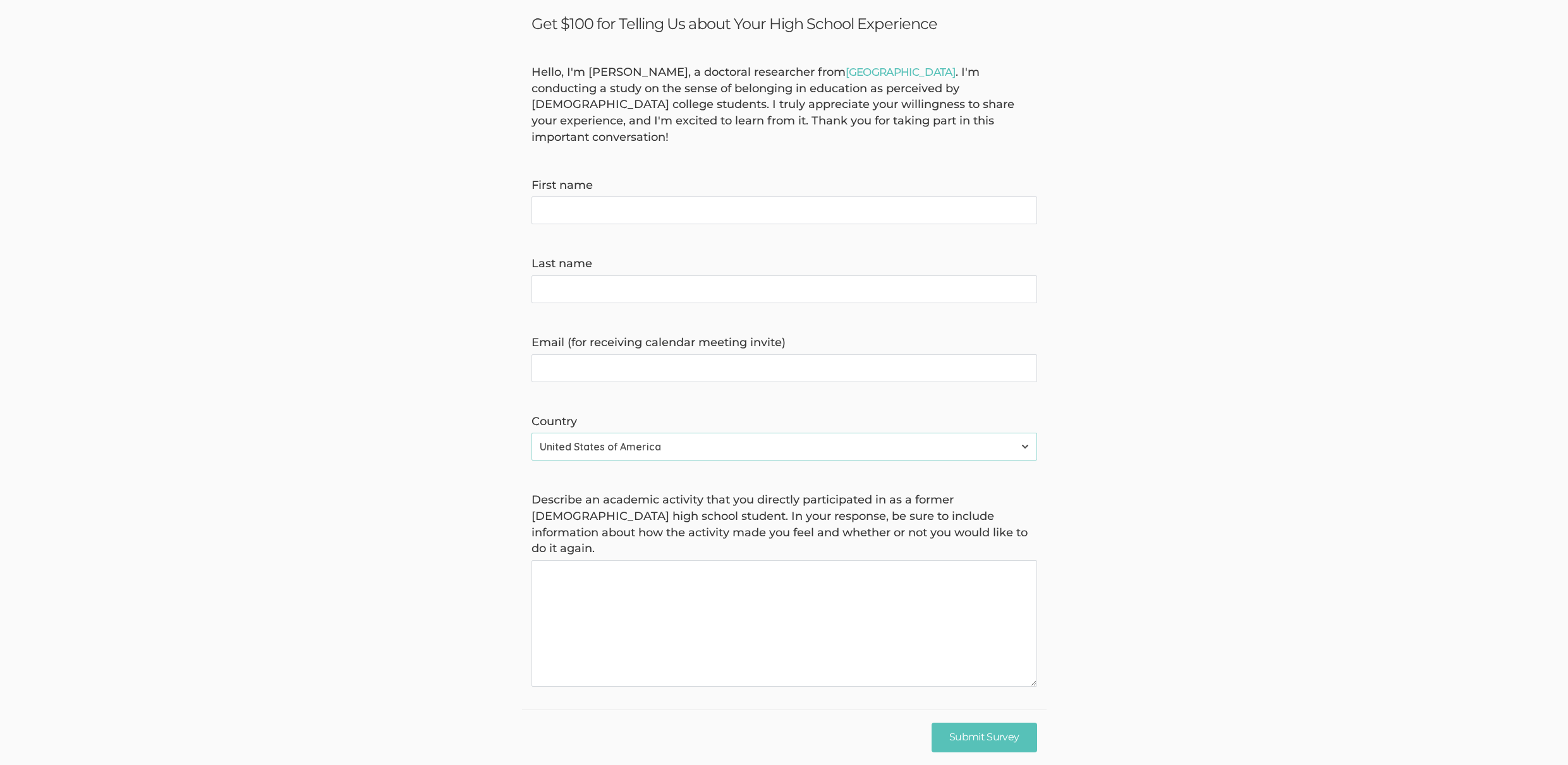
click at [736, 517] on label "Describe an academic activity that you directly participated in as a former Afr…" at bounding box center [784, 525] width 505 height 65
click at [736, 561] on again "Describe an academic activity that you directly participated in as a former Afr…" at bounding box center [784, 624] width 505 height 126
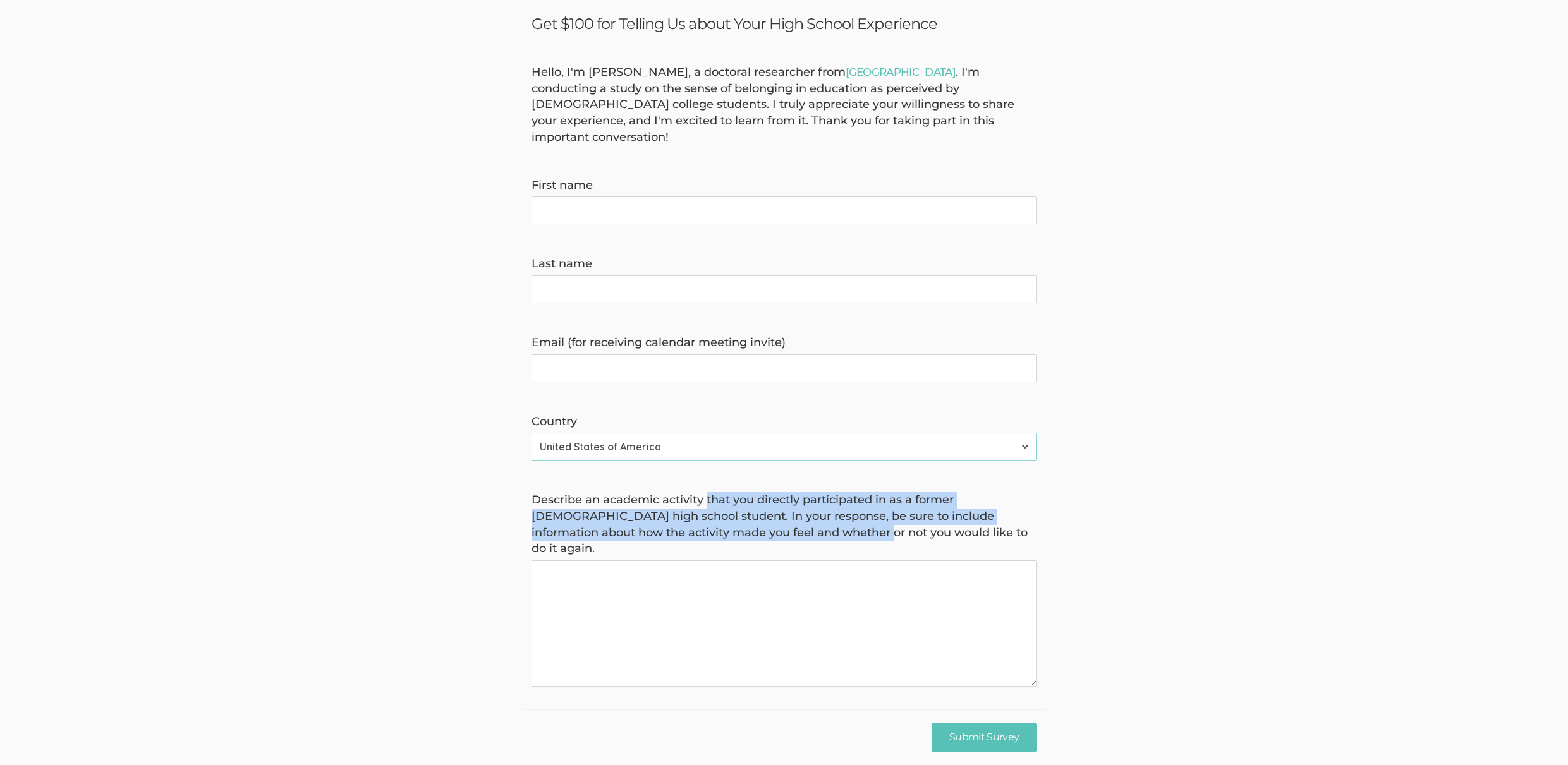
drag, startPoint x: 794, startPoint y: 514, endPoint x: 707, endPoint y: 487, distance: 91.1
click at [707, 492] on label "Describe an academic activity that you directly participated in as a former Afr…" at bounding box center [784, 525] width 505 height 65
click at [707, 561] on again "Describe an academic activity that you directly participated in as a former Afr…" at bounding box center [784, 624] width 505 height 126
drag, startPoint x: 607, startPoint y: 480, endPoint x: 811, endPoint y: 517, distance: 207.3
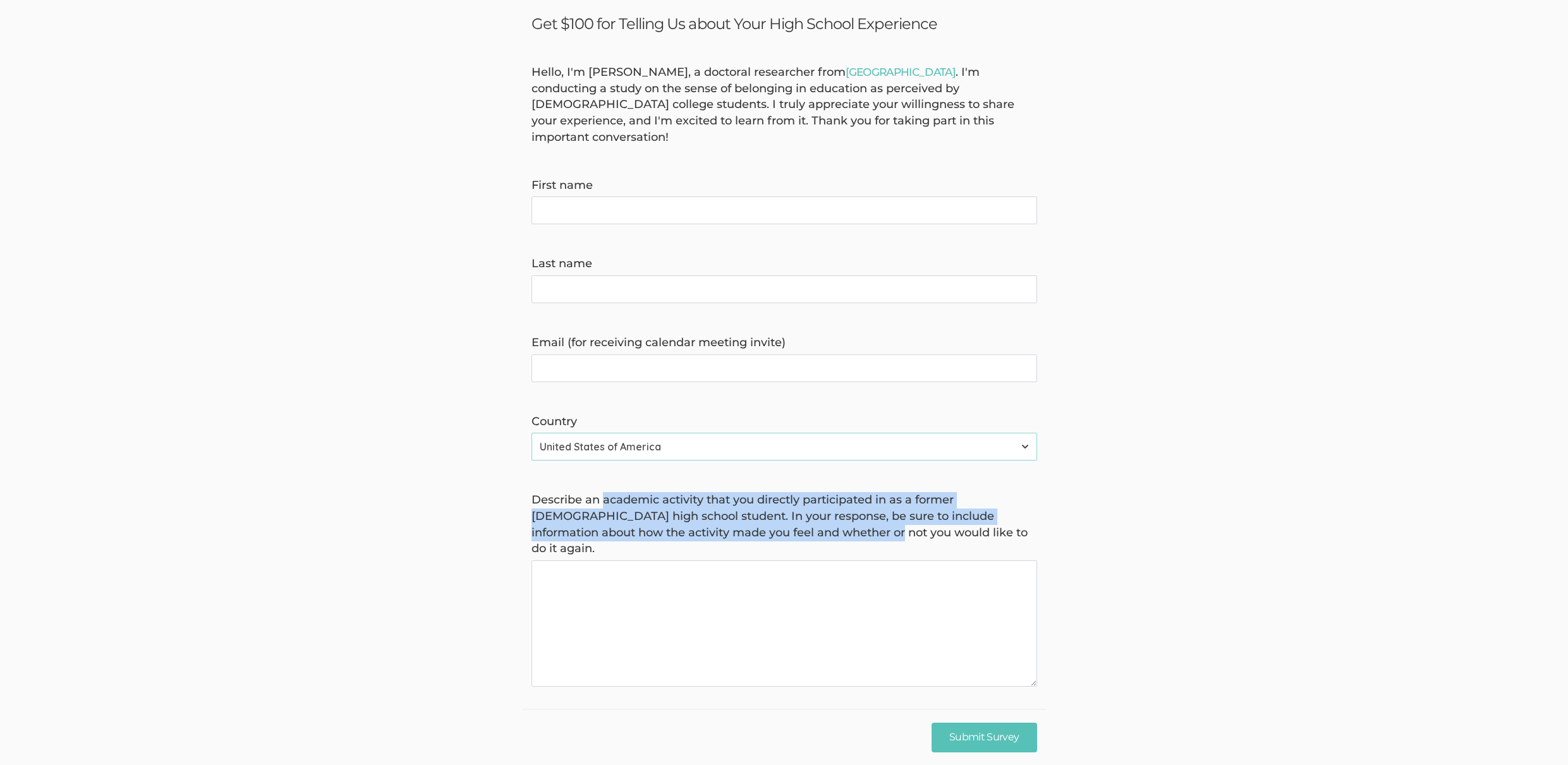
click at [811, 517] on label "Describe an academic activity that you directly participated in as a former Afr…" at bounding box center [784, 525] width 505 height 65
click at [811, 561] on again "Describe an academic activity that you directly participated in as a former Afr…" at bounding box center [784, 624] width 505 height 126
drag, startPoint x: 879, startPoint y: 510, endPoint x: 598, endPoint y: 483, distance: 282.3
click at [598, 492] on label "Describe an academic activity that you directly participated in as a former Afr…" at bounding box center [784, 525] width 505 height 65
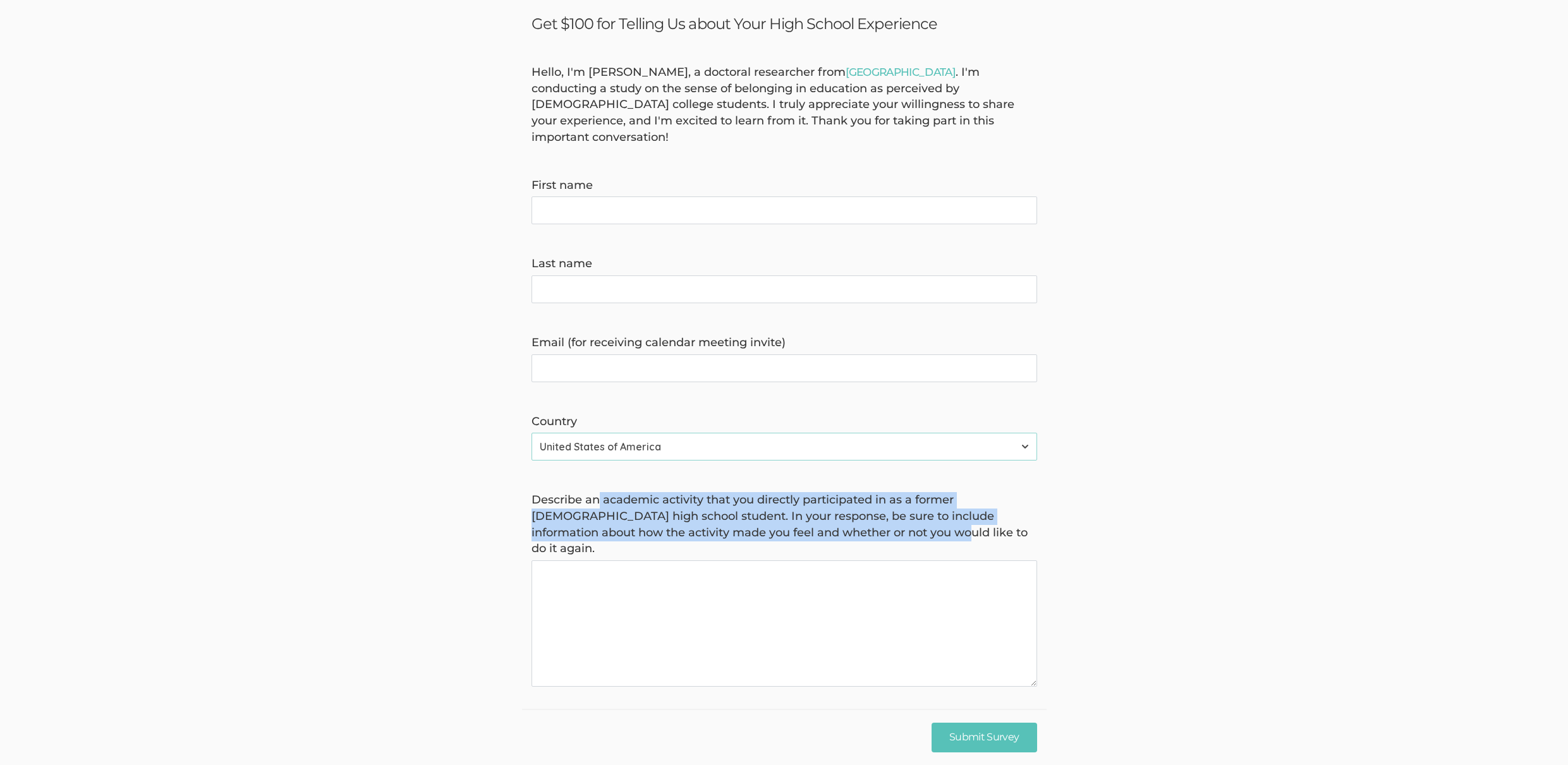
click at [598, 492] on label "Describe an academic activity that you directly participated in as a former Afr…" at bounding box center [784, 525] width 505 height 65
click at [598, 561] on again "Describe an academic activity that you directly participated in as a former Afr…" at bounding box center [784, 624] width 505 height 126
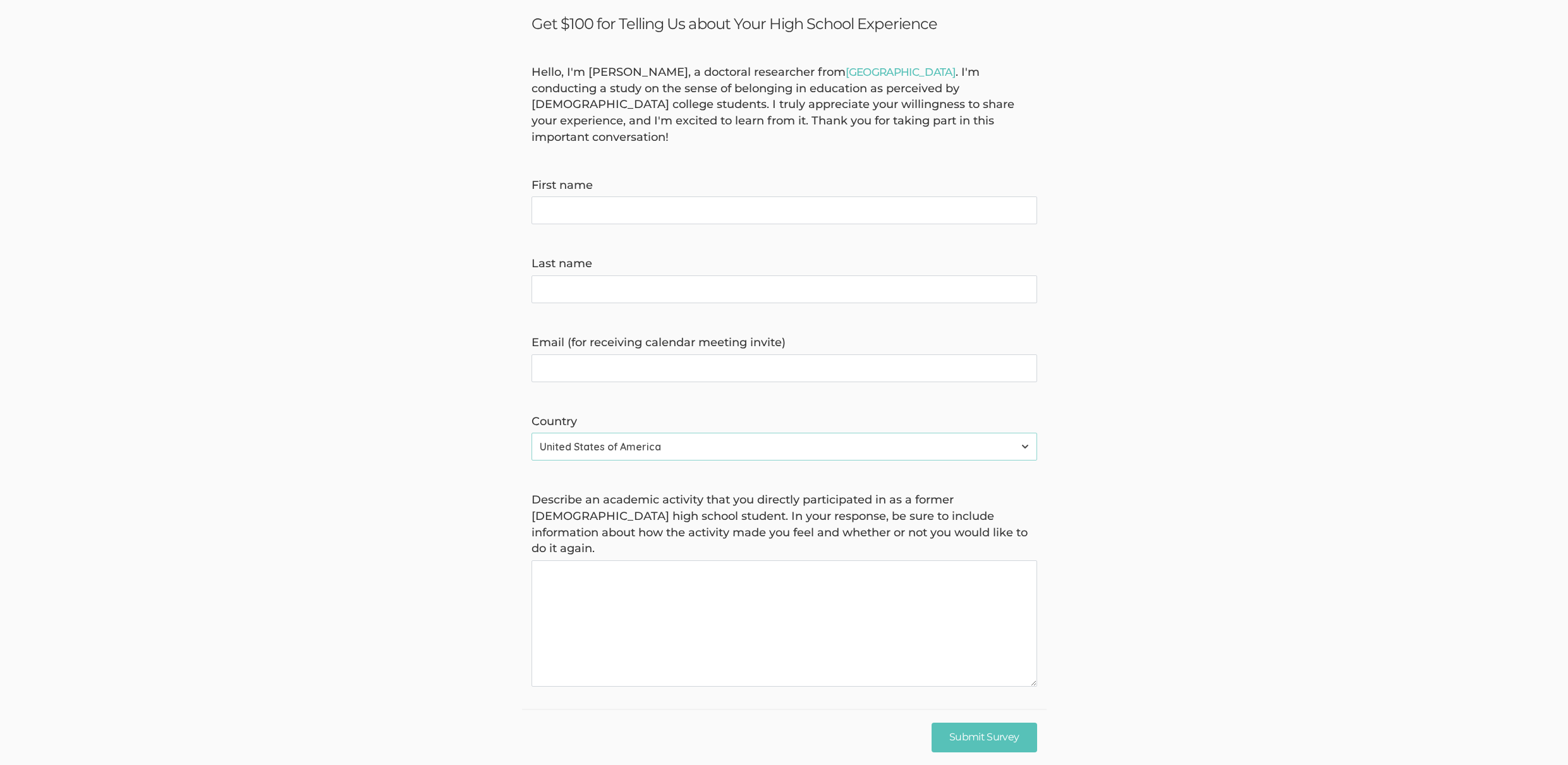
click at [593, 492] on label "Describe an academic activity that you directly participated in as a former Afr…" at bounding box center [784, 525] width 505 height 65
click at [593, 561] on again "Describe an academic activity that you directly participated in as a former Afr…" at bounding box center [784, 624] width 505 height 126
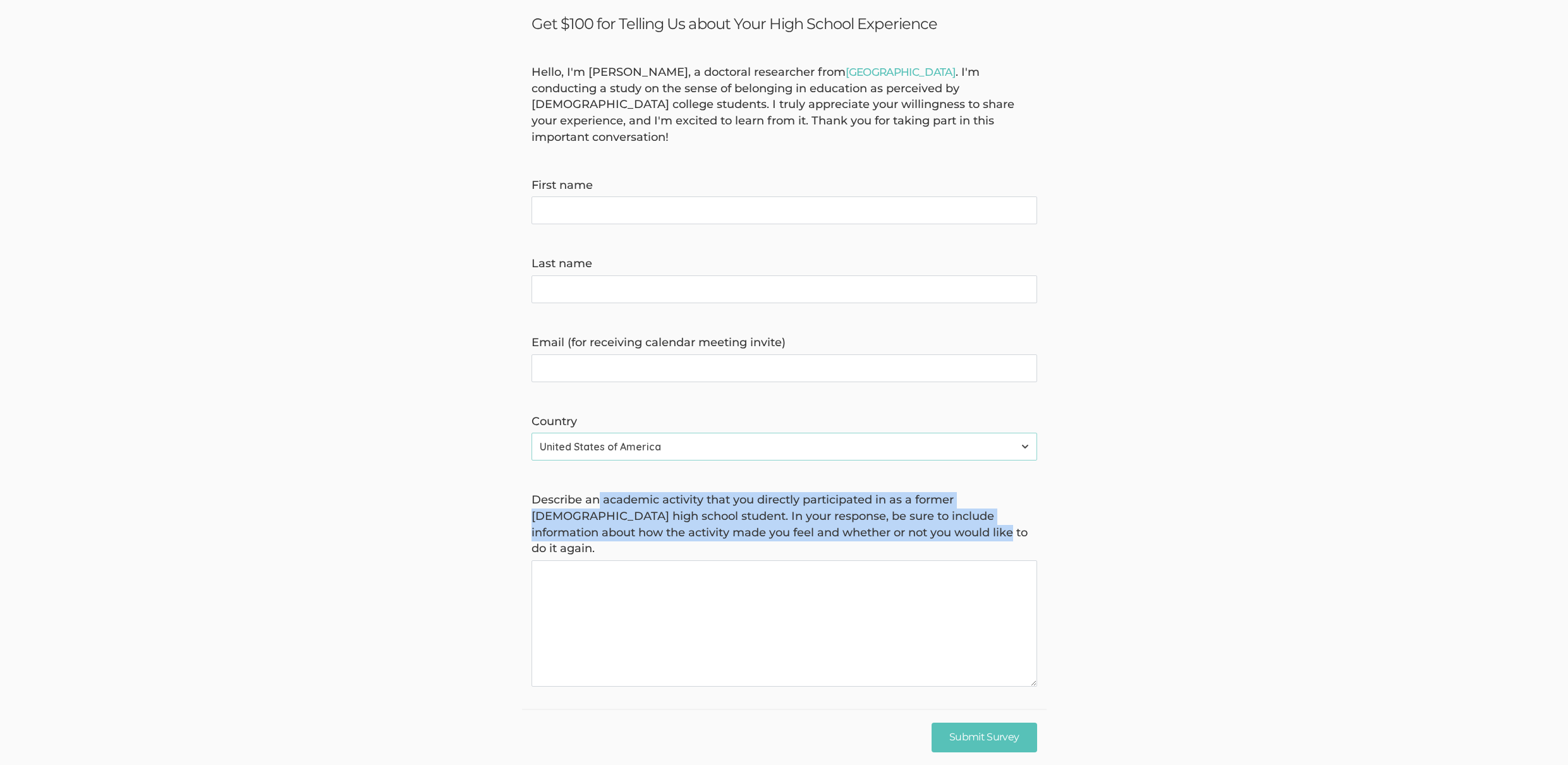
drag, startPoint x: 597, startPoint y: 476, endPoint x: 916, endPoint y: 512, distance: 321.0
click at [916, 512] on label "Describe an academic activity that you directly participated in as a former Afr…" at bounding box center [784, 525] width 505 height 65
click at [916, 561] on again "Describe an academic activity that you directly participated in as a former Afr…" at bounding box center [784, 624] width 505 height 126
drag, startPoint x: 935, startPoint y: 516, endPoint x: 608, endPoint y: 487, distance: 328.3
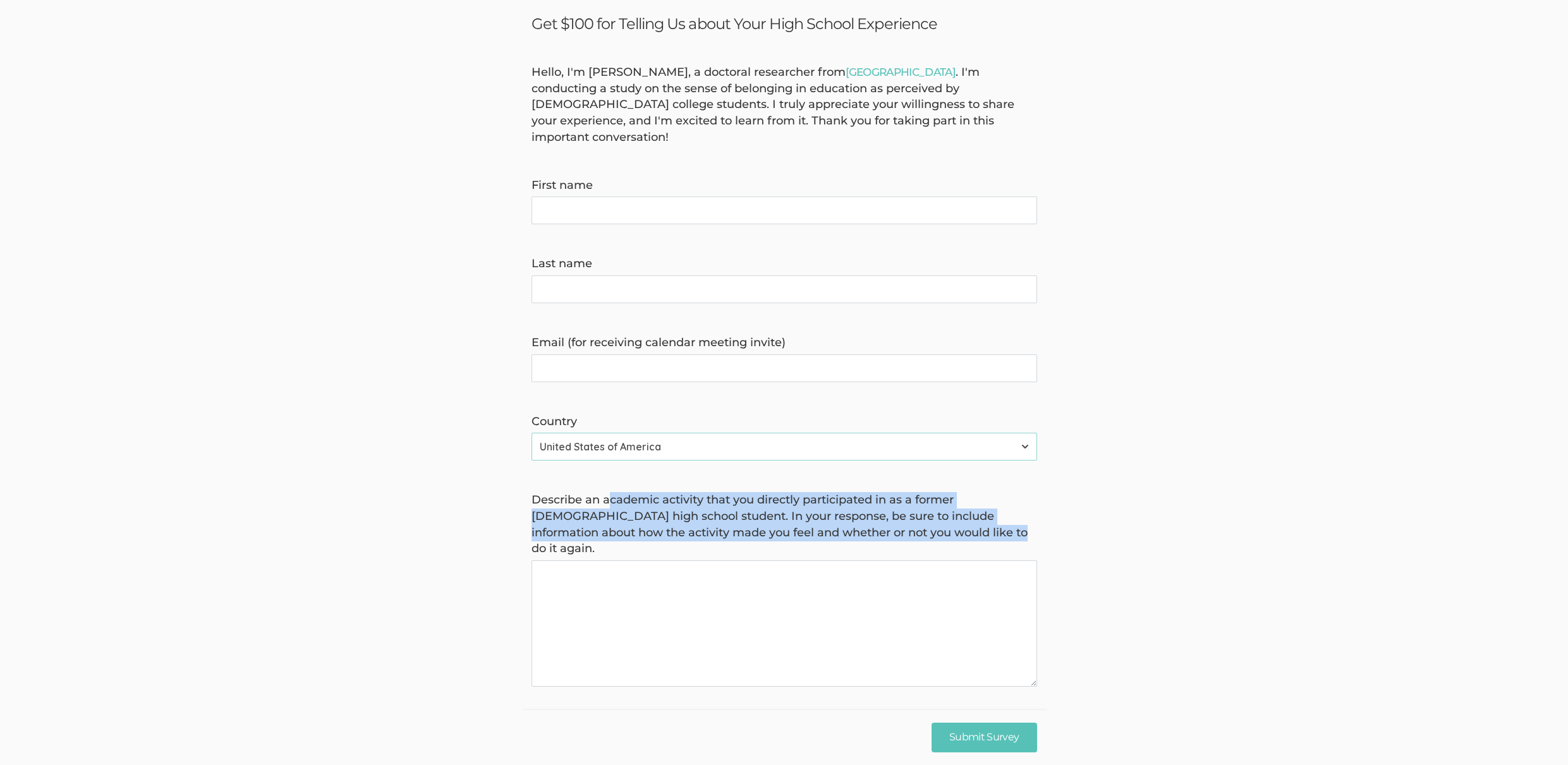
click at [608, 492] on label "Describe an academic activity that you directly participated in as a former Afr…" at bounding box center [784, 525] width 505 height 65
click at [608, 561] on again "Describe an academic activity that you directly participated in as a former Afr…" at bounding box center [784, 624] width 505 height 126
drag, startPoint x: 637, startPoint y: 484, endPoint x: 877, endPoint y: 511, distance: 241.5
click at [877, 511] on label "Describe an academic activity that you directly participated in as a former Afr…" at bounding box center [784, 525] width 505 height 65
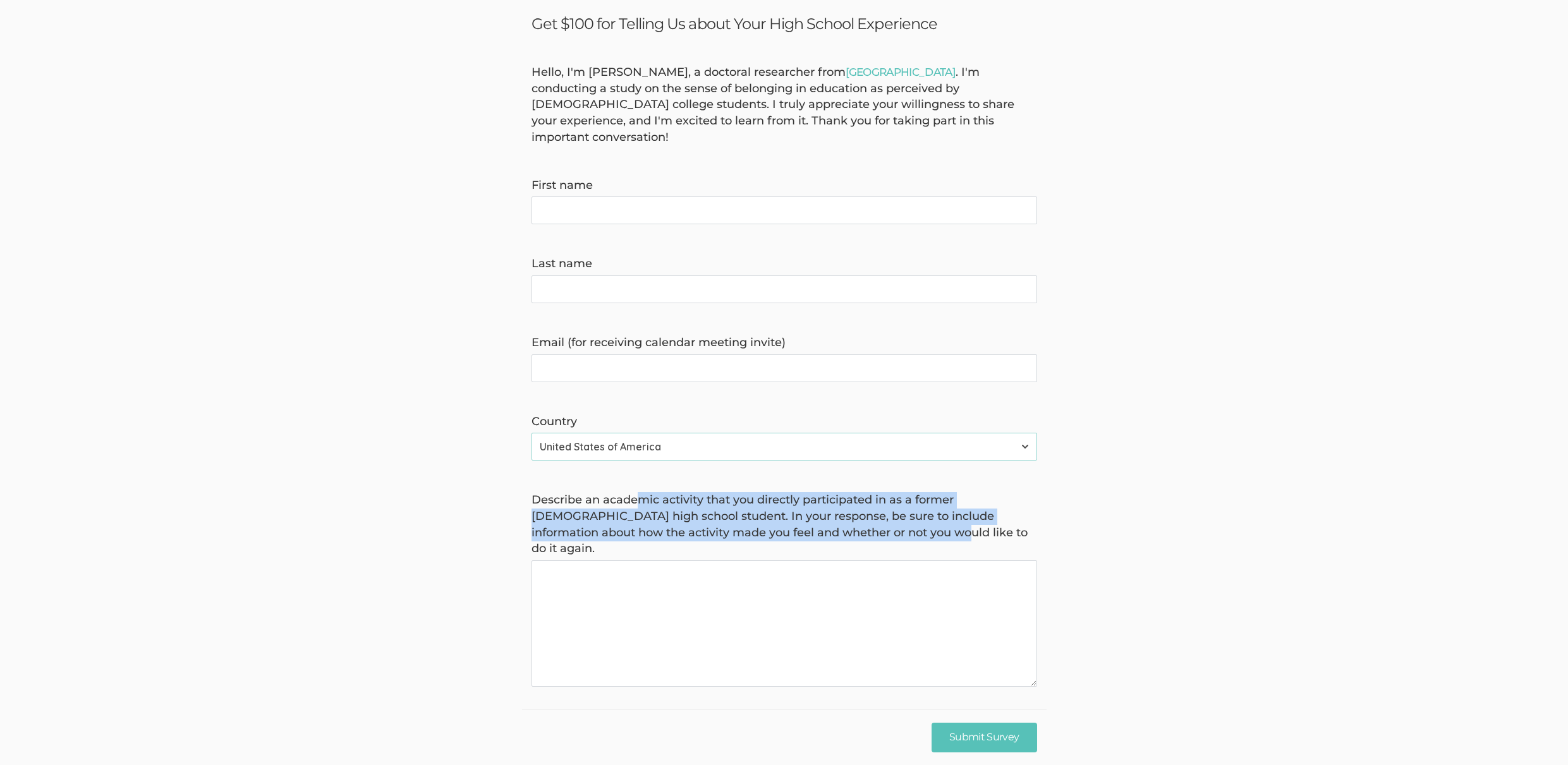
click at [878, 512] on label "Describe an academic activity that you directly participated in as a former Afr…" at bounding box center [784, 525] width 505 height 65
click at [878, 561] on again "Describe an academic activity that you directly participated in as a former Afr…" at bounding box center [784, 624] width 505 height 126
drag, startPoint x: 896, startPoint y: 516, endPoint x: 634, endPoint y: 486, distance: 263.7
click at [634, 492] on label "Describe an academic activity that you directly participated in as a former Afr…" at bounding box center [784, 525] width 505 height 65
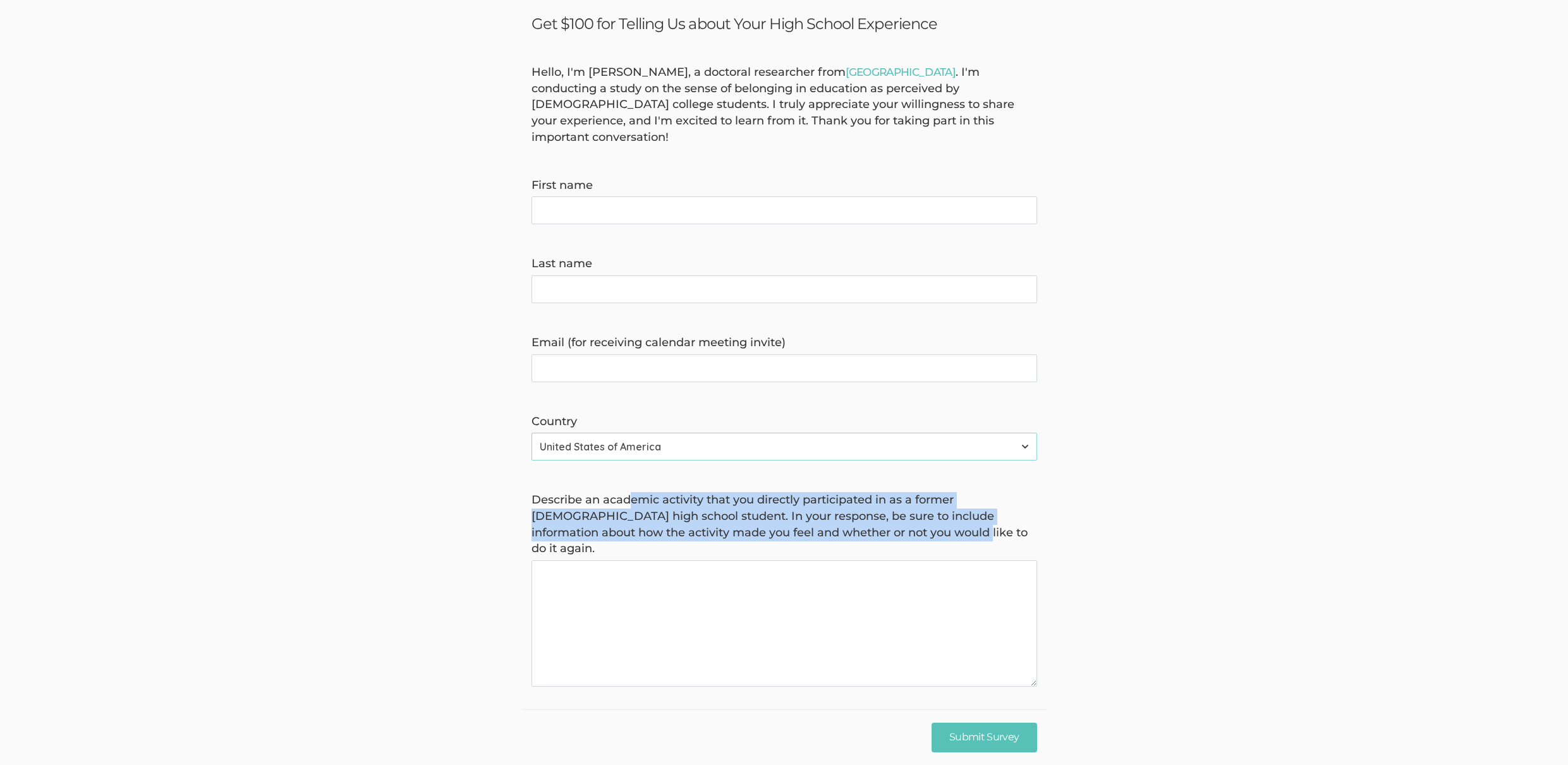
click at [634, 561] on again "Describe an academic activity that you directly participated in as a former Afr…" at bounding box center [784, 624] width 505 height 126
drag, startPoint x: 638, startPoint y: 483, endPoint x: 900, endPoint y: 518, distance: 264.3
click at [900, 518] on label "Describe an academic activity that you directly participated in as a former Afr…" at bounding box center [784, 525] width 505 height 65
click at [900, 518] on label "Describe an academic activity that you directly participated in as a former Afr…" at bounding box center [784, 525] width 505 height 65
click at [900, 561] on again "Describe an academic activity that you directly participated in as a former Afr…" at bounding box center [784, 624] width 505 height 126
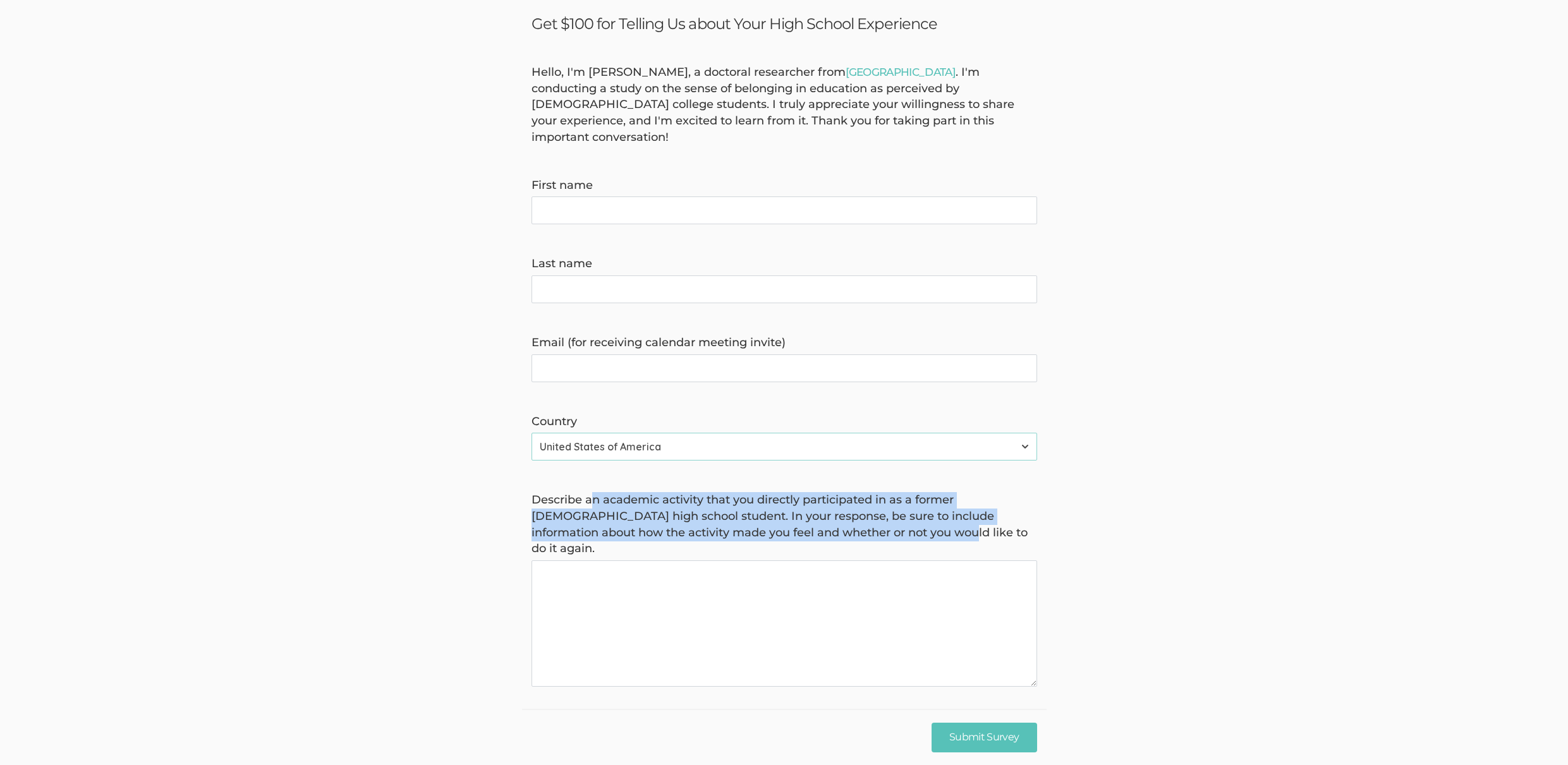
drag, startPoint x: 591, startPoint y: 486, endPoint x: 888, endPoint y: 518, distance: 298.7
click at [888, 518] on label "Describe an academic activity that you directly participated in as a former Afr…" at bounding box center [784, 525] width 505 height 65
click at [888, 561] on again "Describe an academic activity that you directly participated in as a former Afr…" at bounding box center [784, 624] width 505 height 126
drag, startPoint x: 889, startPoint y: 514, endPoint x: 637, endPoint y: 484, distance: 253.8
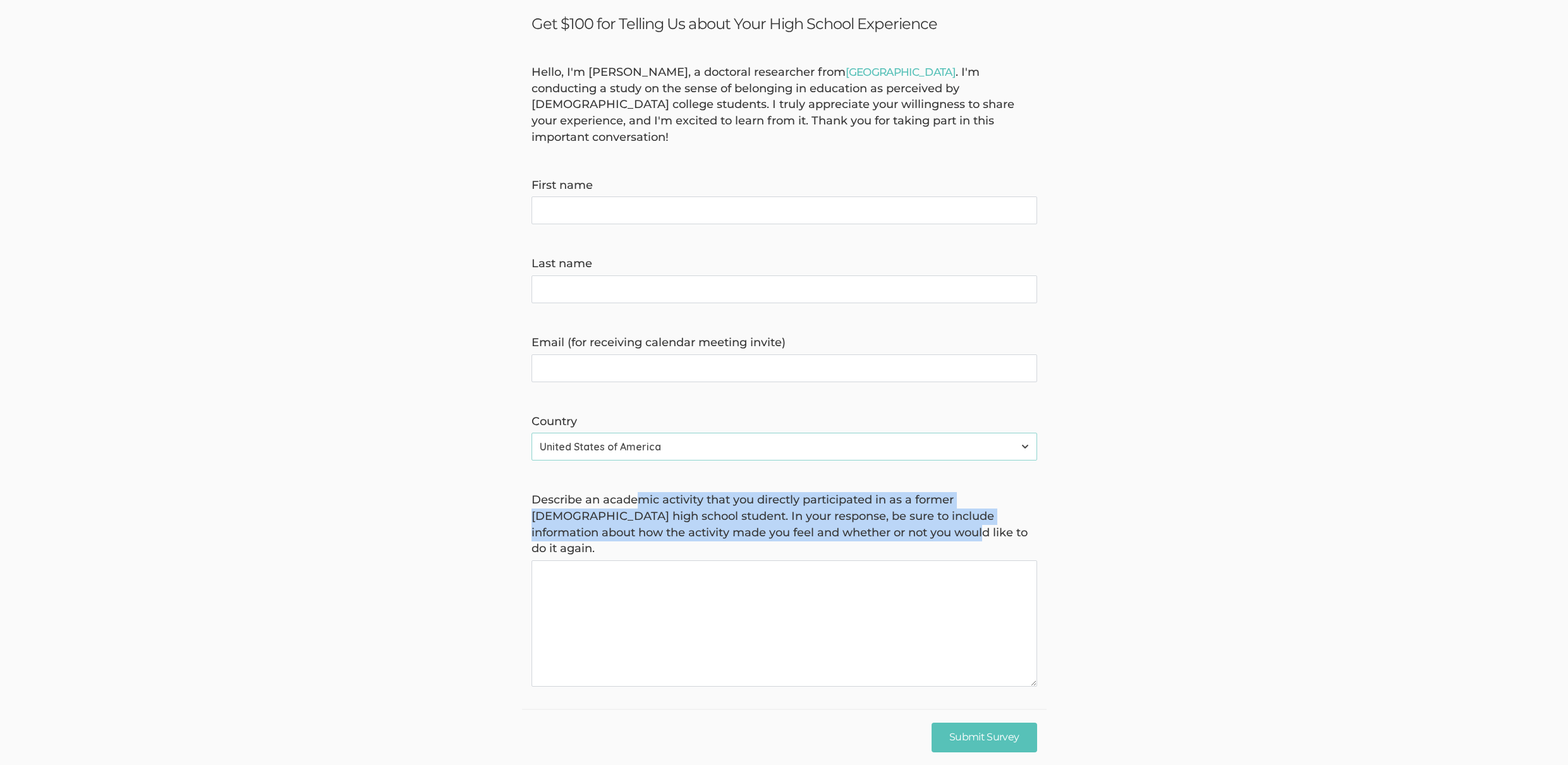
click at [637, 492] on label "Describe an academic activity that you directly participated in as a former Afr…" at bounding box center [784, 525] width 505 height 65
click at [637, 561] on again "Describe an academic activity that you directly participated in as a former Afr…" at bounding box center [784, 624] width 505 height 126
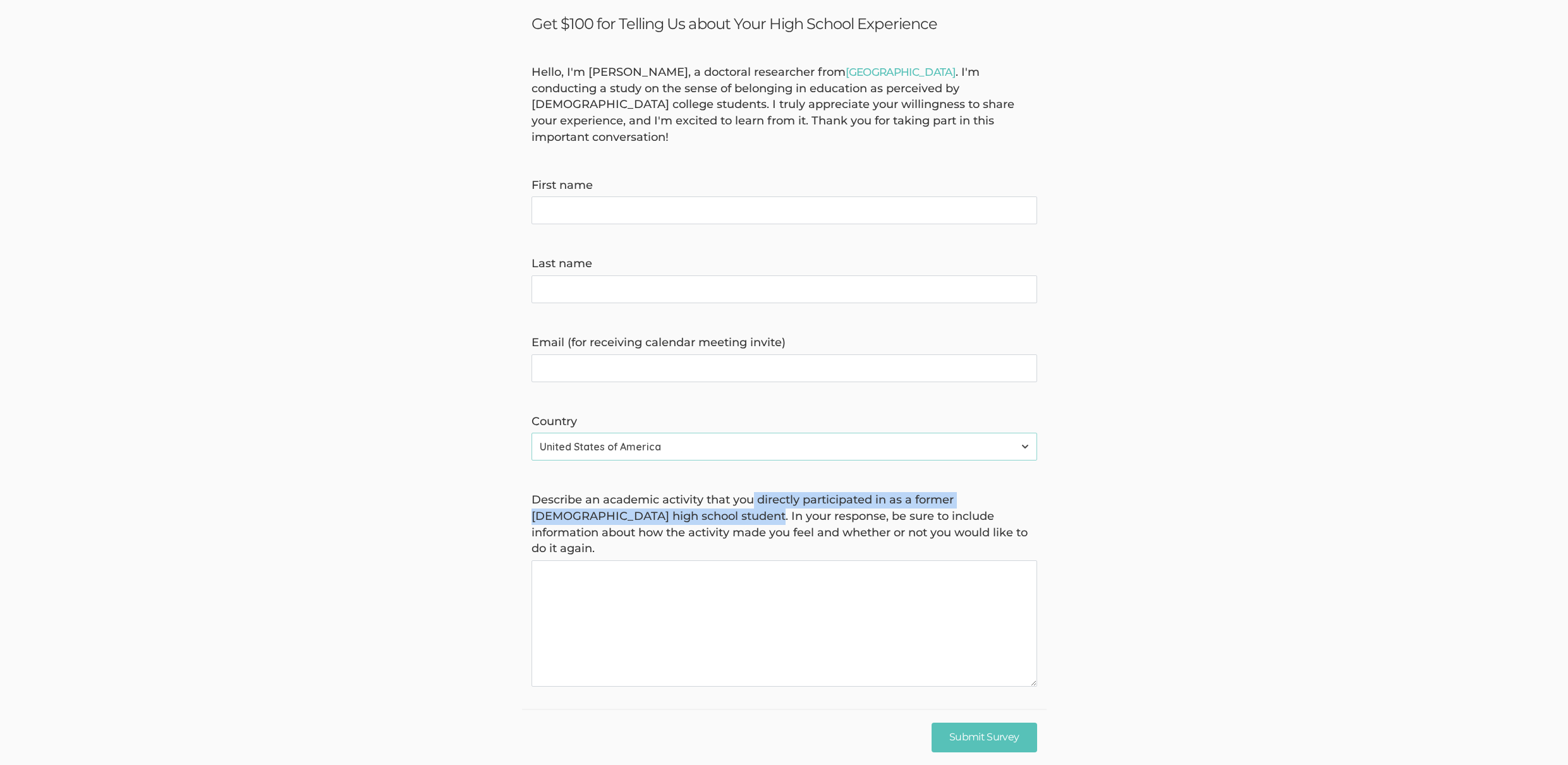
drag, startPoint x: 755, startPoint y: 483, endPoint x: 712, endPoint y: 504, distance: 47.9
click at [712, 504] on label "Describe an academic activity that you directly participated in as a former Afr…" at bounding box center [784, 525] width 505 height 65
click at [712, 505] on label "Describe an academic activity that you directly participated in as a former Afr…" at bounding box center [784, 525] width 505 height 65
click at [712, 561] on again "Describe an academic activity that you directly participated in as a former Afr…" at bounding box center [784, 624] width 505 height 126
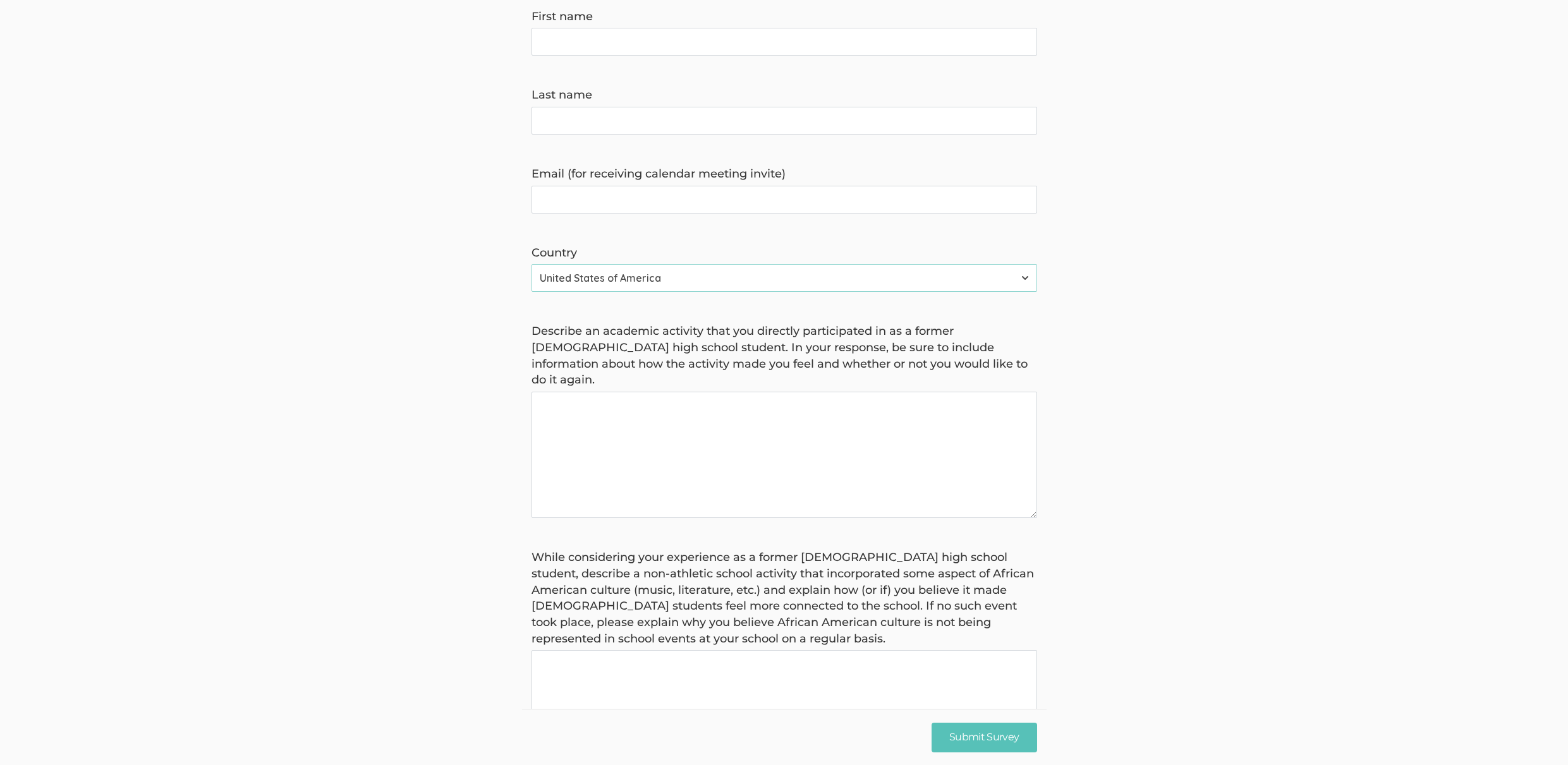
scroll to position [251, 0]
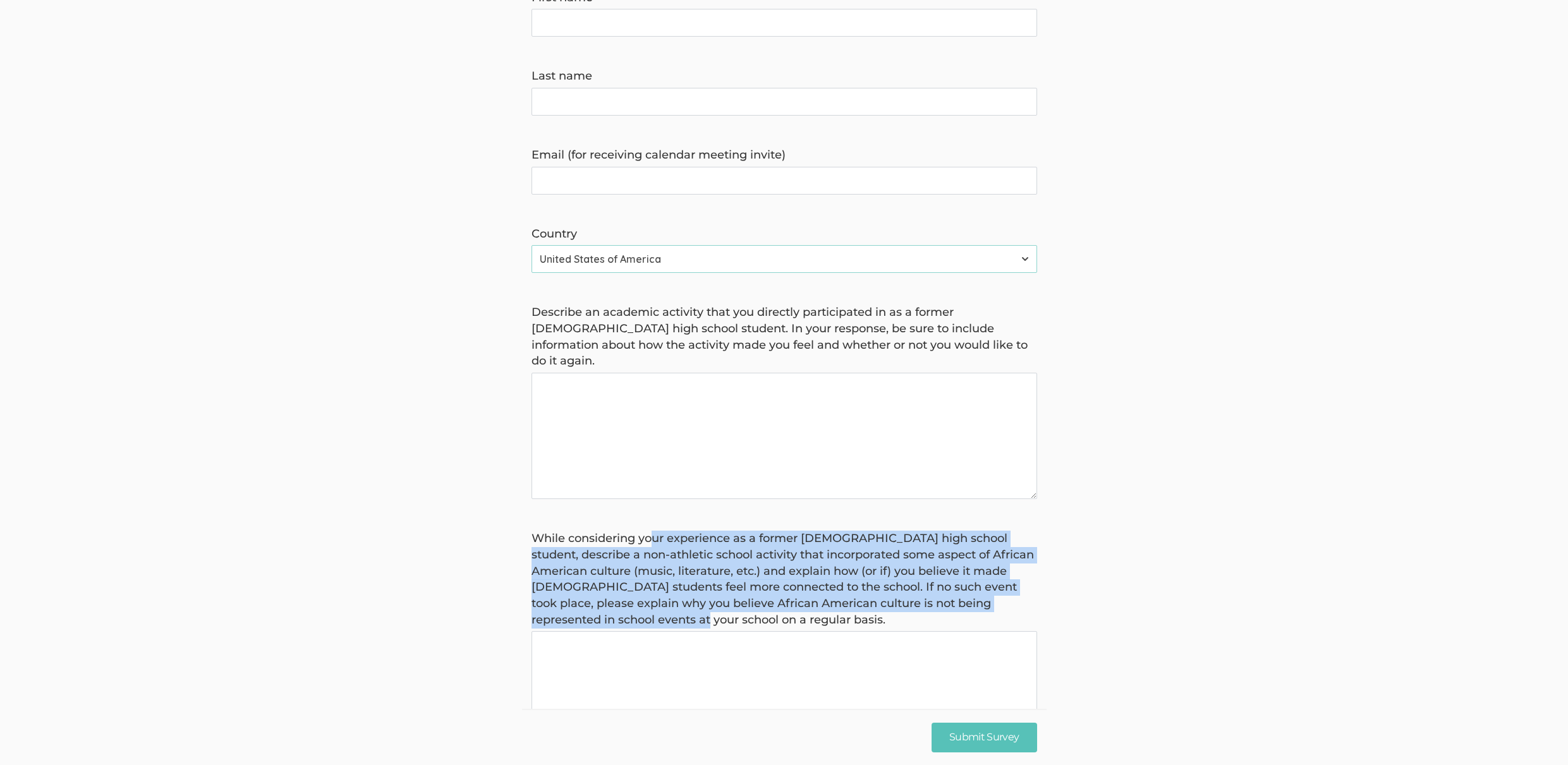
drag, startPoint x: 654, startPoint y: 506, endPoint x: 736, endPoint y: 591, distance: 118.1
click at [735, 591] on label "While considering your experience as a former African American high school stud…" at bounding box center [784, 579] width 505 height 97
click at [736, 591] on label "While considering your experience as a former African American high school stud…" at bounding box center [784, 579] width 505 height 97
click at [736, 632] on basis "While considering your experience as a former African American high school stud…" at bounding box center [784, 695] width 505 height 126
drag, startPoint x: 760, startPoint y: 588, endPoint x: 639, endPoint y: 503, distance: 147.9
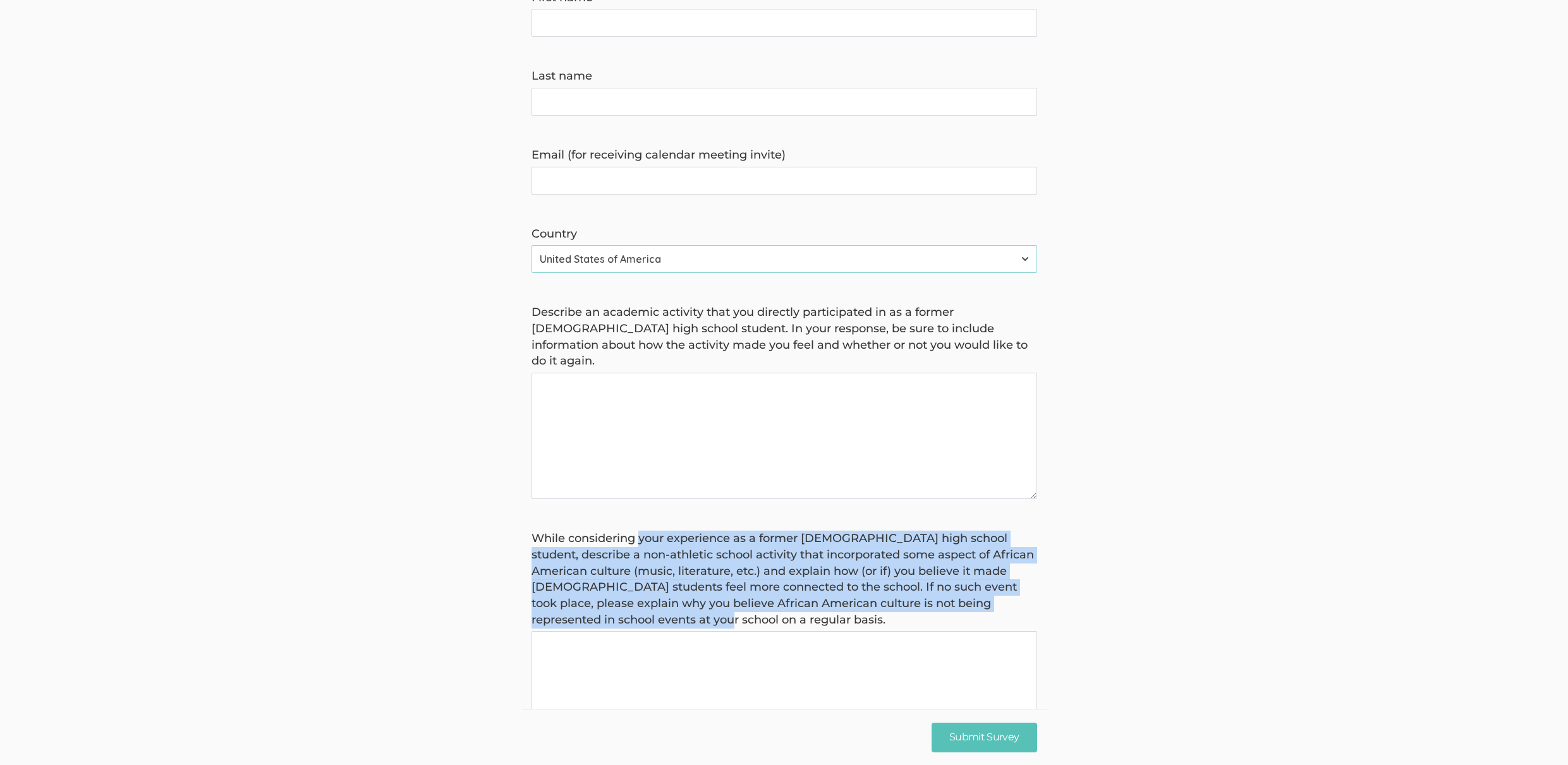
click at [639, 531] on label "While considering your experience as a former African American high school stud…" at bounding box center [784, 579] width 505 height 97
click at [639, 632] on basis "While considering your experience as a former African American high school stud…" at bounding box center [784, 695] width 505 height 126
drag, startPoint x: 631, startPoint y: 500, endPoint x: 767, endPoint y: 587, distance: 161.4
click at [767, 587] on label "While considering your experience as a former African American high school stud…" at bounding box center [784, 579] width 505 height 97
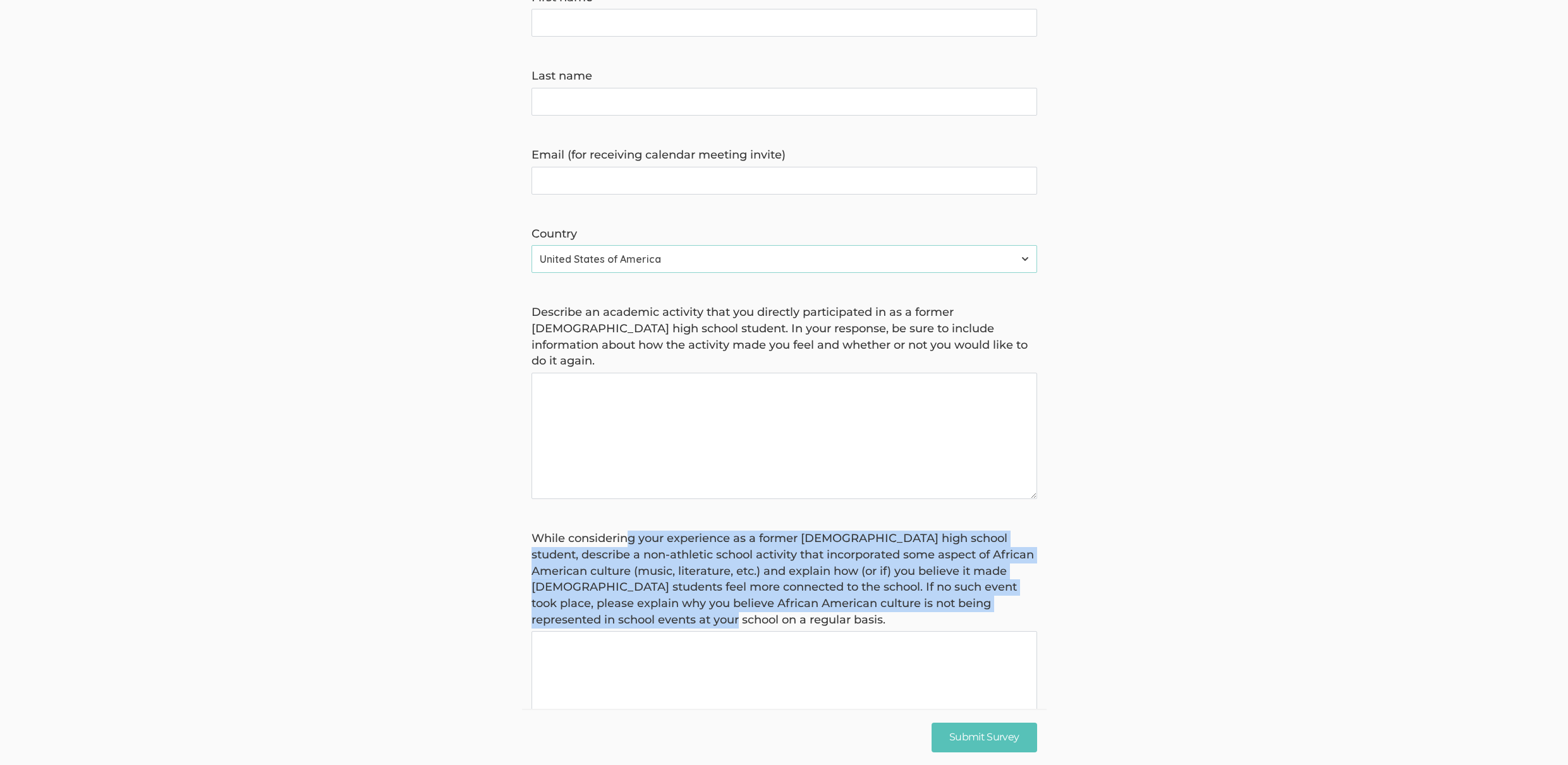
click at [767, 587] on label "While considering your experience as a former African American high school stud…" at bounding box center [784, 579] width 505 height 97
click at [767, 632] on basis "While considering your experience as a former African American high school stud…" at bounding box center [784, 695] width 505 height 126
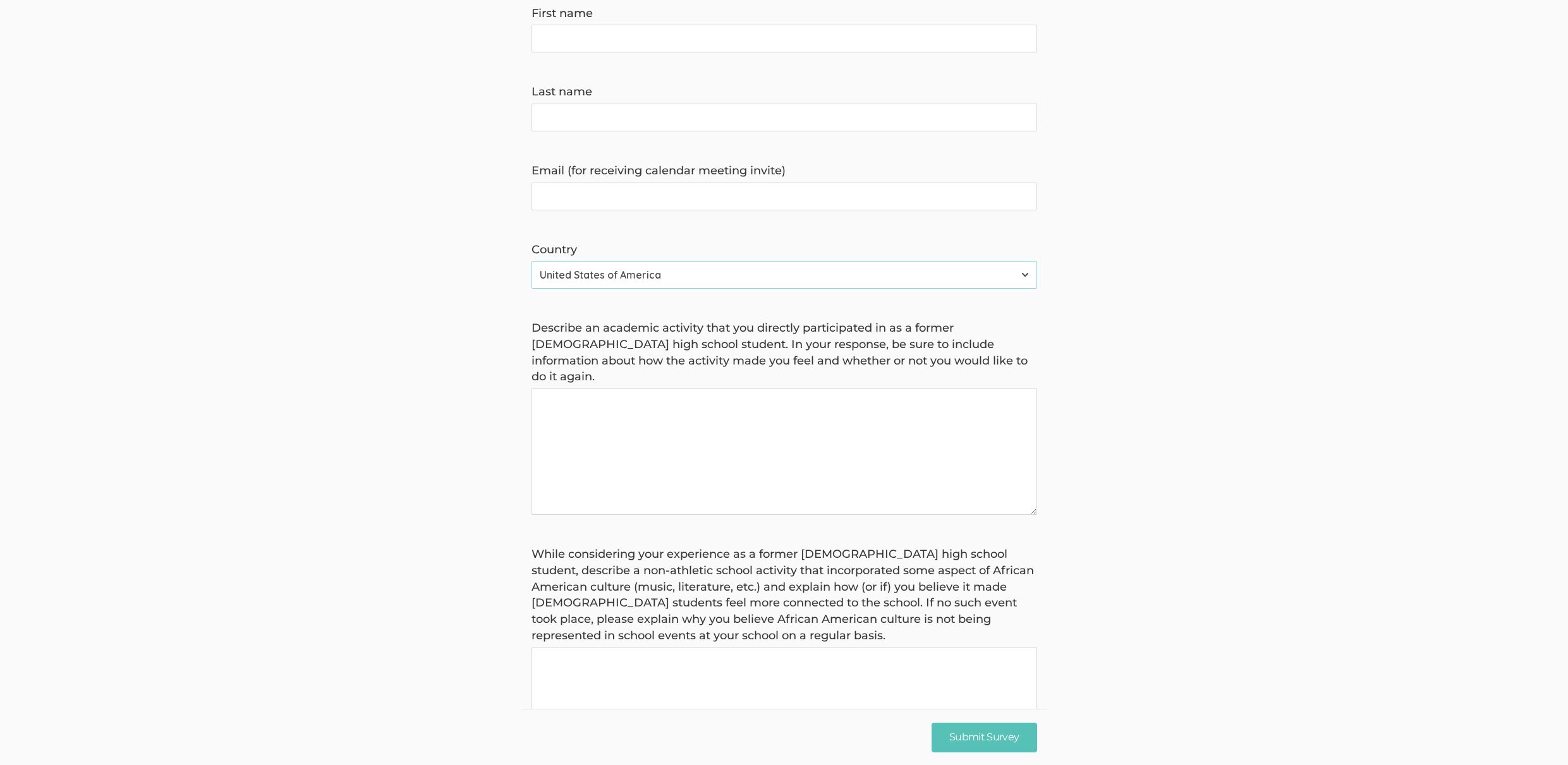
scroll to position [236, 0]
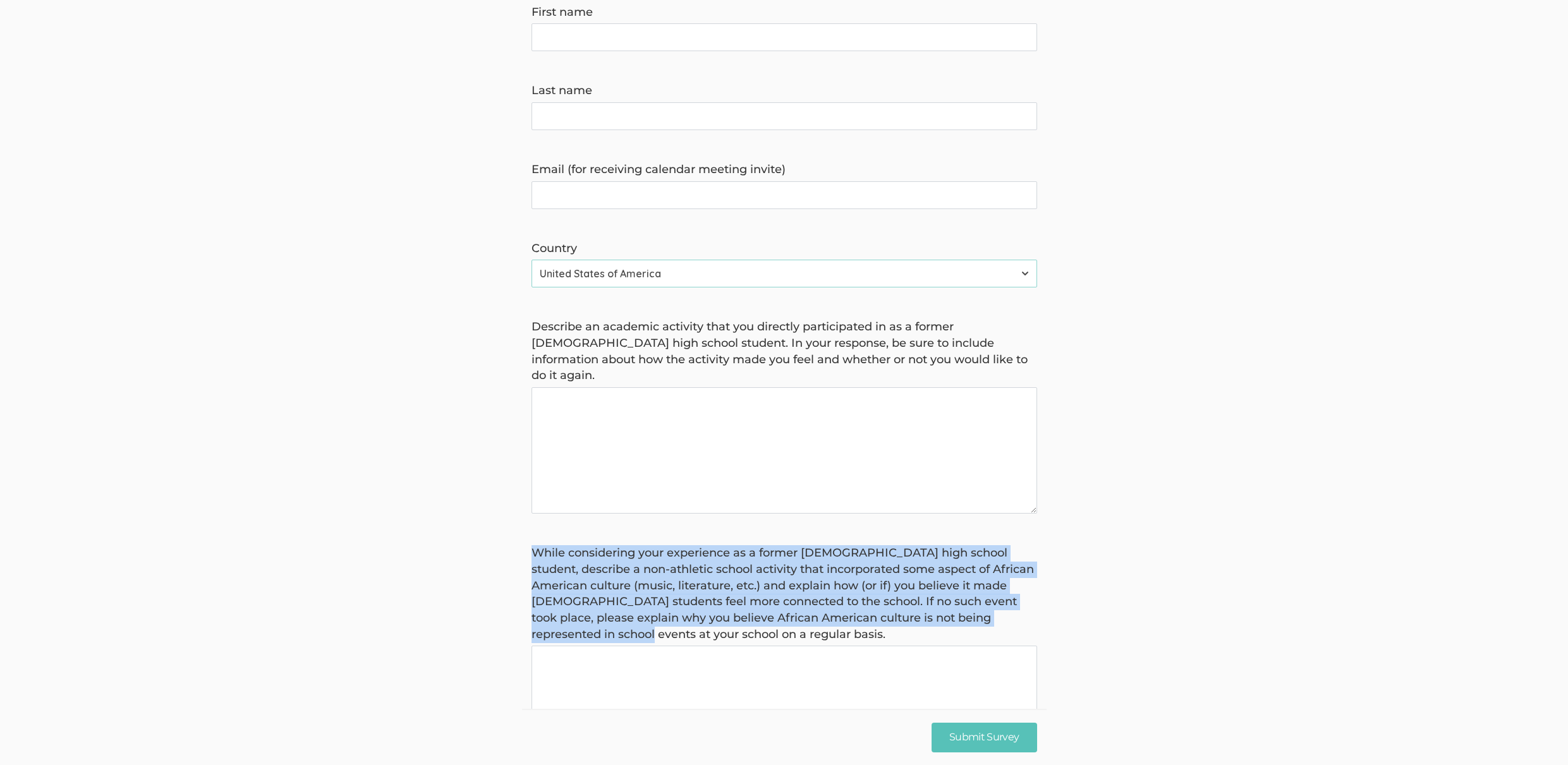
drag, startPoint x: 693, startPoint y: 561, endPoint x: 679, endPoint y: 598, distance: 39.6
click at [679, 598] on form "Hello, I'm Kreg Goad, a doctoral researcher from Liberty University . I'm condu…" at bounding box center [784, 549] width 1568 height 1317
click at [679, 598] on label "While considering your experience as a former African American high school stud…" at bounding box center [784, 594] width 505 height 97
click at [679, 646] on basis "While considering your experience as a former African American high school stud…" at bounding box center [784, 709] width 505 height 126
drag, startPoint x: 719, startPoint y: 602, endPoint x: 654, endPoint y: 520, distance: 104.6
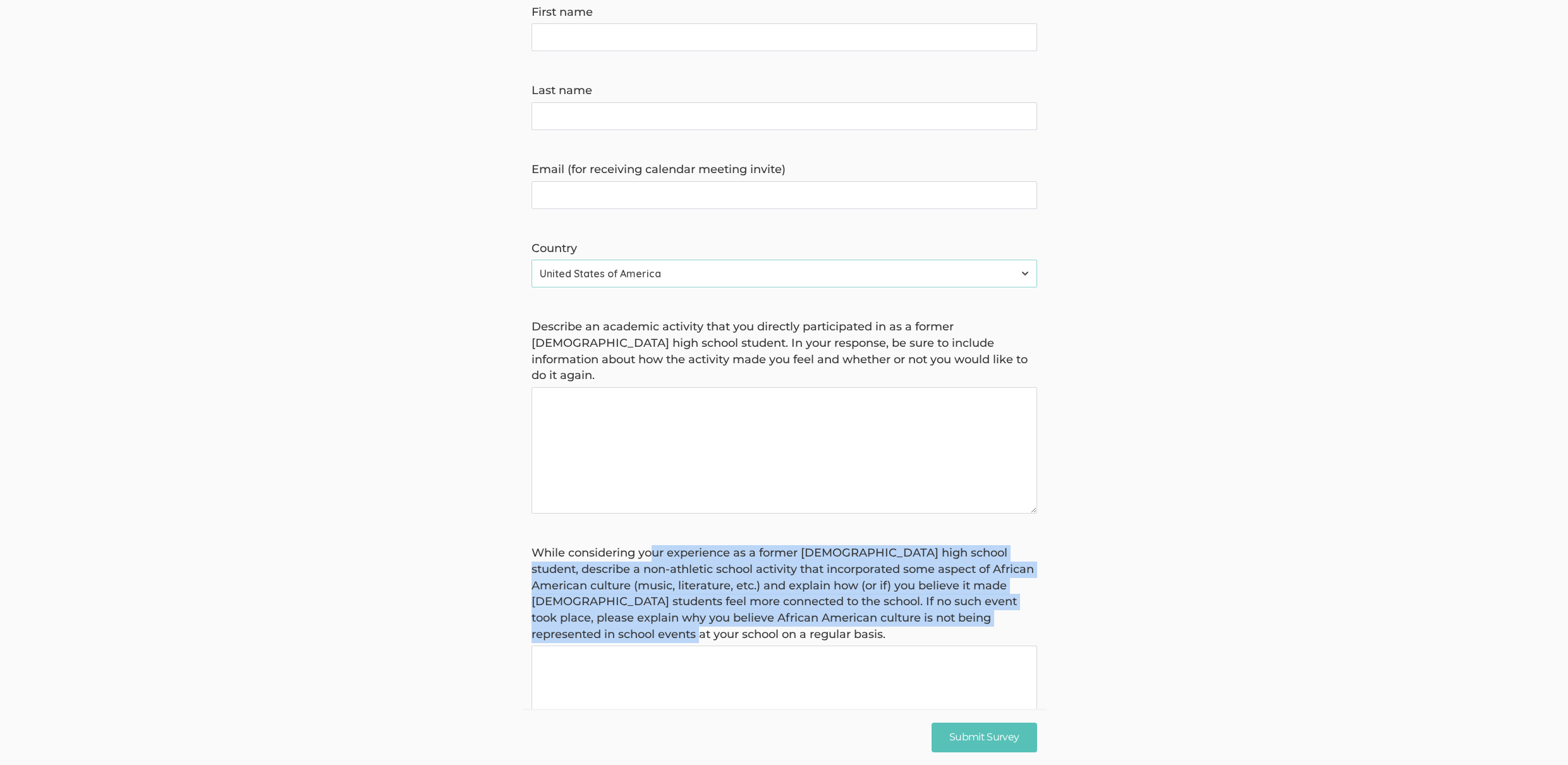
click at [654, 546] on label "While considering your experience as a former African American high school stud…" at bounding box center [784, 594] width 505 height 97
click at [654, 546] on label "While considering your experience as a former African American high school stud…" at bounding box center [784, 594] width 505 height 97
click at [654, 646] on basis "While considering your experience as a former African American high school stud…" at bounding box center [784, 709] width 505 height 126
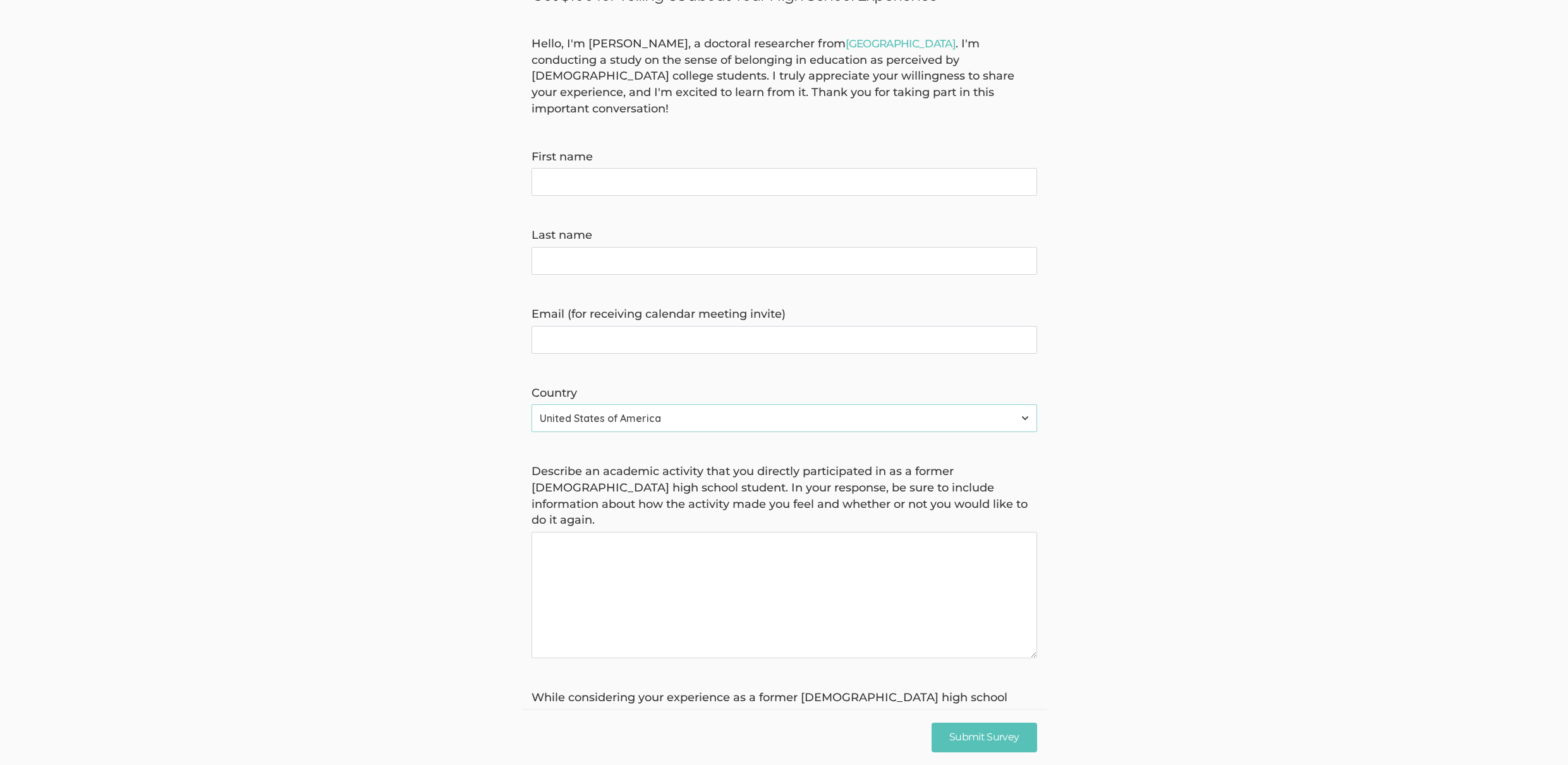
scroll to position [0, 0]
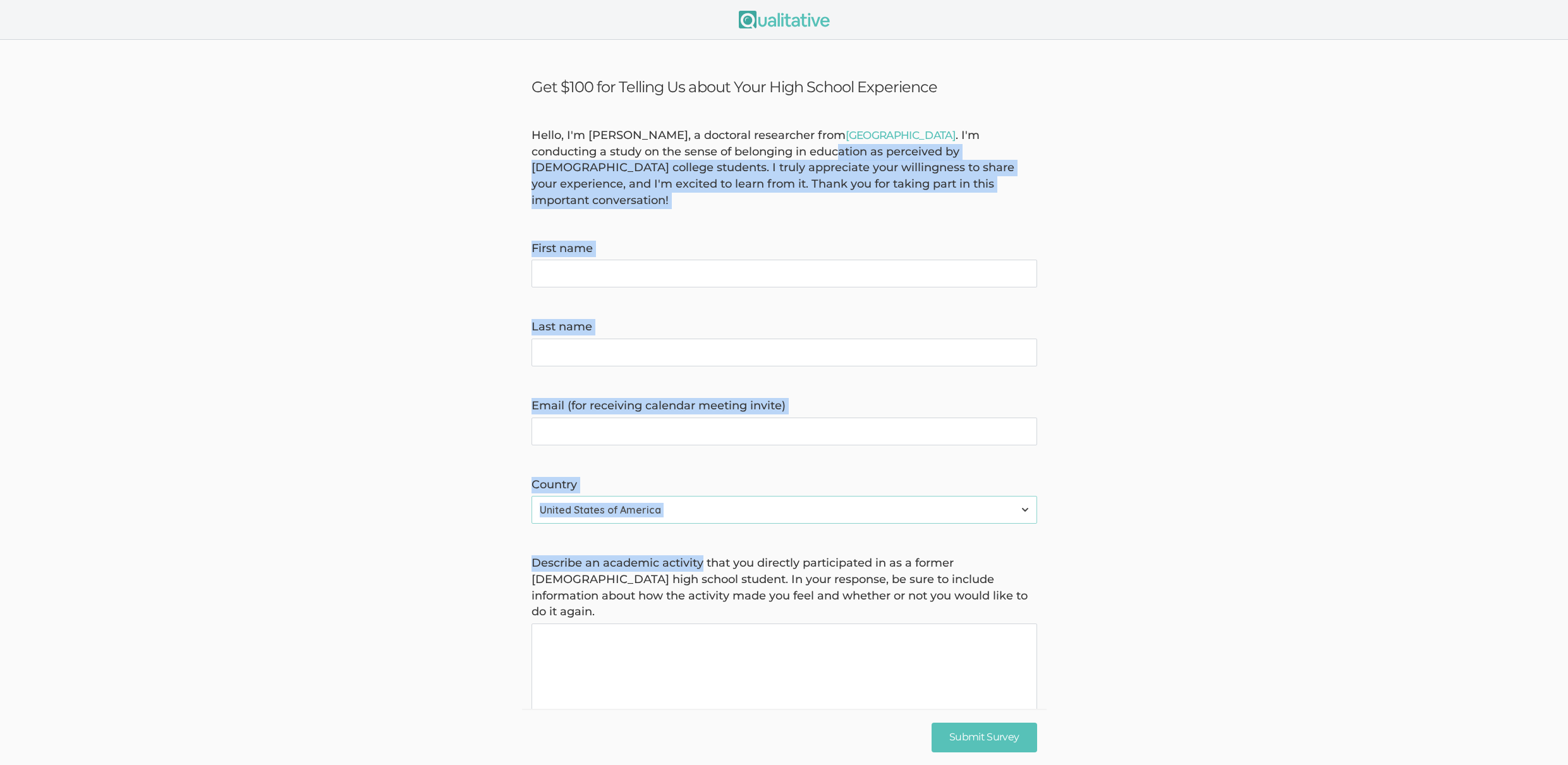
drag, startPoint x: 703, startPoint y: 553, endPoint x: 731, endPoint y: 145, distance: 409.0
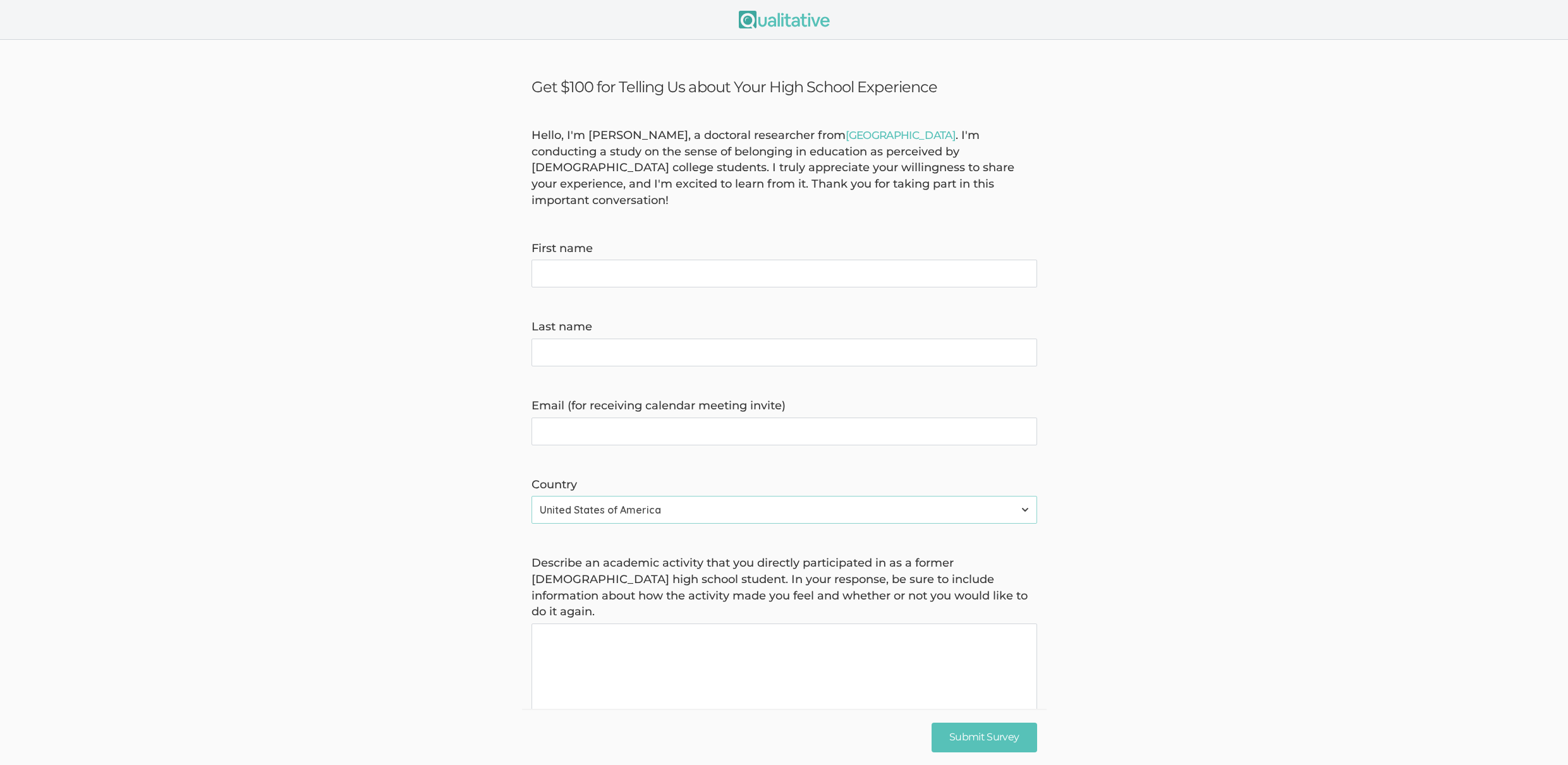
click at [735, 146] on div "Hello, I'm Kreg Goad, a doctoral researcher from Liberty University . I'm condu…" at bounding box center [785, 168] width 525 height 81
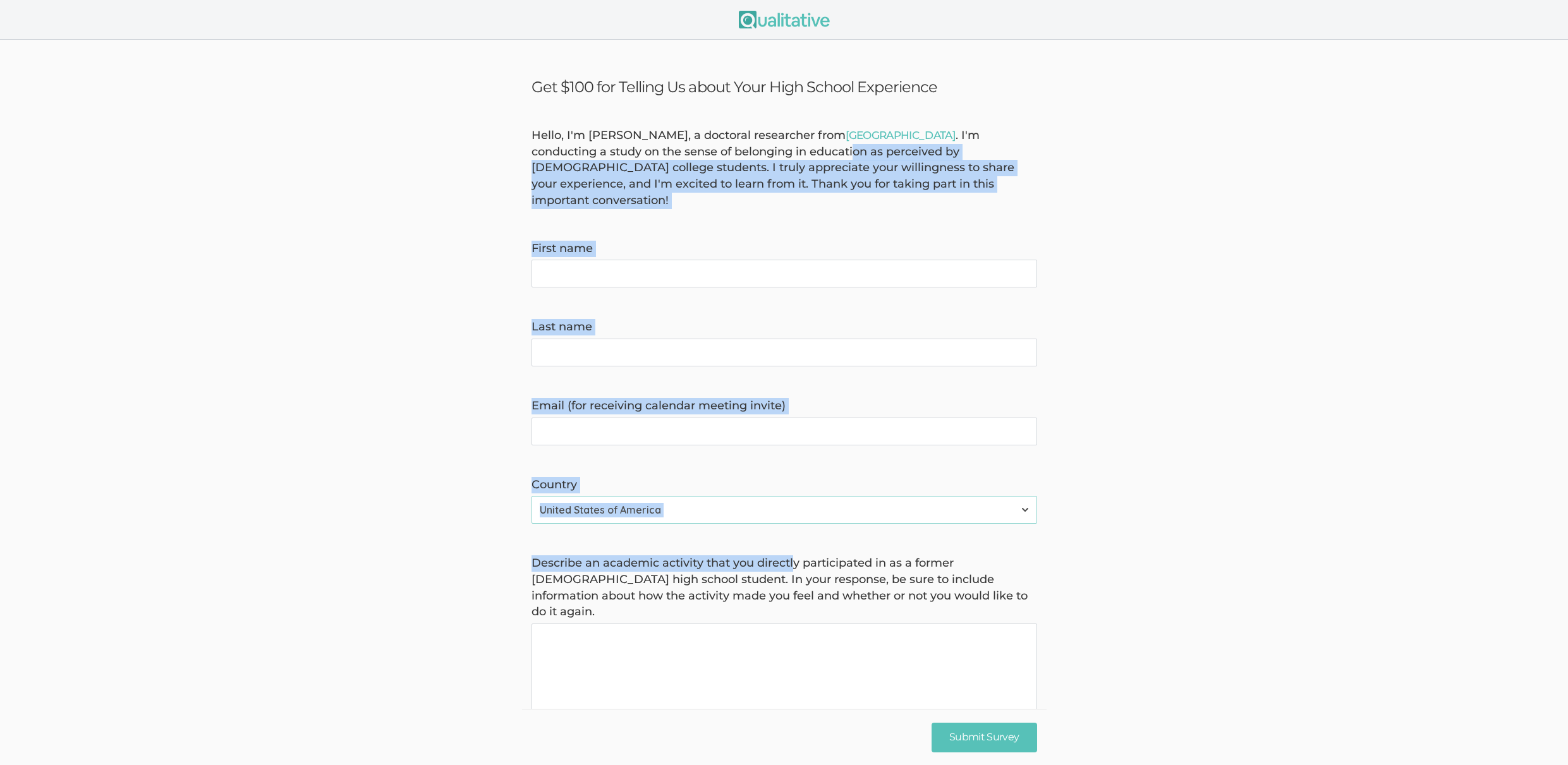
drag, startPoint x: 744, startPoint y: 154, endPoint x: 797, endPoint y: 551, distance: 400.5
click at [797, 555] on label "Describe an academic activity that you directly participated in as a former Afr…" at bounding box center [784, 588] width 505 height 65
click at [797, 624] on again "Describe an academic activity that you directly participated in as a former Afr…" at bounding box center [784, 687] width 505 height 126
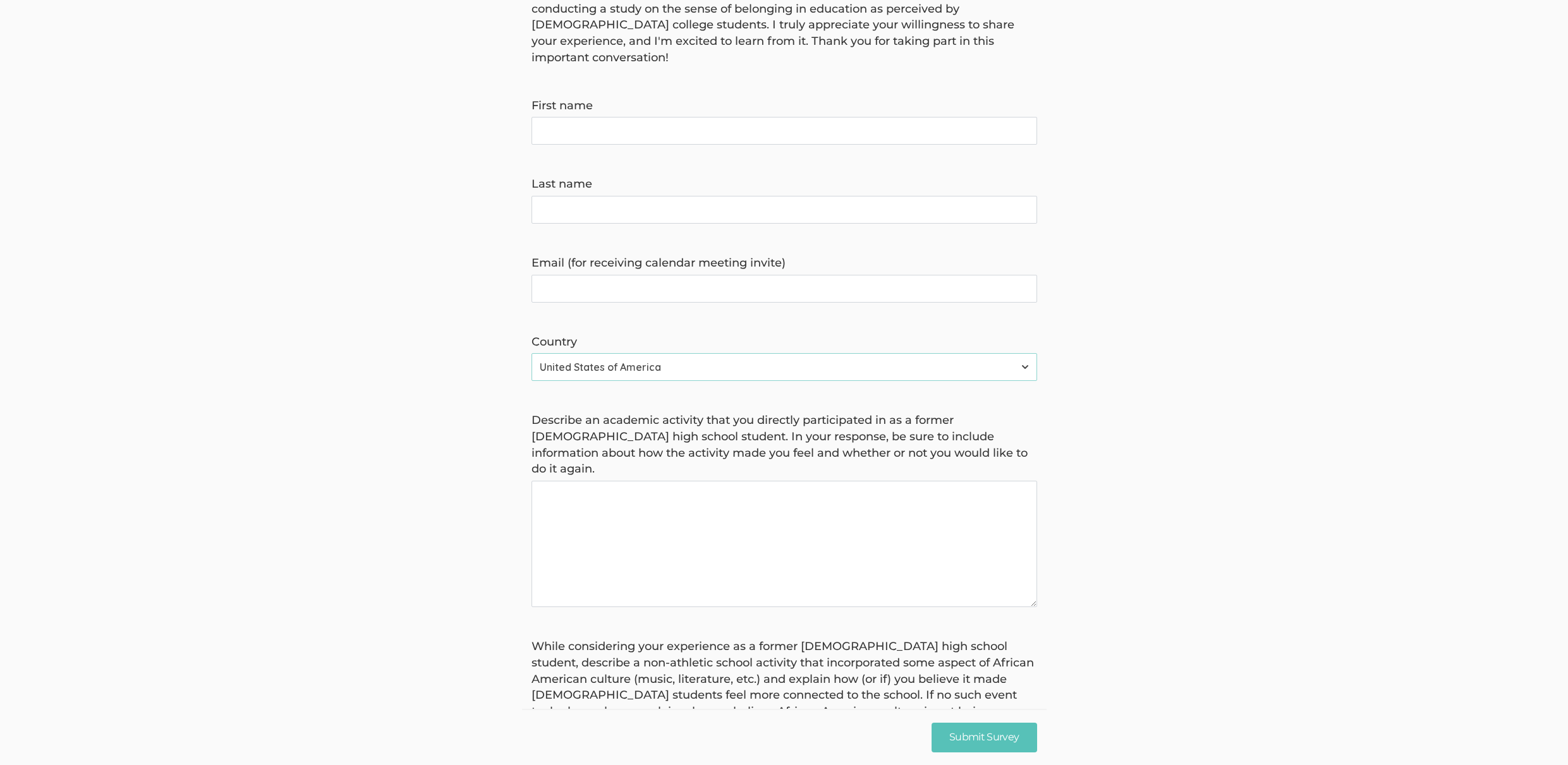
scroll to position [249, 0]
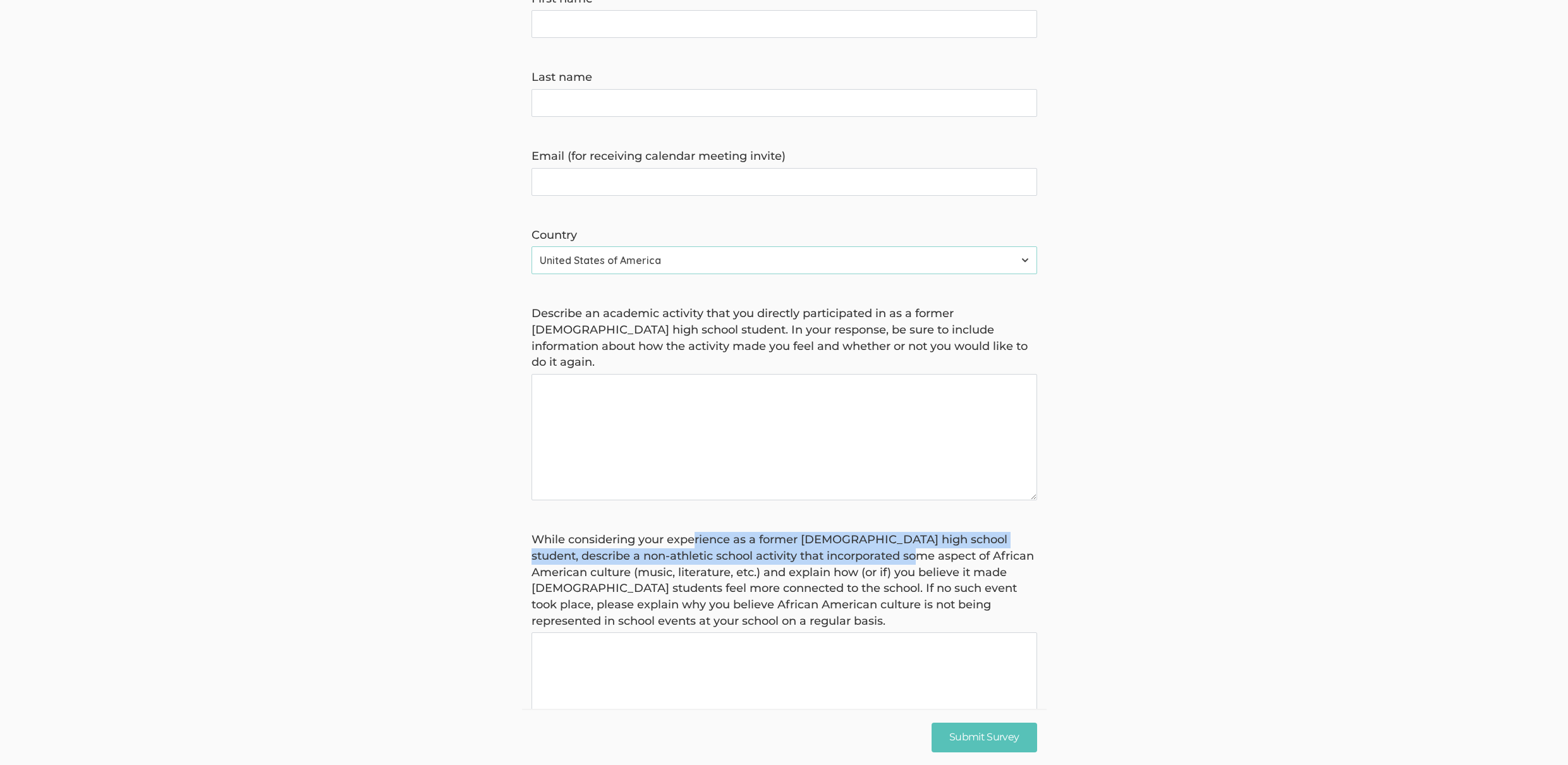
drag, startPoint x: 697, startPoint y: 509, endPoint x: 889, endPoint y: 520, distance: 192.3
click at [889, 532] on label "While considering your experience as a former African American high school stud…" at bounding box center [784, 580] width 505 height 97
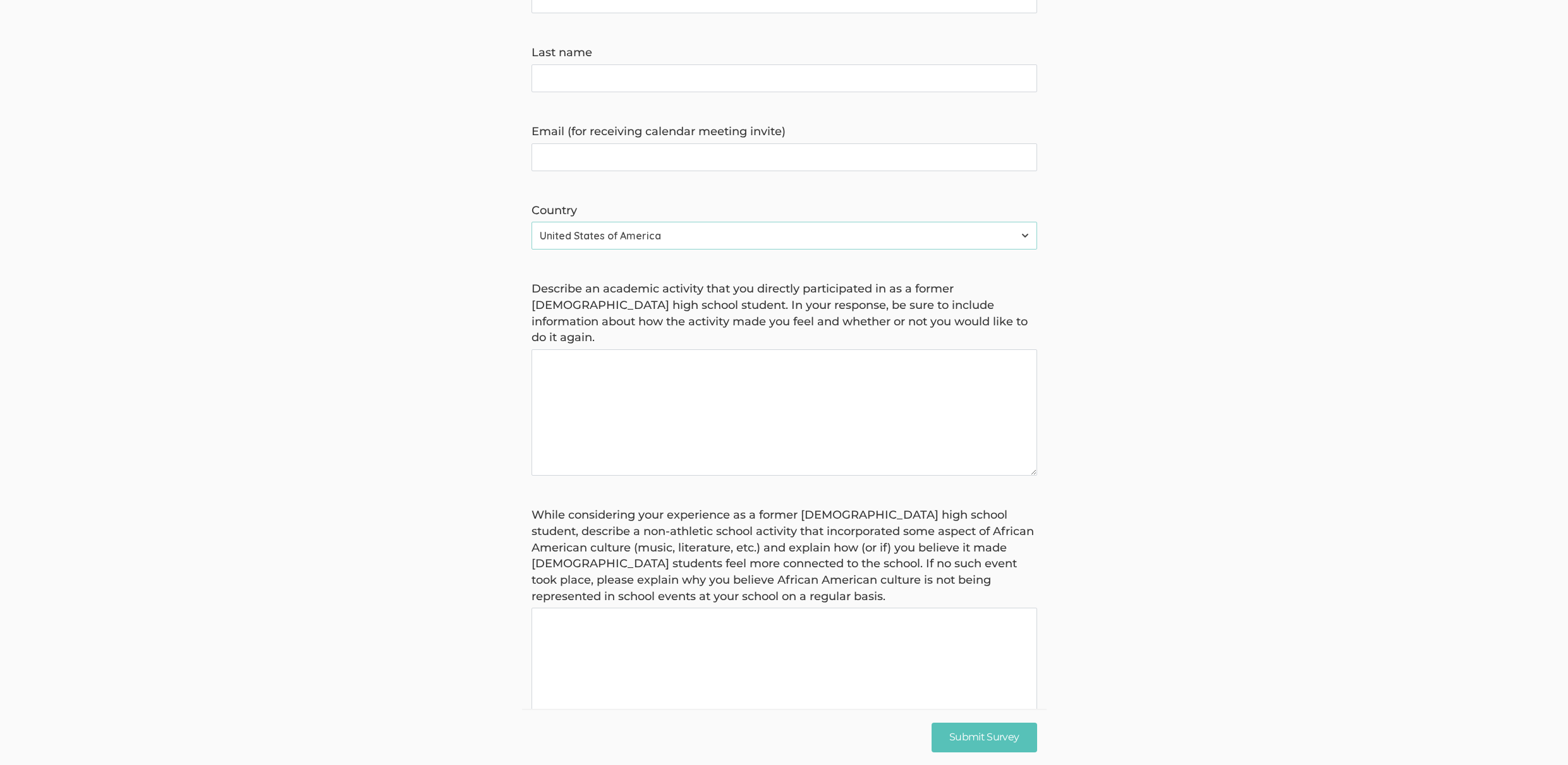
click at [767, 534] on label "While considering your experience as a former African American high school stud…" at bounding box center [784, 555] width 505 height 97
click at [767, 608] on basis "While considering your experience as a former African American high school stud…" at bounding box center [784, 671] width 505 height 126
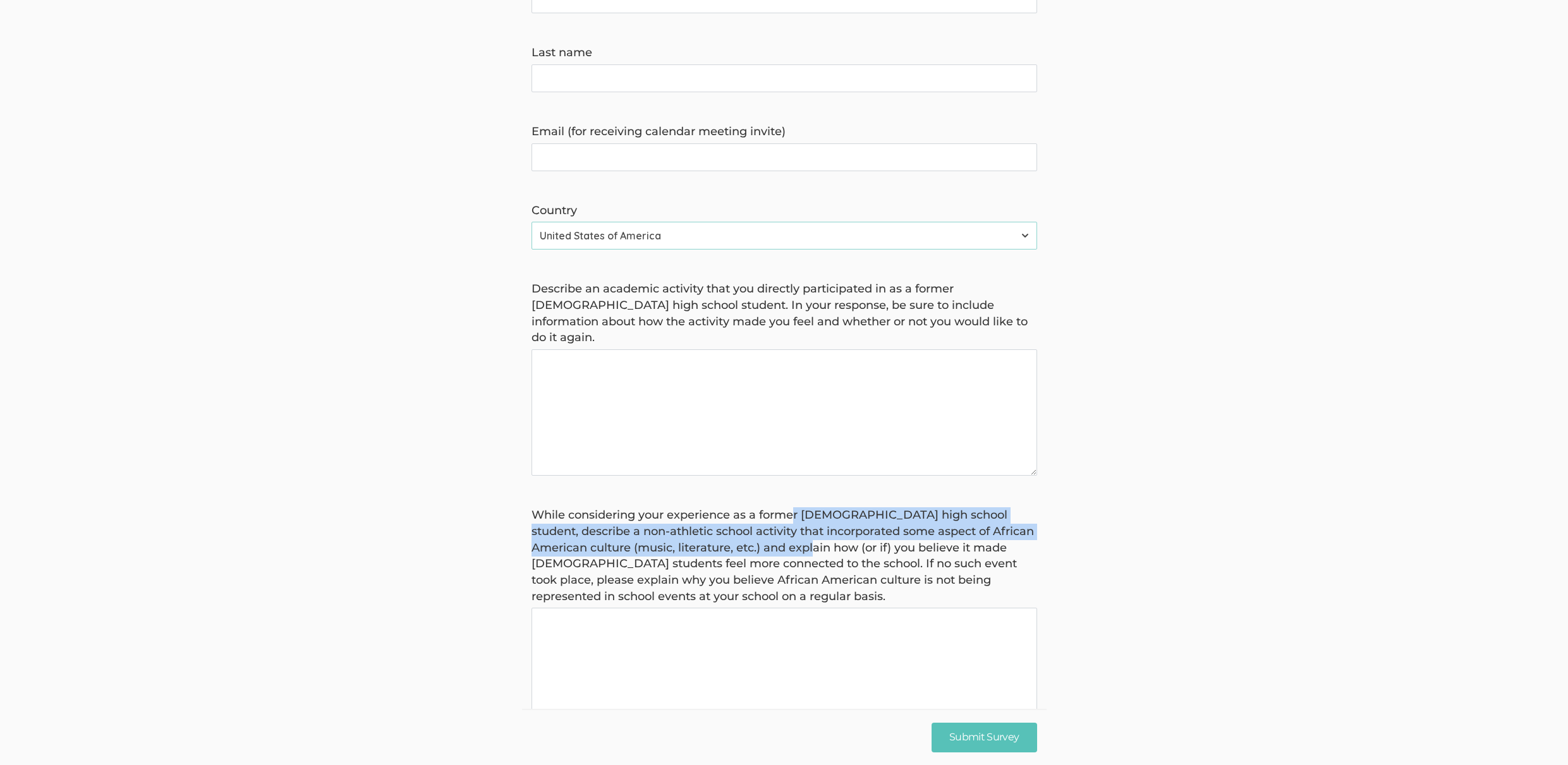
drag, startPoint x: 825, startPoint y: 522, endPoint x: 796, endPoint y: 490, distance: 43.2
click at [796, 507] on label "While considering your experience as a former African American high school stud…" at bounding box center [784, 555] width 505 height 97
click at [796, 608] on basis "While considering your experience as a former African American high school stud…" at bounding box center [784, 671] width 505 height 126
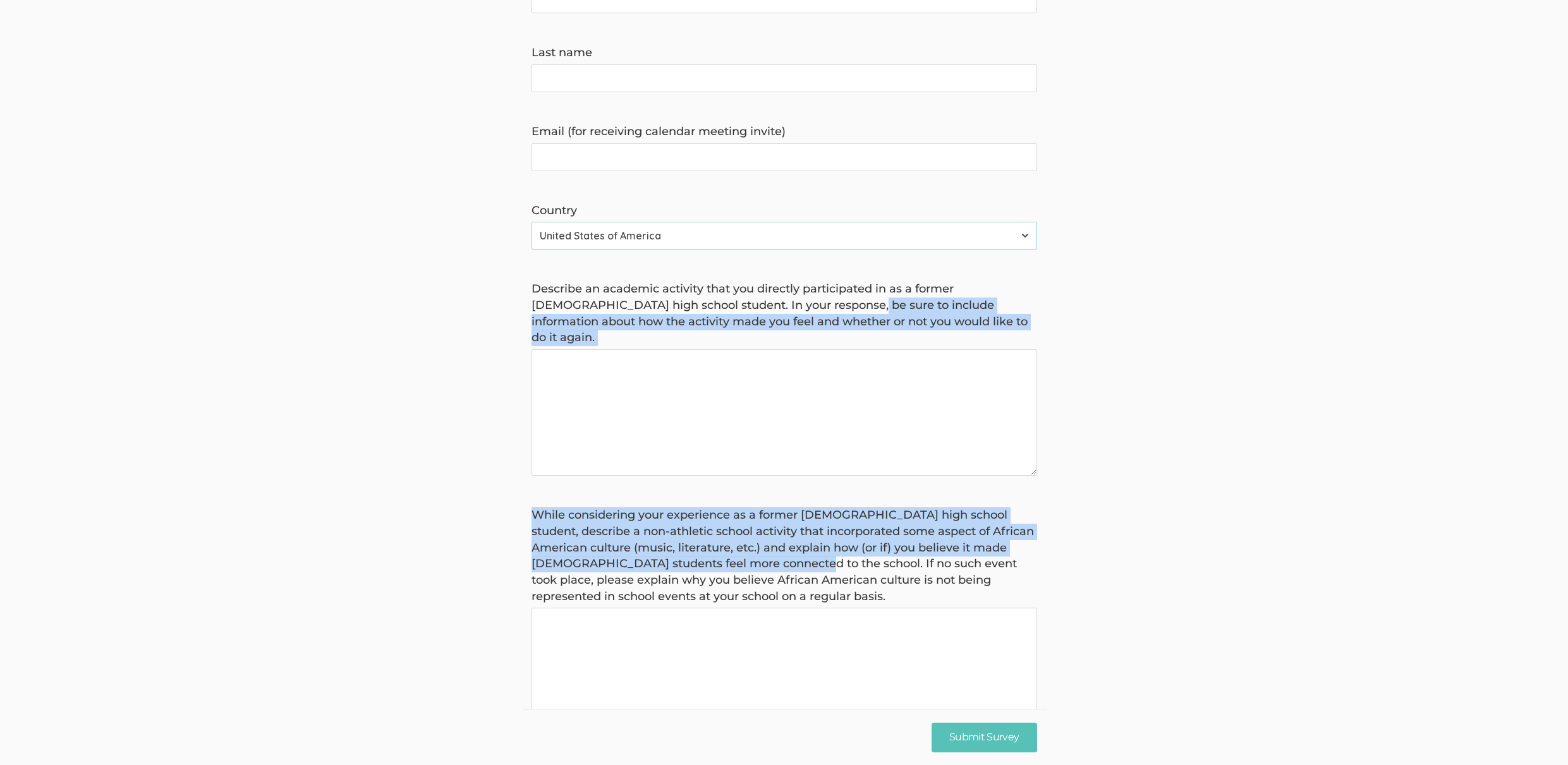
drag, startPoint x: 823, startPoint y: 525, endPoint x: 817, endPoint y: 297, distance: 228.1
click at [817, 297] on form "Hello, I'm Kreg Goad, a doctoral researcher from Liberty University . I'm condu…" at bounding box center [784, 512] width 1568 height 1317
click at [818, 296] on label "Describe an academic activity that you directly participated in as a former Afr…" at bounding box center [784, 314] width 505 height 65
click at [818, 350] on again "Describe an academic activity that you directly participated in as a former Afr…" at bounding box center [784, 413] width 505 height 126
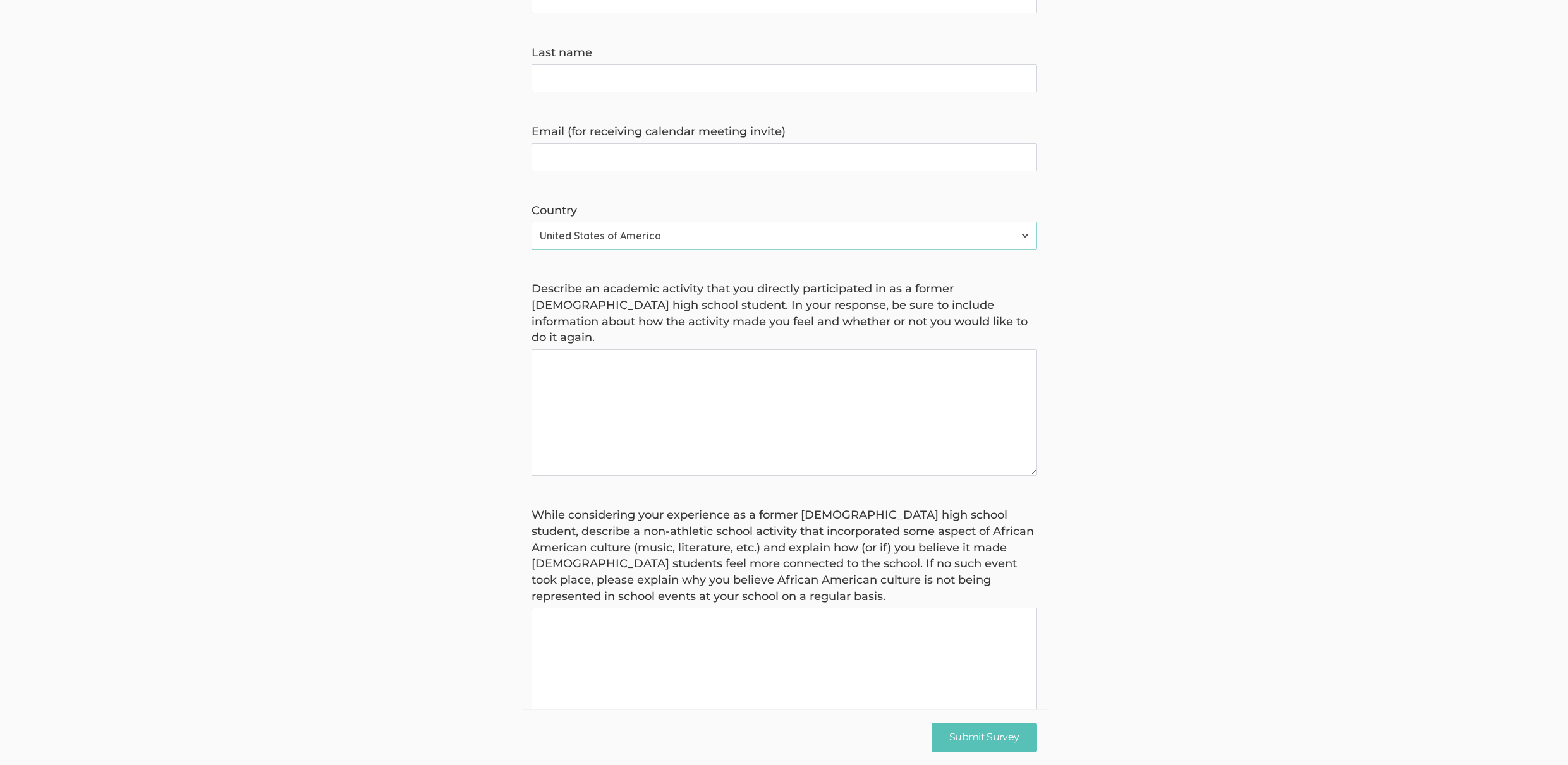
click at [704, 283] on label "Describe an academic activity that you directly participated in as a former Afr…" at bounding box center [784, 314] width 505 height 65
click at [704, 350] on again "Describe an academic activity that you directly participated in as a former Afr…" at bounding box center [784, 413] width 505 height 126
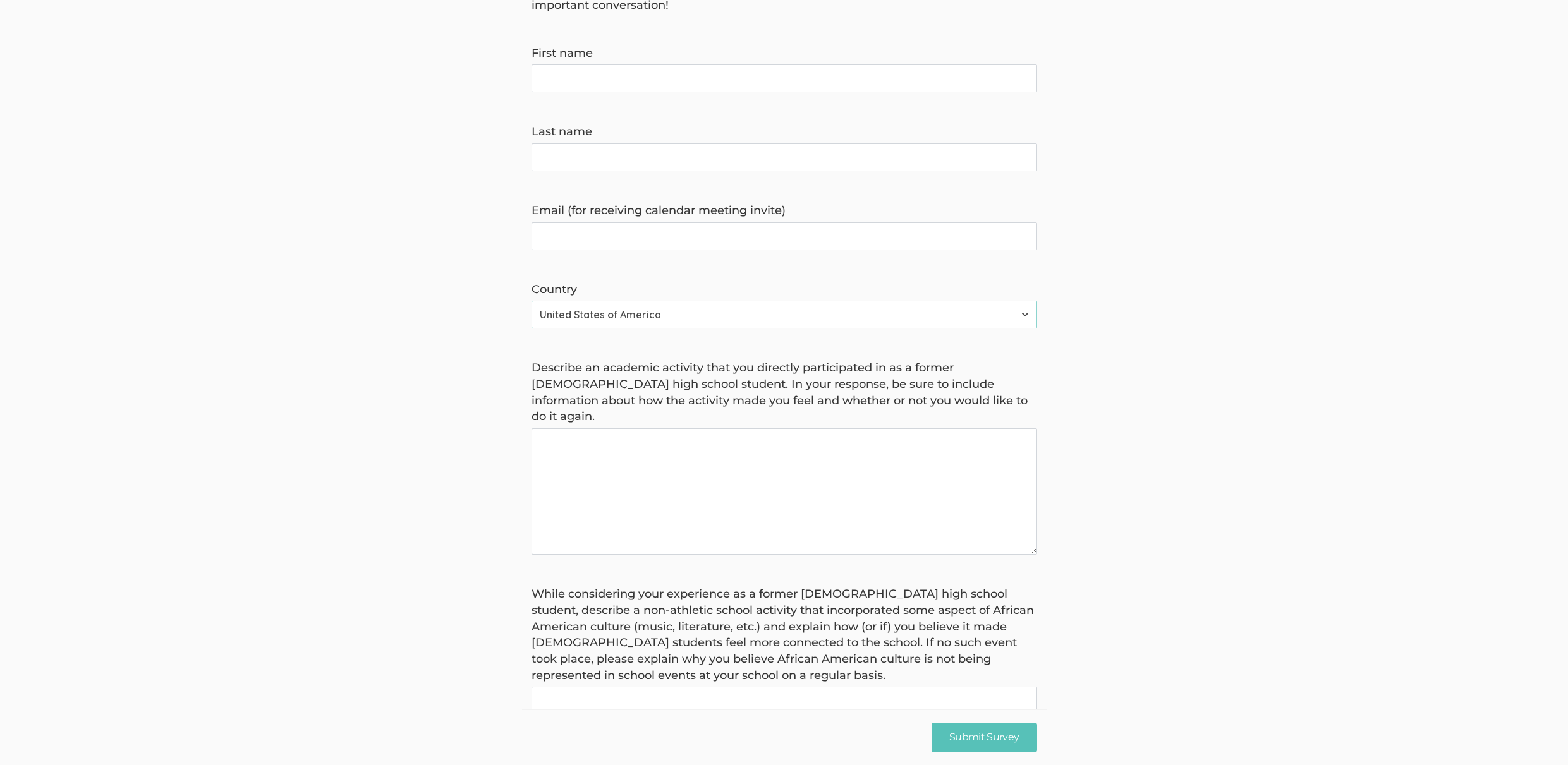
scroll to position [0, 0]
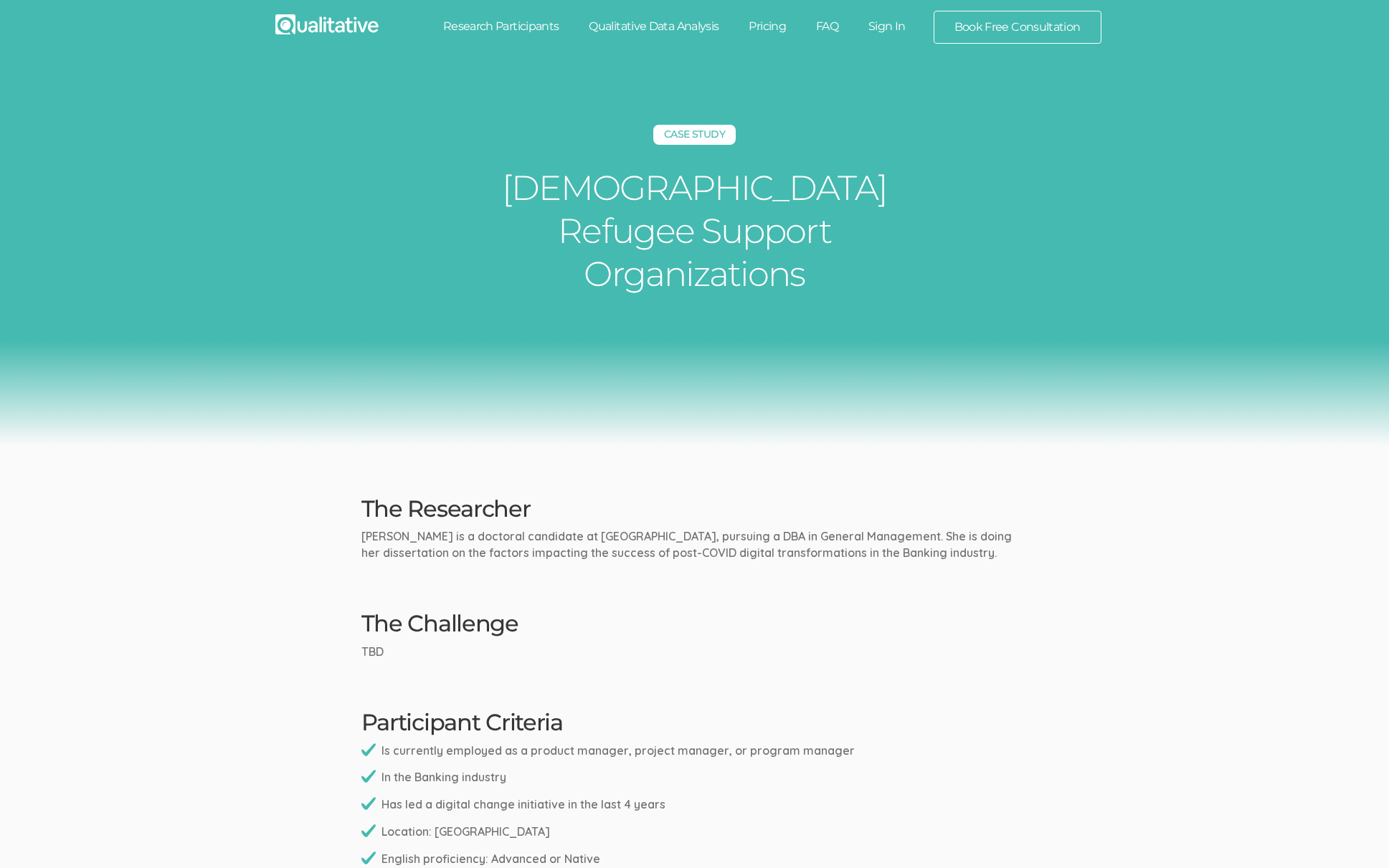
click at [533, 611] on h2 "The Challenge" at bounding box center [694, 623] width 667 height 25
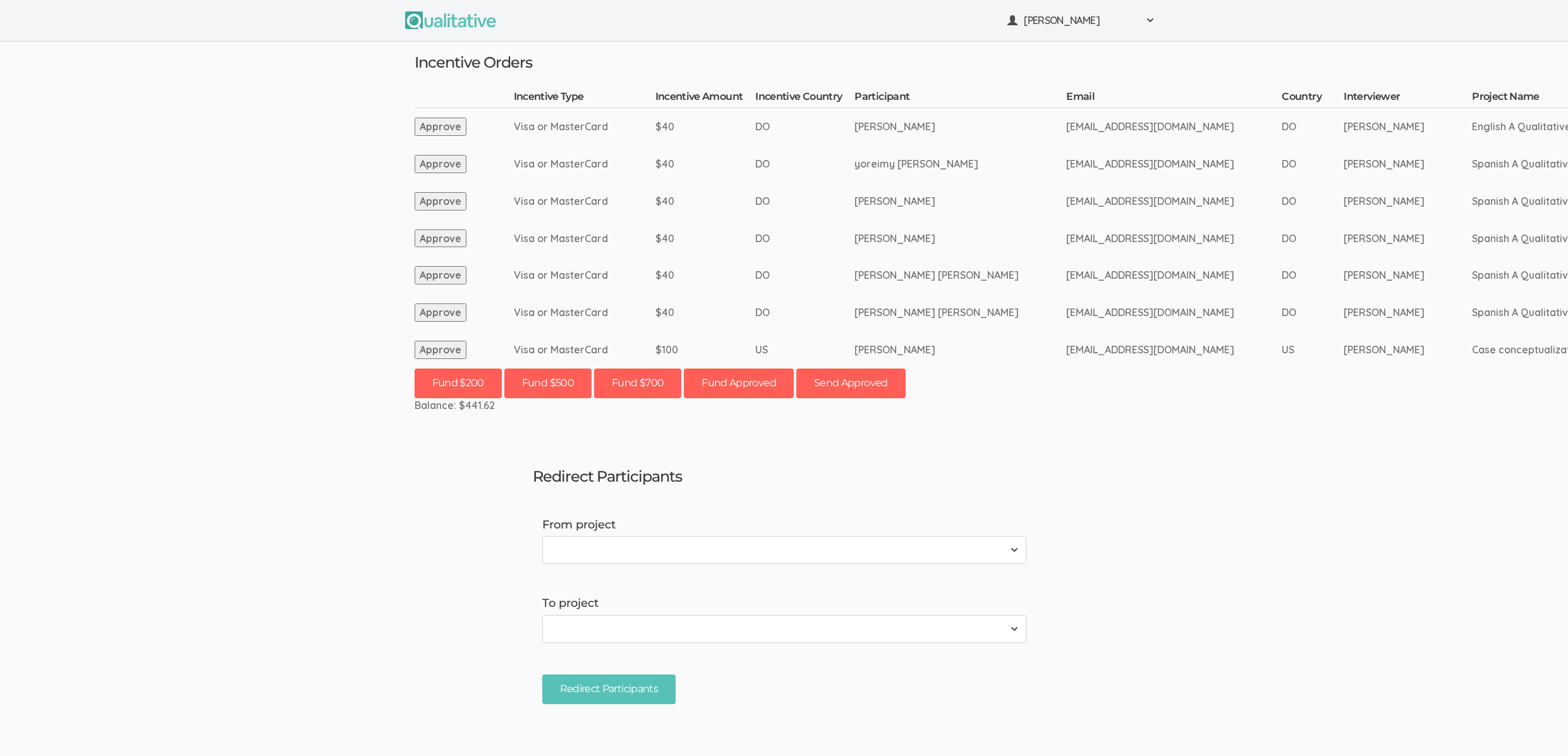
click at [123, 469] on ui-view "[PERSON_NAME] Project Workspace Profile Organization Settings" at bounding box center [784, 378] width 1568 height 756
click at [168, 251] on ui-view "[PERSON_NAME] Project Workspace Profile Organization Settings" at bounding box center [784, 378] width 1568 height 756
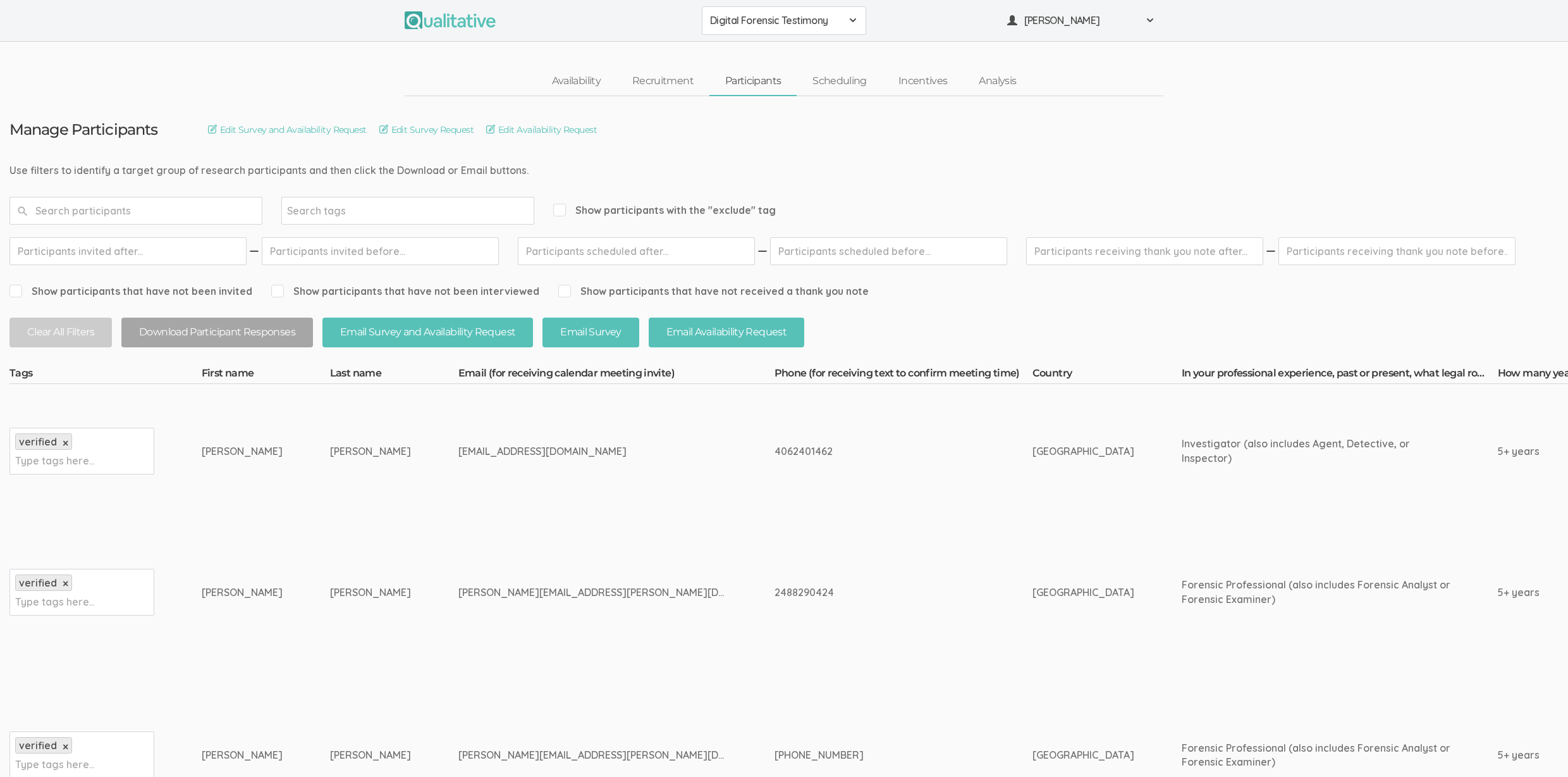
click at [582, 510] on td "jmcdonald4114@yahoo.com" at bounding box center [616, 451] width 316 height 134
click at [616, 558] on td "blair.babcock@yahoo.com" at bounding box center [616, 592] width 316 height 148
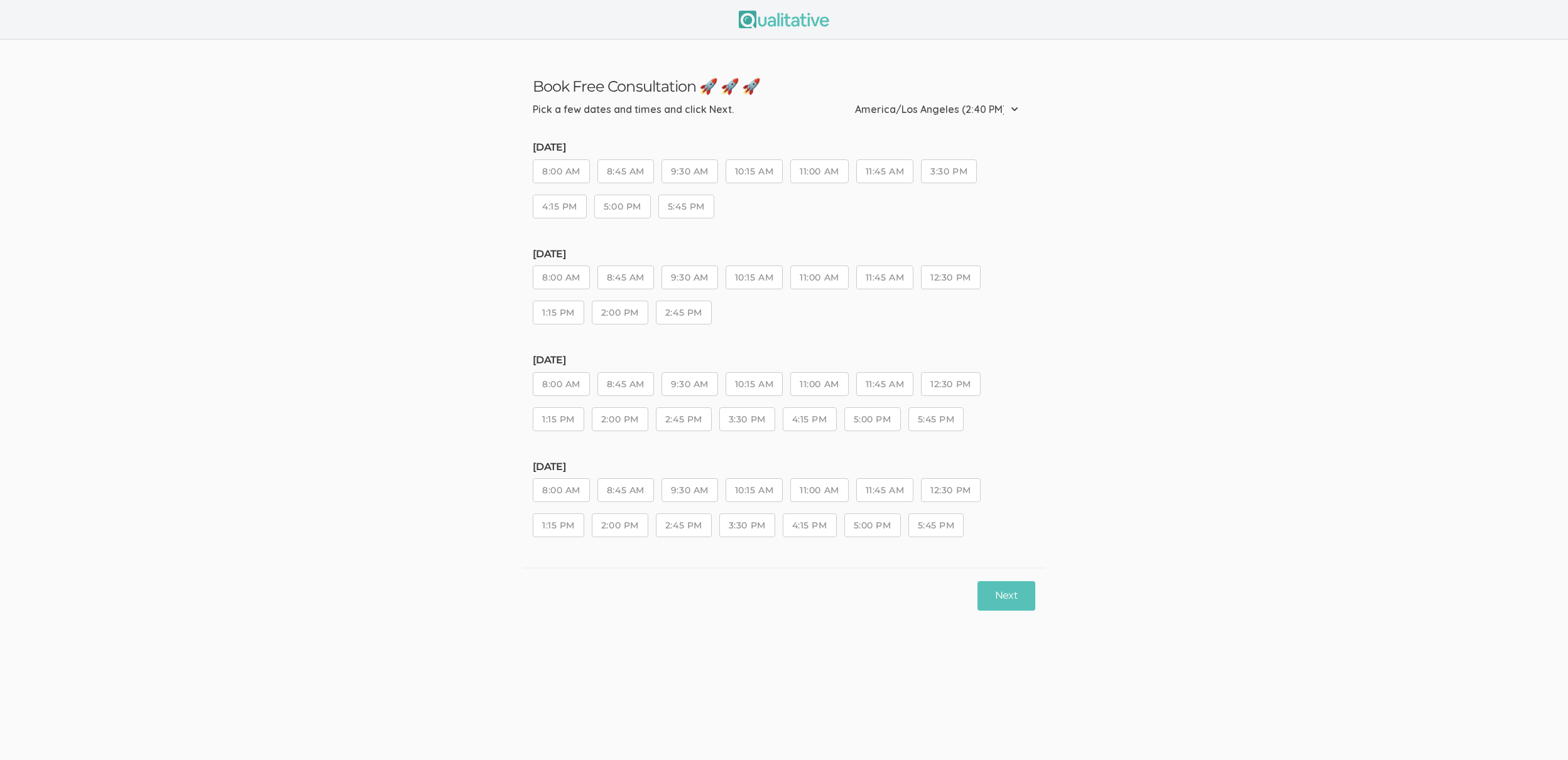
click at [909, 123] on select "Etc/GMT-14 (11:40 AM) Pacific/Kiritimati (11:40 AM) Etc/GMT-13 (10:40 AM) Pacif…" at bounding box center [940, 109] width 171 height 28
click at [1000, 100] on select "Etc/GMT-14 (11:40 AM) Pacific/Kiritimati (11:40 AM) Etc/GMT-13 (10:40 AM) Pacif…" at bounding box center [940, 109] width 171 height 28
select select "Asia/Tokyo"
click at [1219, 468] on ui-view "Book Free Consultation 🚀 🚀 🚀 Pick a few dates and times and click Next. Etc/GMT…" at bounding box center [784, 331] width 1568 height 584
click at [284, 237] on ui-view "Book Free Consultation 🚀 🚀 🚀 Pick a few dates and times and click Next. Etc/GMT…" at bounding box center [784, 331] width 1568 height 584
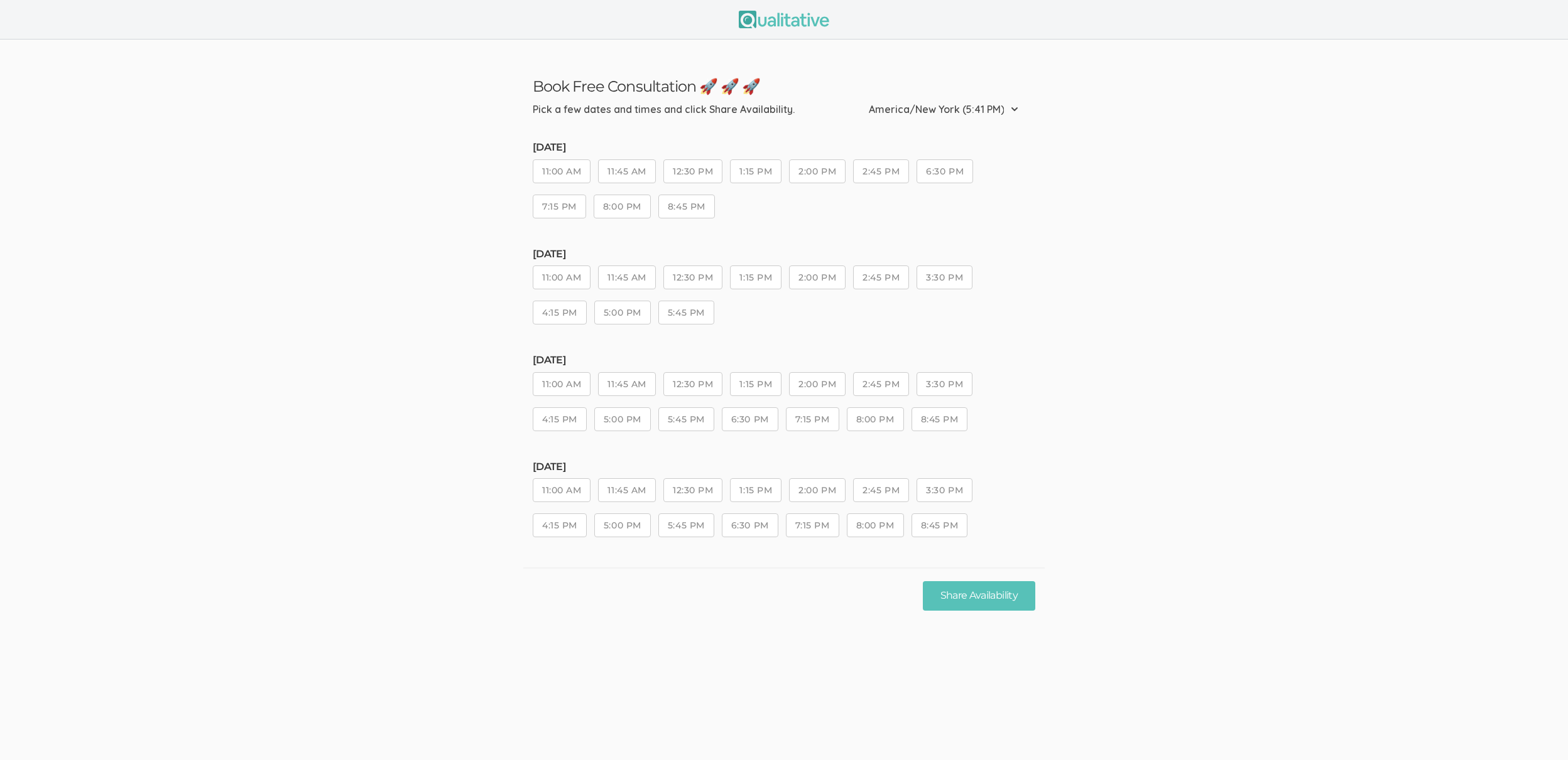
click at [525, 604] on div "Share Availability" at bounding box center [784, 595] width 522 height 56
click at [520, 625] on ui-view "Book Free Consultation 🚀 🚀 🚀 Pick a few dates and times and click Share Availab…" at bounding box center [784, 380] width 1568 height 760
click at [399, 382] on ui-view "Book Free Consultation 🚀 🚀 🚀 Pick a few dates and times and click Share Availab…" at bounding box center [784, 331] width 1568 height 584
click at [408, 388] on ui-view "Book Free Consultation 🚀 🚀 🚀 Pick a few dates and times and click Share Availab…" at bounding box center [784, 331] width 1568 height 584
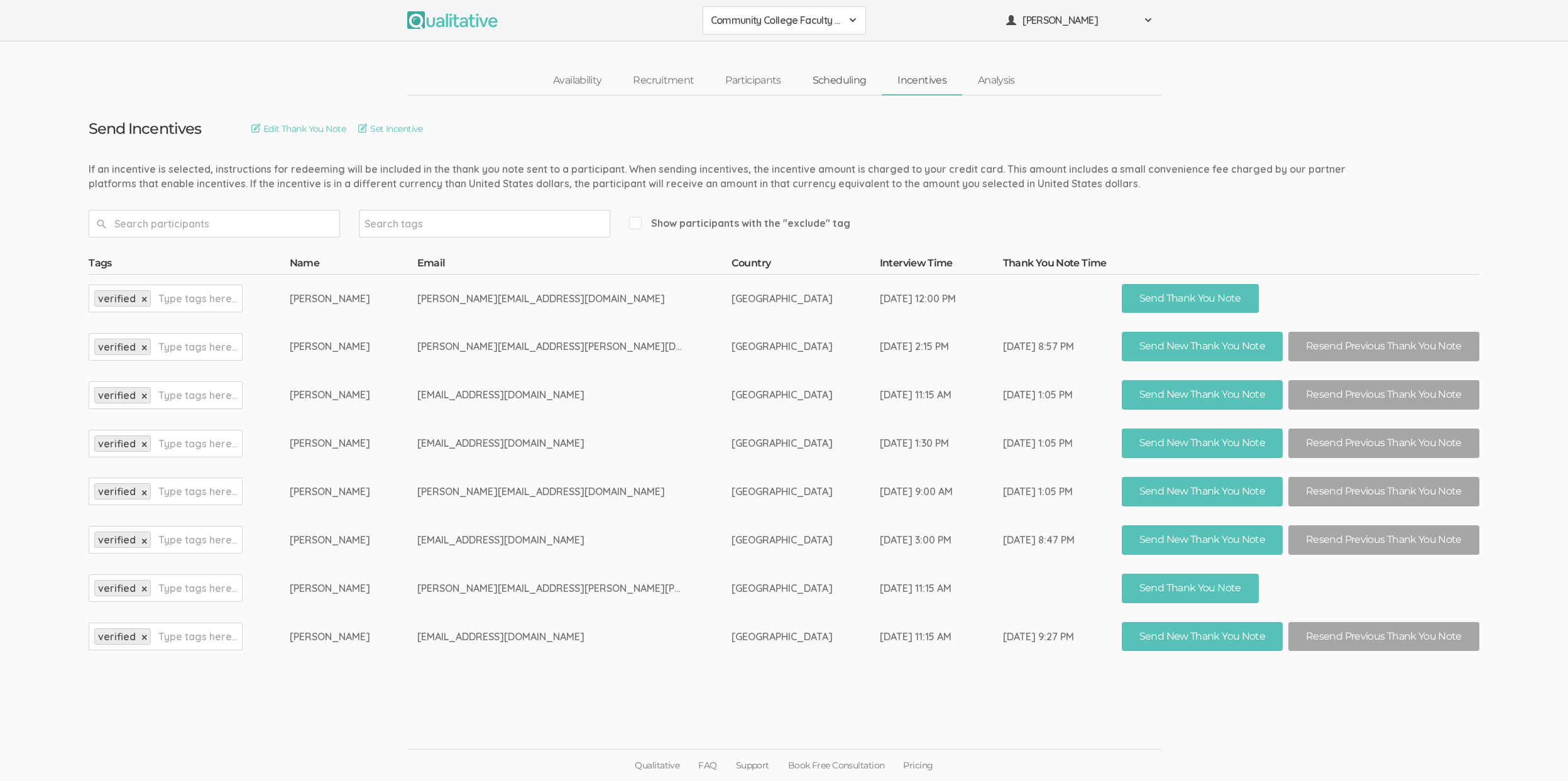
click at [856, 92] on link "Scheduling" at bounding box center [840, 81] width 85 height 27
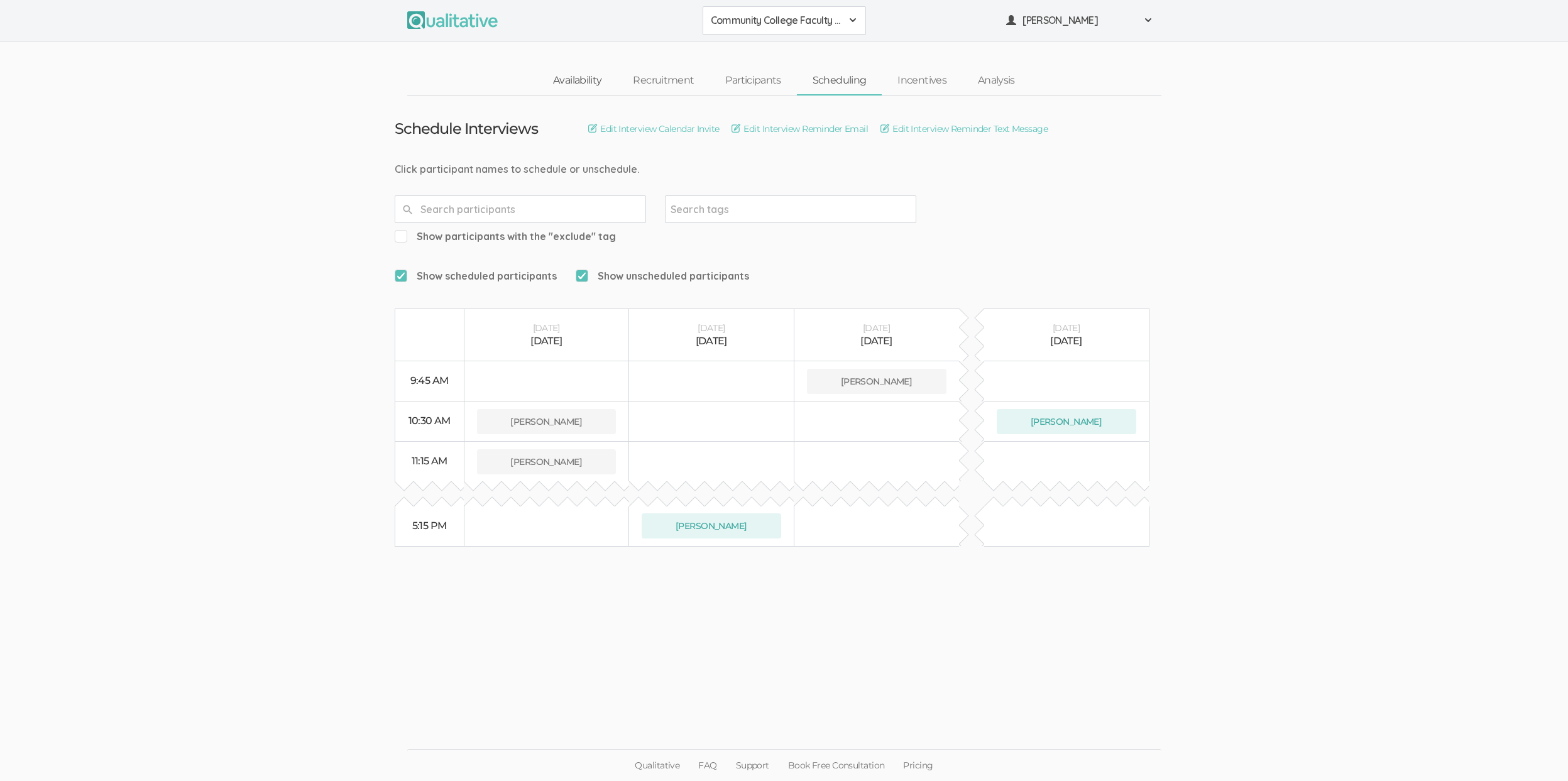
click at [594, 78] on link "Availability" at bounding box center [577, 81] width 80 height 27
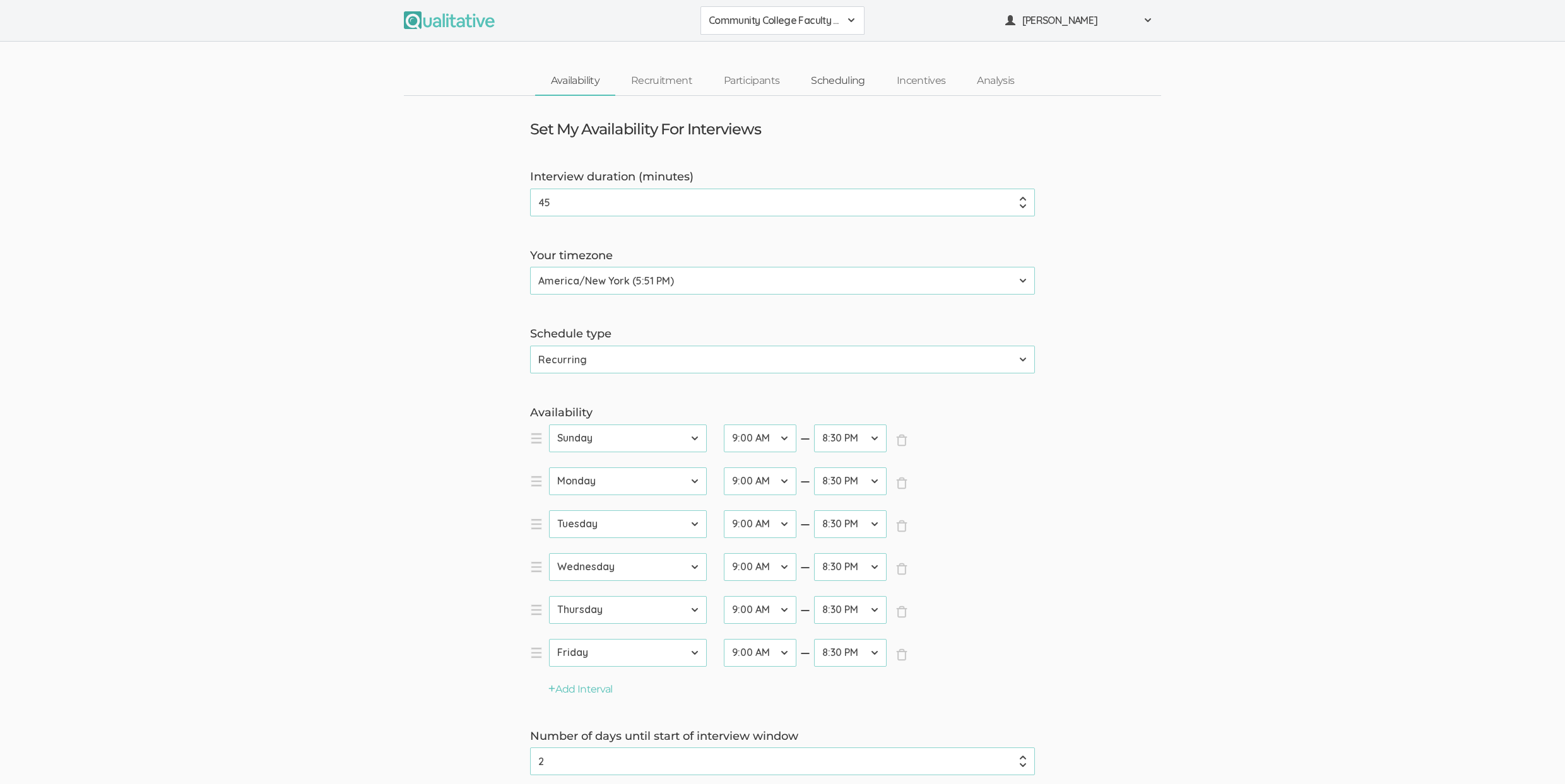
click at [824, 84] on link "Scheduling" at bounding box center [838, 81] width 86 height 27
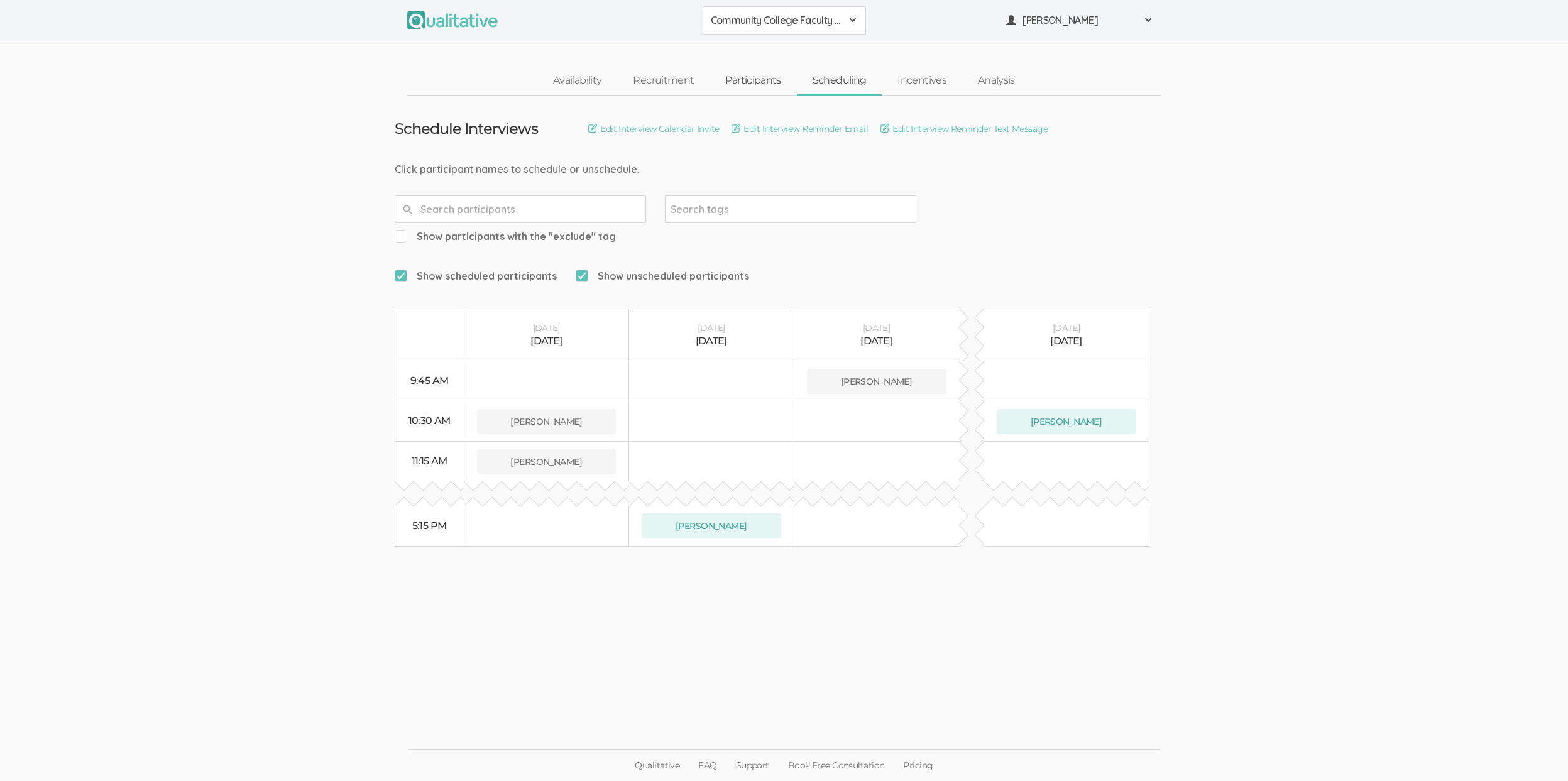
click at [765, 84] on link "Participants" at bounding box center [753, 81] width 87 height 27
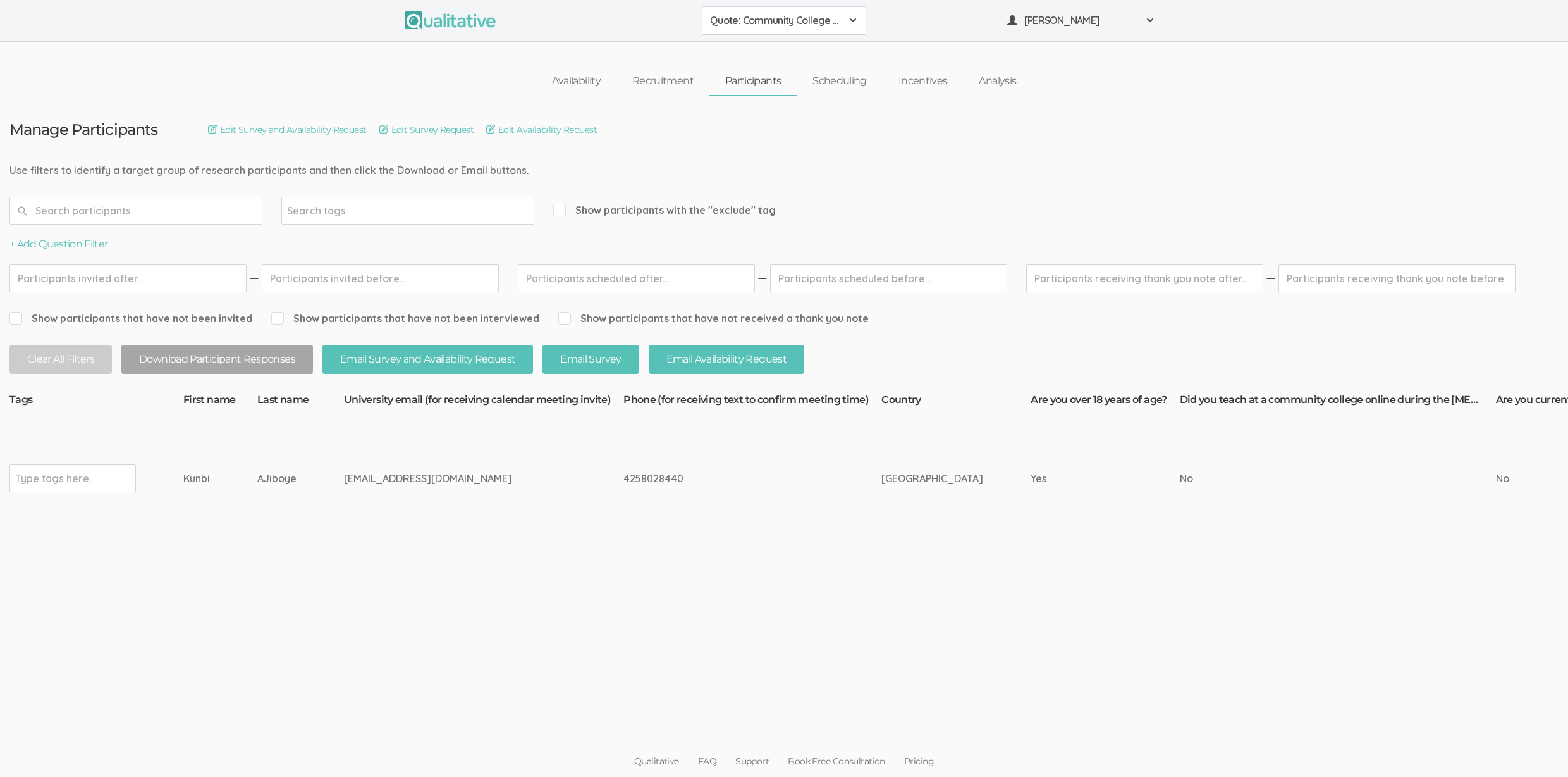
click at [567, 85] on link "Availability" at bounding box center [576, 81] width 80 height 27
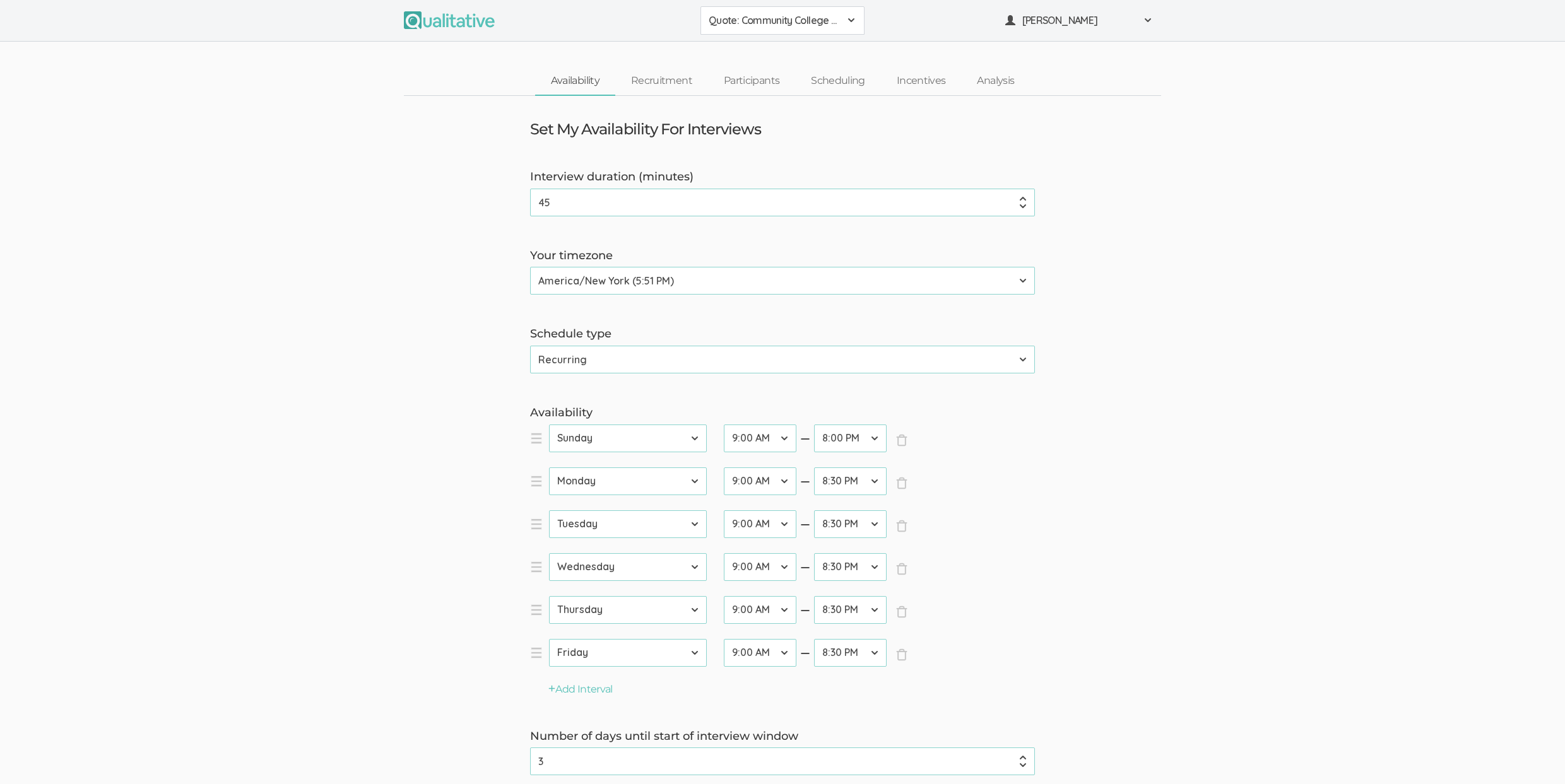
click at [856, 447] on select "12:00 AM 12:30 AM 1:00 AM 1:30 AM 2:00 AM 2:30 AM 3:00 AM 3:30 AM 4:00 AM 4:30 …" at bounding box center [850, 438] width 73 height 28
select select "41"
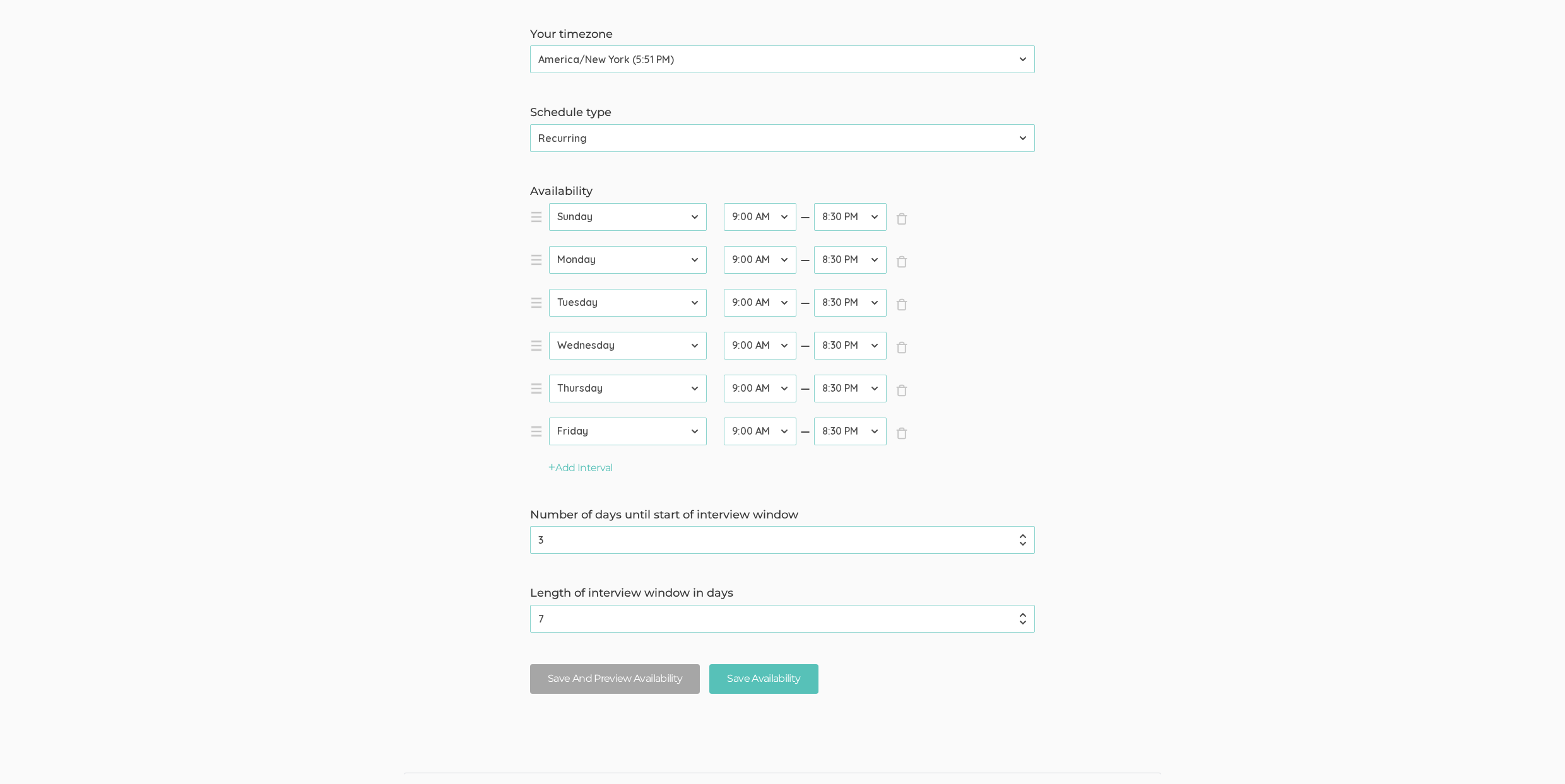
scroll to position [242, 0]
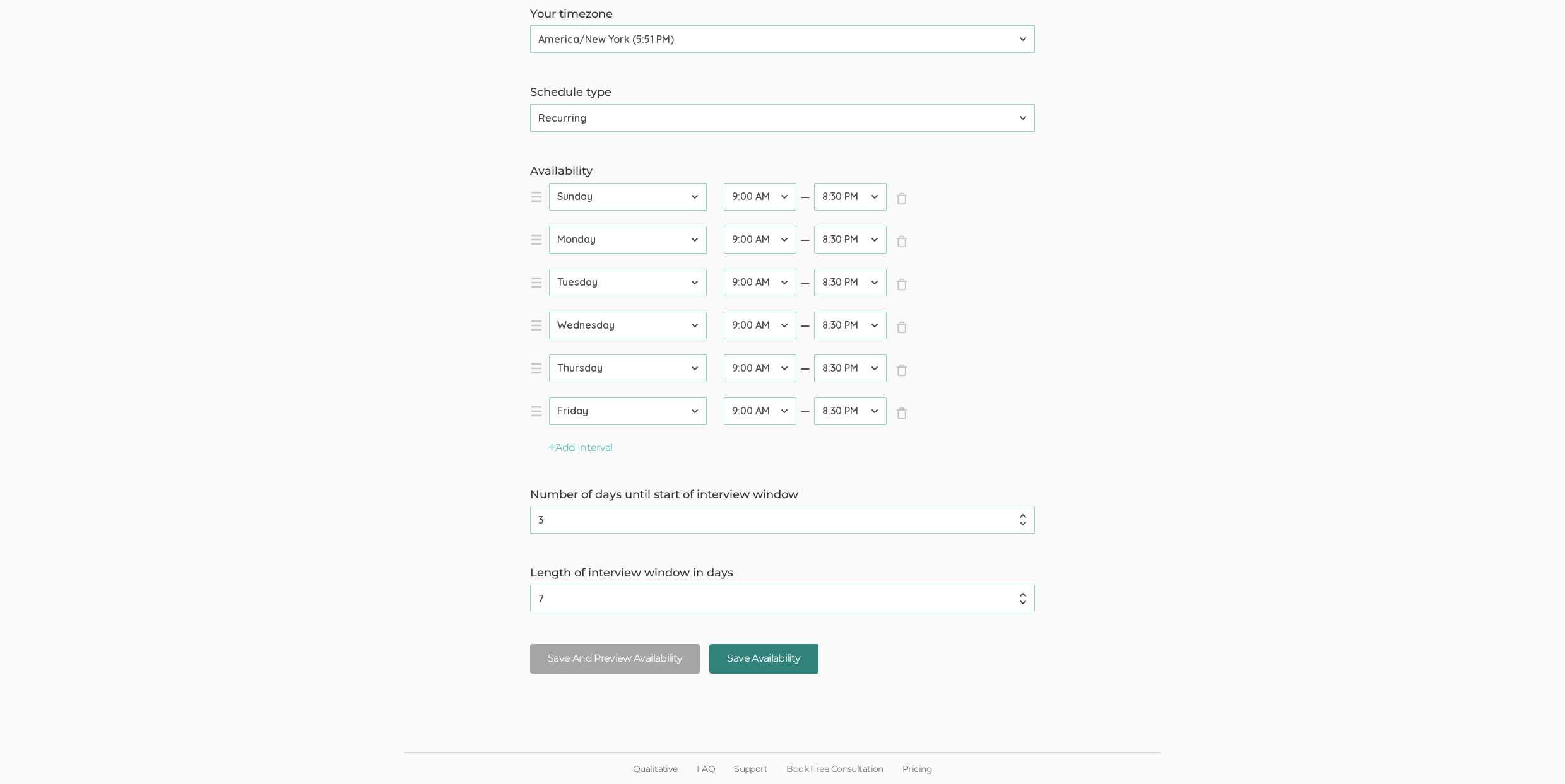
click at [811, 657] on input "Save Availability" at bounding box center [763, 659] width 109 height 30
click at [599, 657] on button "Save And Preview Availability" at bounding box center [614, 659] width 170 height 30
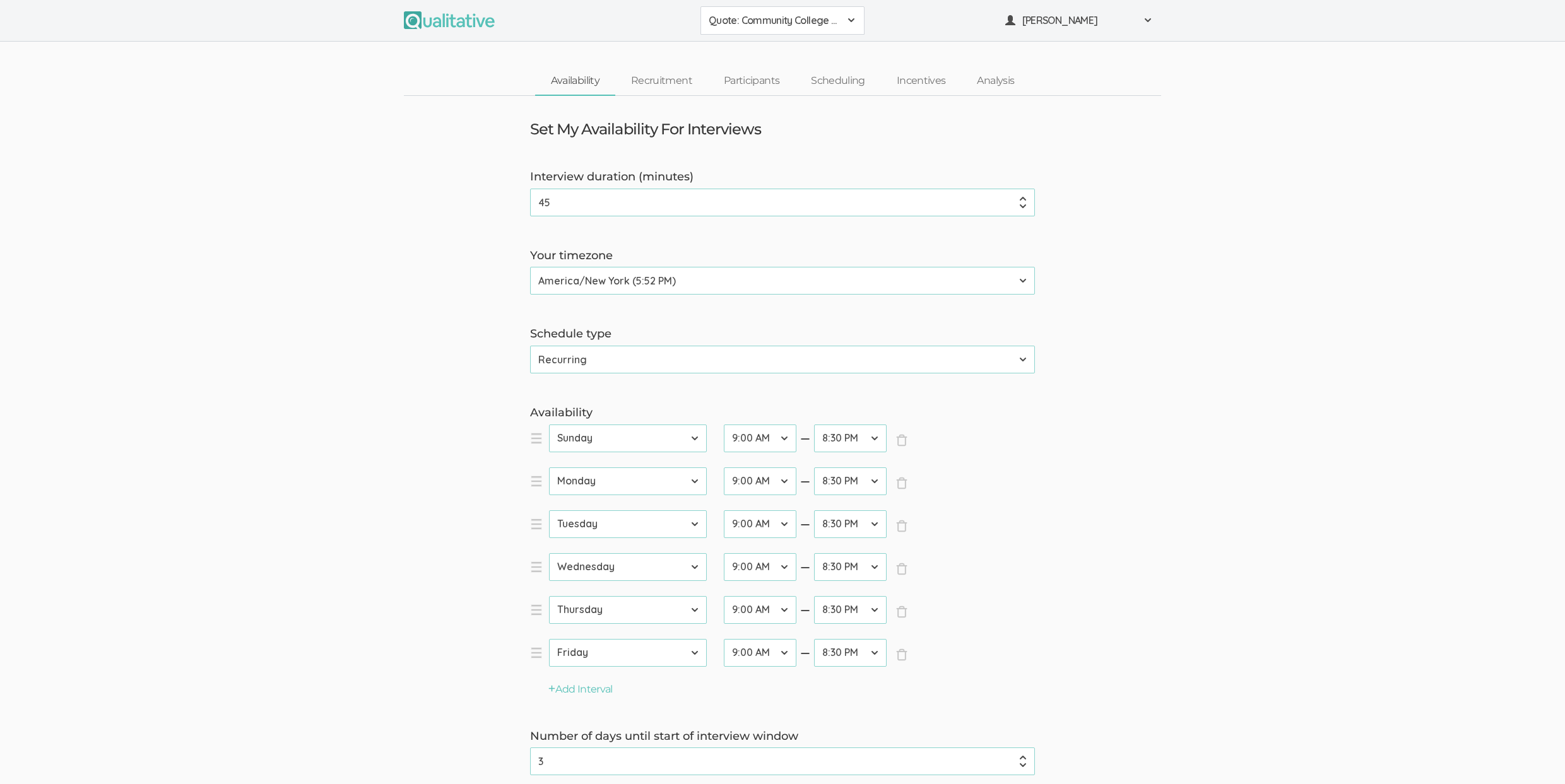
click at [346, 473] on form "Interview duration (minutes) 45 (success) Your timezone Etc/GMT-14 (11:52 AM) P…" at bounding box center [782, 547] width 1565 height 756
drag, startPoint x: 677, startPoint y: 78, endPoint x: 685, endPoint y: 78, distance: 8.0
click at [677, 78] on link "Recruitment" at bounding box center [661, 81] width 93 height 27
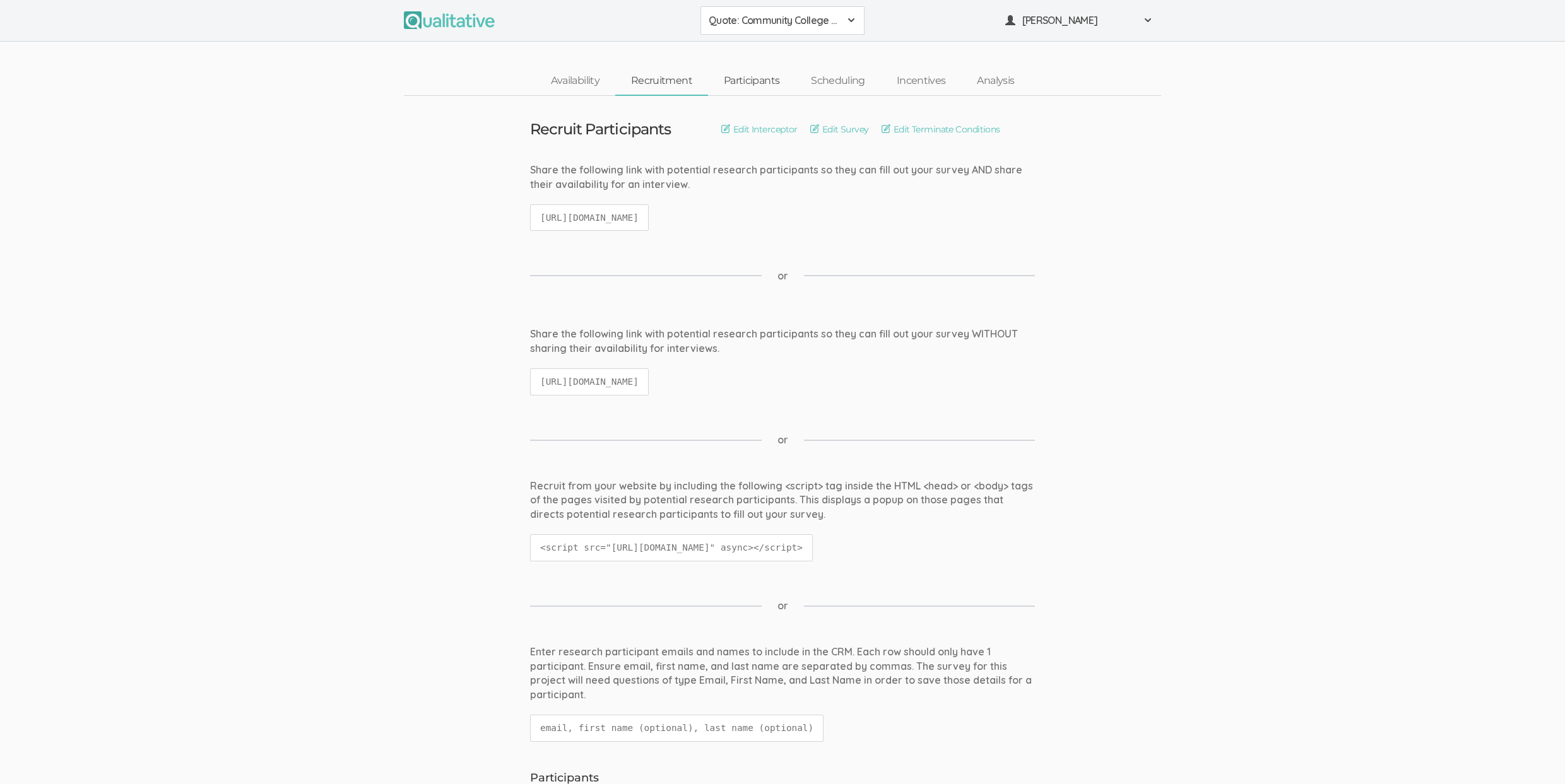
click at [741, 77] on link "Participants" at bounding box center [752, 81] width 87 height 27
